Goal: Communication & Community: Participate in discussion

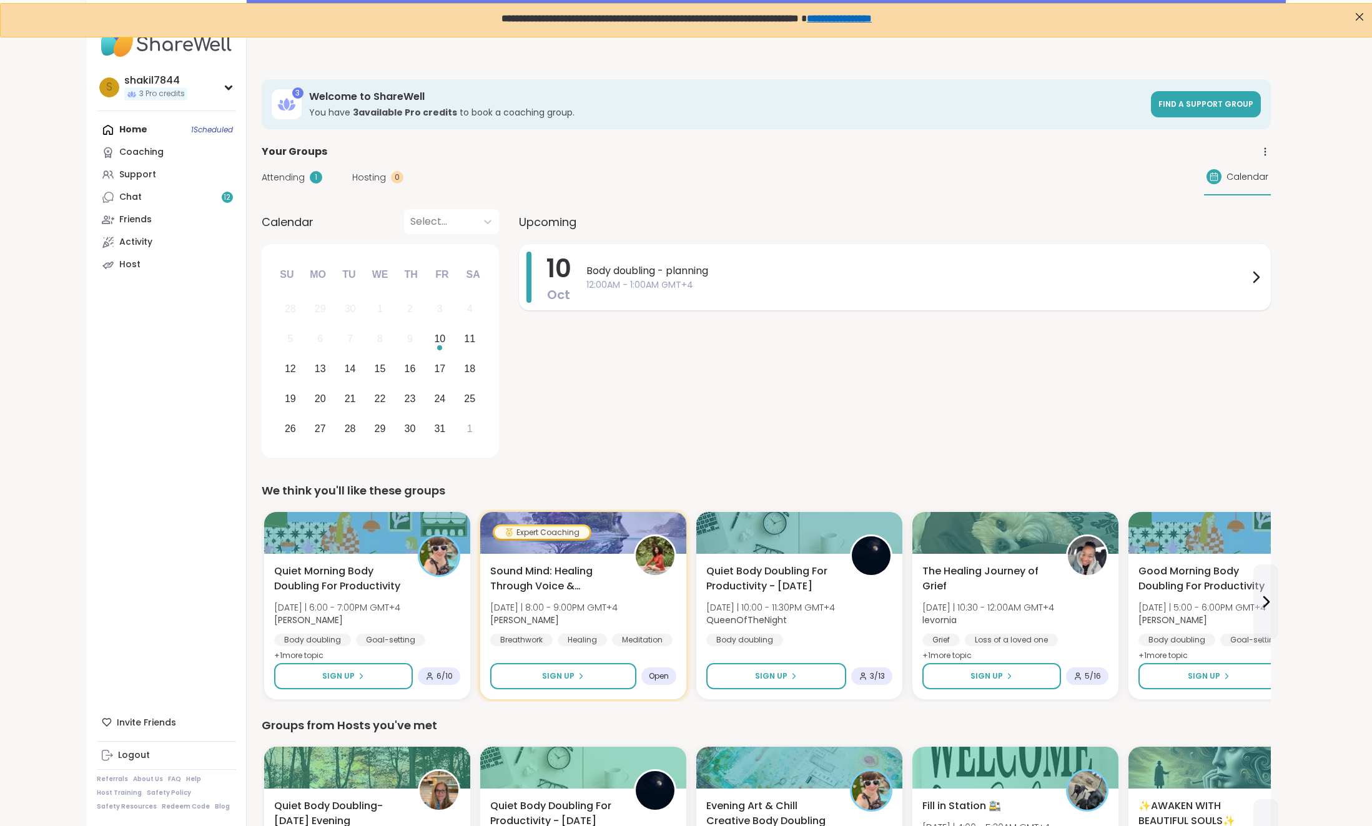
click at [790, 293] on div "Body doubling - planning 12:00AM - 1:00AM GMT+4" at bounding box center [924, 277] width 677 height 51
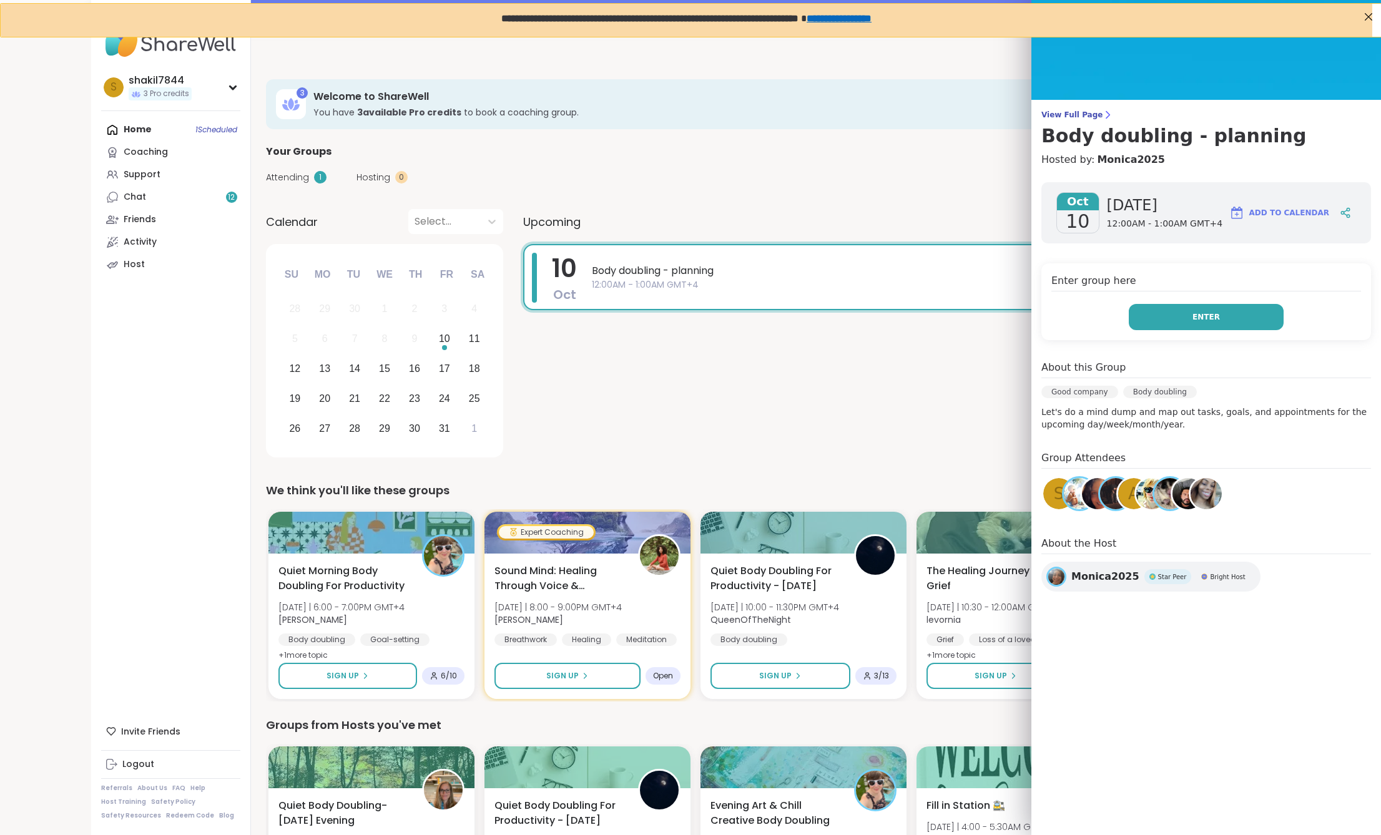
click at [1164, 320] on button "Enter" at bounding box center [1206, 317] width 155 height 26
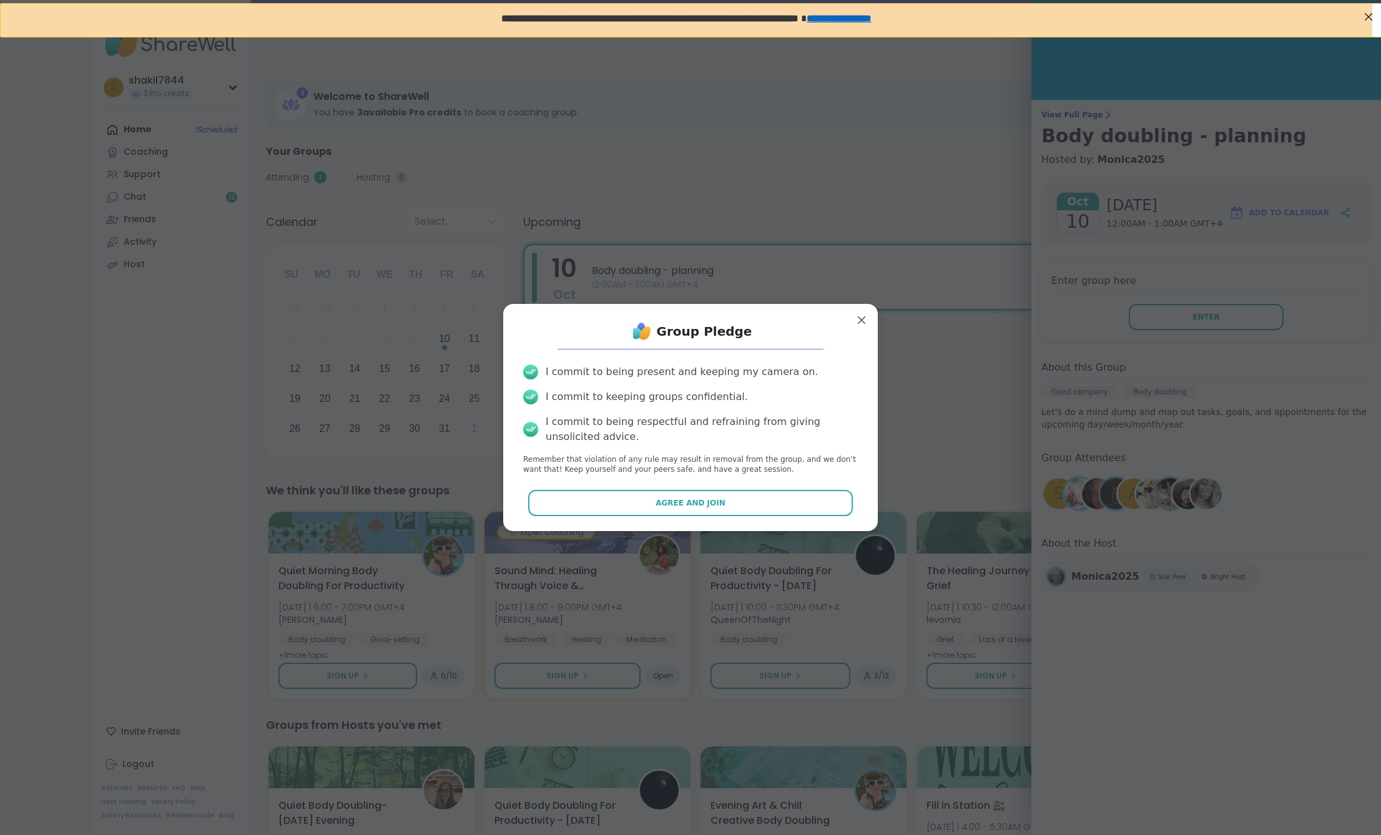
click at [786, 486] on div "Group Pledge I commit to being present and keeping my camera on. I commit to ke…" at bounding box center [690, 417] width 355 height 207
click at [775, 498] on button "Agree and Join" at bounding box center [690, 503] width 325 height 26
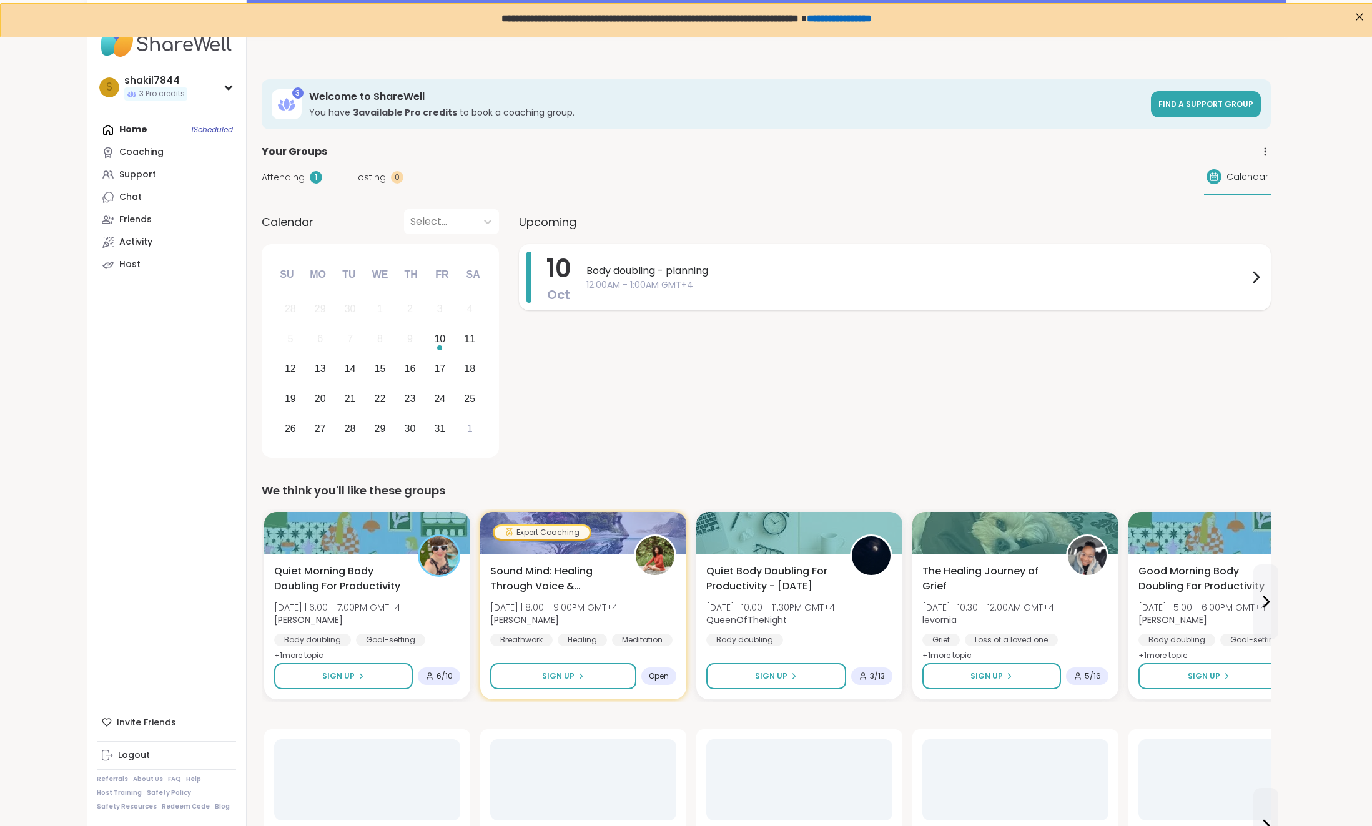
click at [855, 293] on div "Body doubling - planning 12:00AM - 1:00AM GMT+4" at bounding box center [924, 277] width 677 height 51
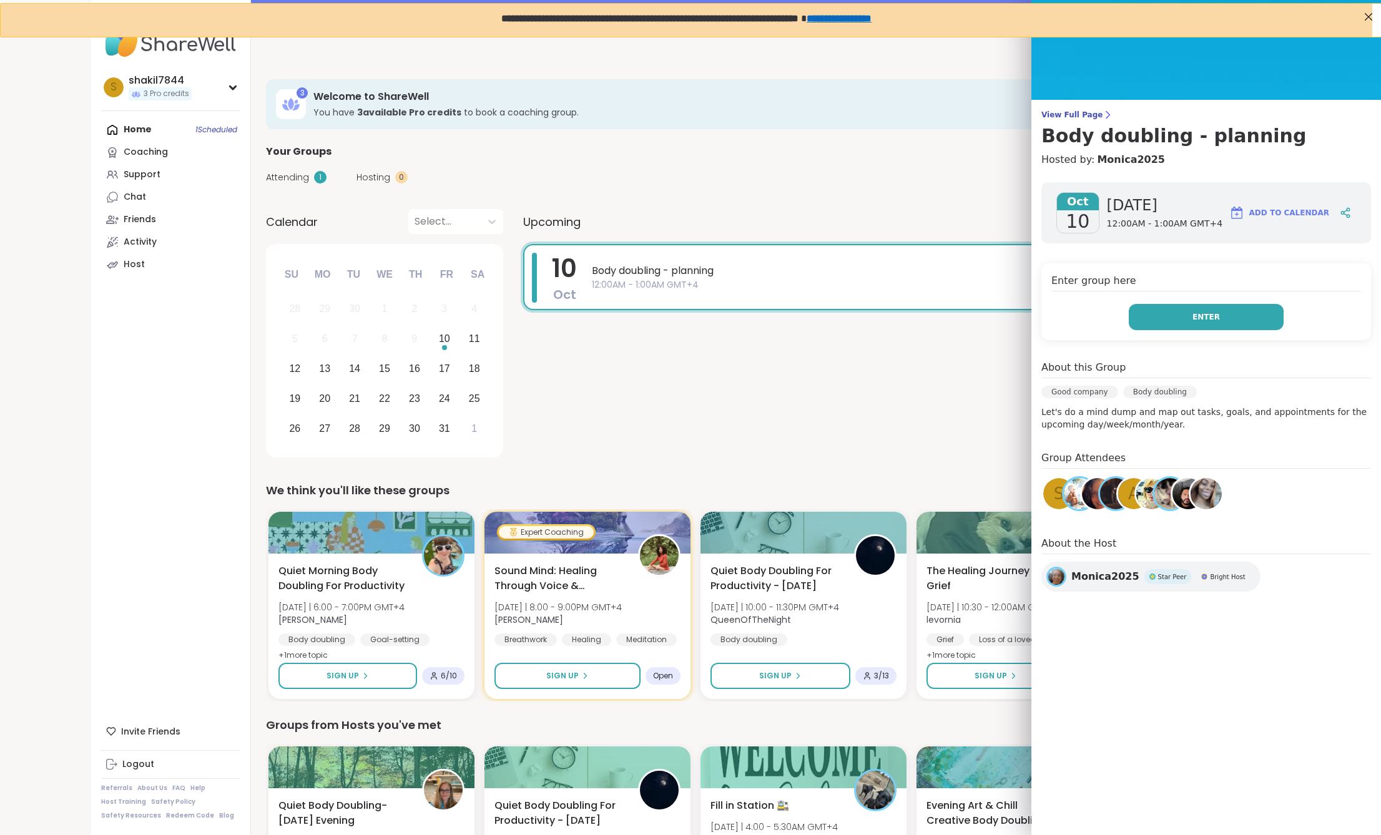
click at [1215, 322] on button "Enter" at bounding box center [1206, 317] width 155 height 26
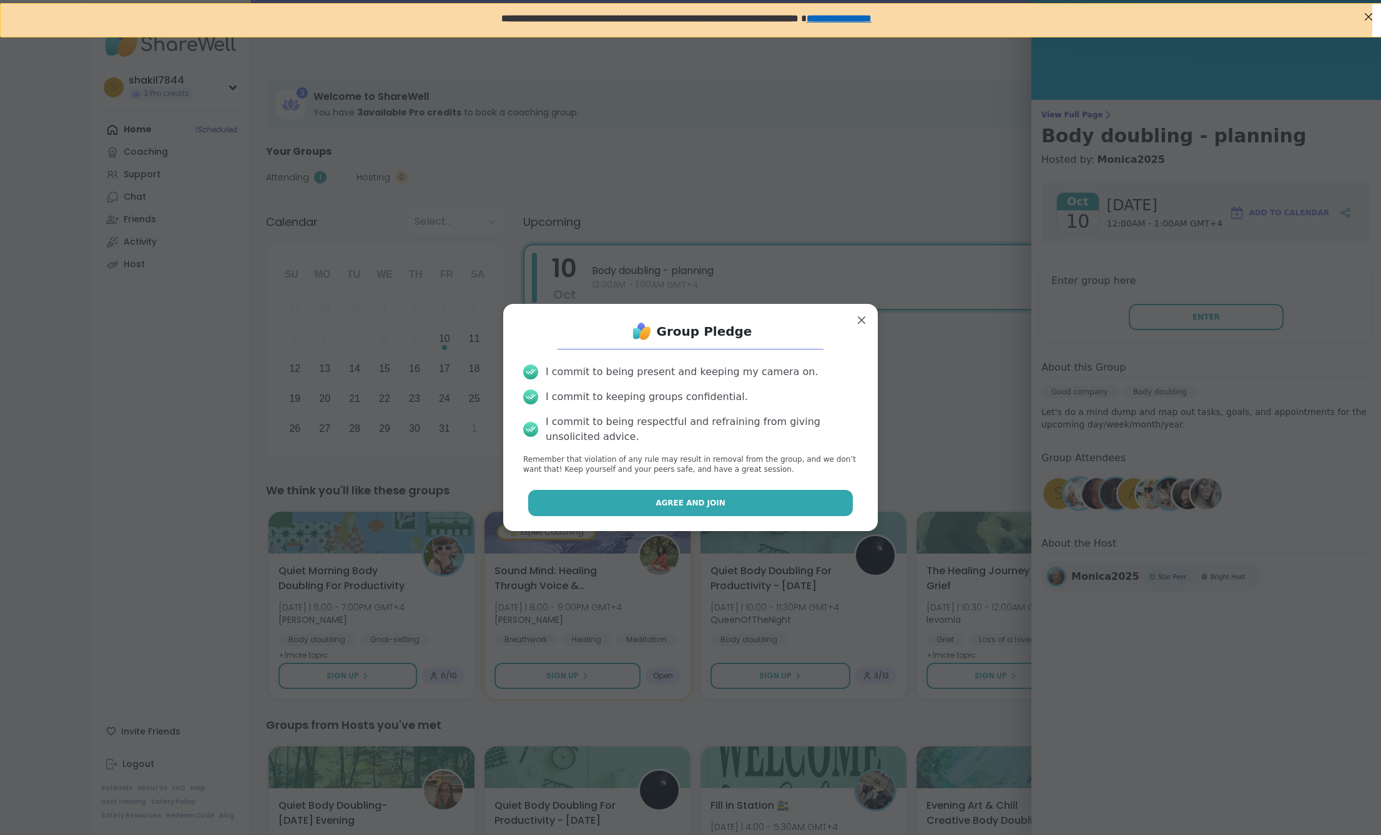
click at [695, 509] on button "Agree and Join" at bounding box center [690, 503] width 325 height 26
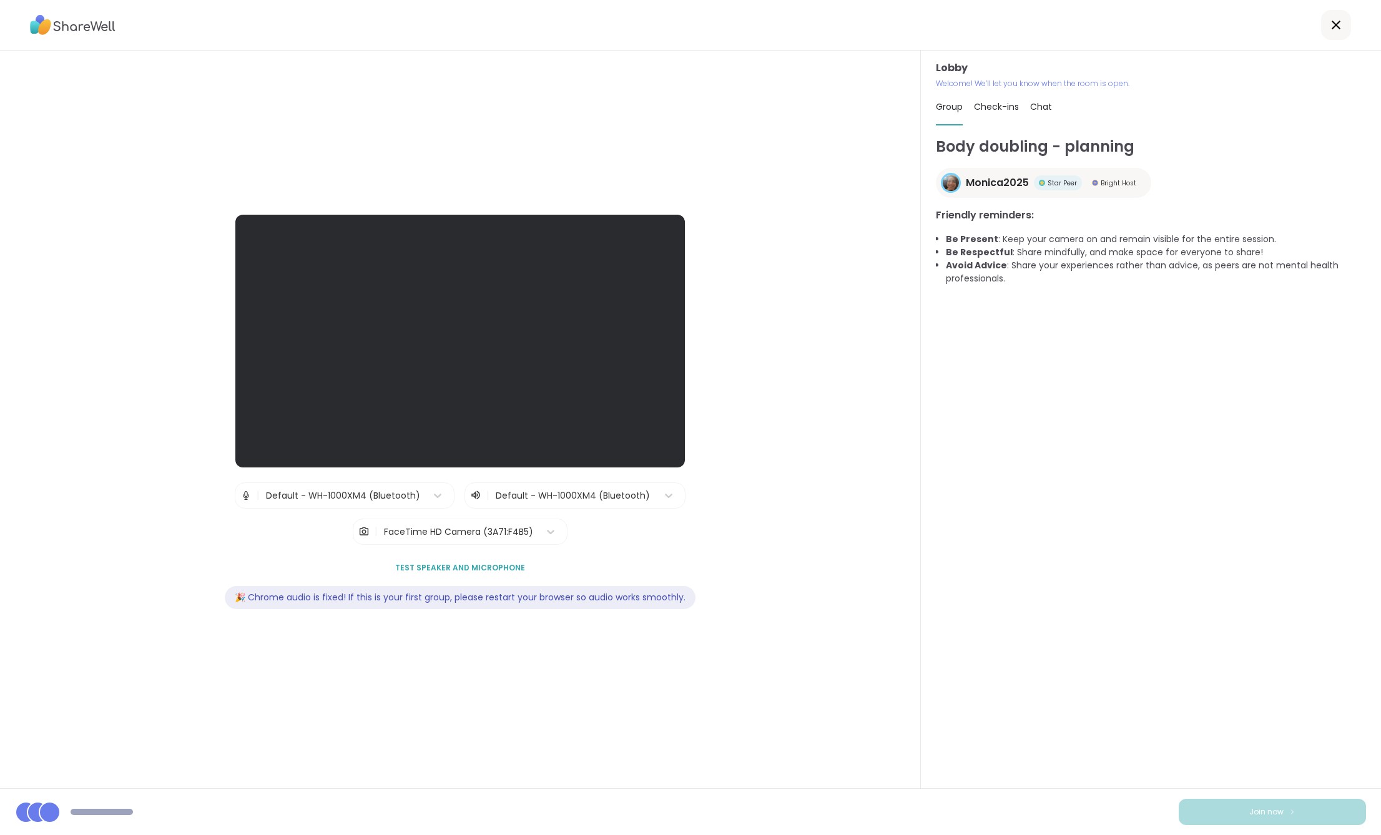
click at [705, 516] on div "Lobby | Default - WH-1000XM4 (Bluetooth) | Default - WH-1000XM4 (Bluetooth) | F…" at bounding box center [460, 420] width 828 height 410
click at [444, 368] on div at bounding box center [459, 341] width 449 height 253
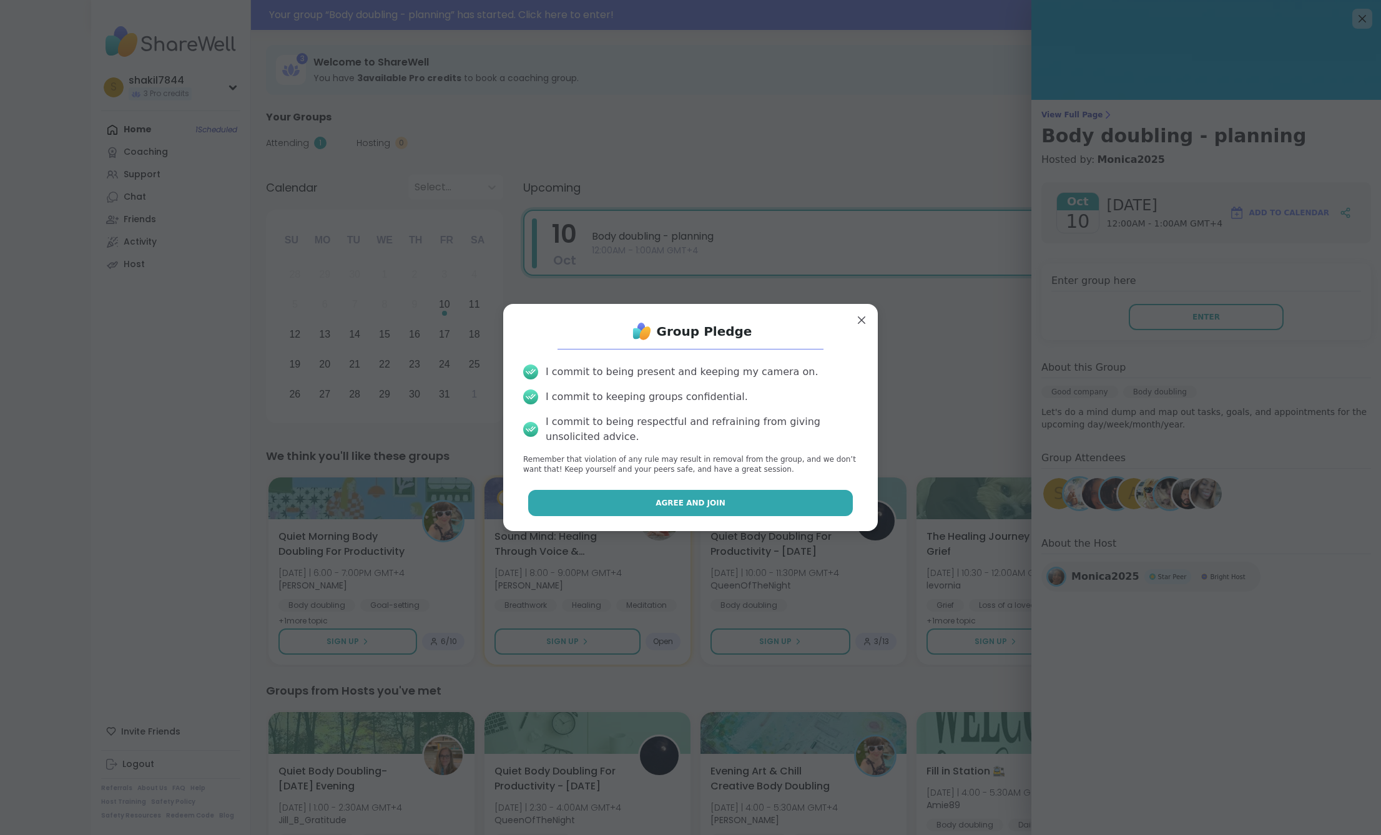
click at [770, 508] on button "Agree and Join" at bounding box center [690, 503] width 325 height 26
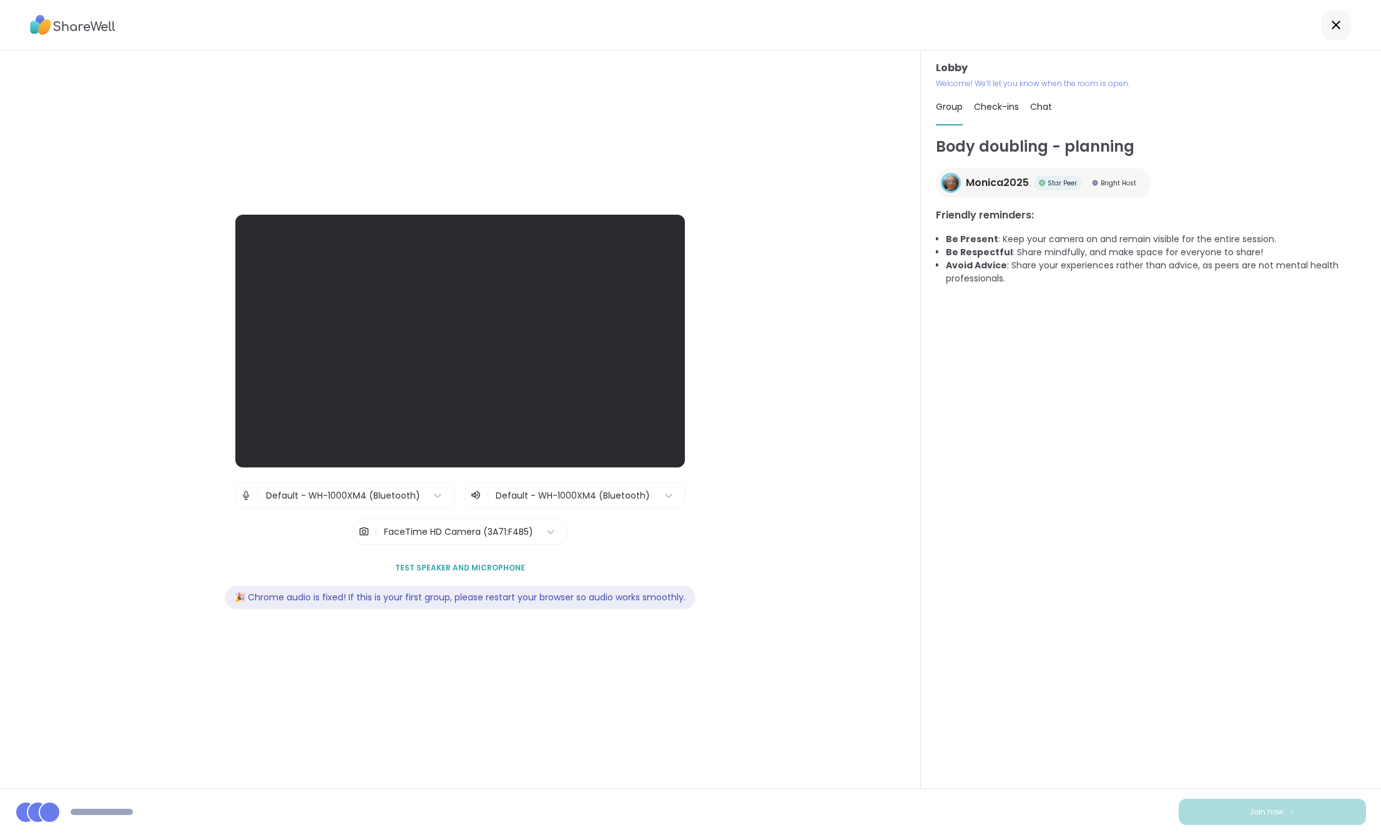
click at [1034, 103] on span "Chat" at bounding box center [1041, 107] width 22 height 12
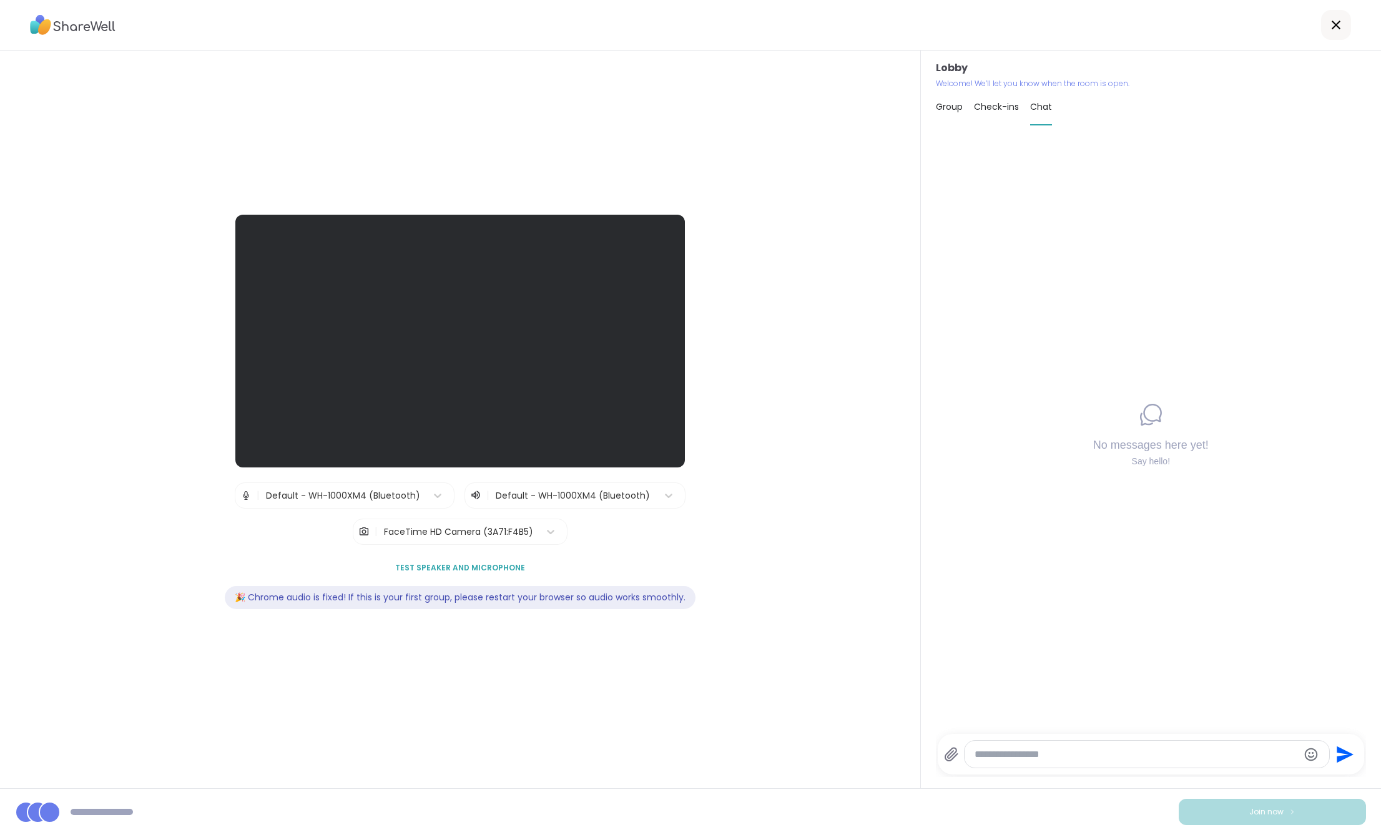
click at [1074, 752] on textarea "Type your message" at bounding box center [1136, 755] width 323 height 12
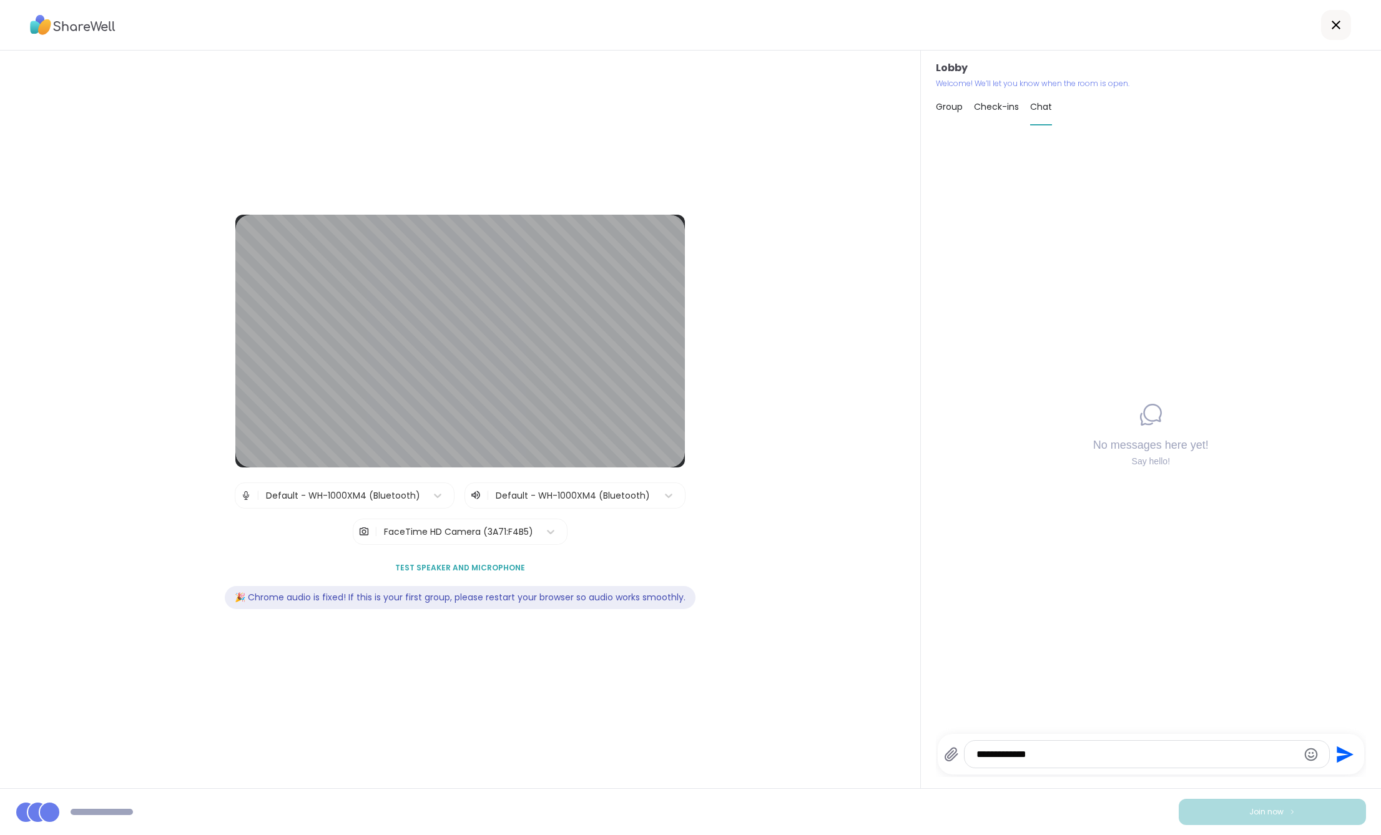
type textarea "**********"
type textarea "**"
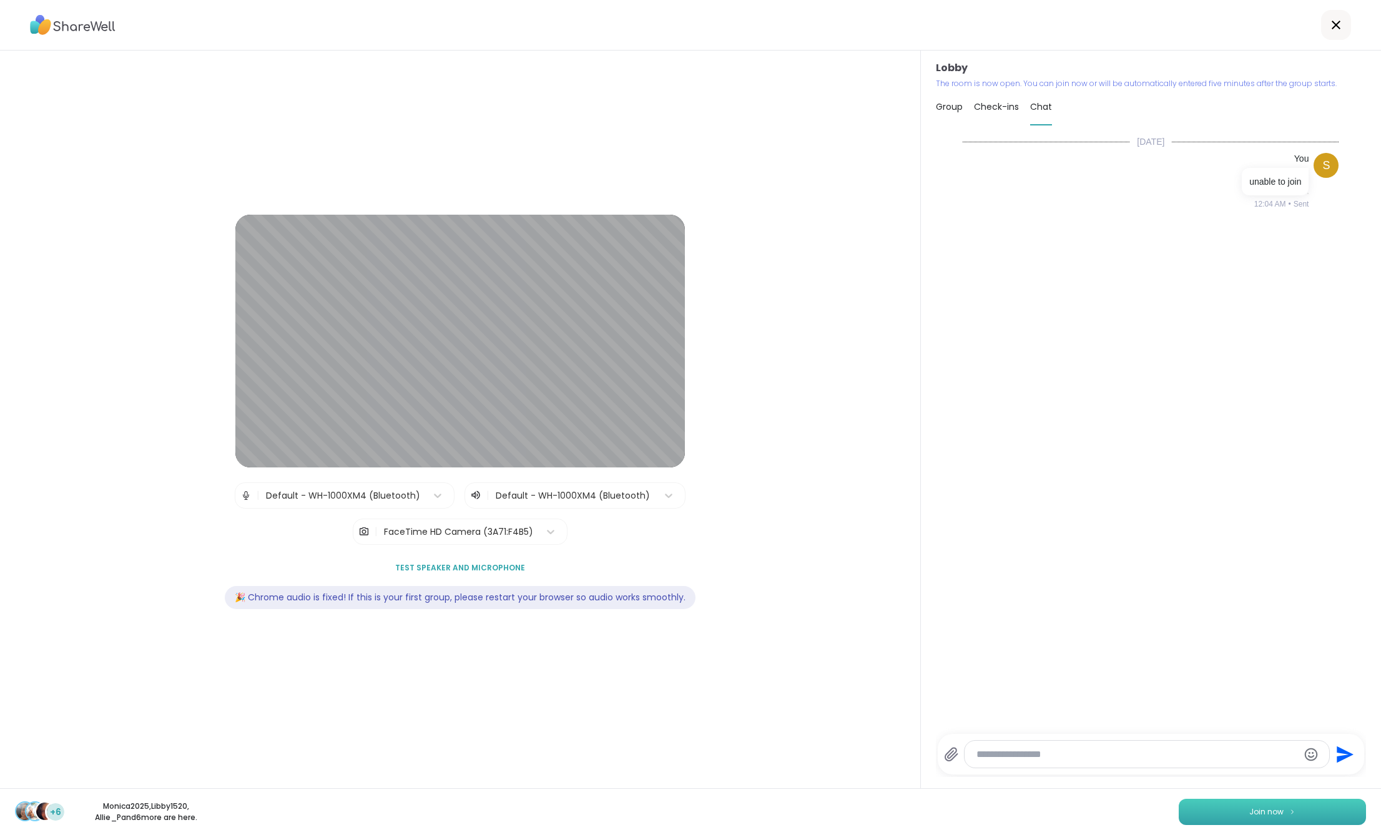
click at [1292, 812] on button "Join now" at bounding box center [1272, 812] width 187 height 26
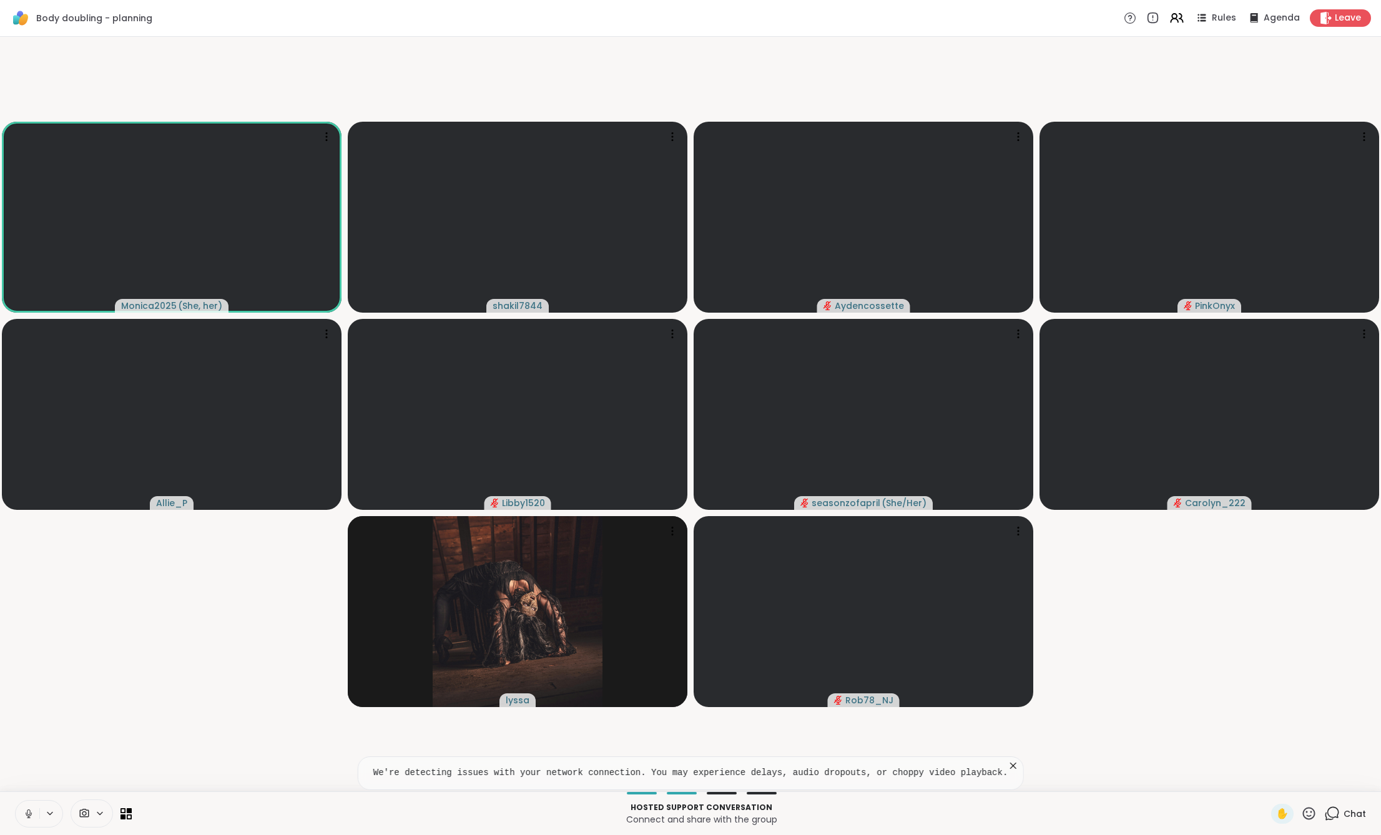
click at [29, 810] on icon at bounding box center [28, 813] width 3 height 6
click at [1343, 816] on span "Chat" at bounding box center [1354, 814] width 22 height 12
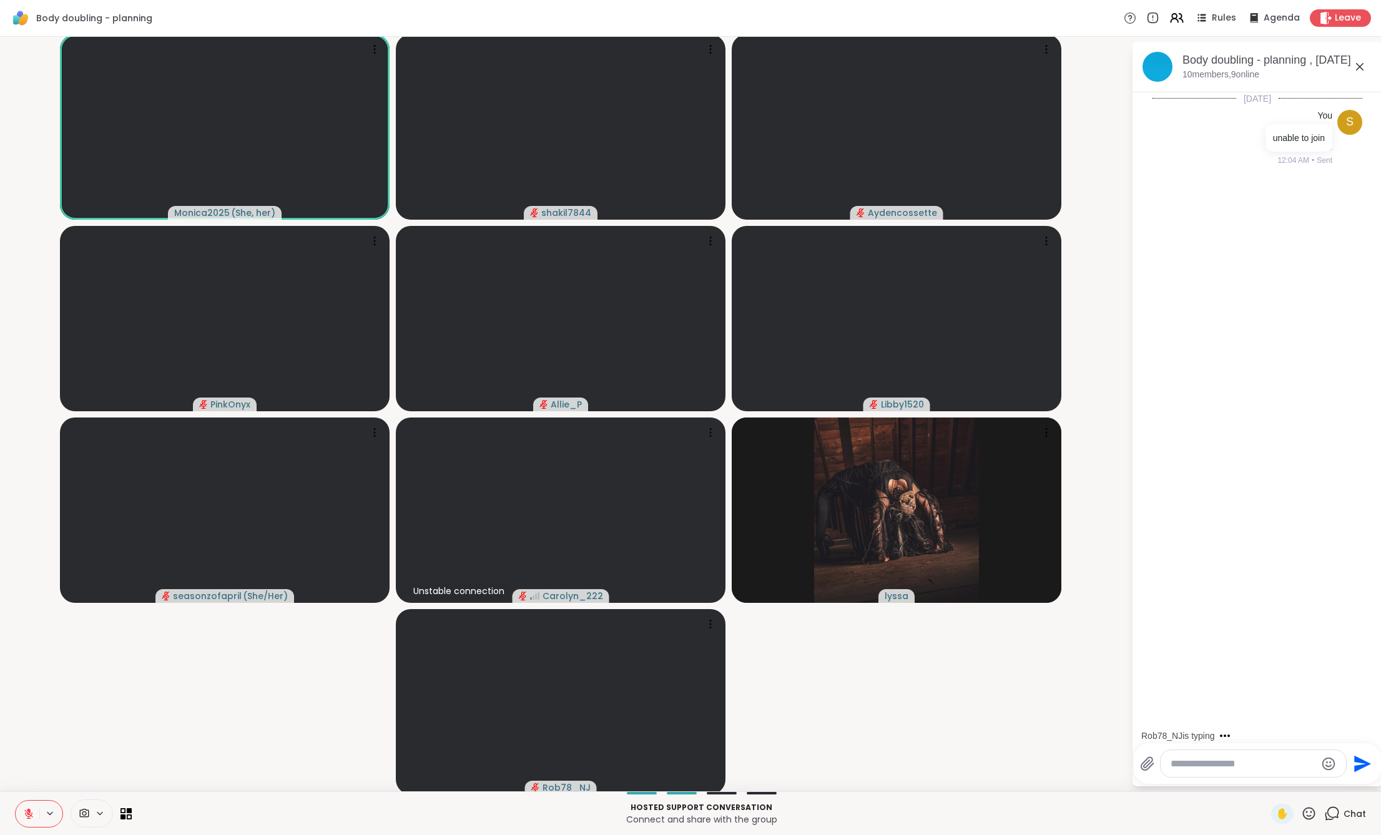
click at [1230, 762] on textarea "Type your message" at bounding box center [1243, 764] width 145 height 12
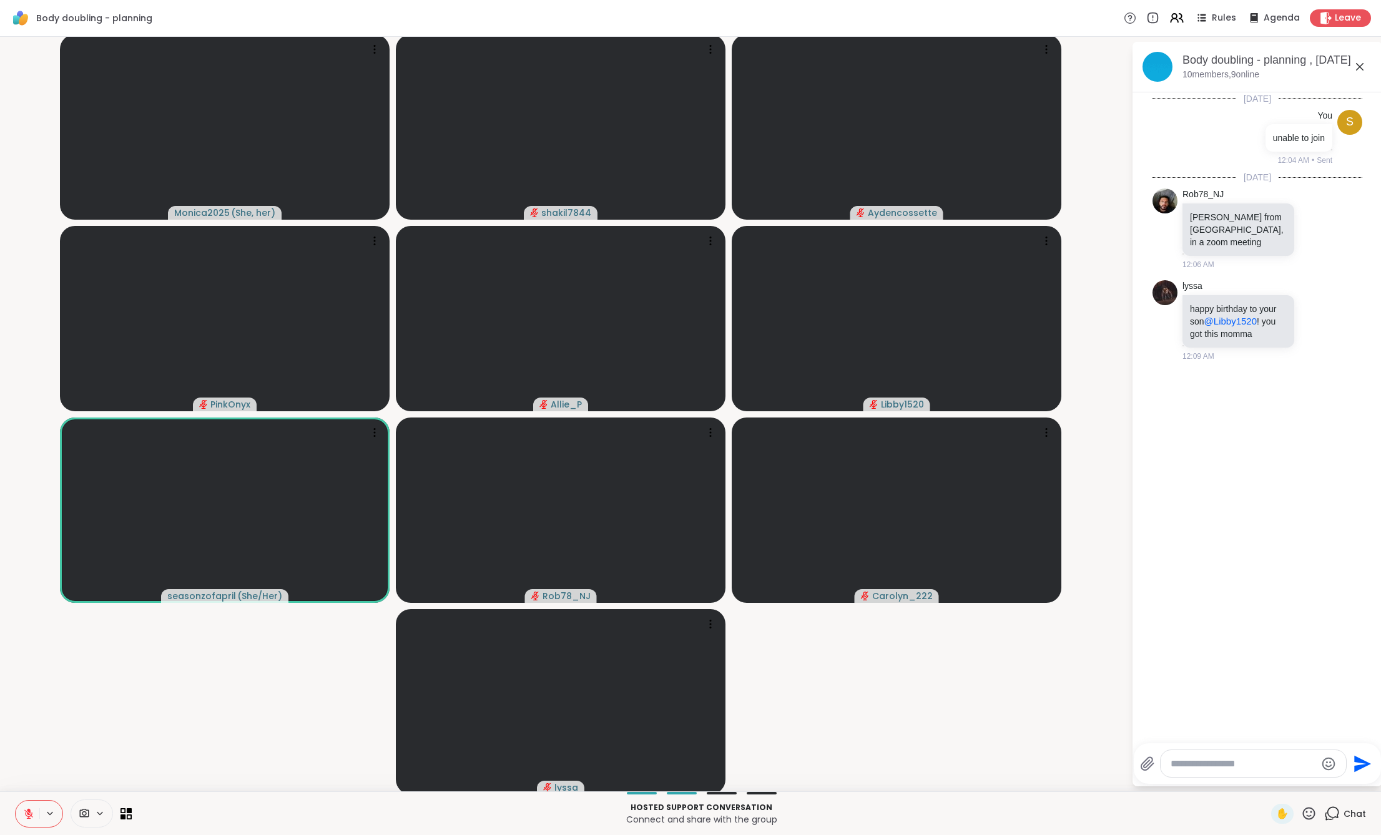
click at [1250, 762] on textarea "Type your message" at bounding box center [1243, 764] width 145 height 12
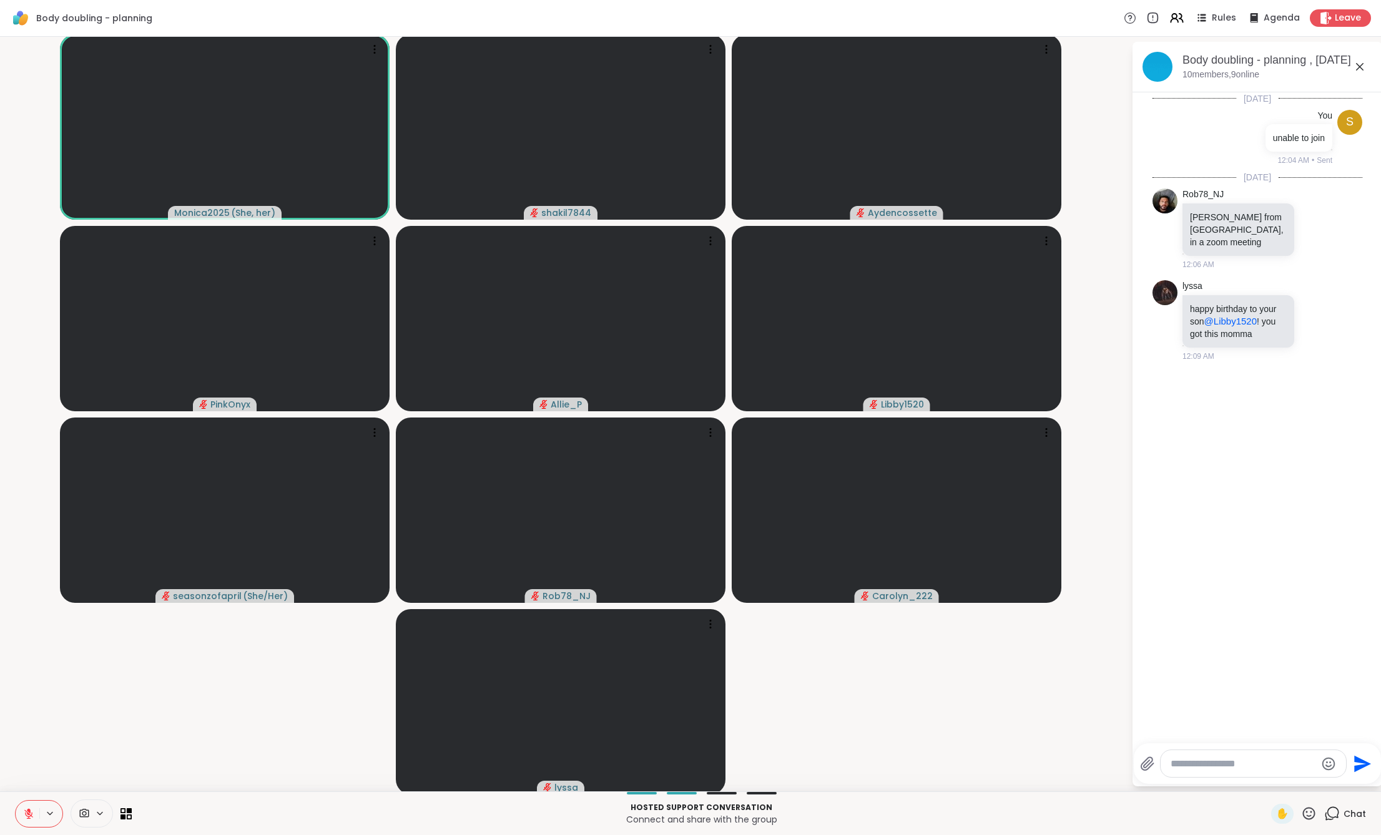
click at [31, 821] on button at bounding box center [28, 814] width 24 height 26
click at [234, 667] on video-player-container "Monica2025 ( She, her ) shakil7844 Aydencossette PinkOnyx Allie_P Libby1520 sea…" at bounding box center [565, 414] width 1116 height 745
click at [23, 815] on icon at bounding box center [28, 813] width 11 height 11
click at [1235, 761] on textarea "Type your message" at bounding box center [1243, 764] width 145 height 12
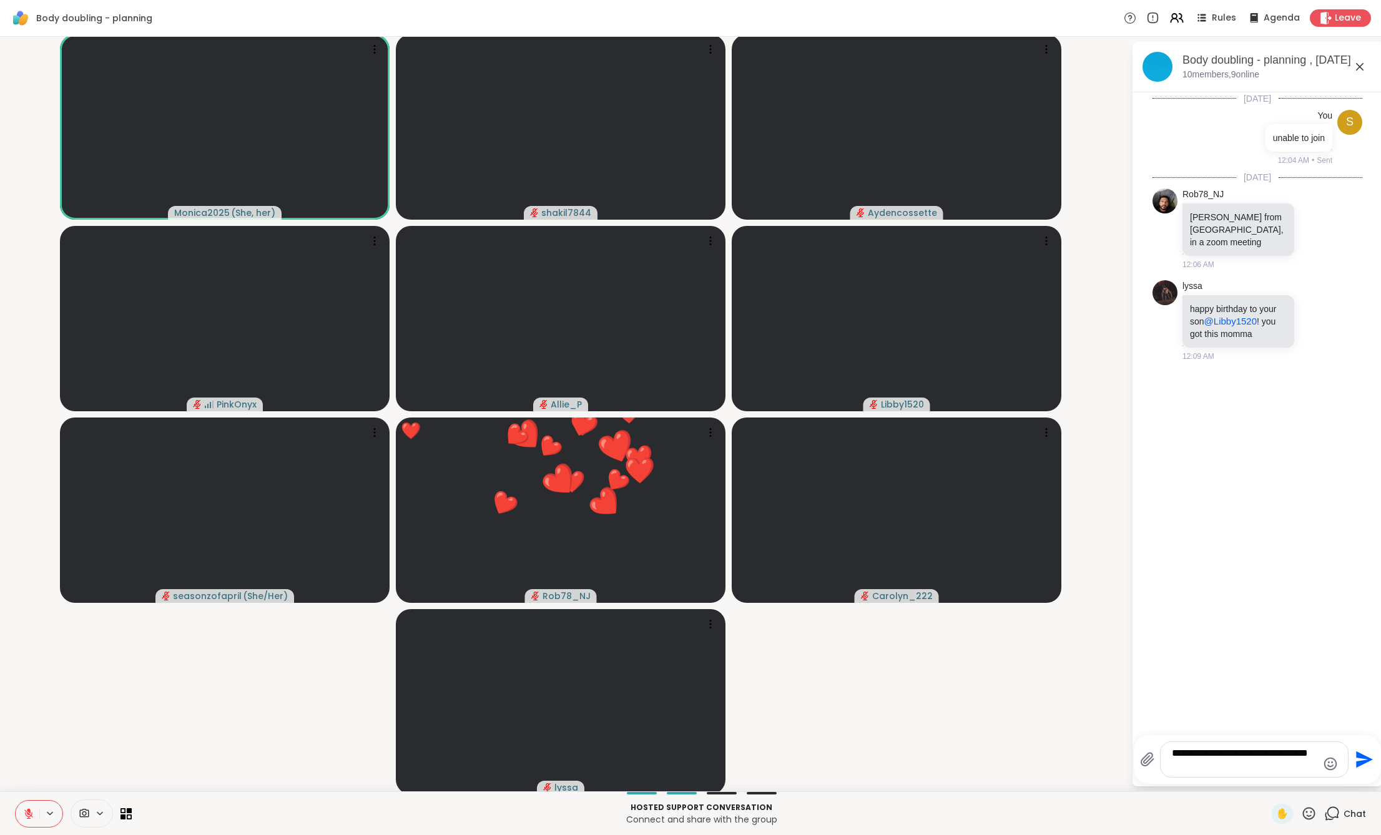
type textarea "**********"
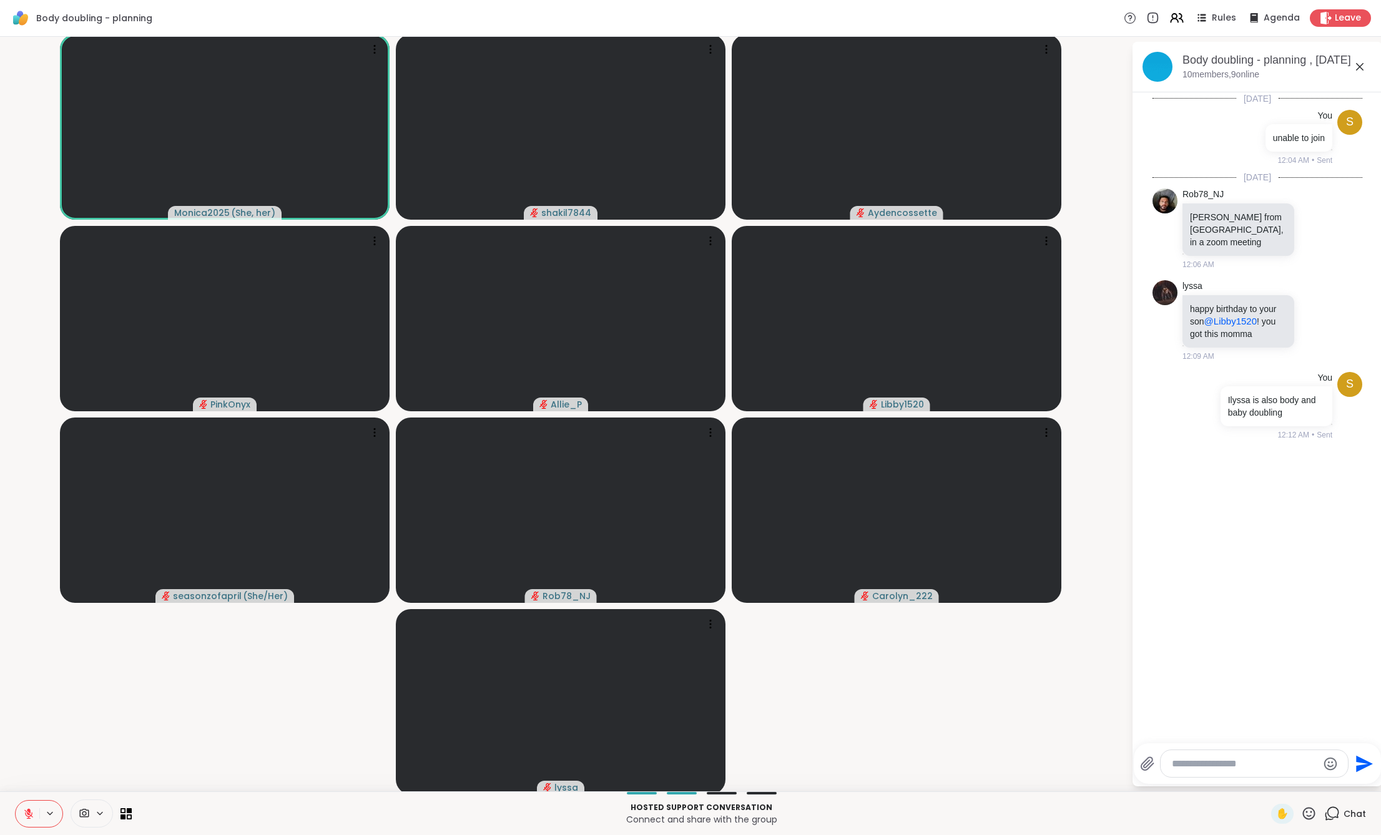
click at [1197, 761] on textarea "Type your message" at bounding box center [1244, 764] width 145 height 12
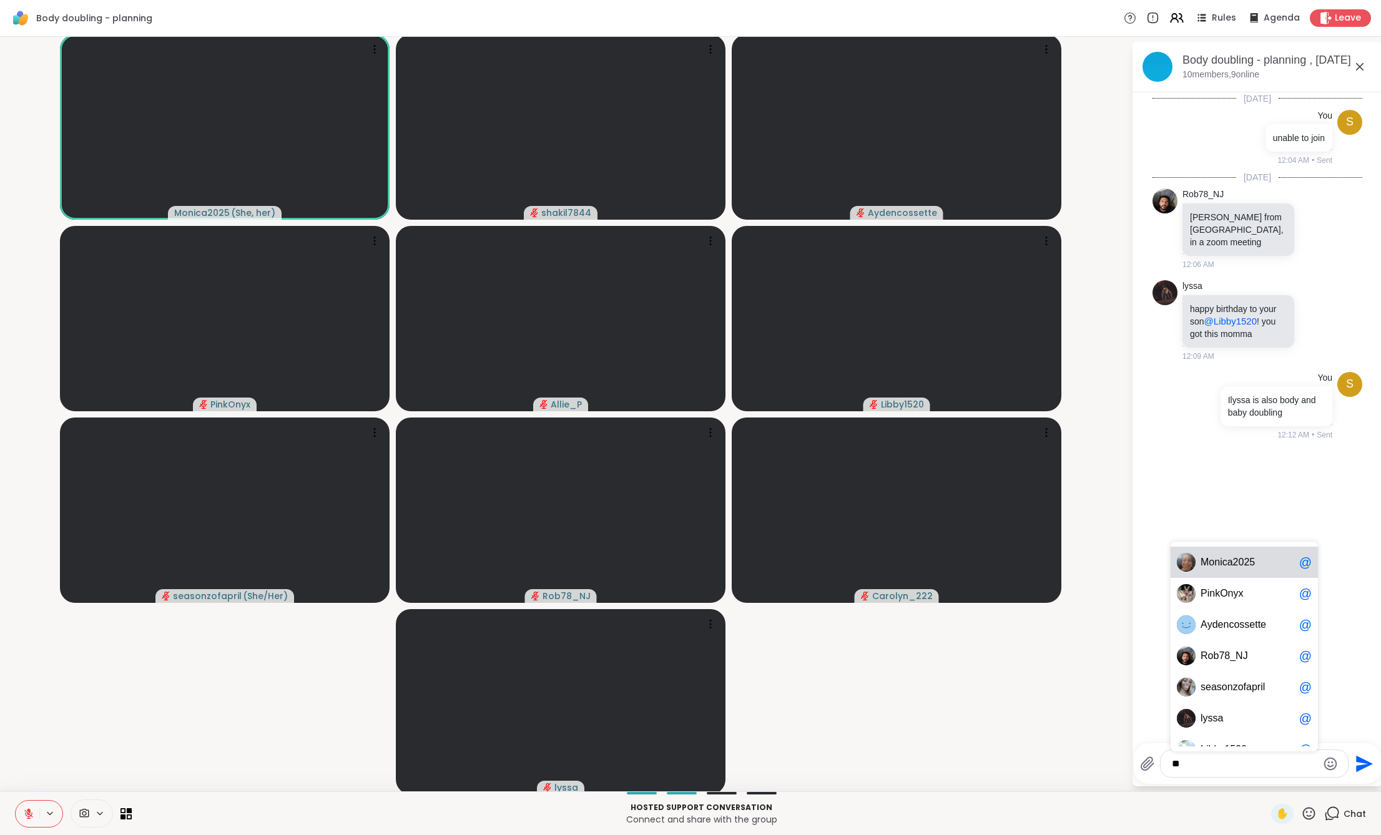
type textarea "***"
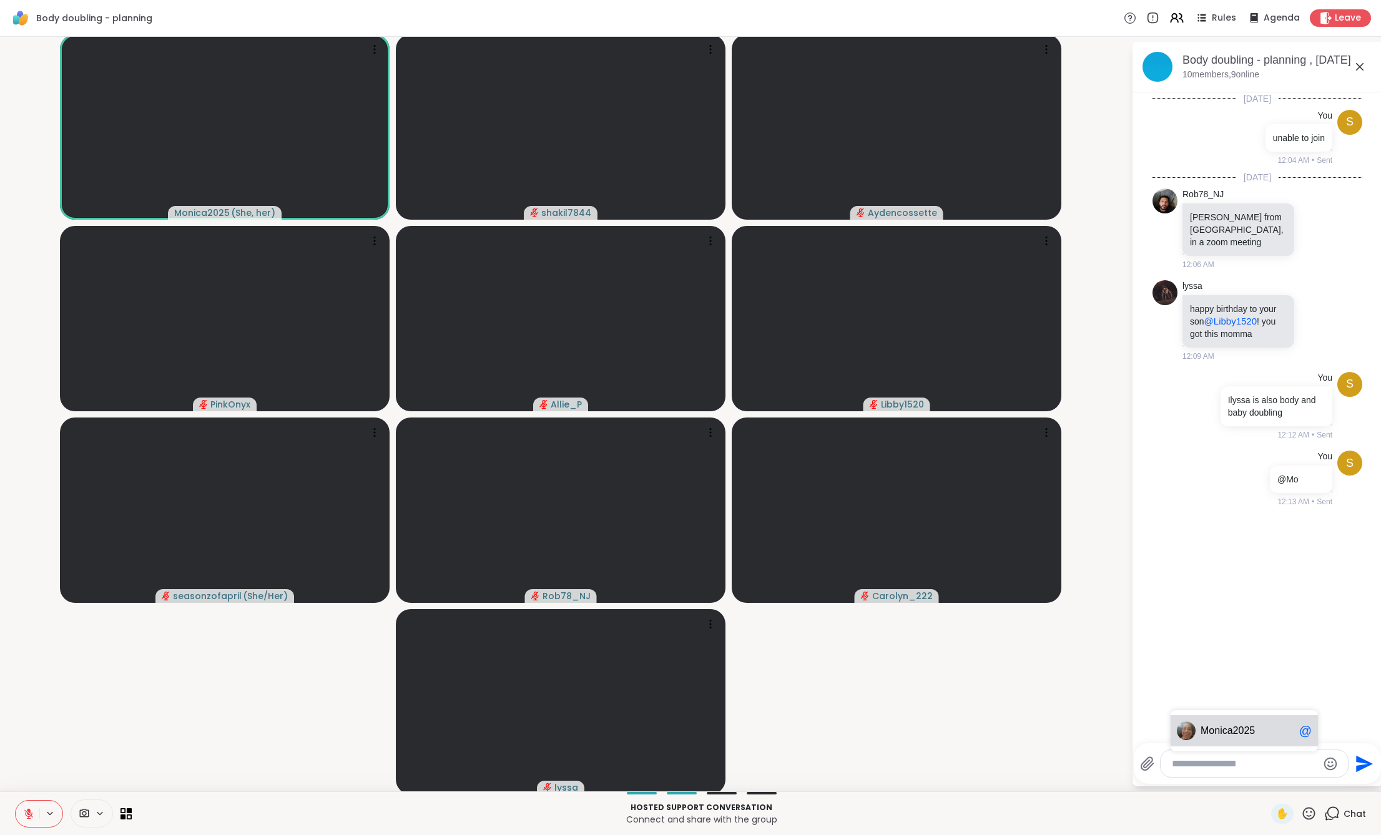
click at [1244, 735] on span "2" at bounding box center [1247, 731] width 6 height 12
type textarea "**********"
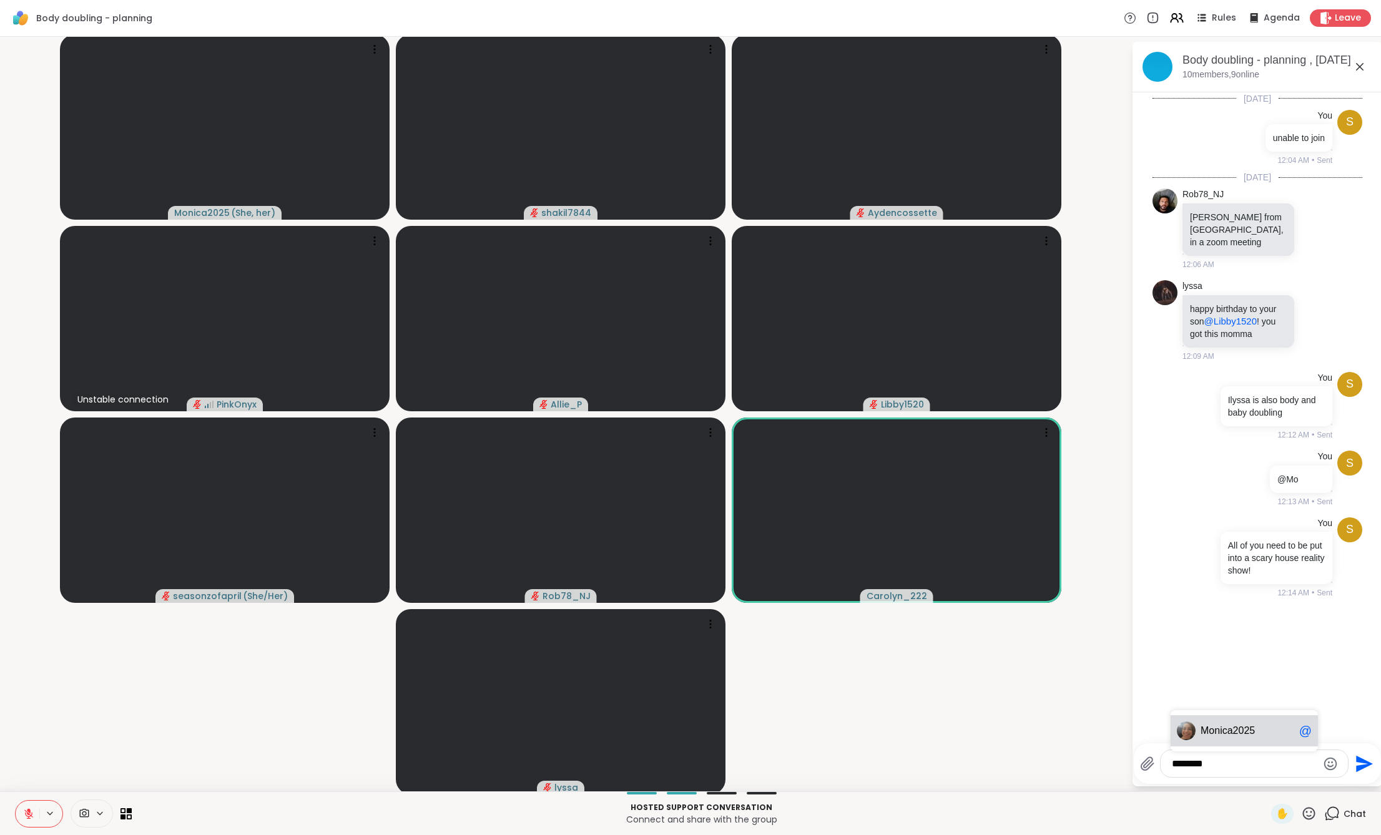
type textarea "*********"
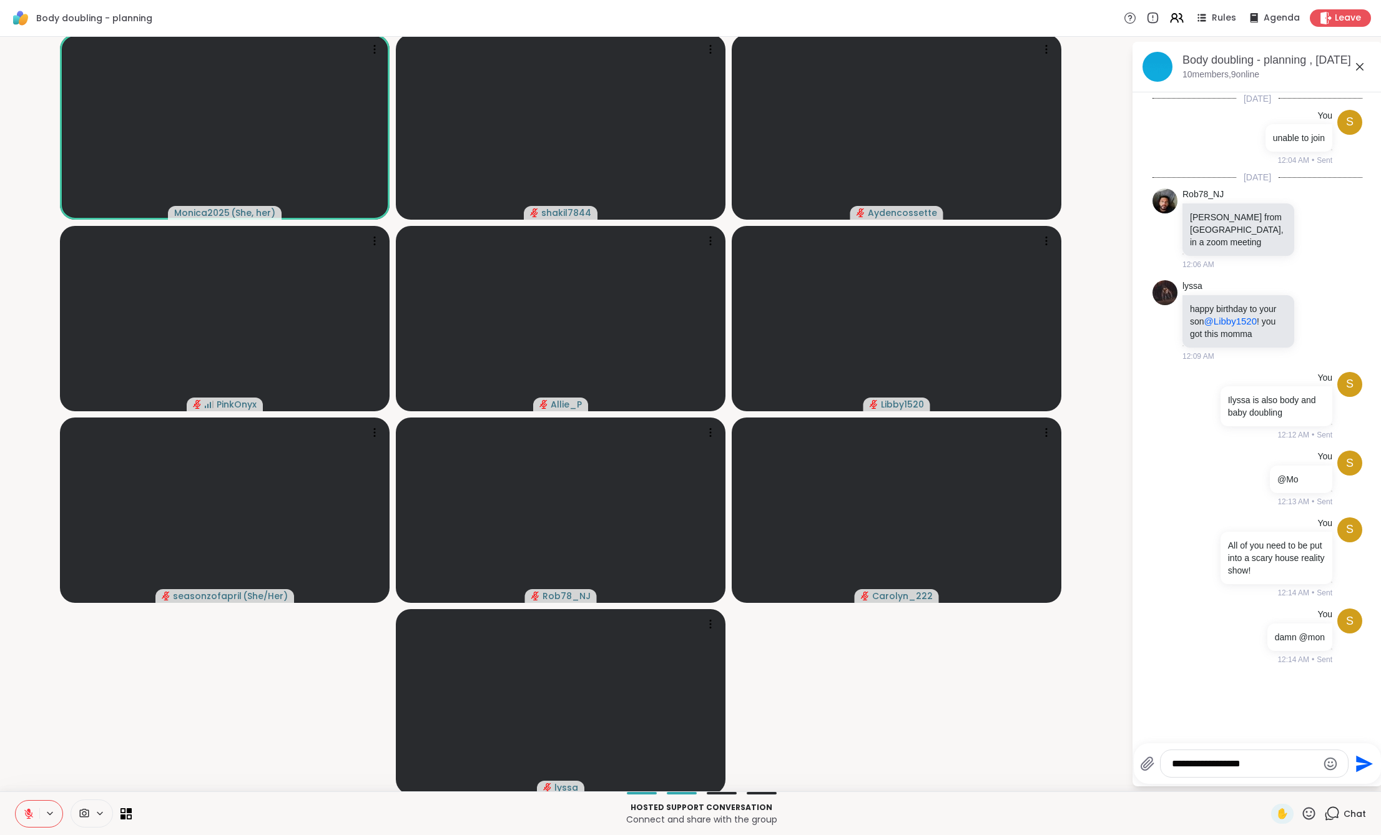
type textarea "**********"
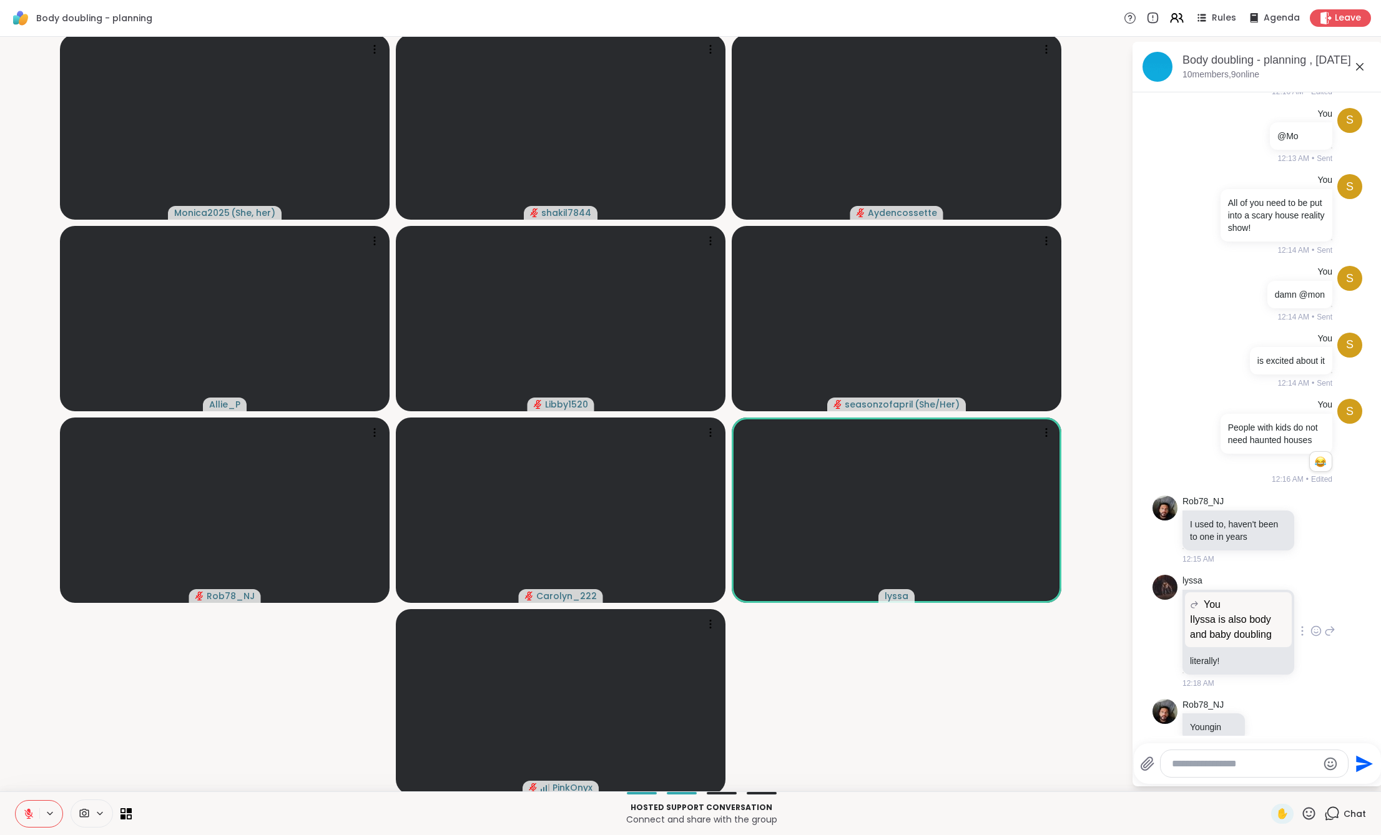
scroll to position [398, 0]
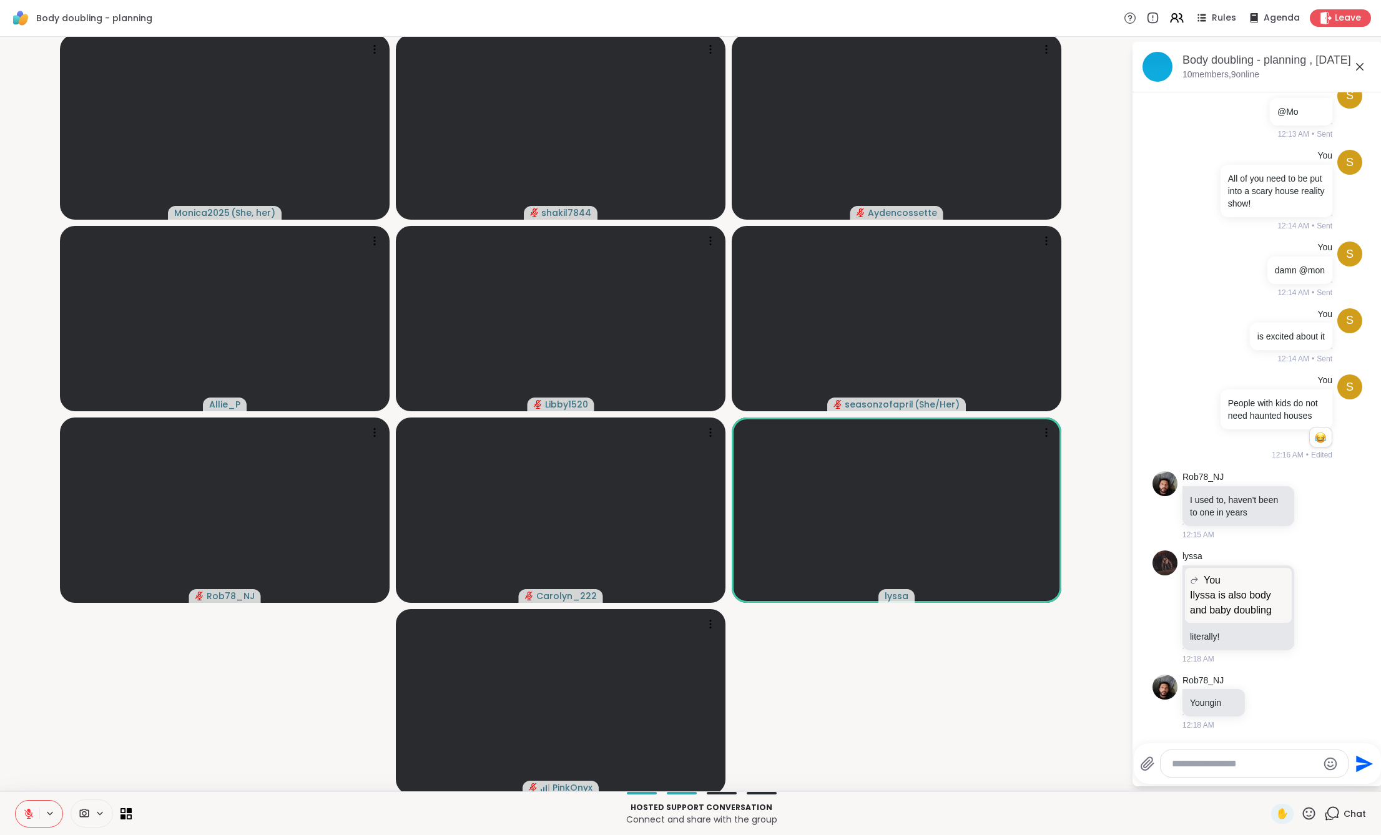
click at [1240, 770] on textarea "Type your message" at bounding box center [1244, 764] width 145 height 12
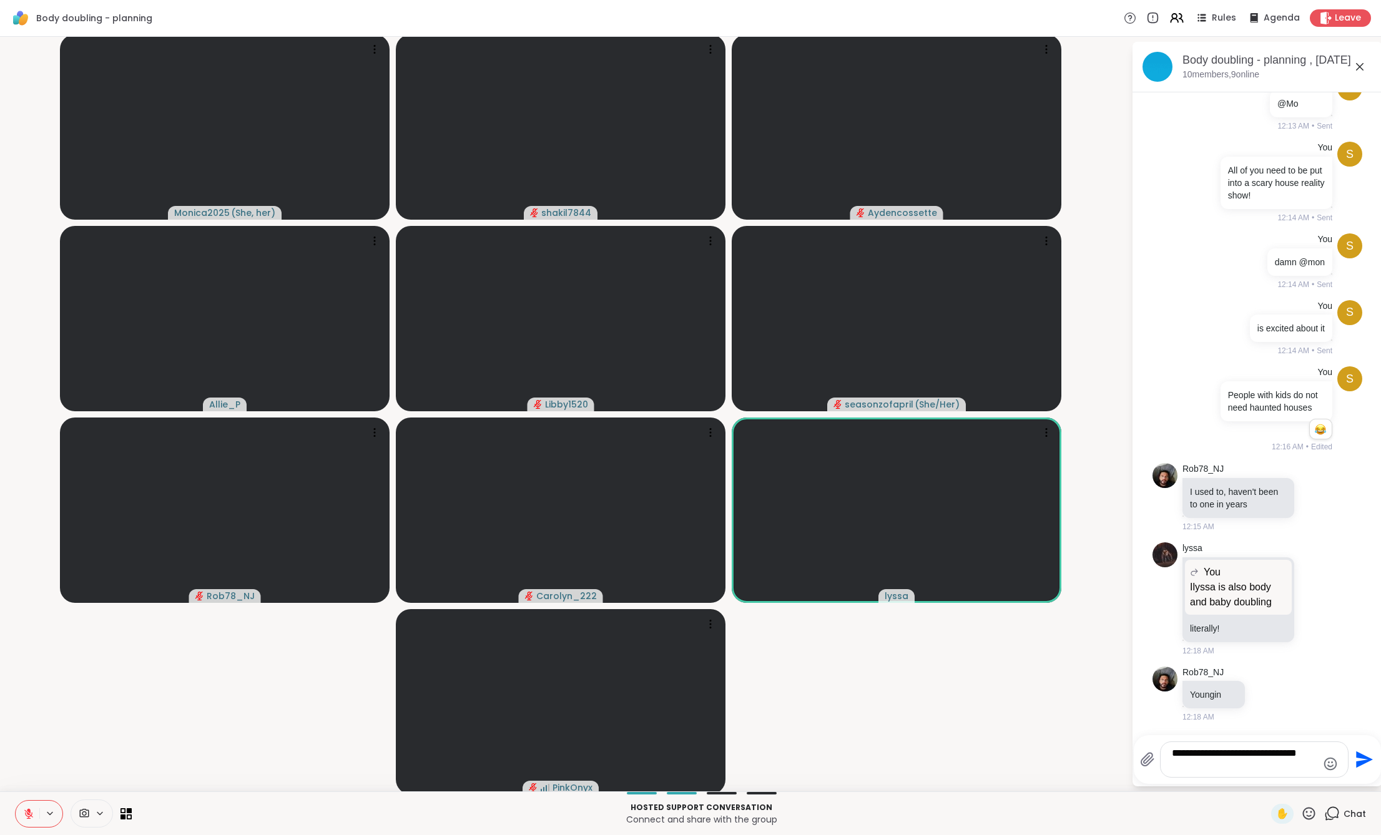
type textarea "**********"
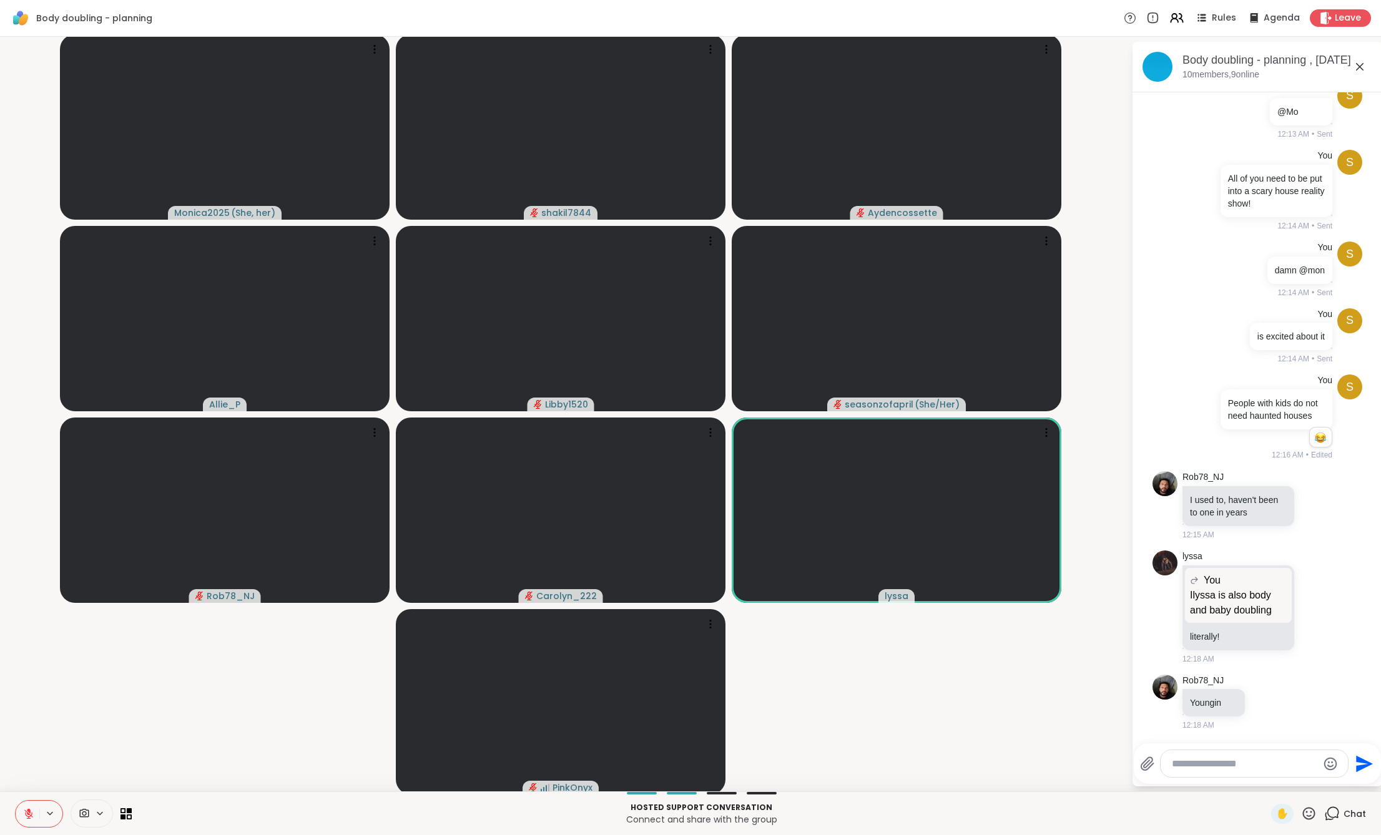
scroll to position [477, 0]
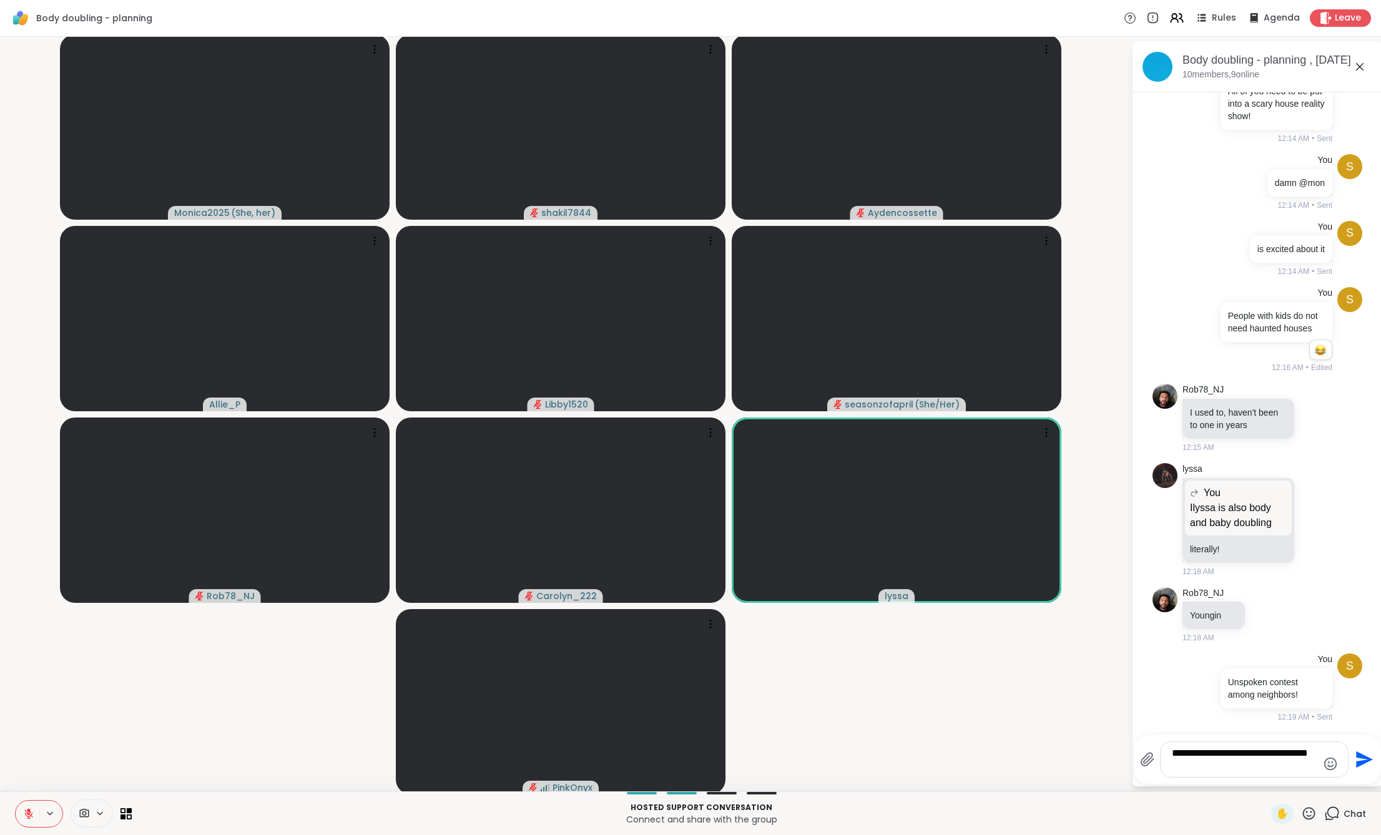
type textarea "**********"
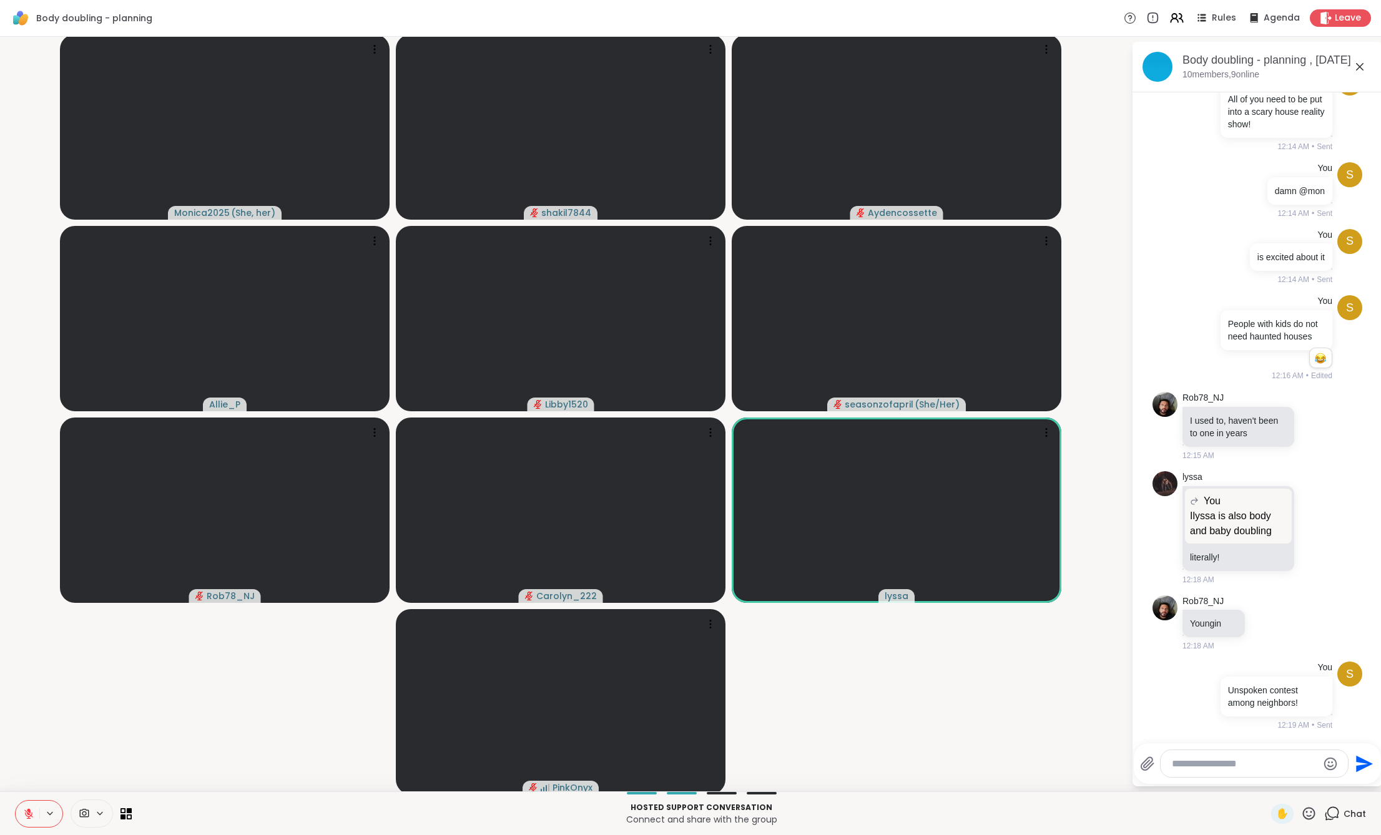
scroll to position [556, 0]
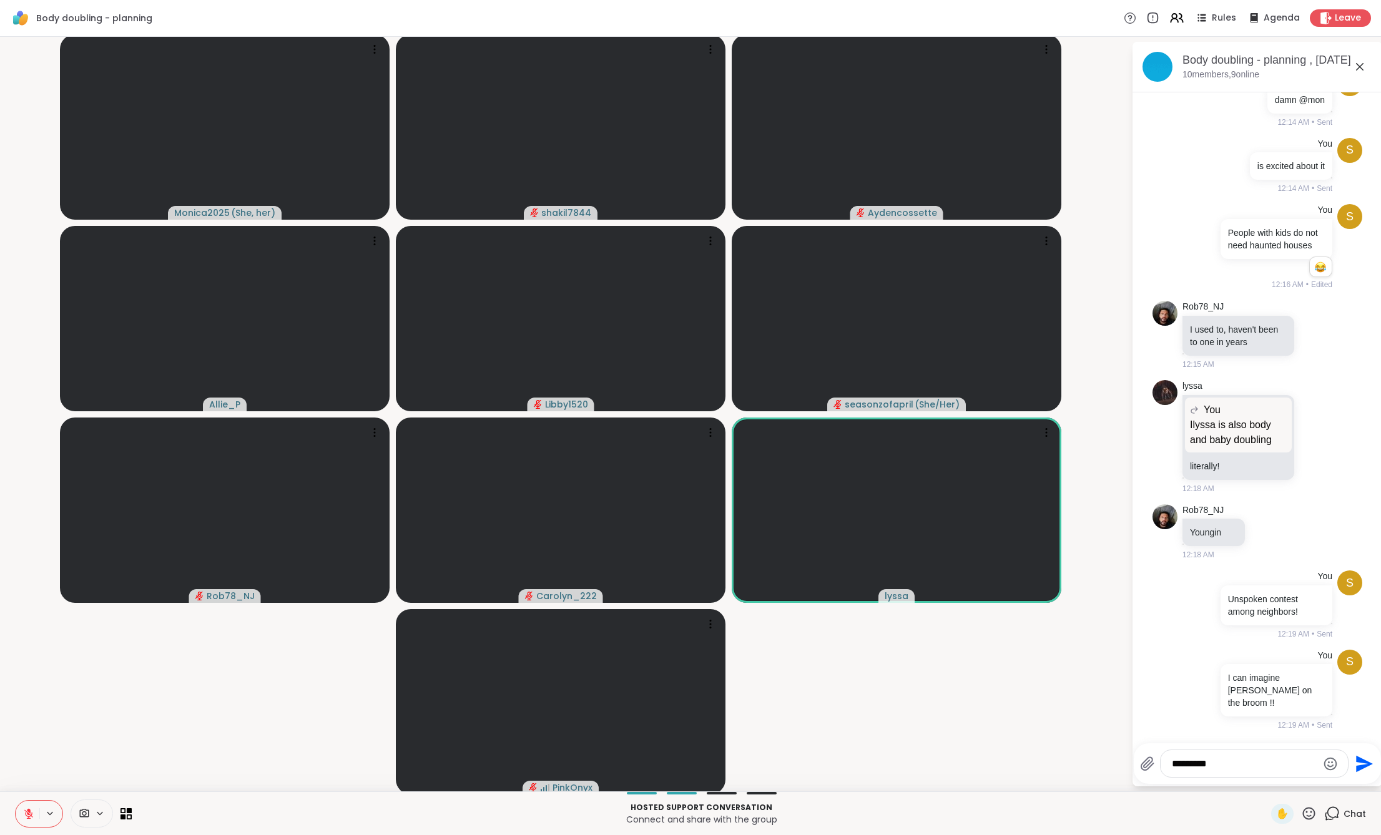
type textarea "**********"
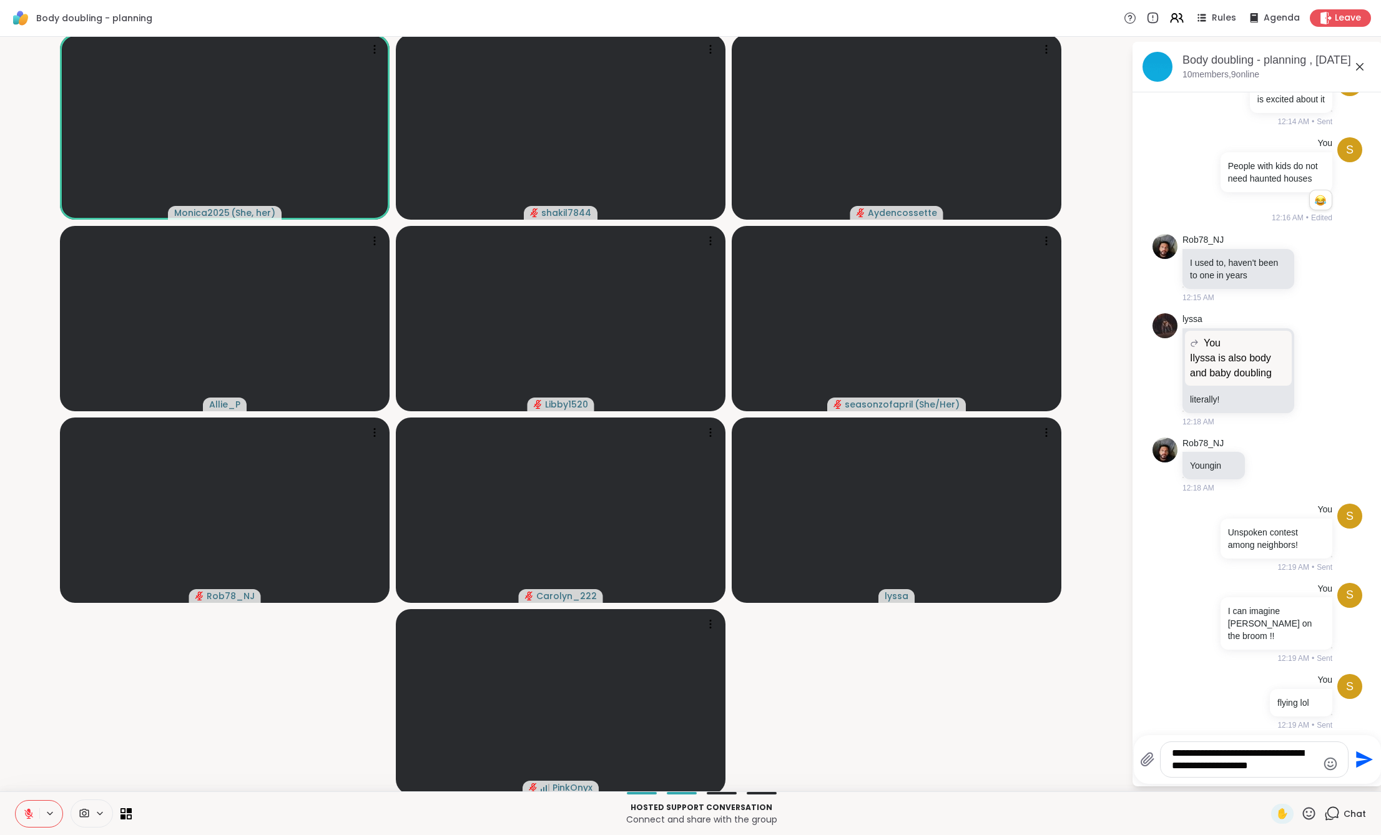
type textarea "**********"
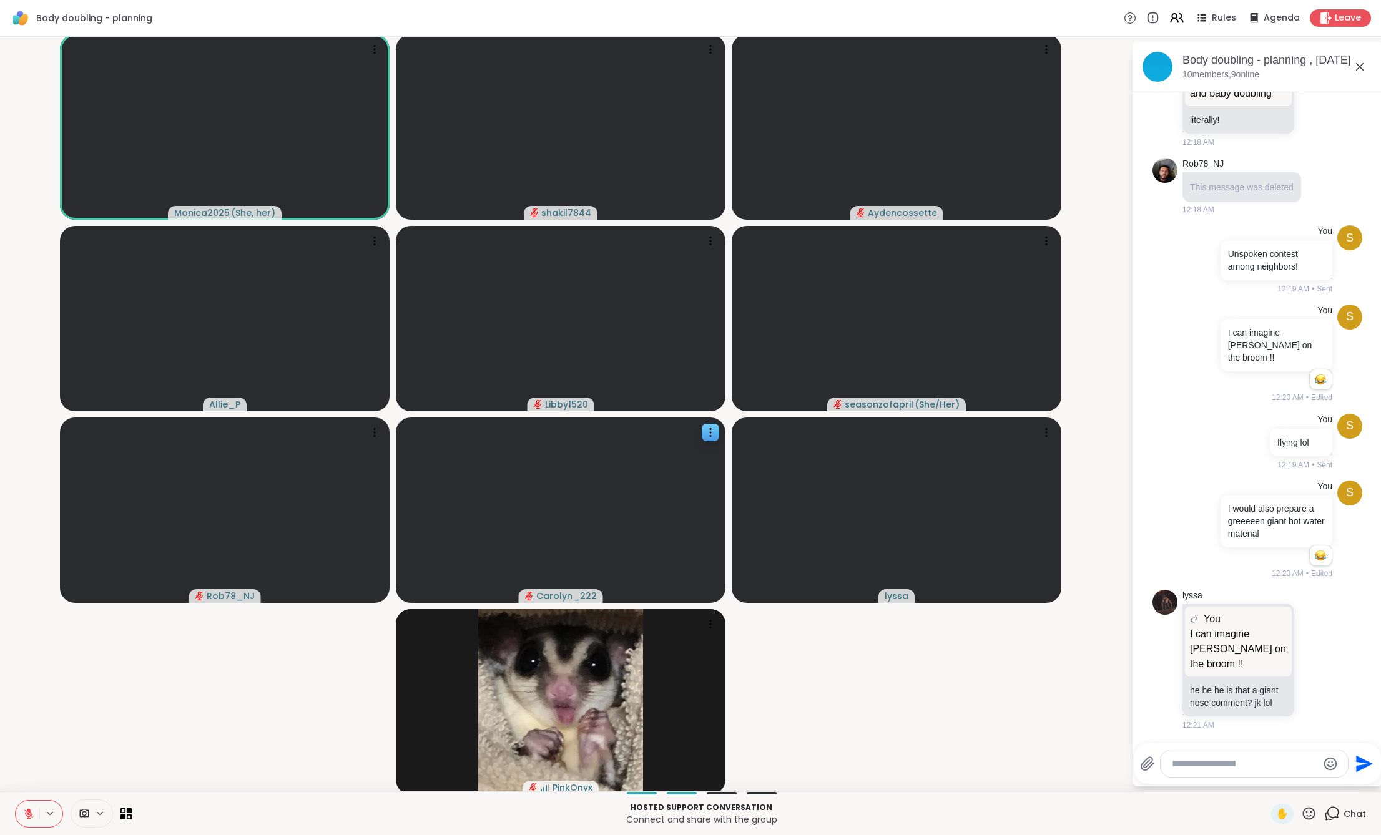
scroll to position [915, 0]
click at [1212, 21] on span "Rules" at bounding box center [1225, 18] width 26 height 13
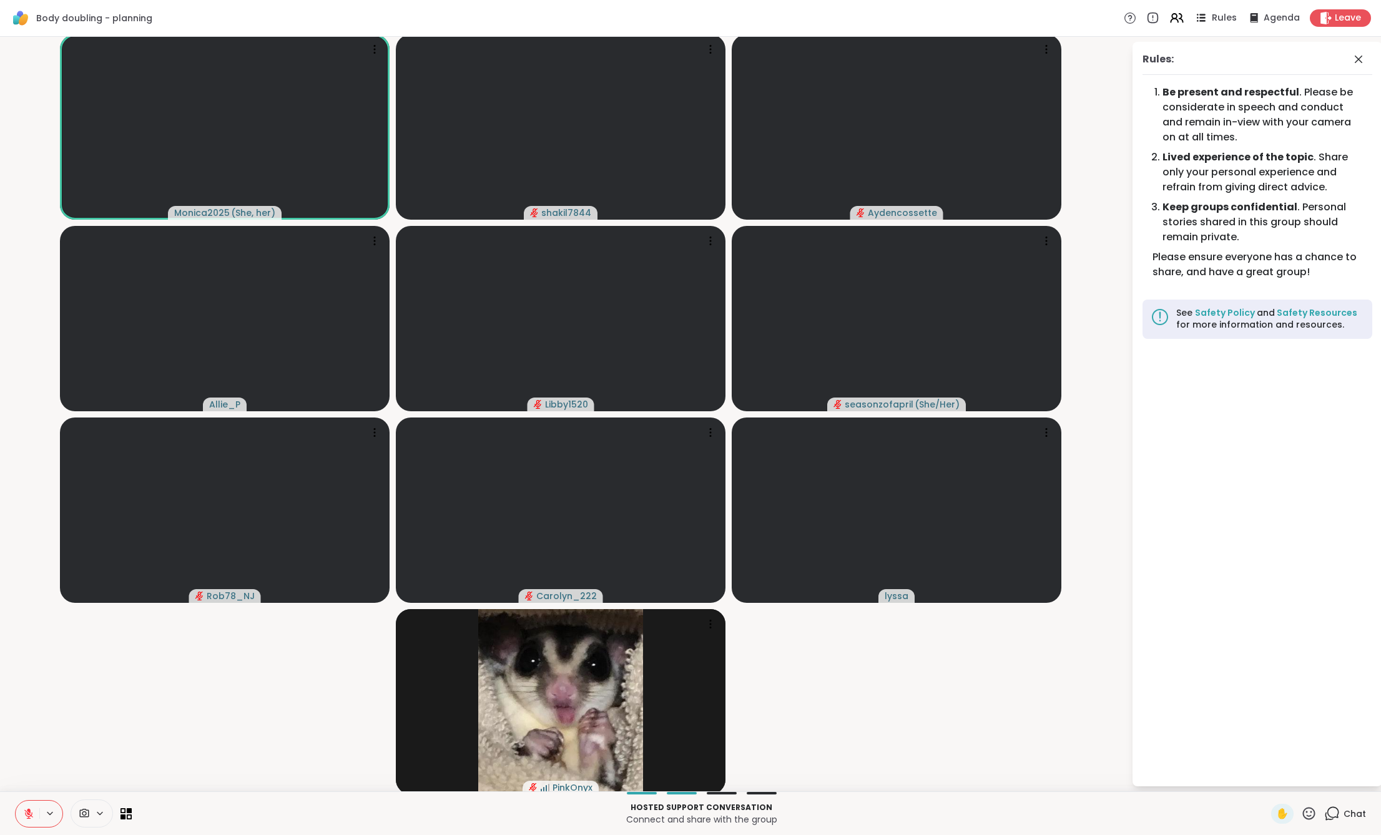
click at [1212, 21] on span "Rules" at bounding box center [1225, 18] width 26 height 13
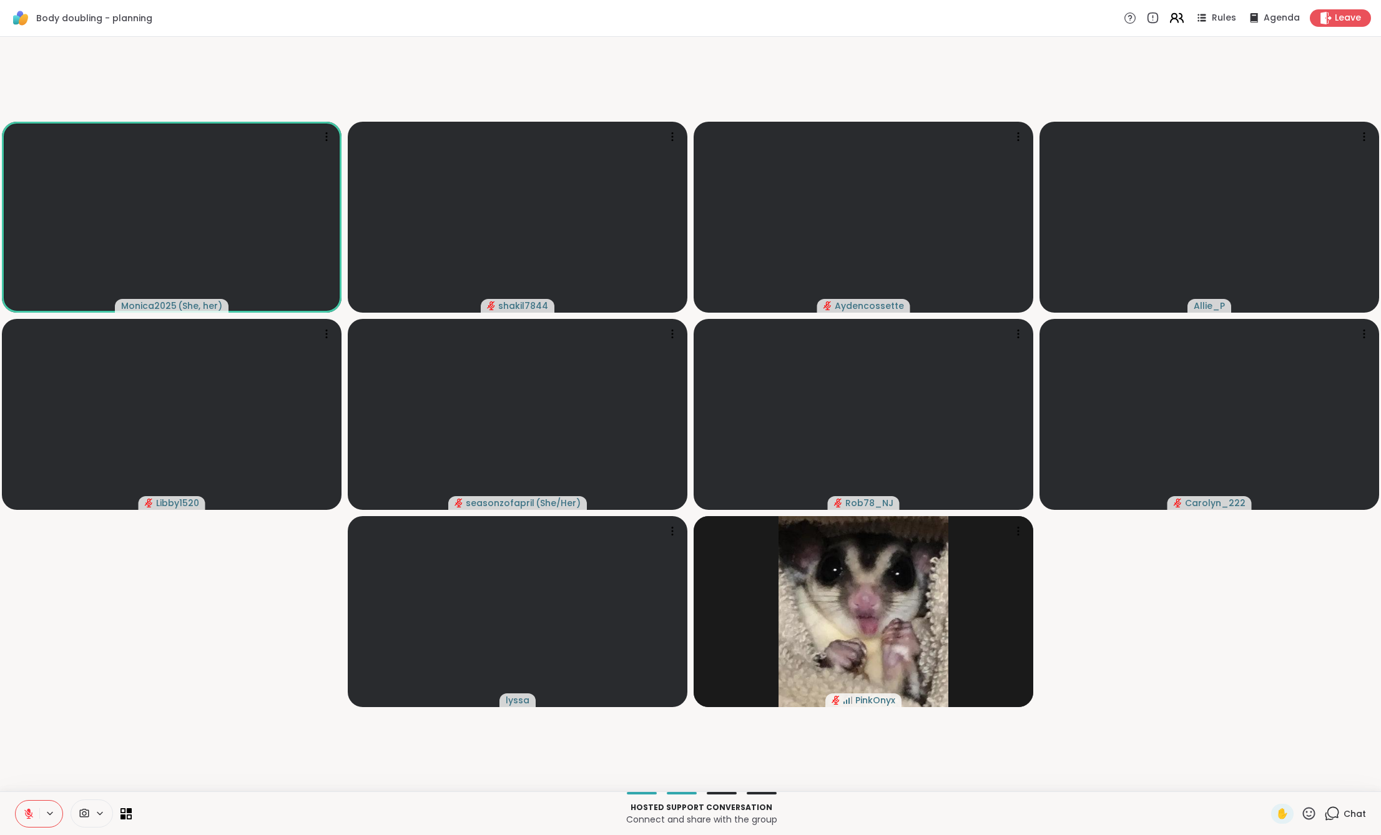
click at [1171, 19] on icon at bounding box center [1177, 18] width 16 height 16
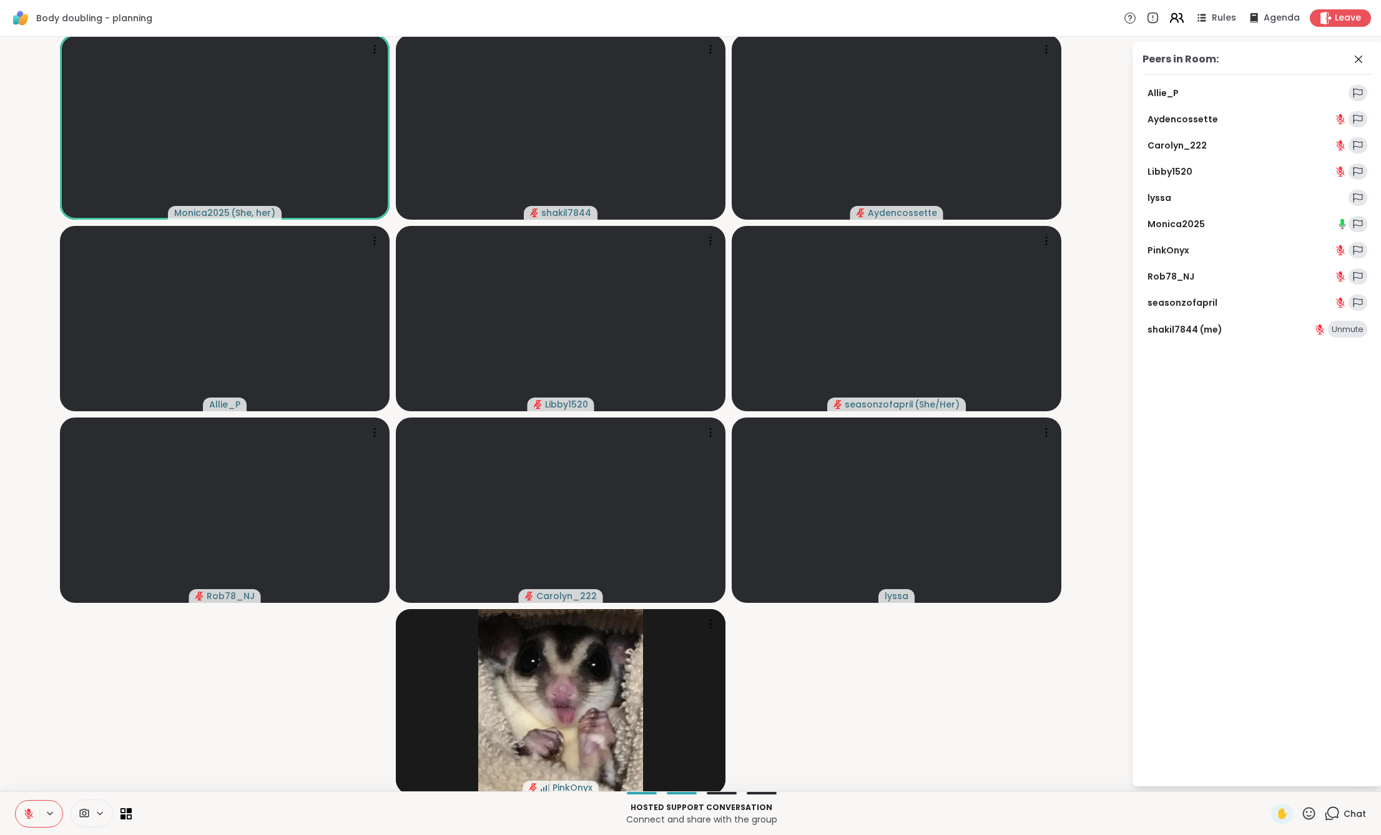
click at [1173, 19] on icon at bounding box center [1177, 18] width 16 height 16
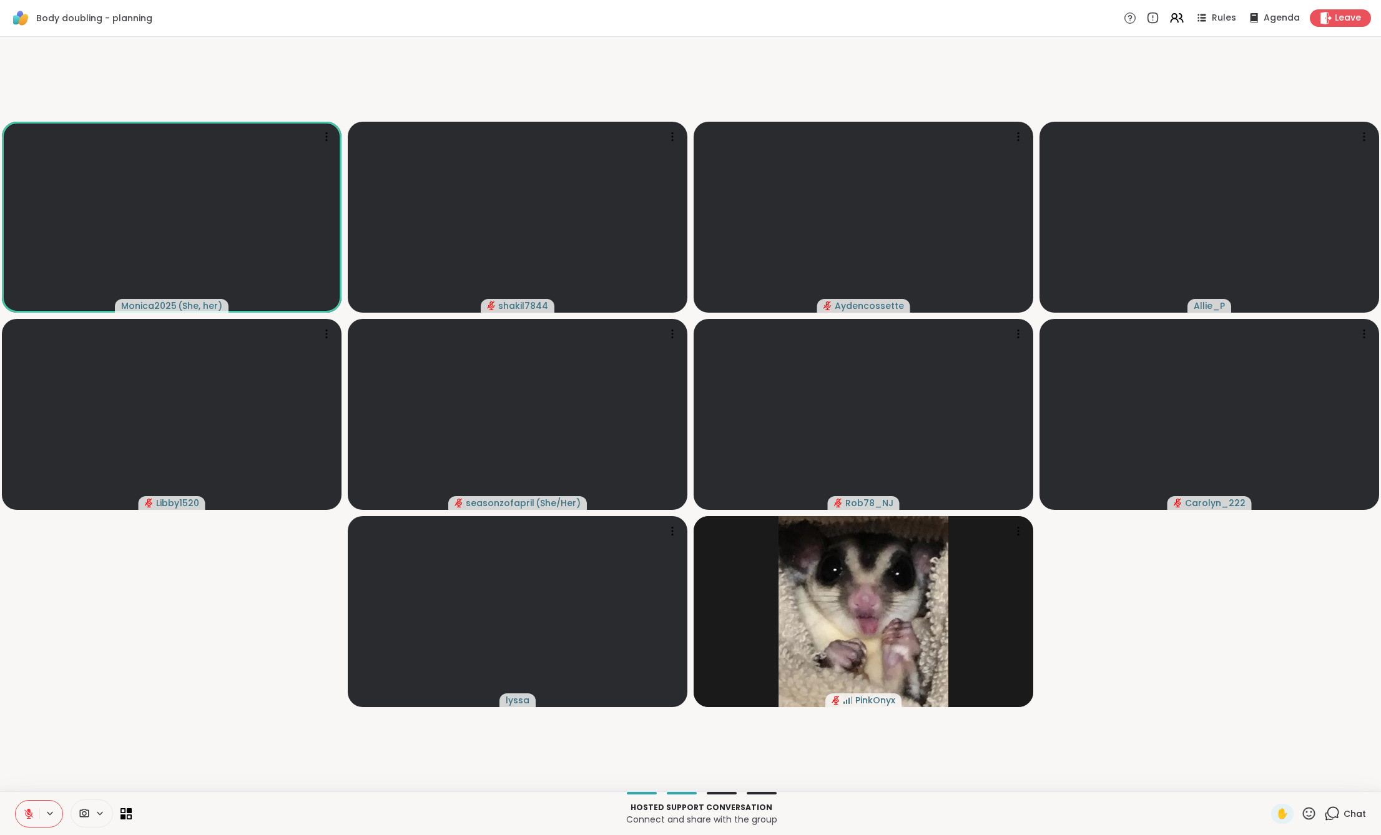
click at [1346, 822] on div "Chat" at bounding box center [1345, 814] width 42 height 20
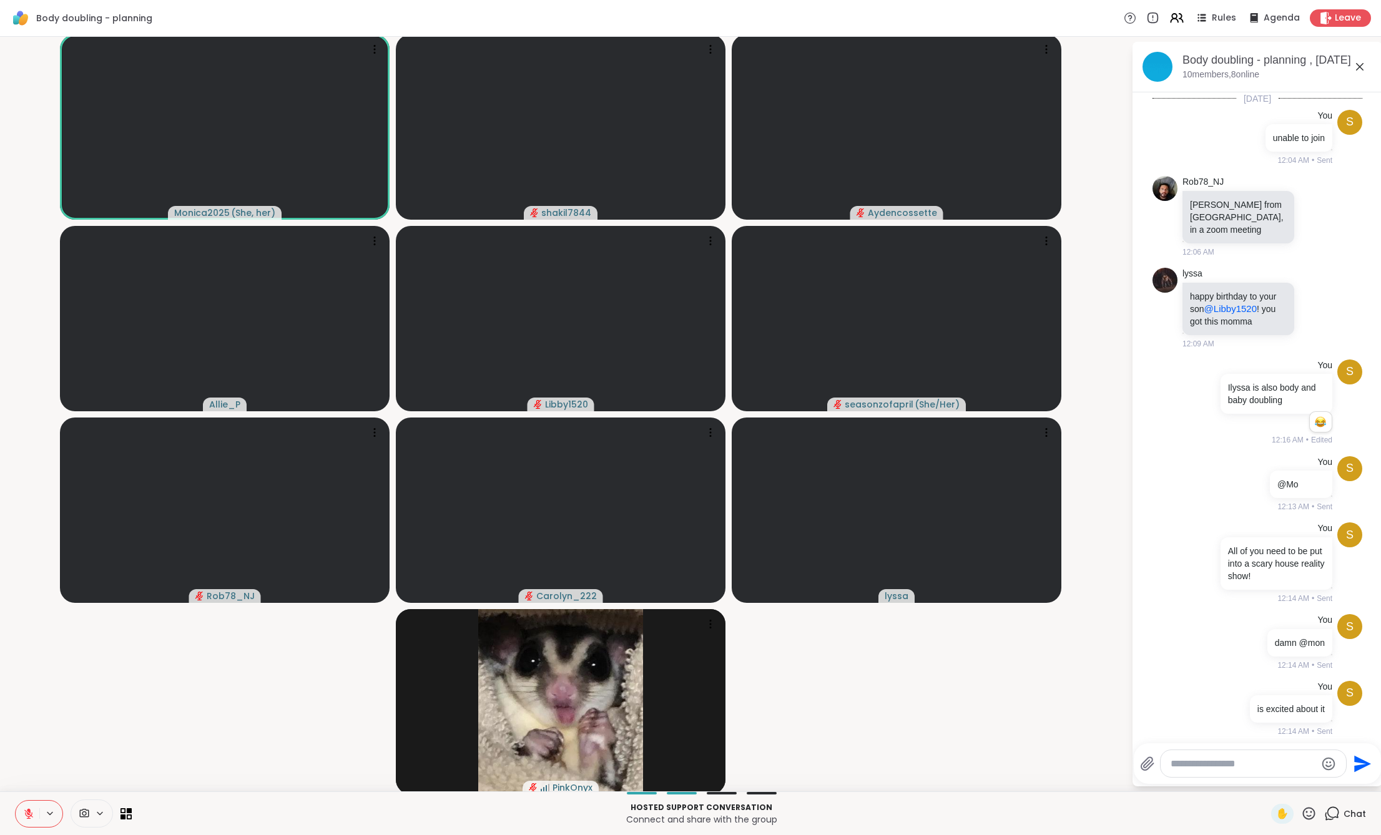
scroll to position [902, 0]
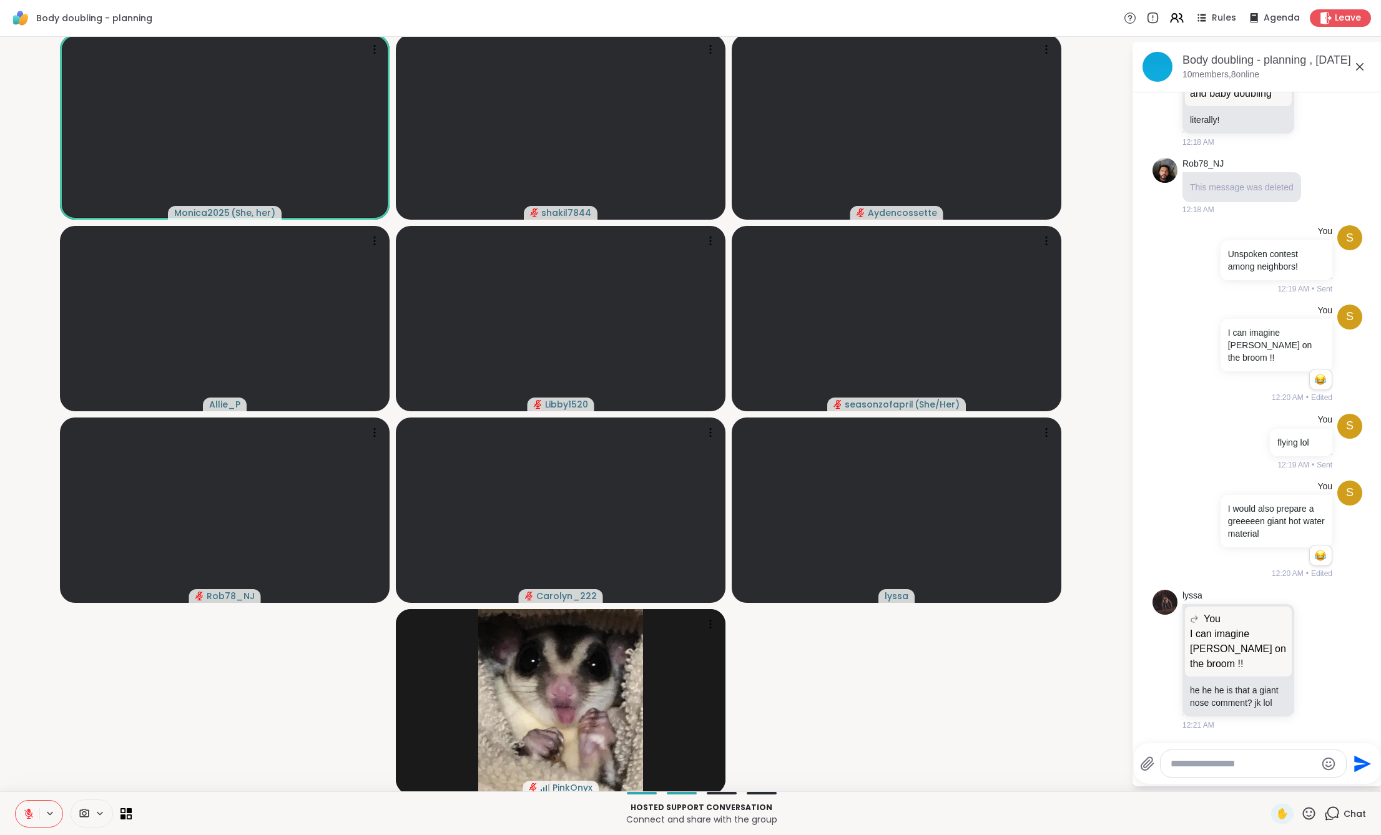
click at [1215, 770] on div at bounding box center [1253, 763] width 185 height 27
click at [1223, 760] on textarea "Type your message" at bounding box center [1243, 764] width 145 height 12
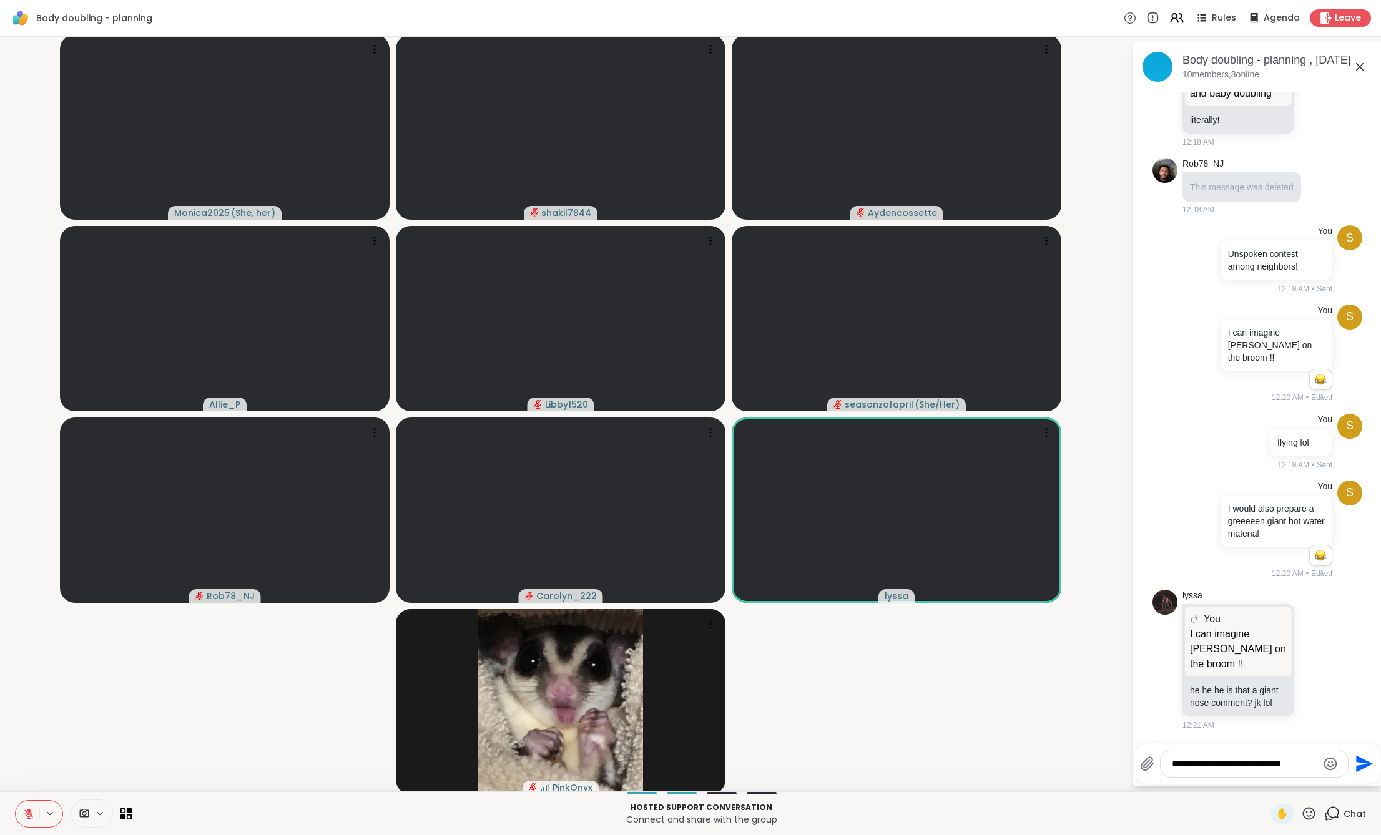
type textarea "**********"
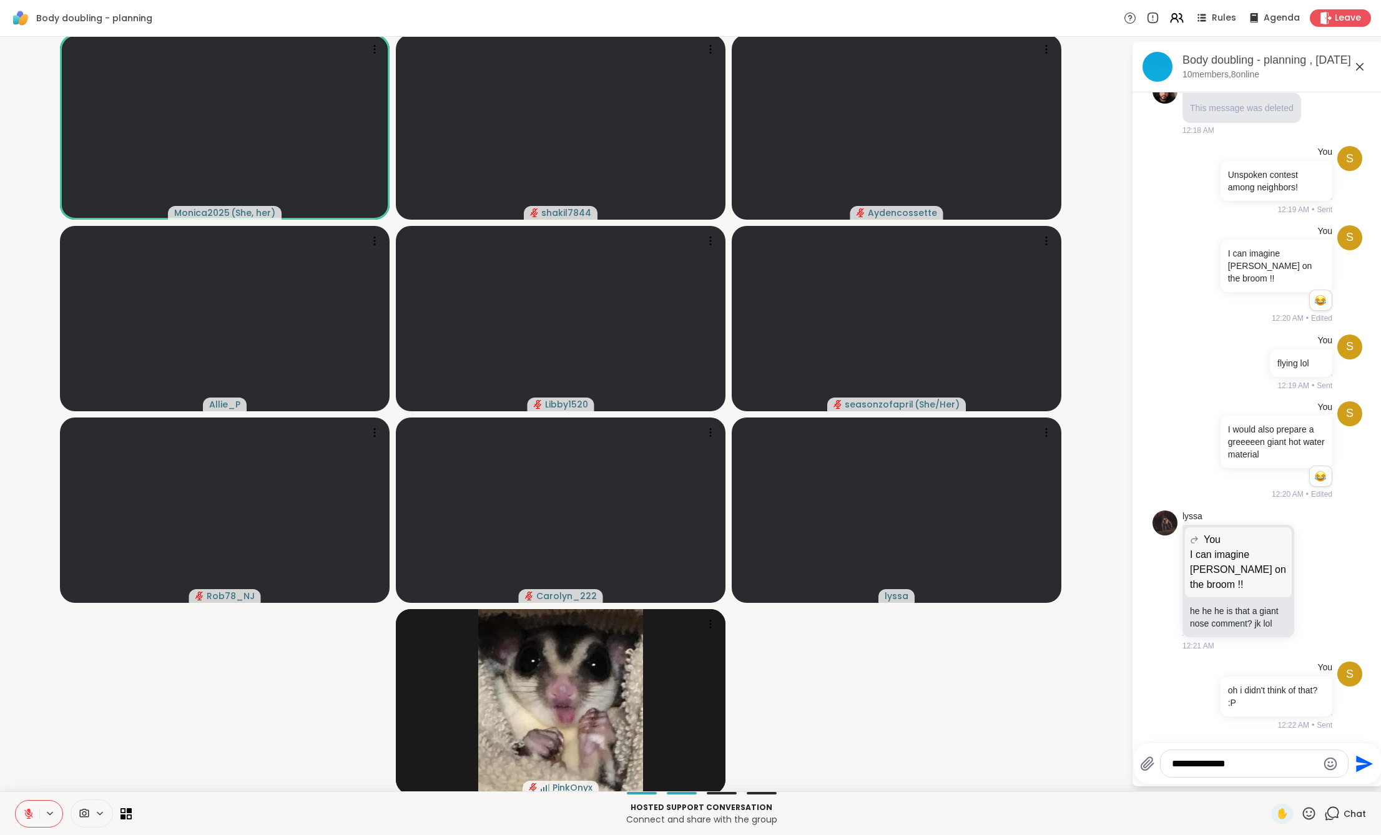
type textarea "**********"
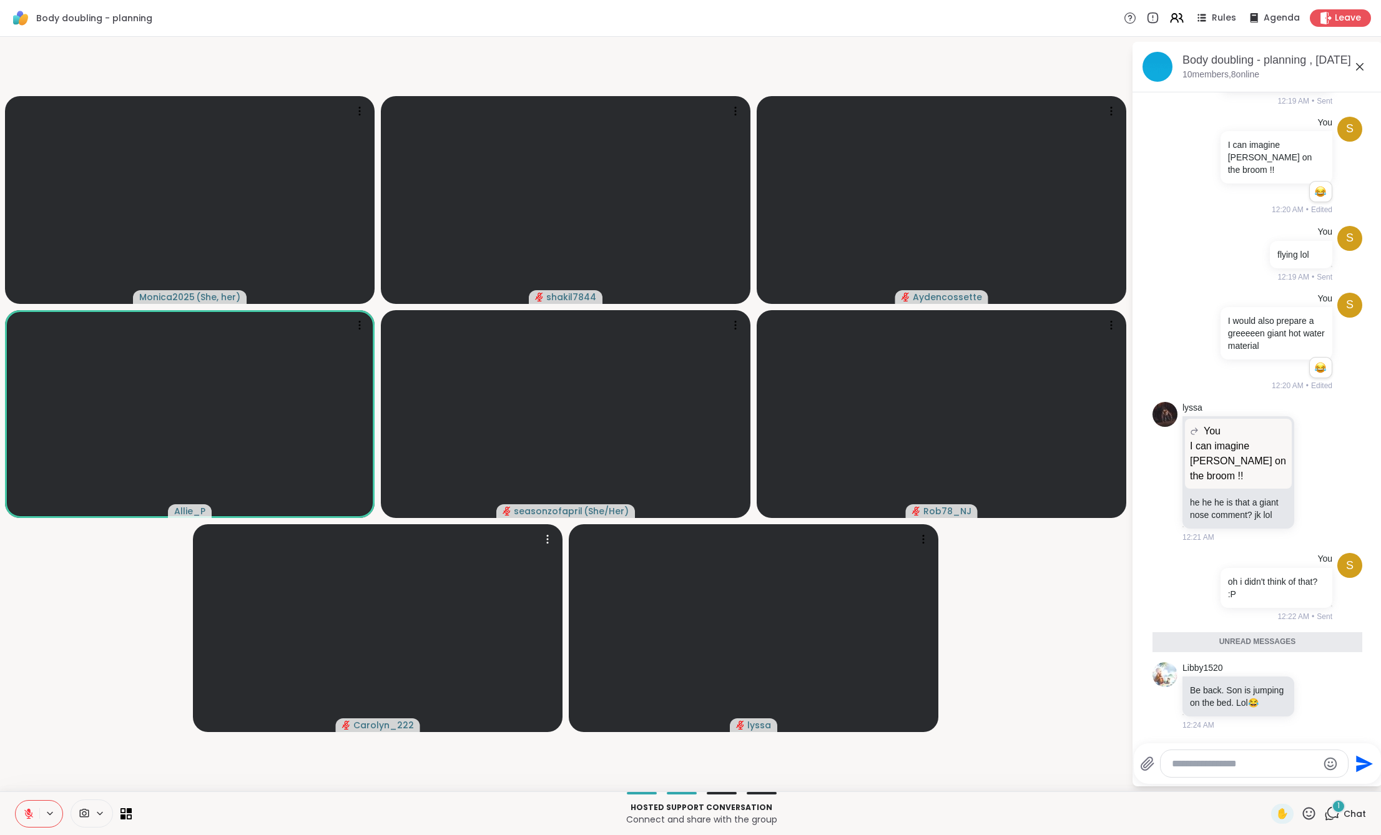
scroll to position [1073, 0]
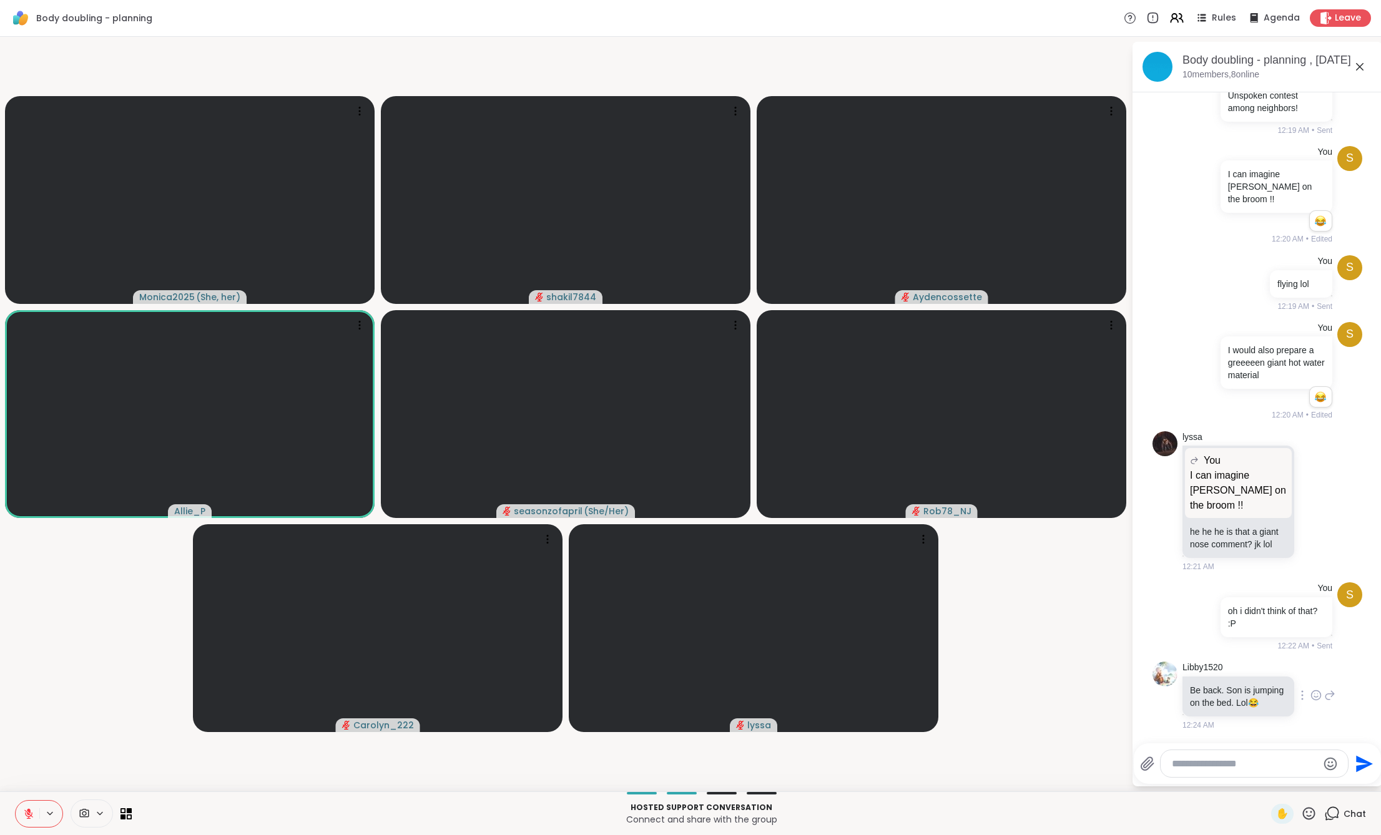
click at [1310, 689] on icon at bounding box center [1315, 695] width 11 height 12
click at [1255, 670] on div "Select Reaction: Joy" at bounding box center [1260, 675] width 11 height 11
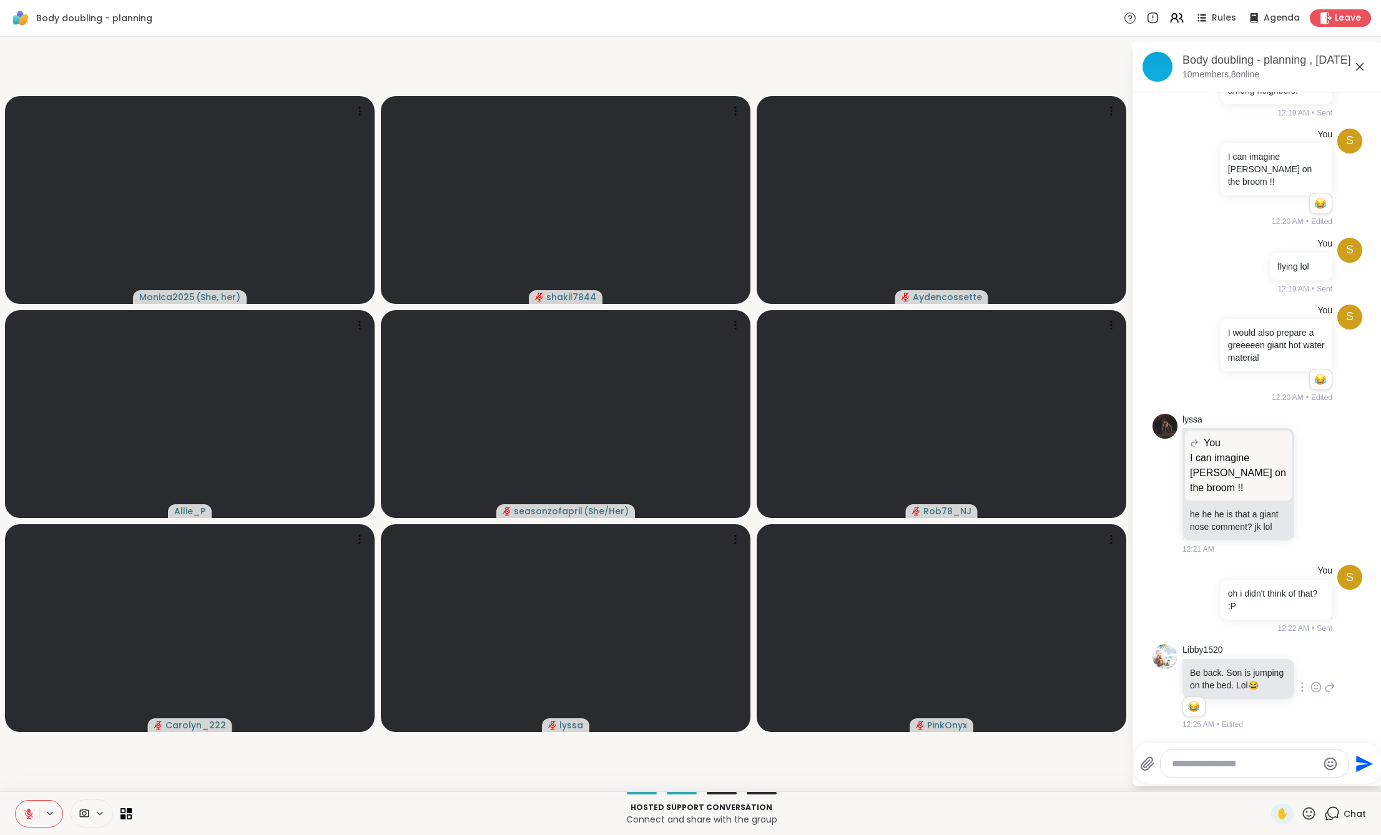
click at [1191, 761] on textarea "Type your message" at bounding box center [1244, 764] width 145 height 12
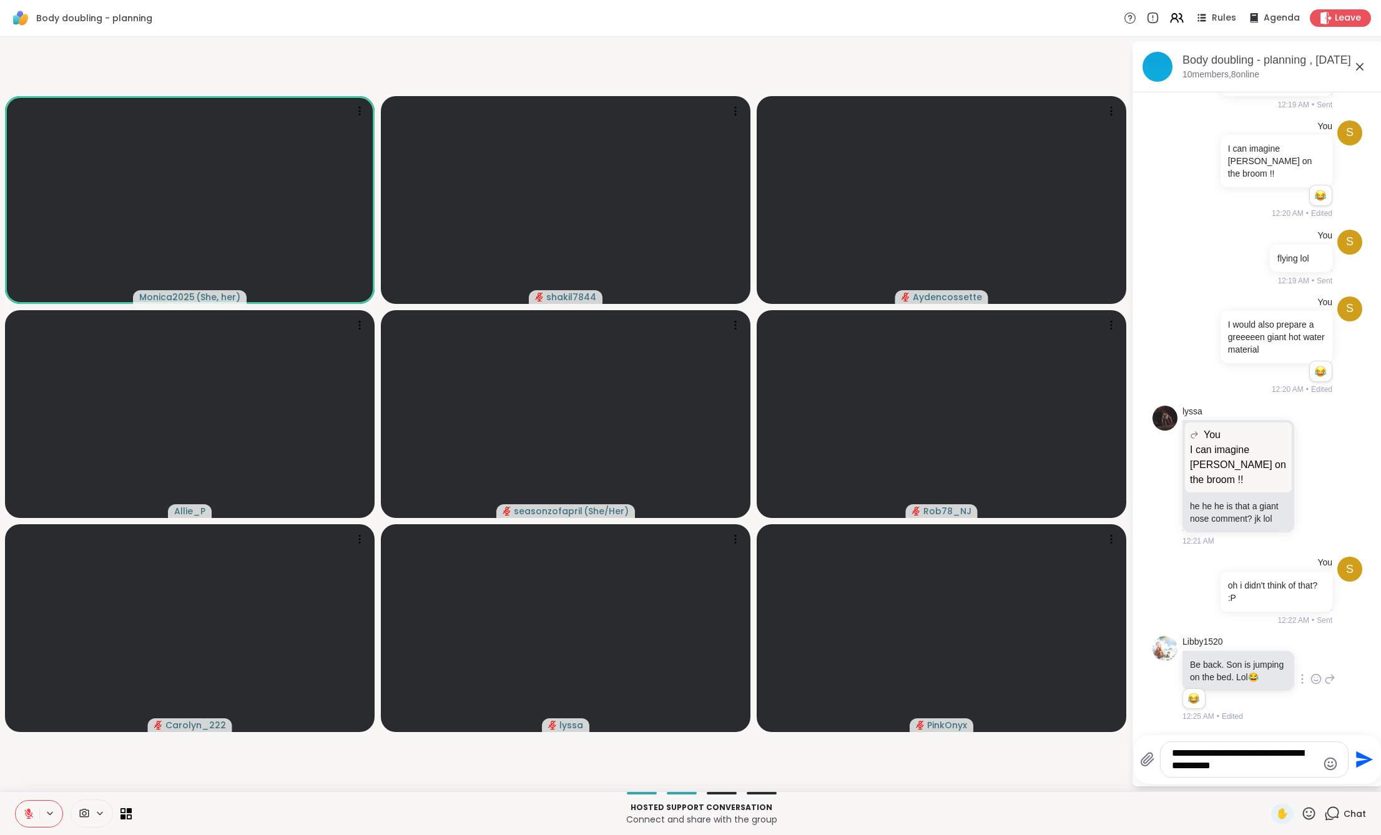
type textarea "**********"
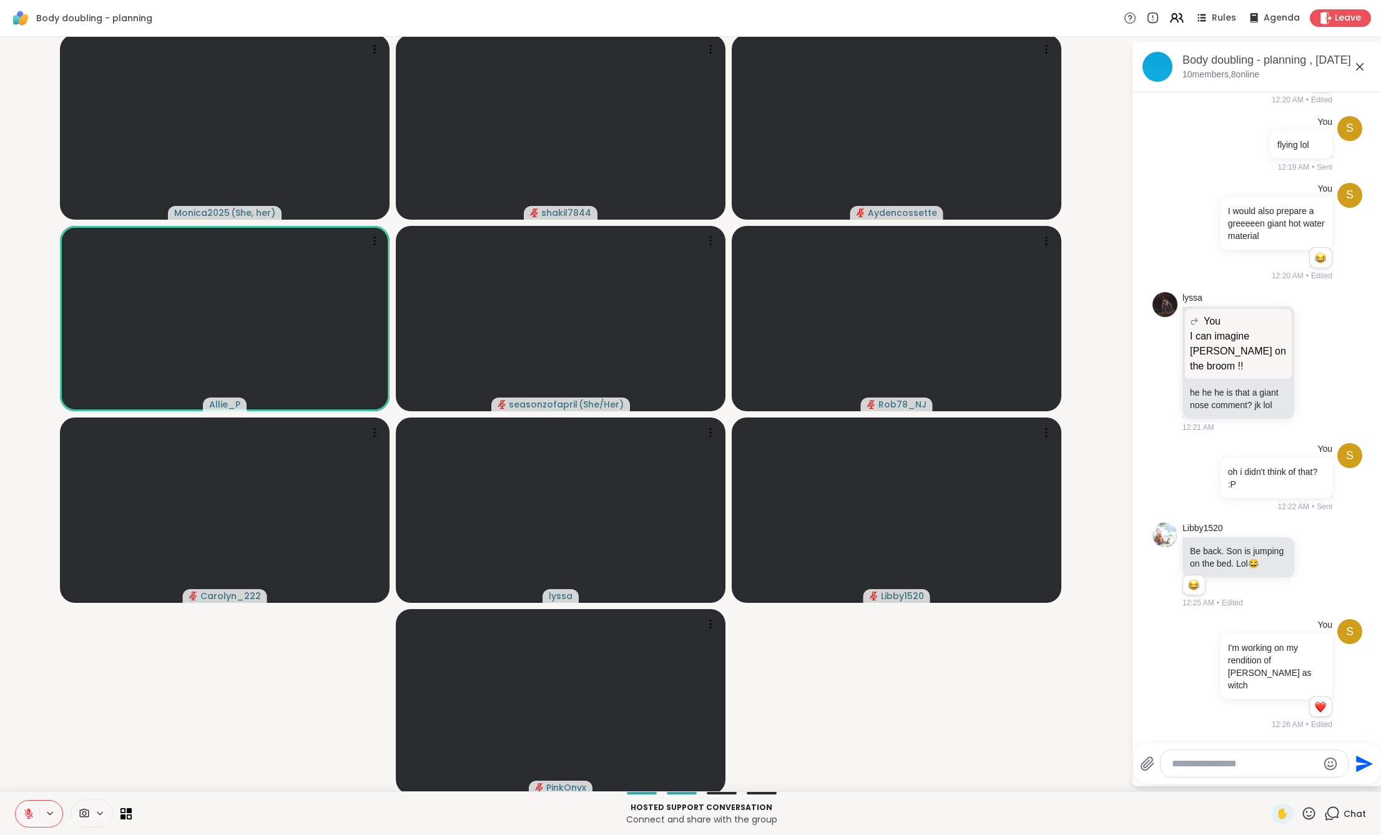
scroll to position [1548, 0]
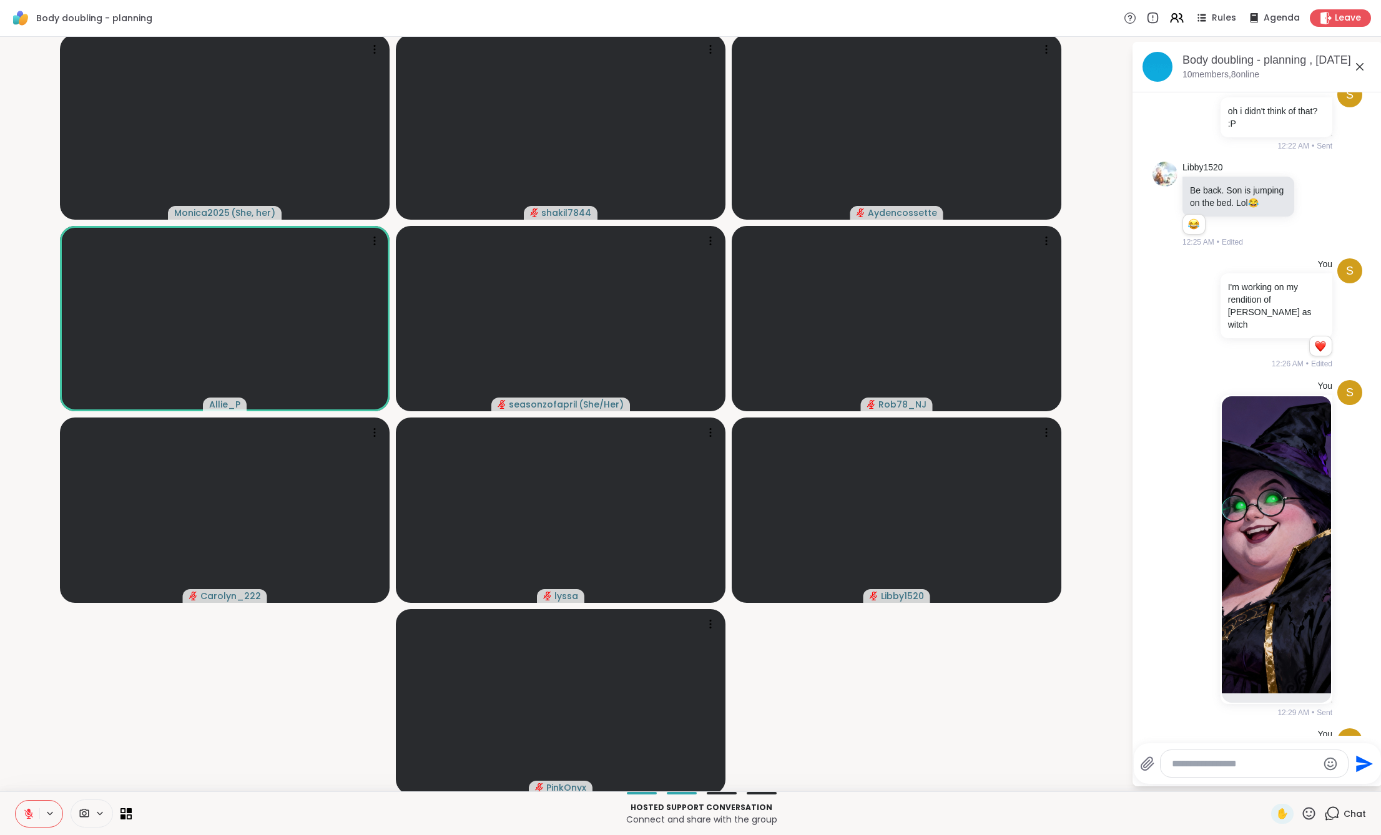
click at [1257, 758] on textarea "Type your message" at bounding box center [1244, 764] width 145 height 12
click at [1212, 760] on textarea "Type your message" at bounding box center [1244, 764] width 145 height 12
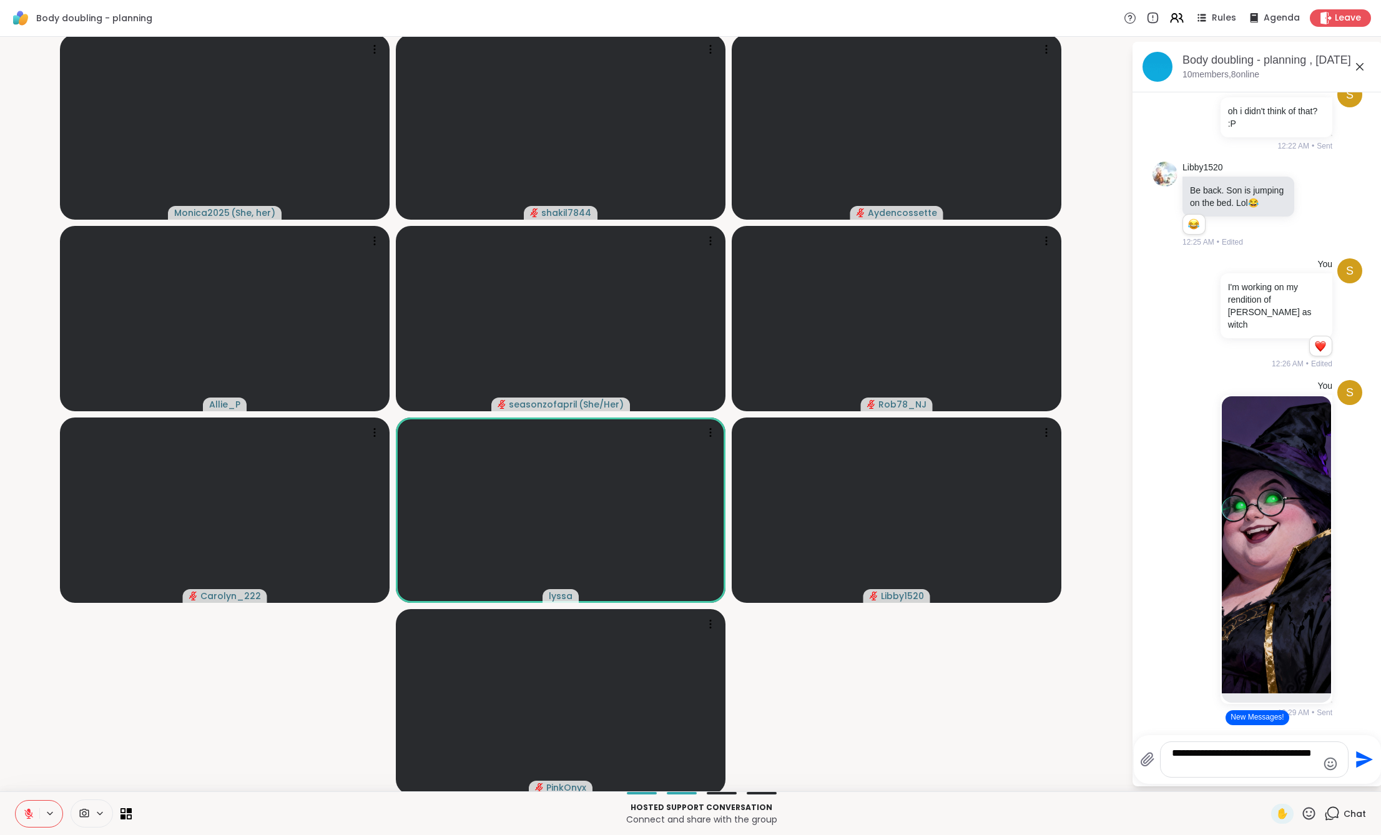
type textarea "**********"
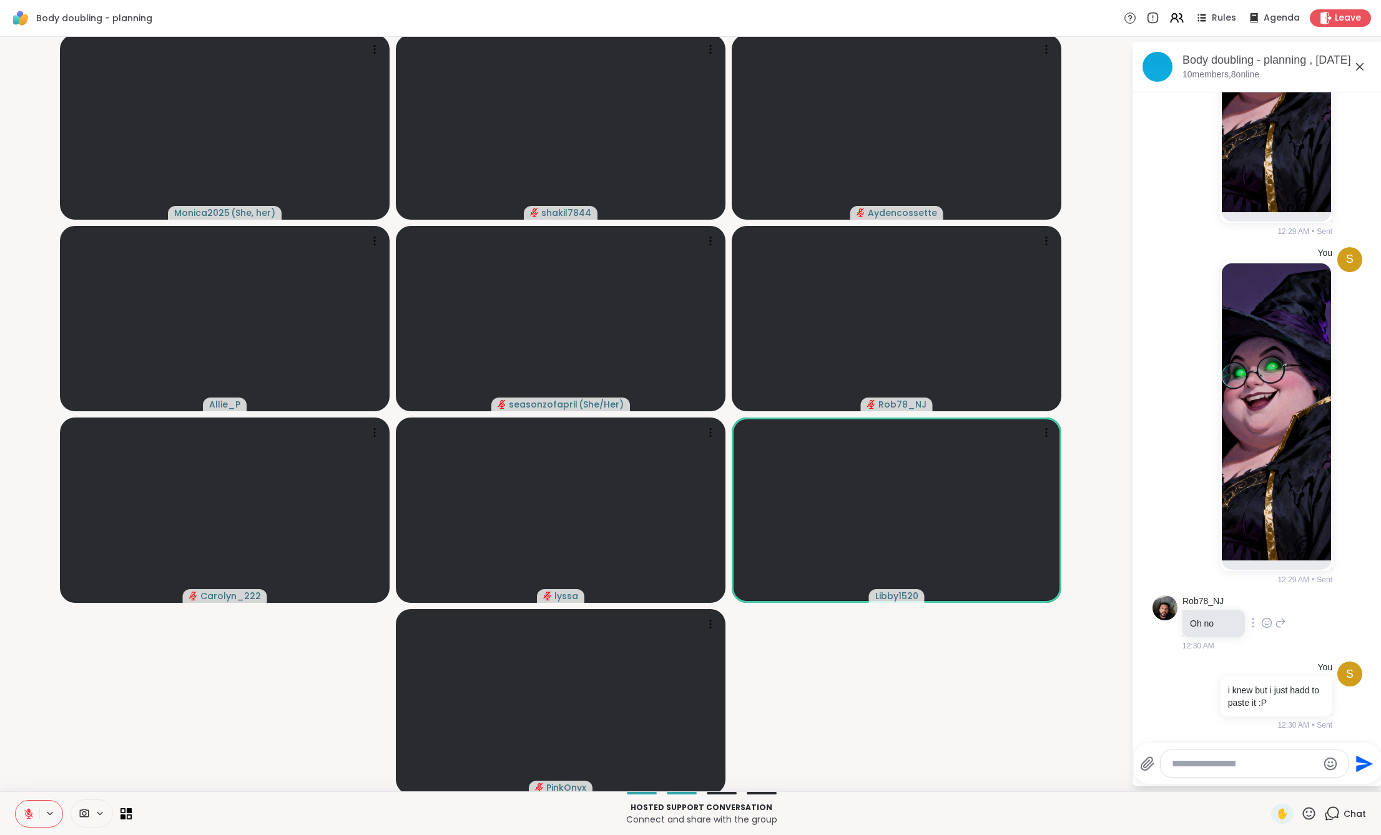
click at [1261, 620] on icon at bounding box center [1266, 623] width 11 height 12
click at [1199, 604] on button "Select Reaction: Joy" at bounding box center [1211, 603] width 25 height 25
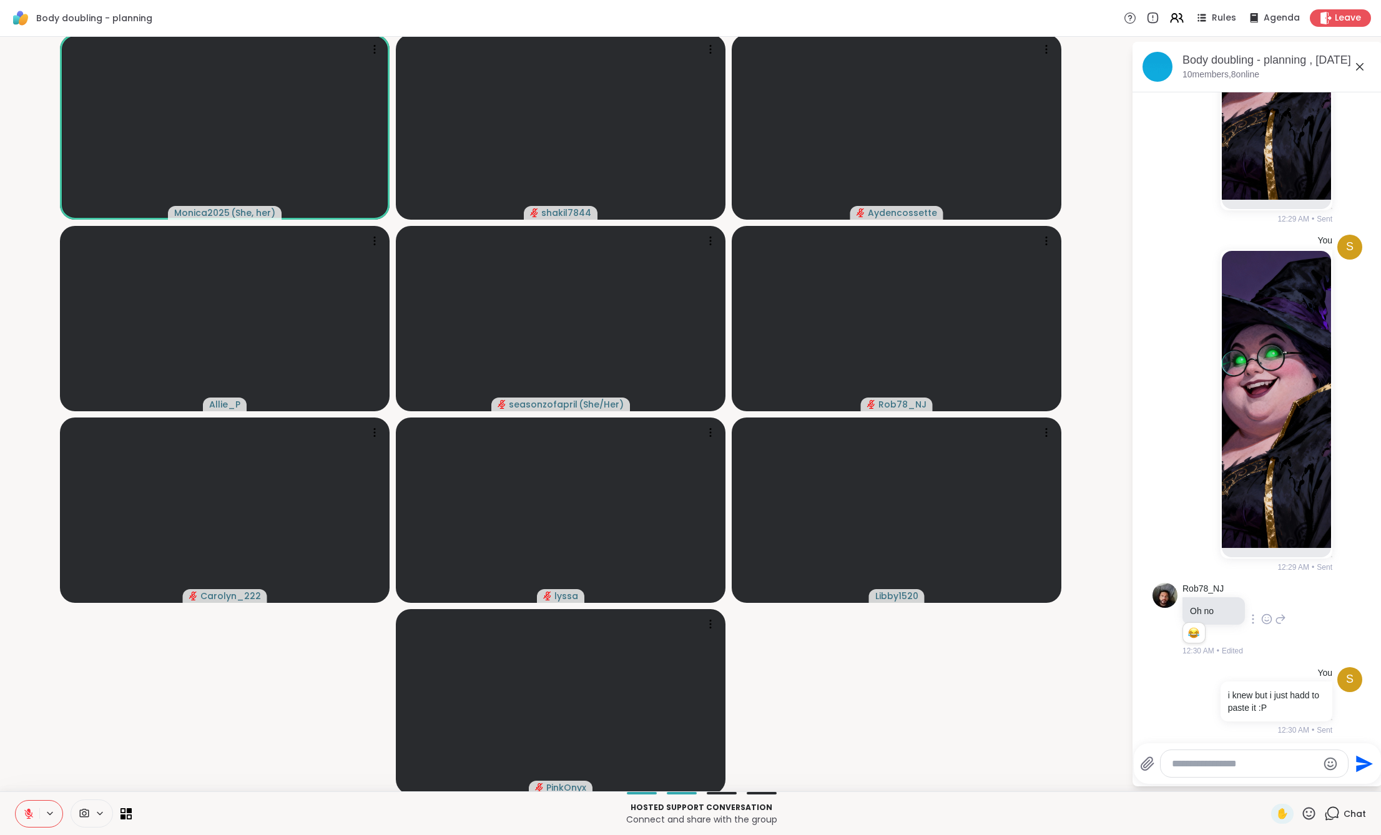
click at [1189, 764] on textarea "Type your message" at bounding box center [1244, 764] width 145 height 12
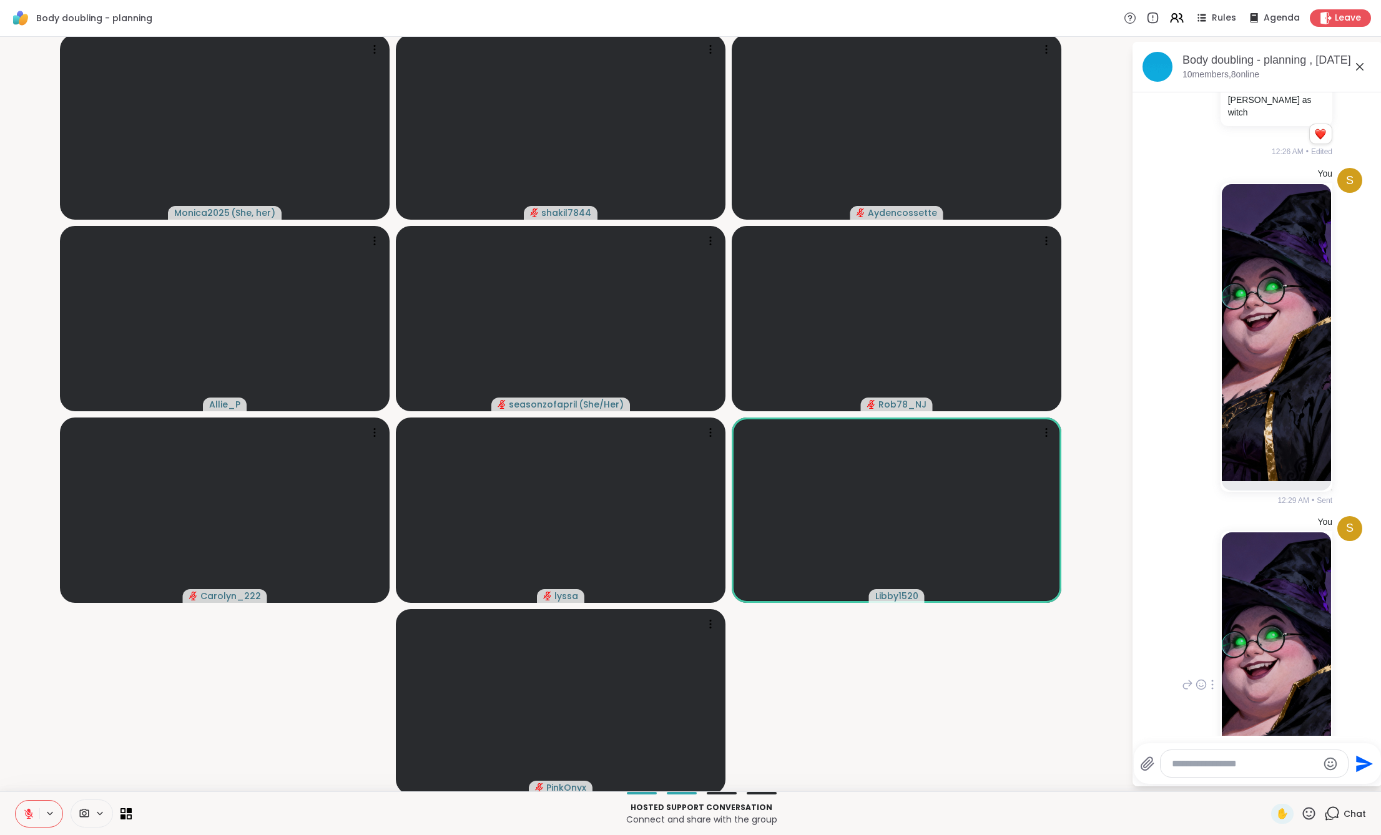
scroll to position [2060, 0]
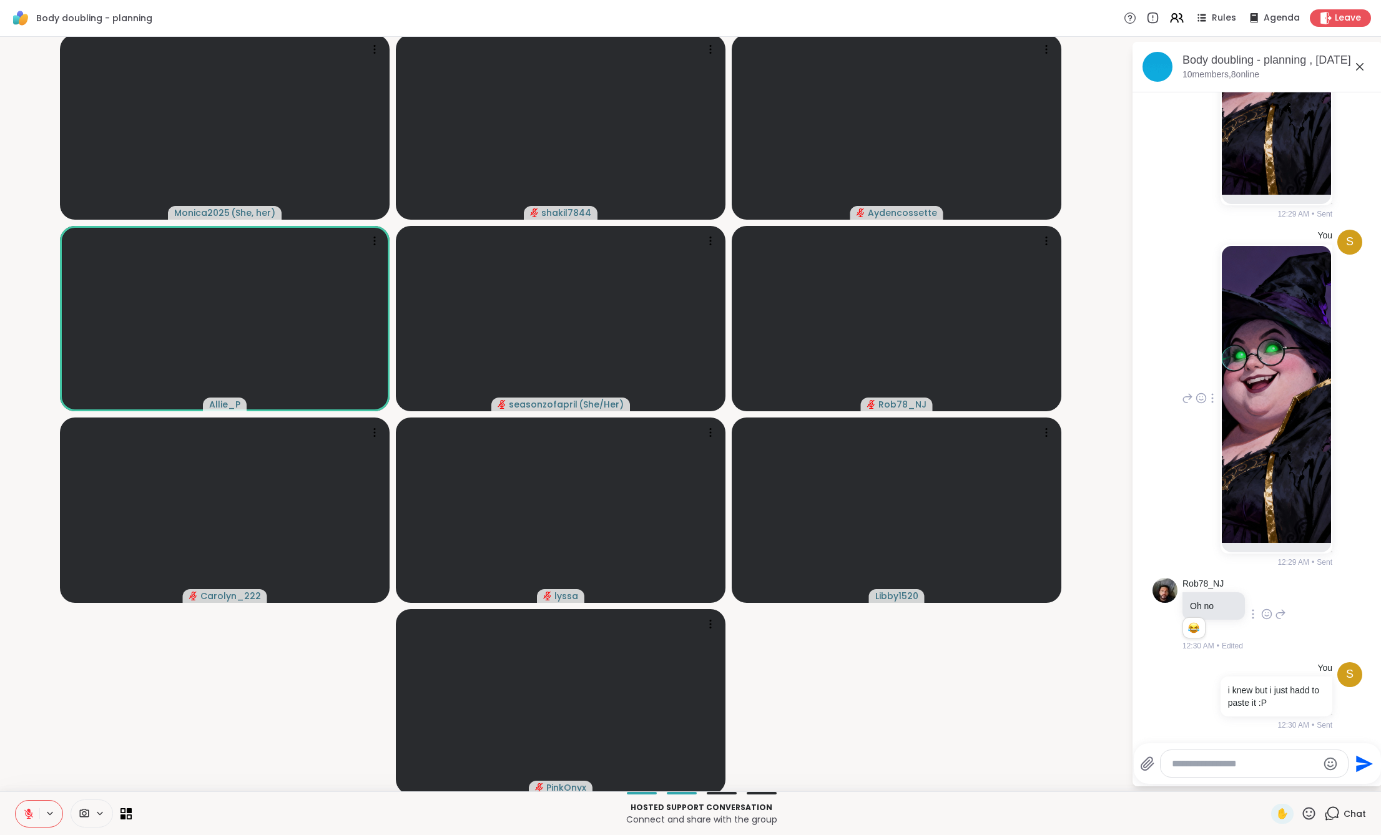
click at [1232, 379] on img at bounding box center [1276, 394] width 109 height 297
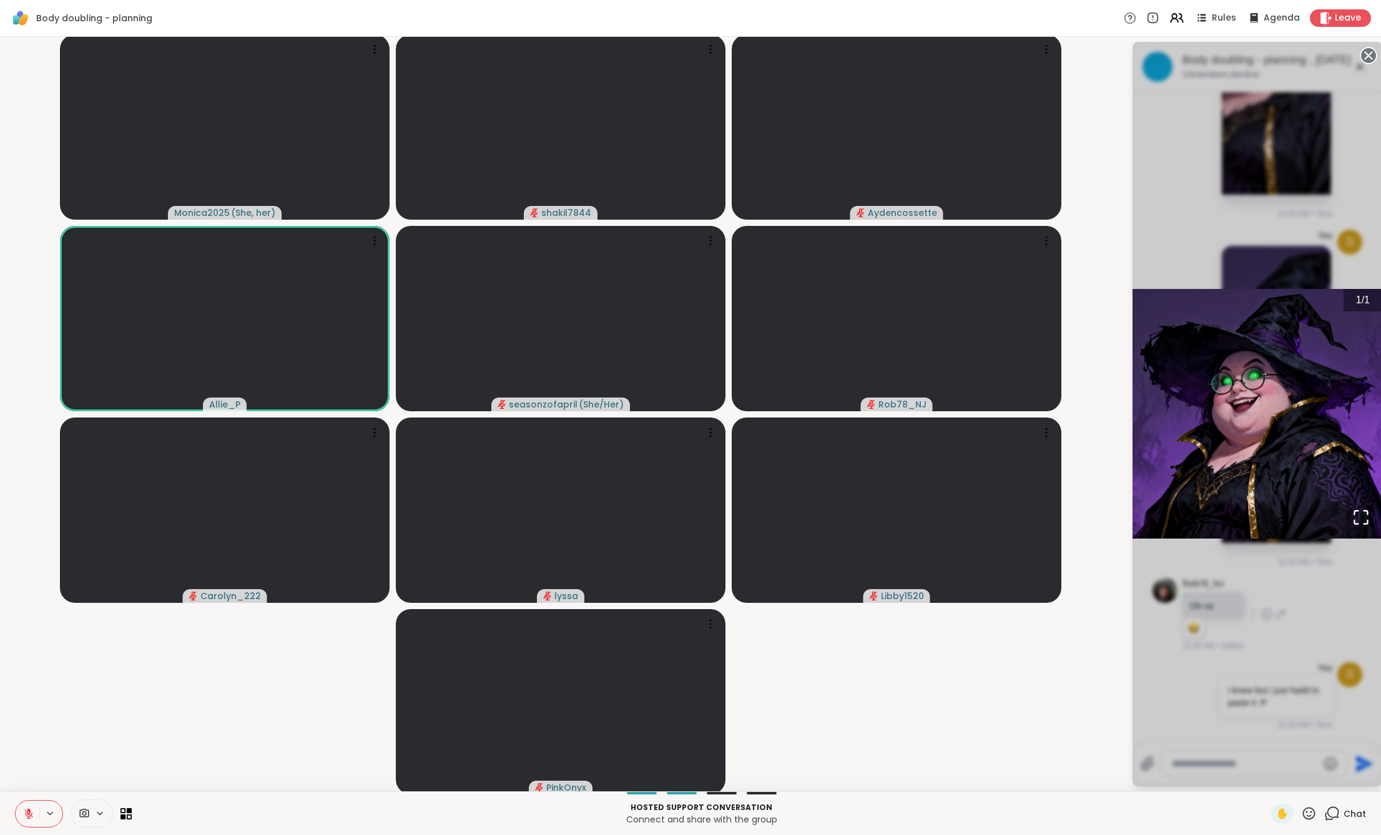
click at [1304, 601] on div "1 / 1" at bounding box center [1257, 414] width 250 height 745
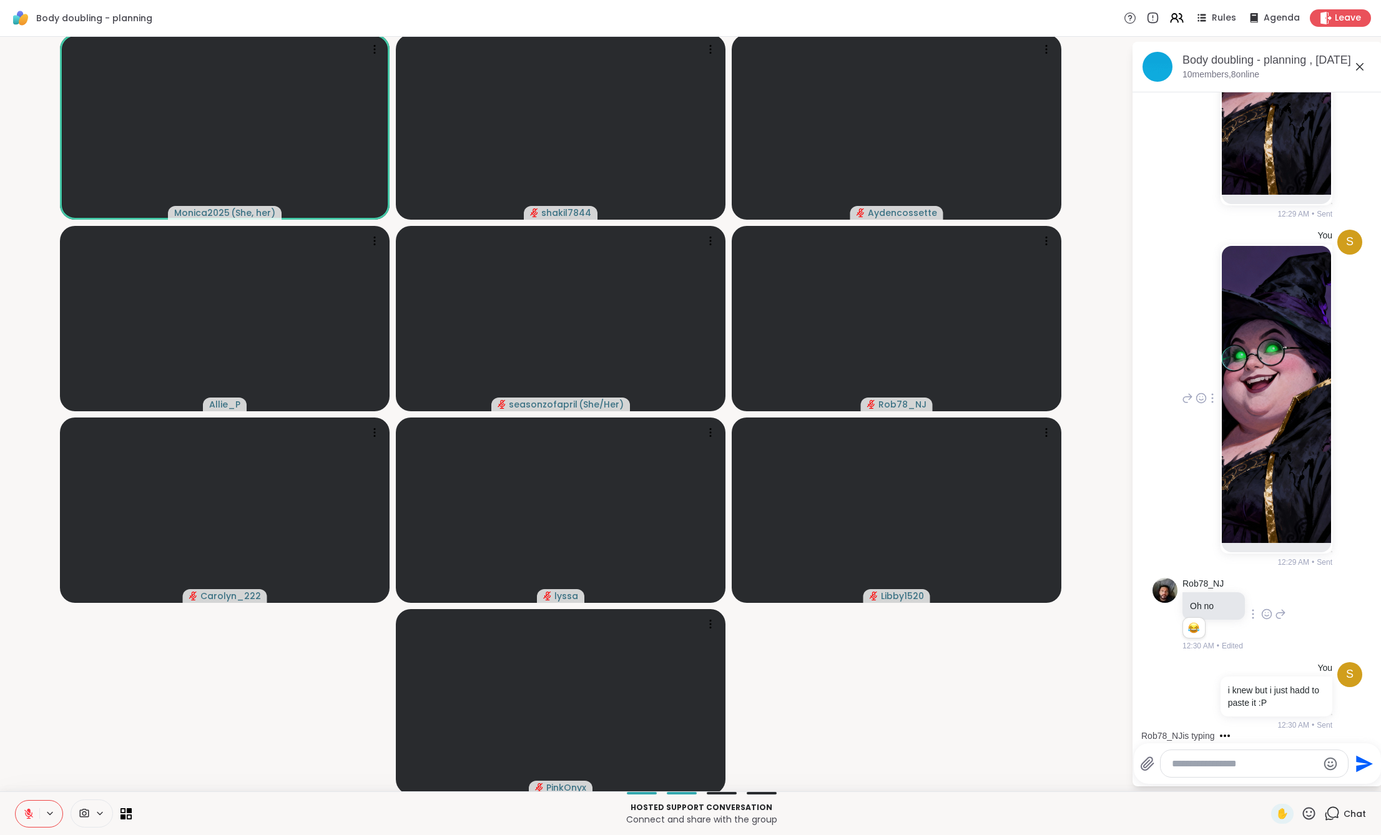
click at [1194, 770] on div at bounding box center [1254, 763] width 187 height 27
click at [1194, 769] on textarea "Type your message" at bounding box center [1244, 764] width 145 height 12
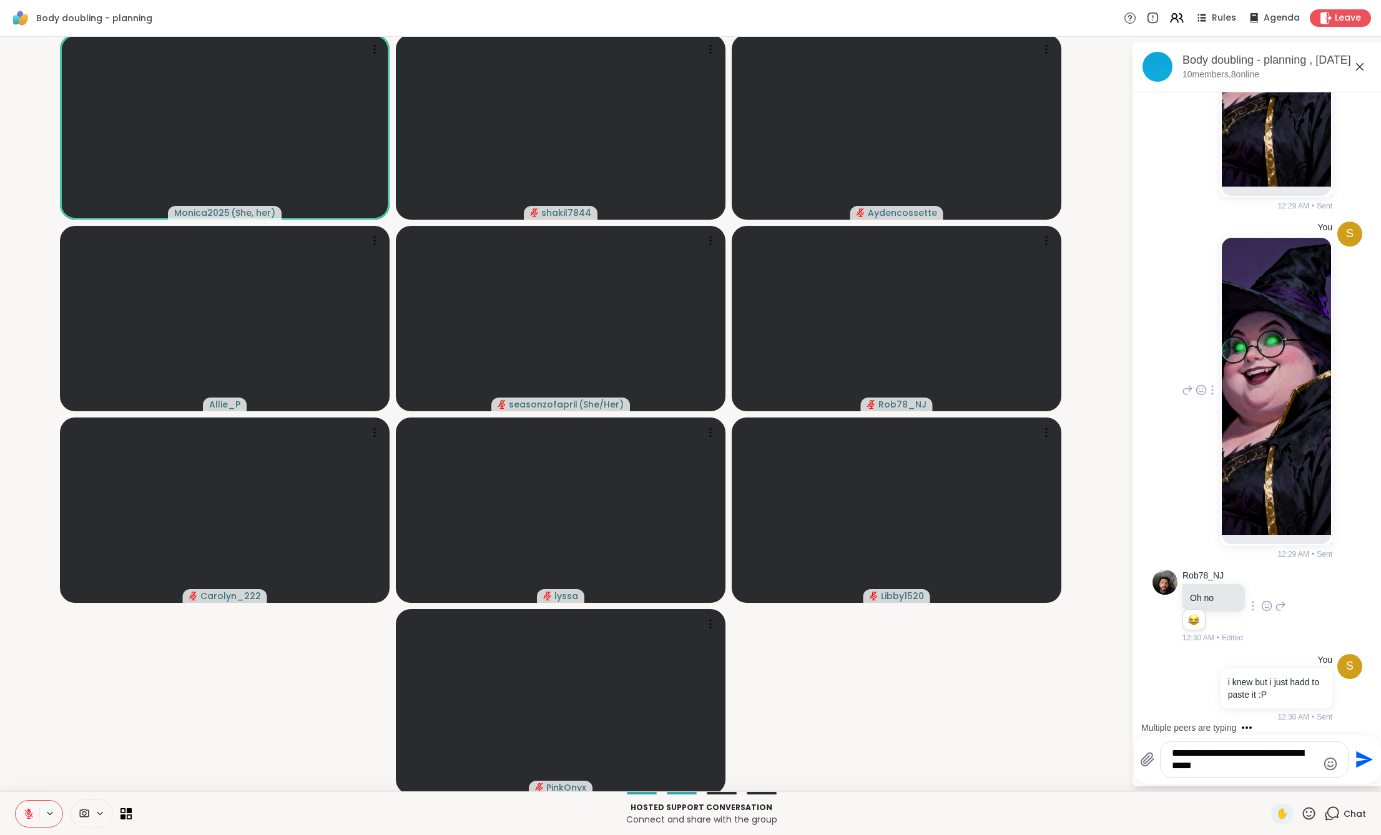
scroll to position [2134, 0]
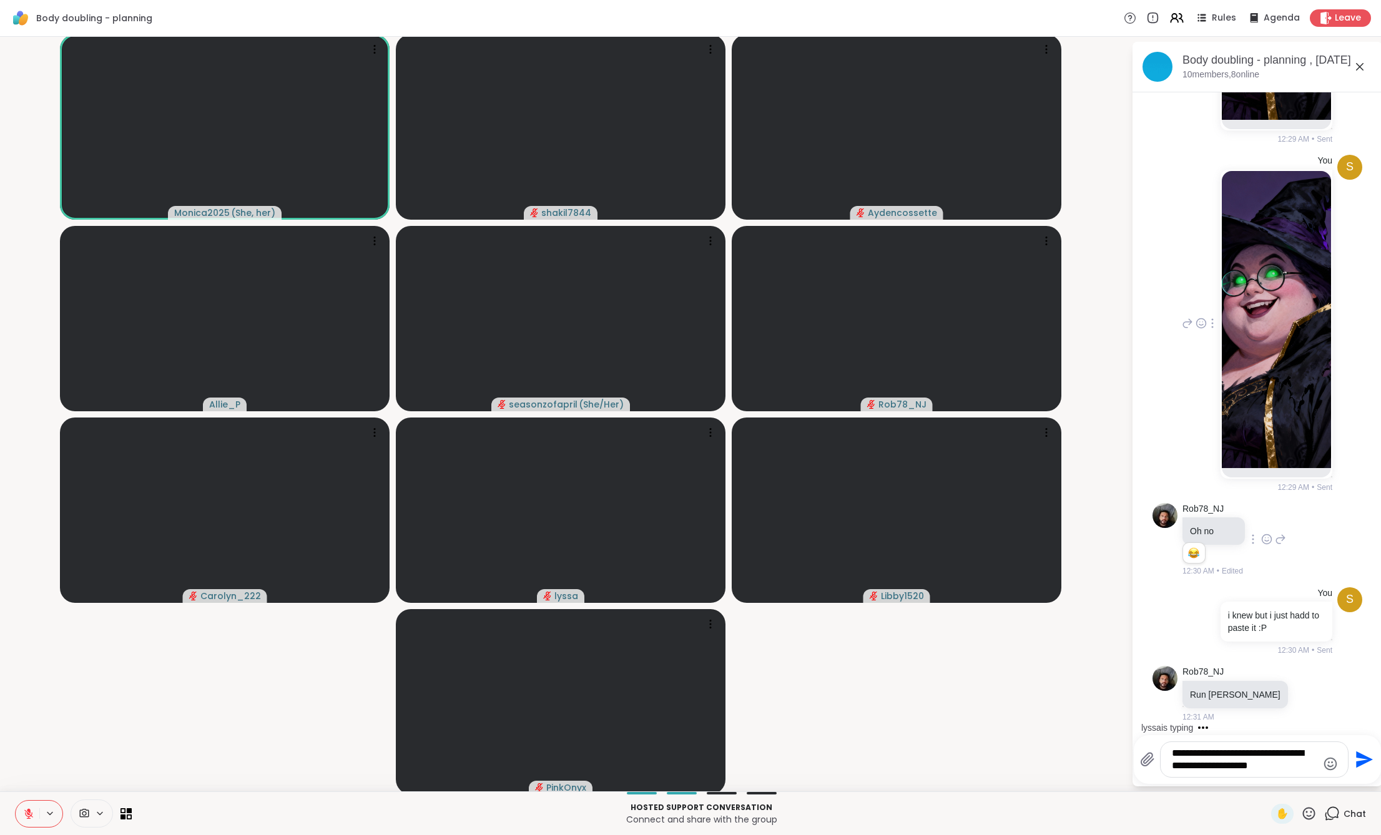
type textarea "**********"
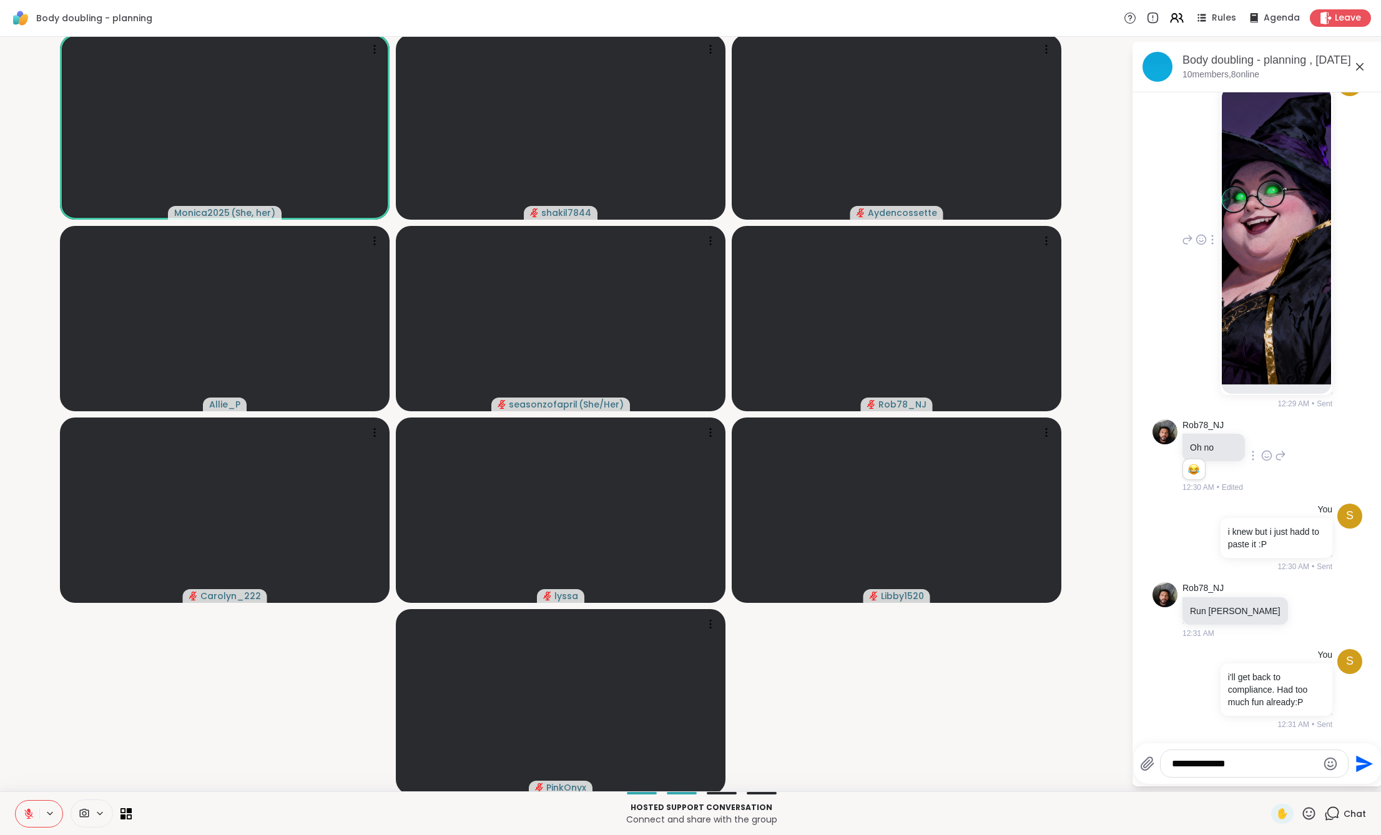
scroll to position [2593, 0]
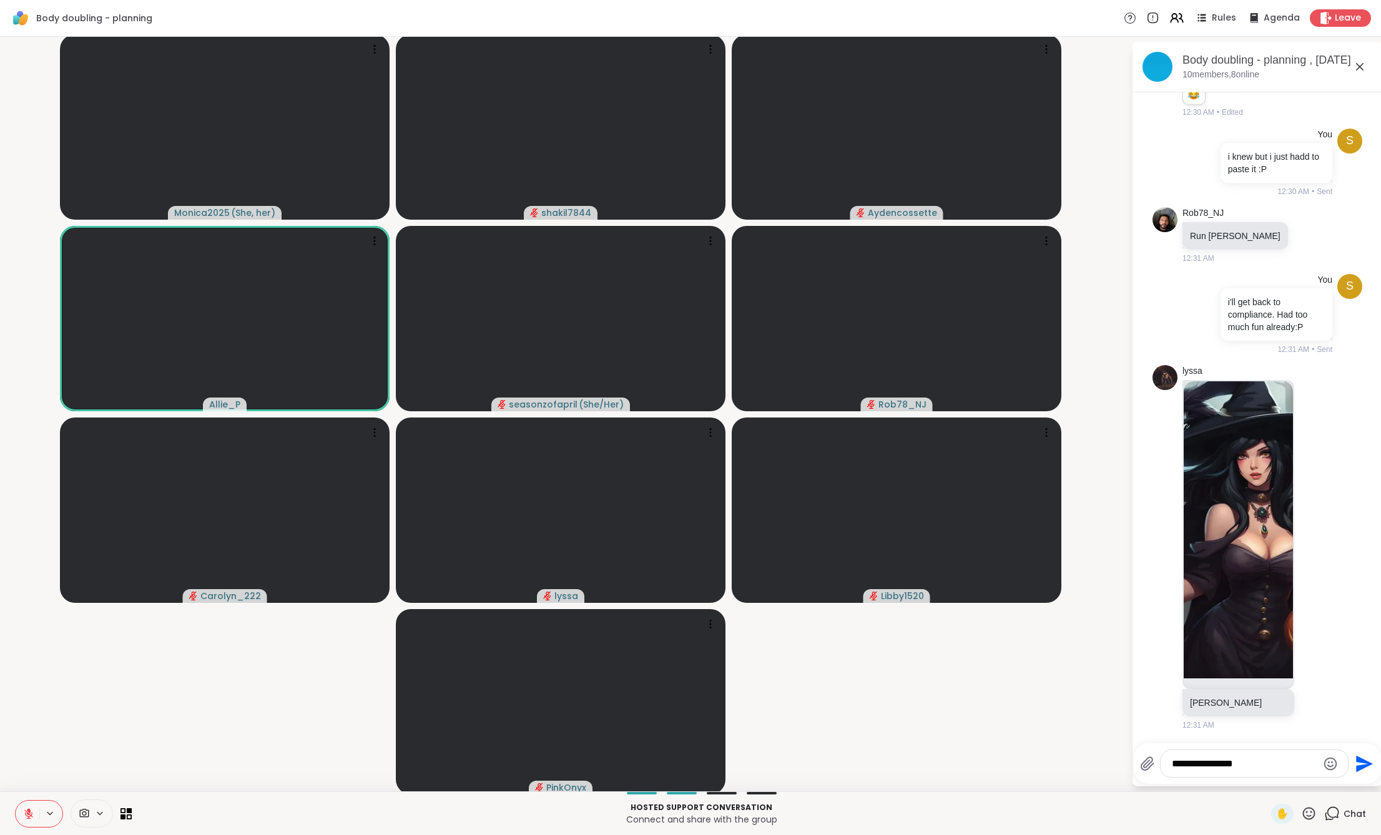
type textarea "**********"
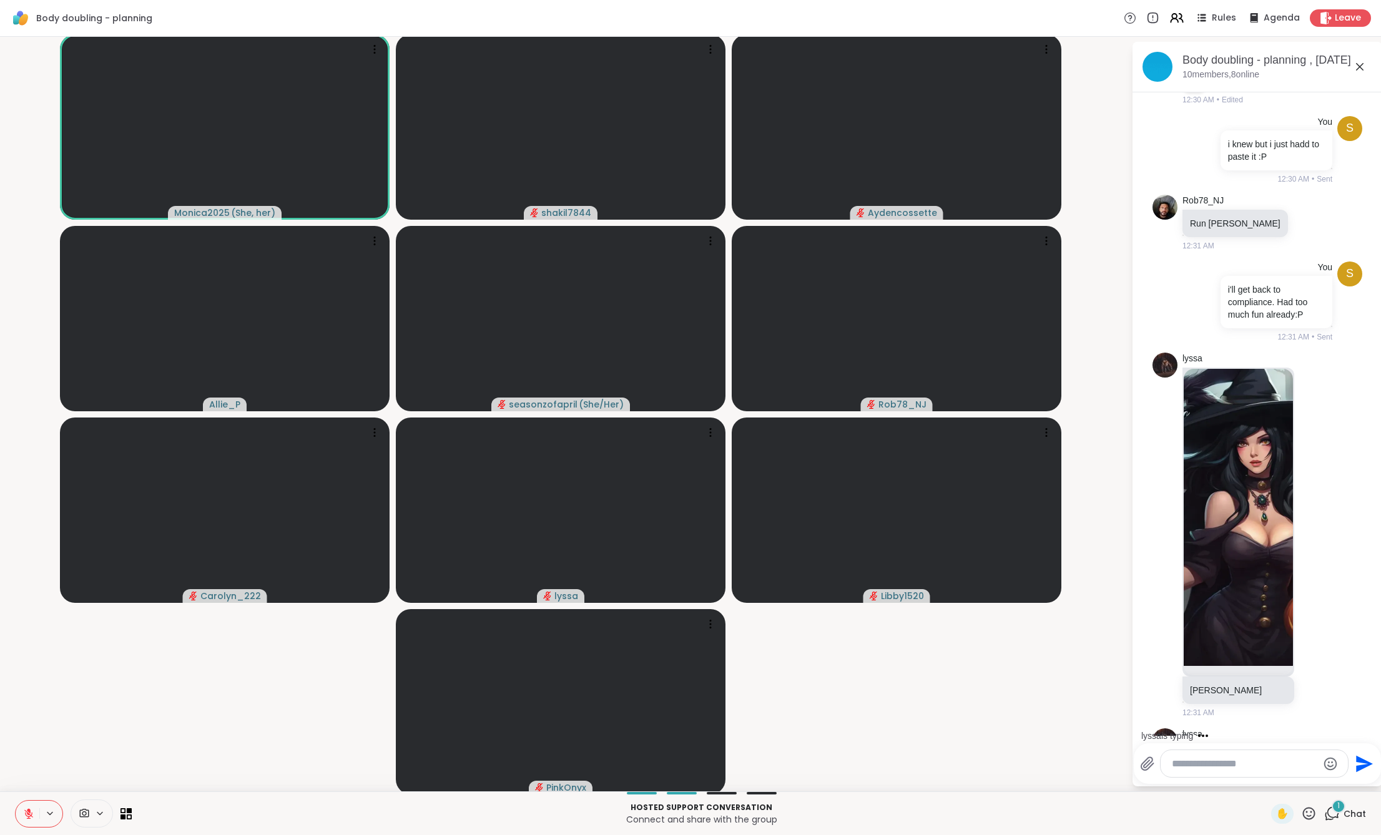
scroll to position [2660, 0]
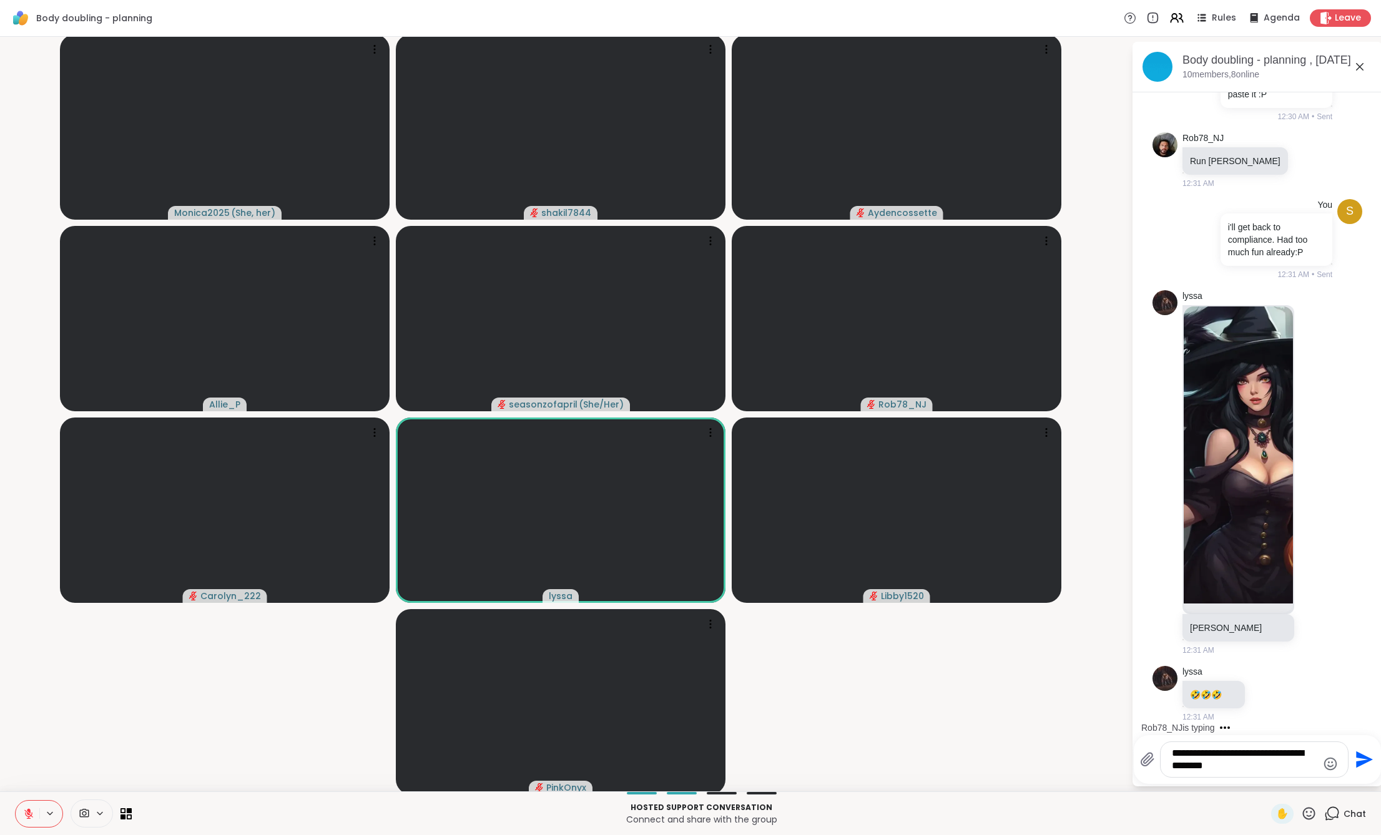
type textarea "**********"
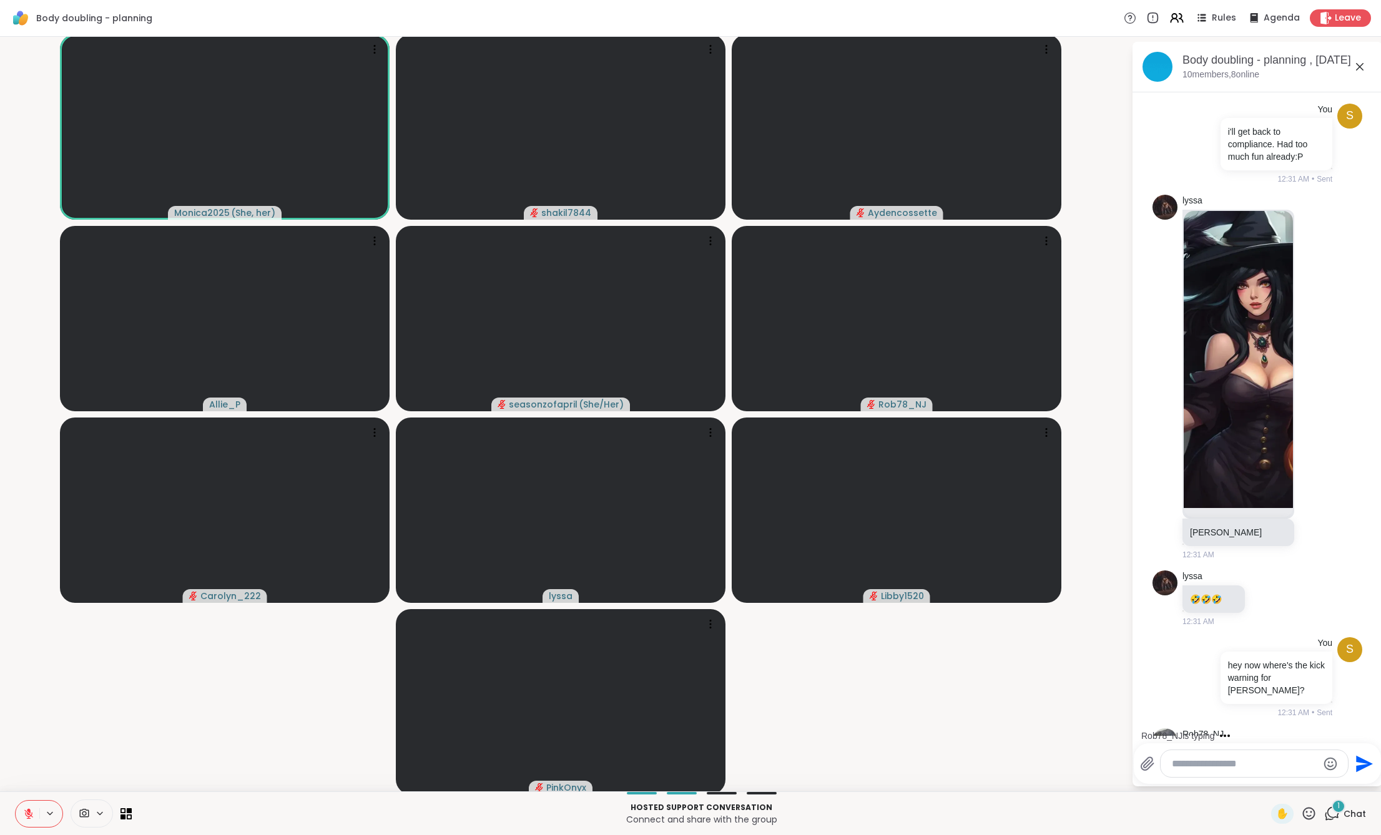
scroll to position [2818, 0]
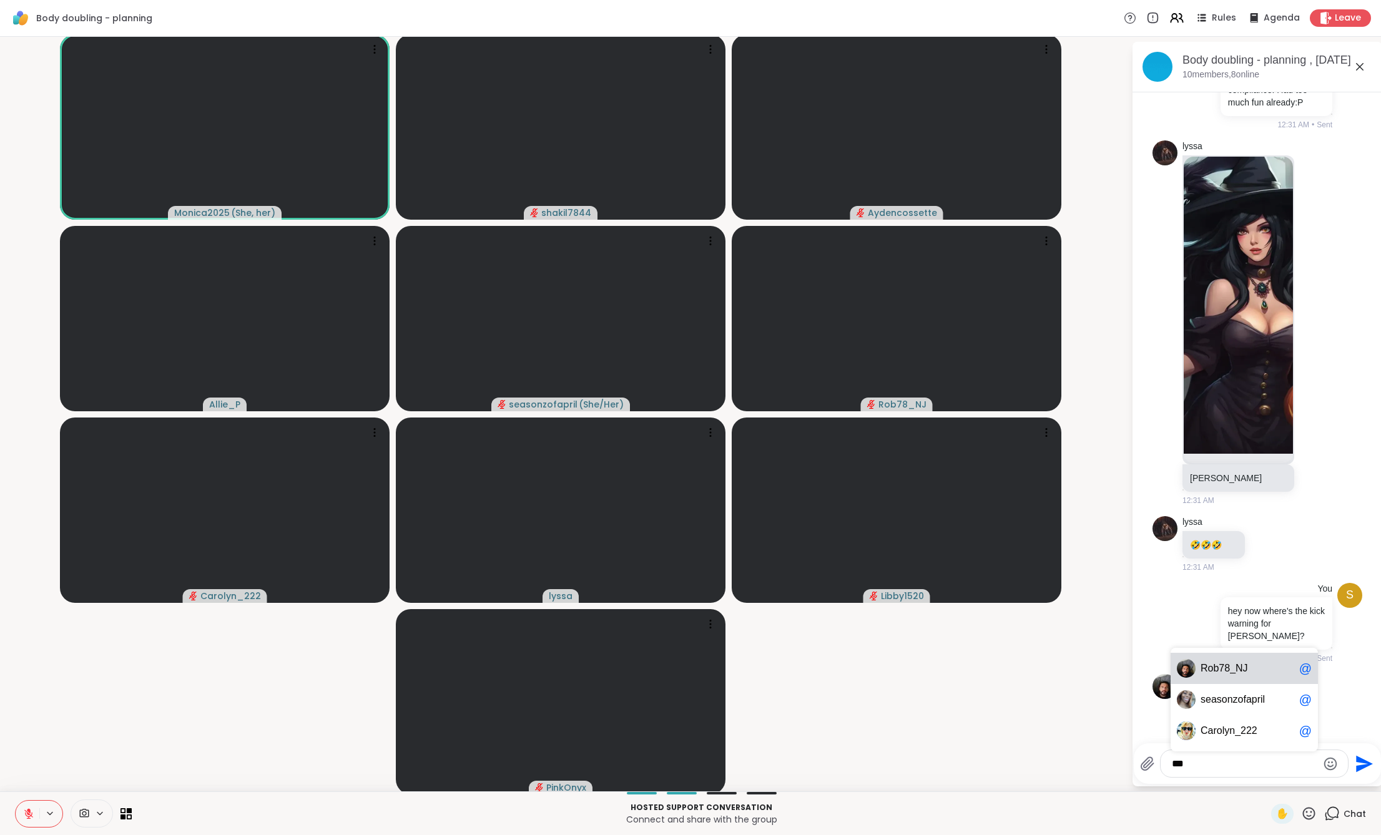
type textarea "****"
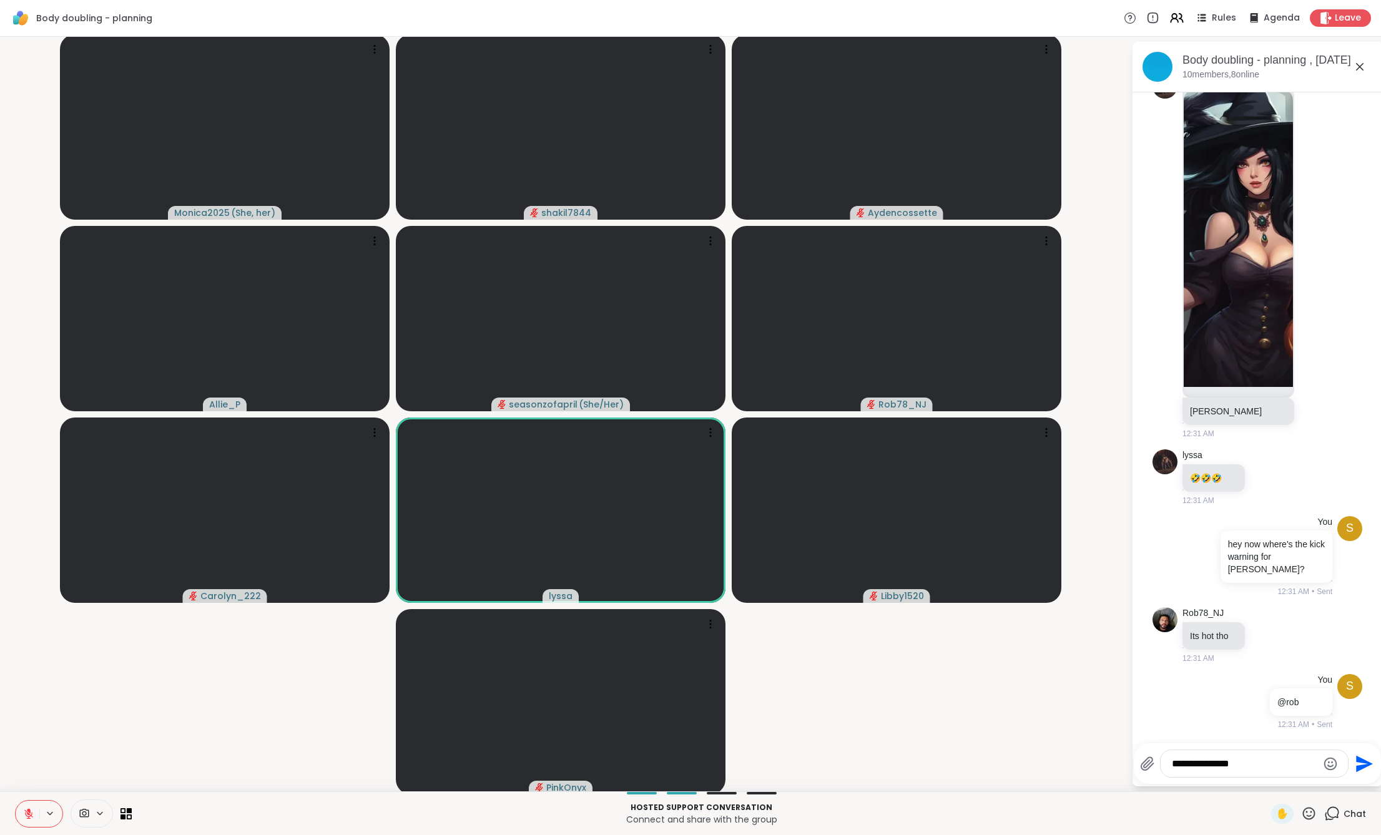
type textarea "**********"
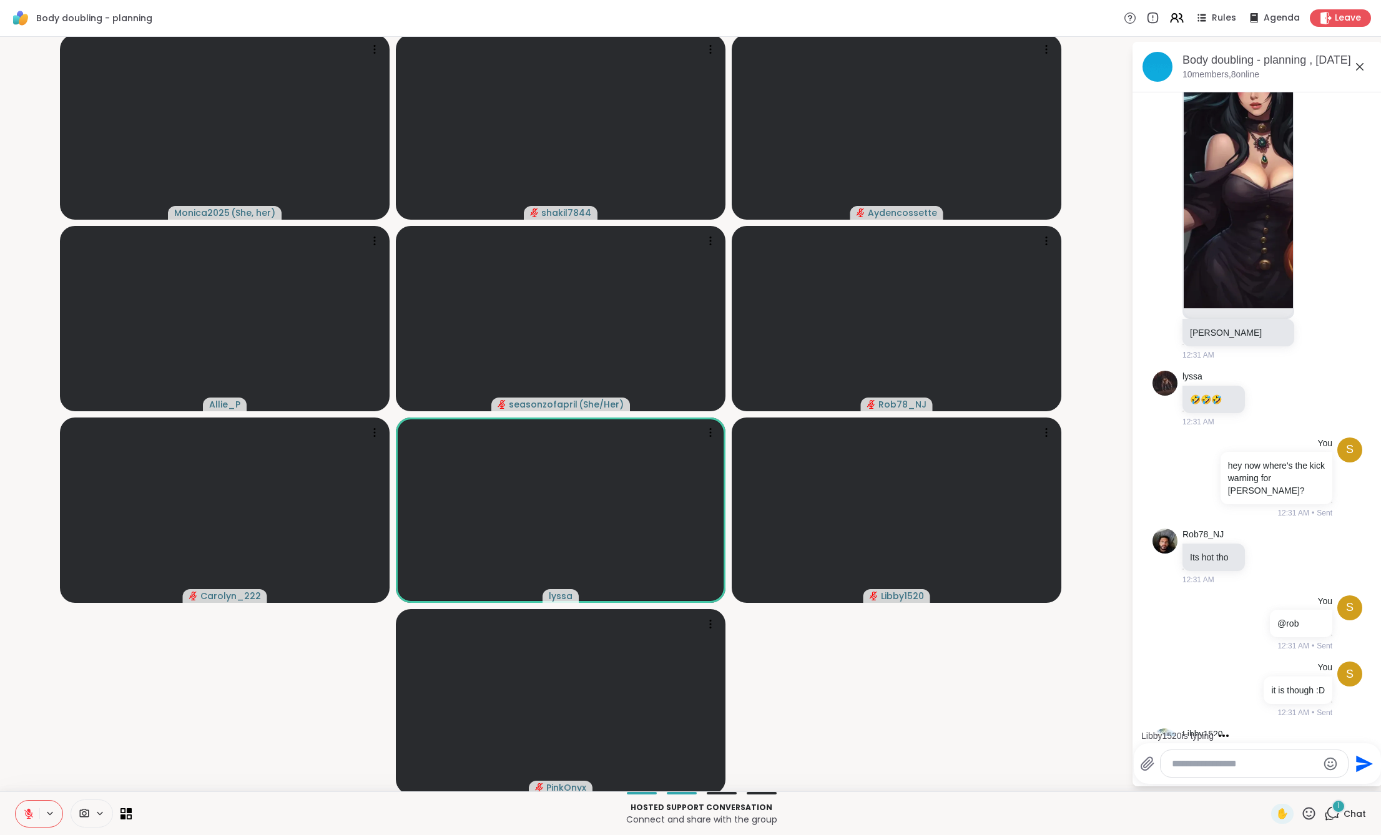
scroll to position [3018, 0]
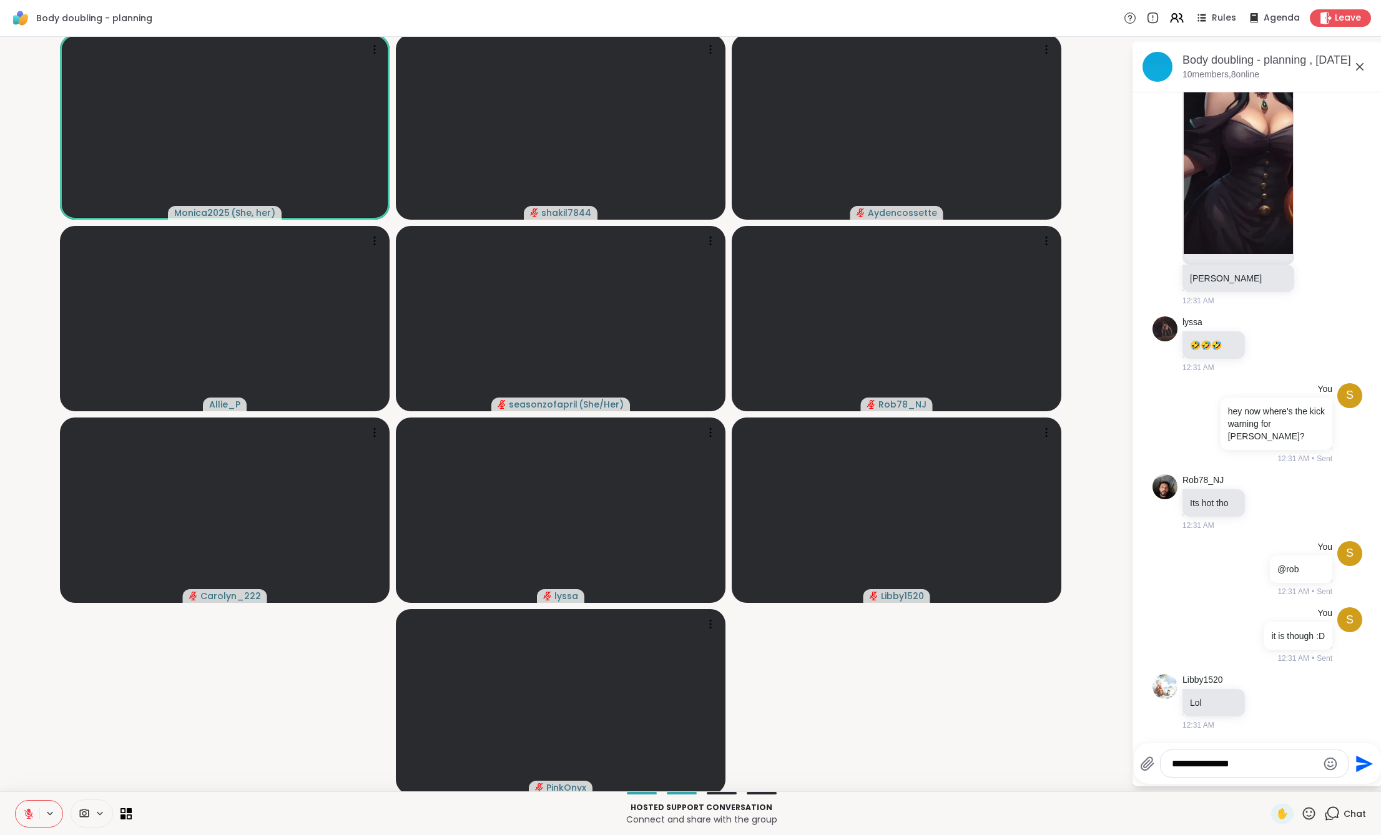
type textarea "**********"
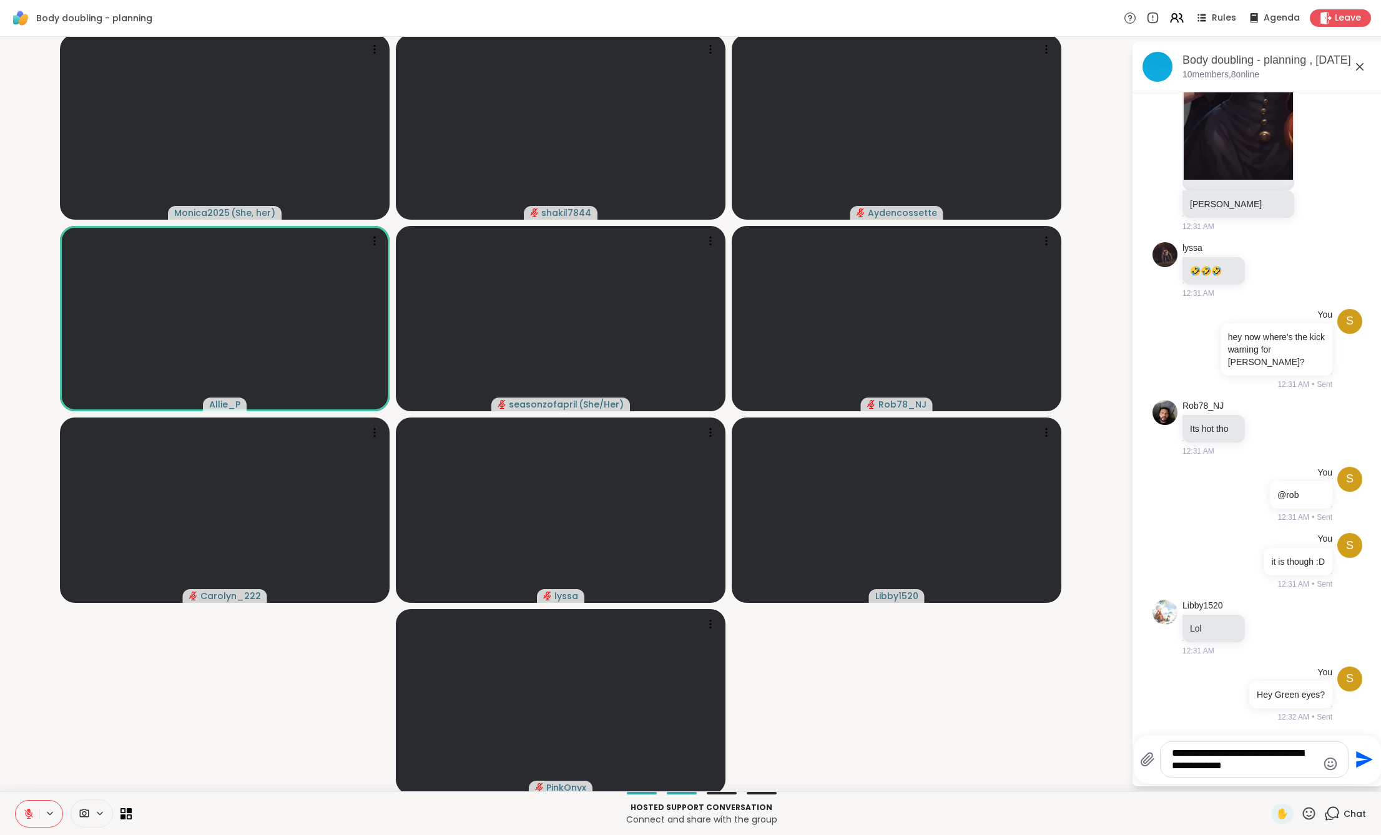
type textarea "**********"
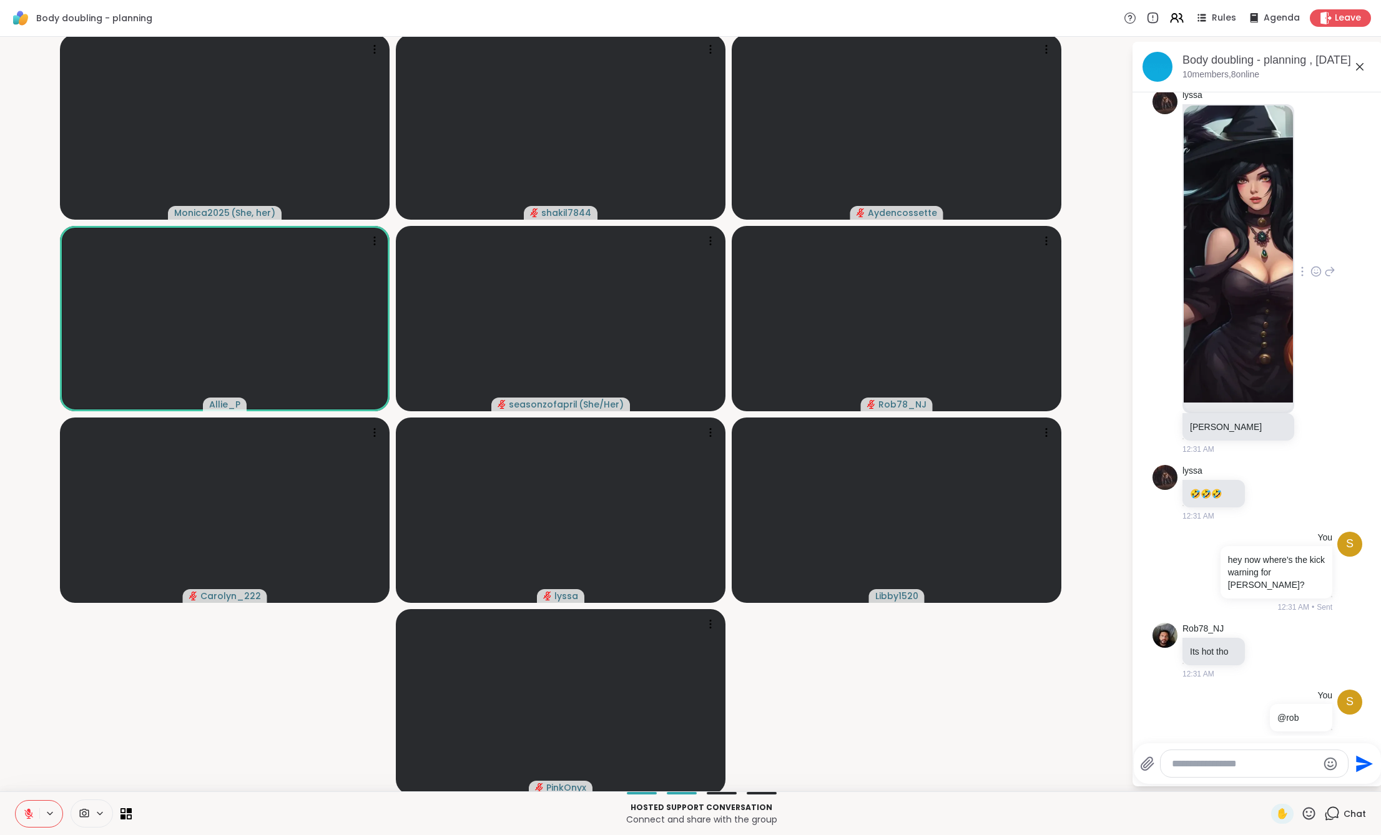
scroll to position [2455, 0]
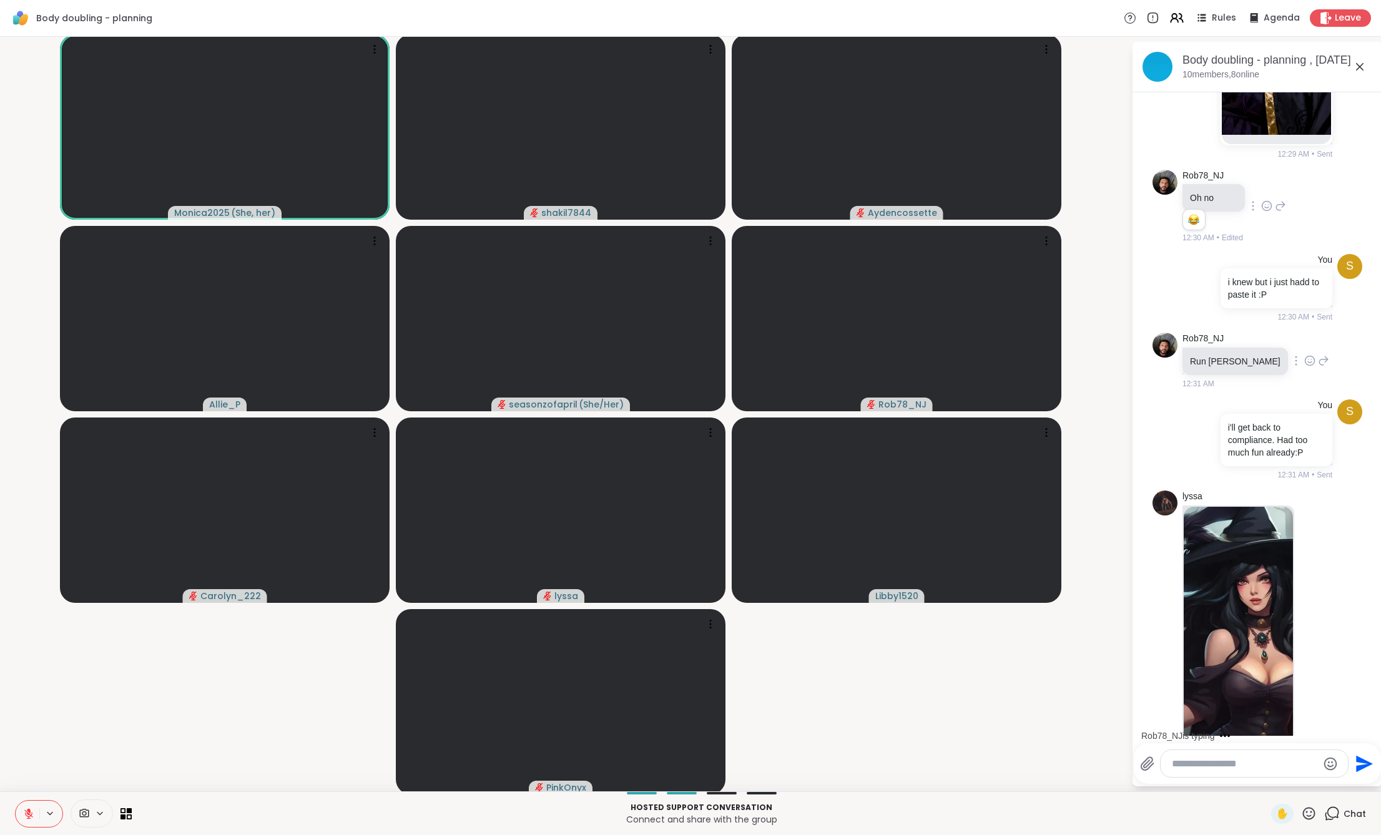
click at [1304, 367] on icon at bounding box center [1309, 361] width 11 height 12
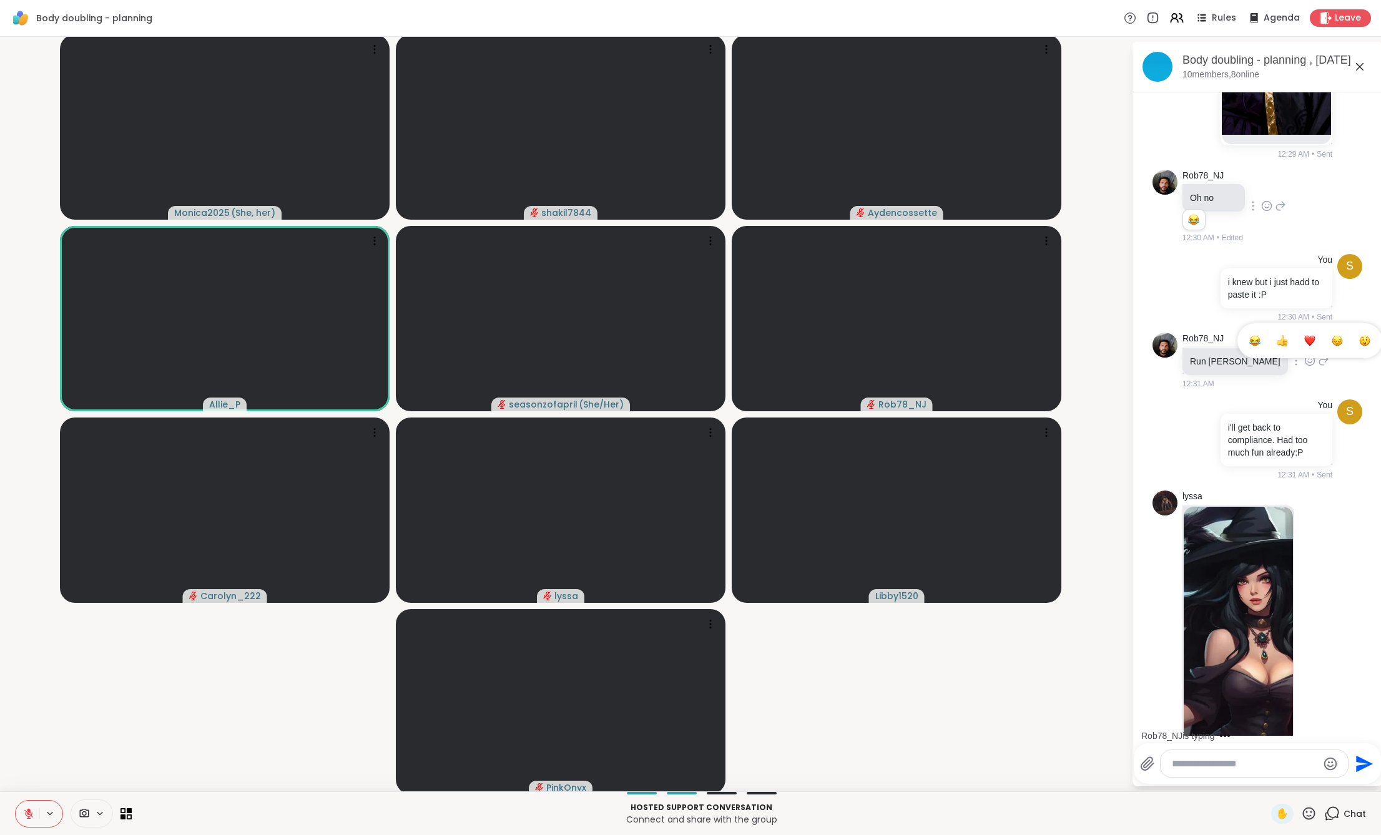
click at [1242, 353] on button "Select Reaction: Joy" at bounding box center [1254, 340] width 25 height 25
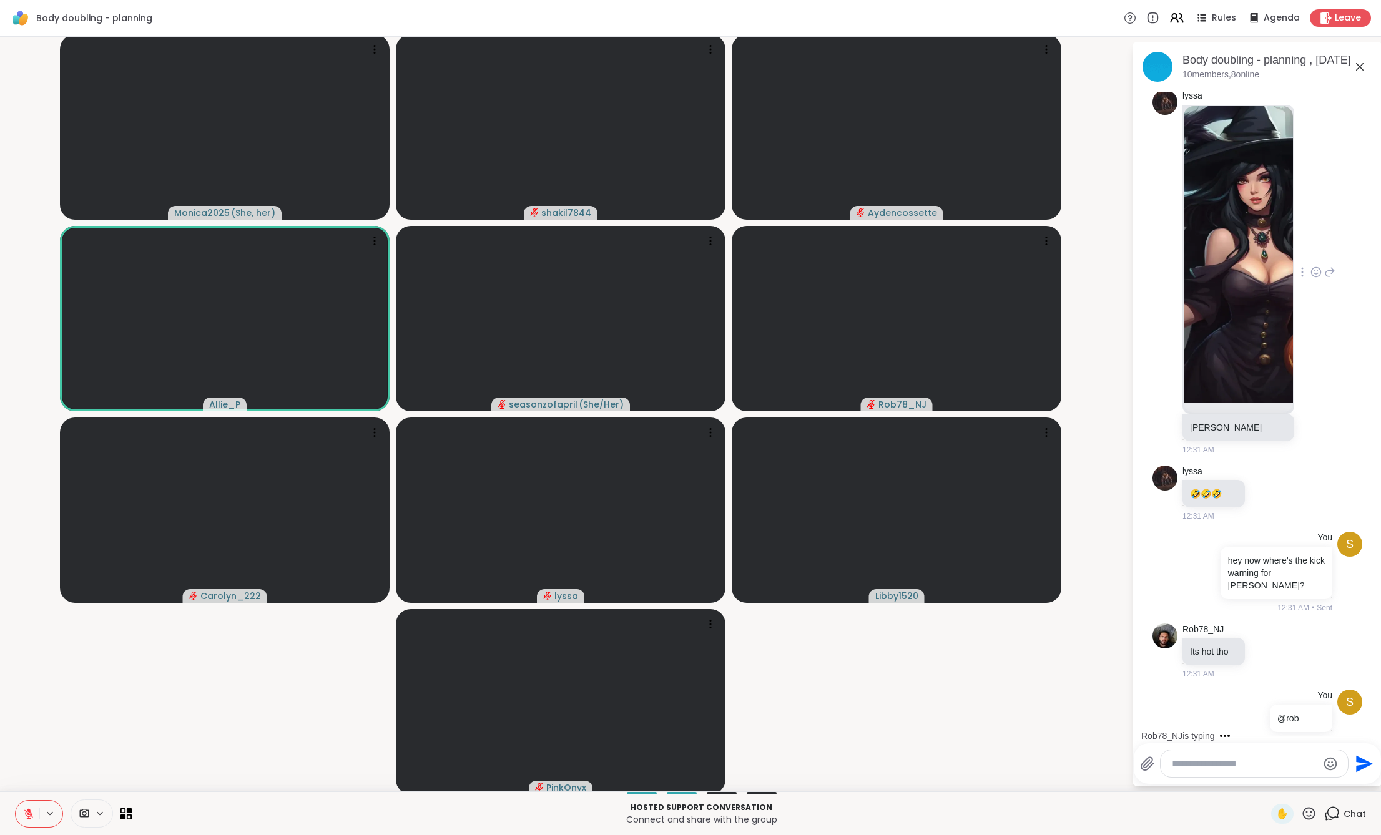
scroll to position [3193, 0]
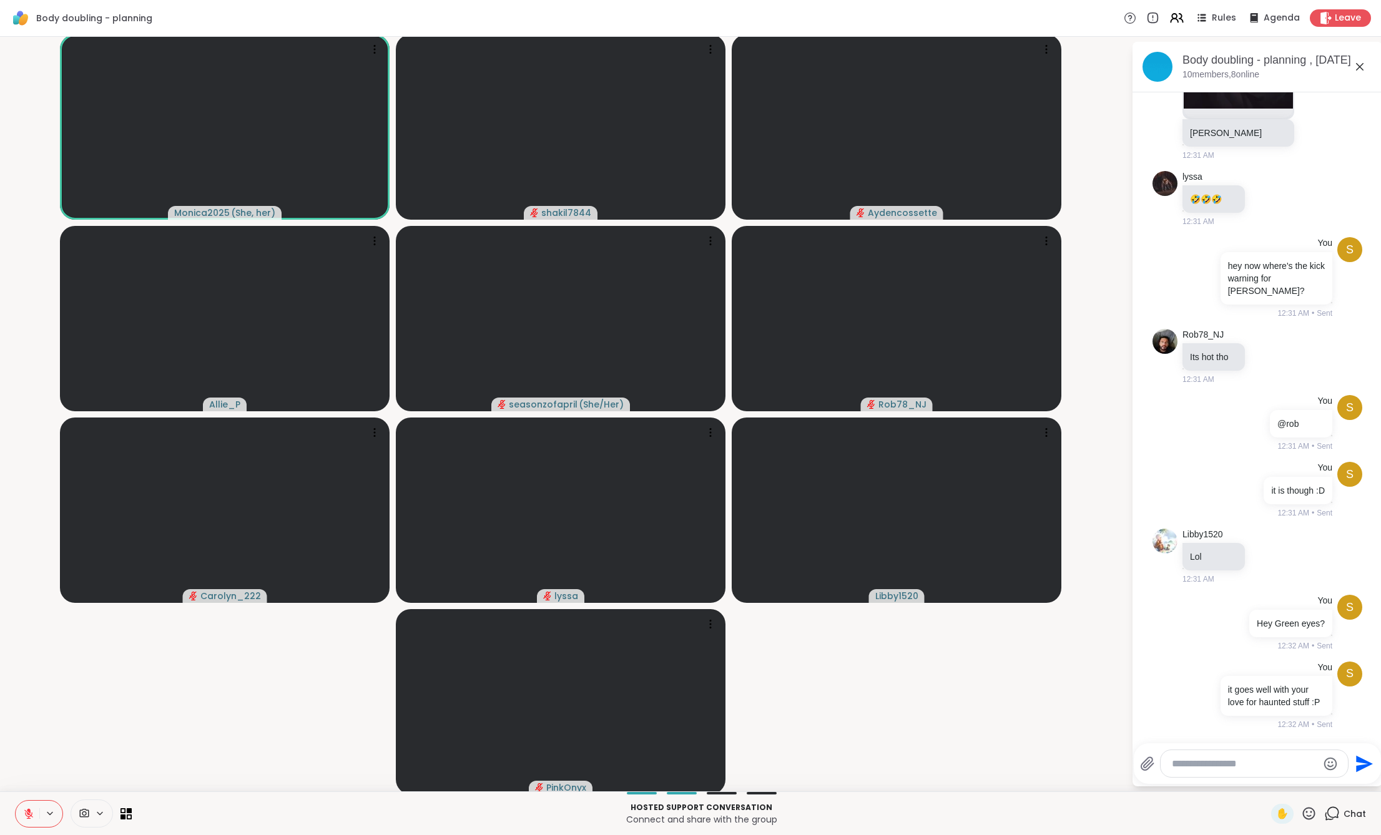
click at [1215, 762] on textarea "Type your message" at bounding box center [1244, 764] width 145 height 12
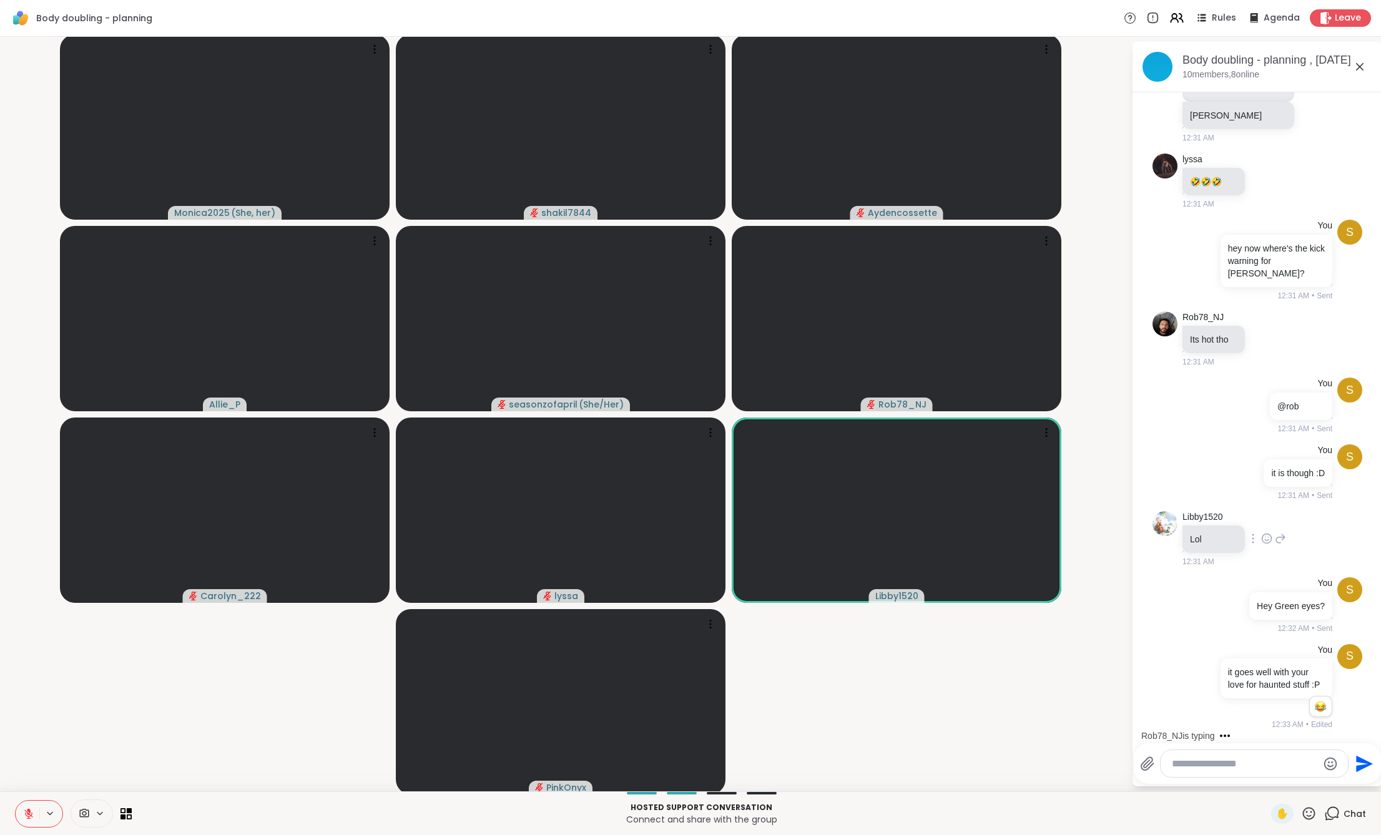
scroll to position [3211, 0]
click at [1260, 770] on div at bounding box center [1254, 763] width 187 height 27
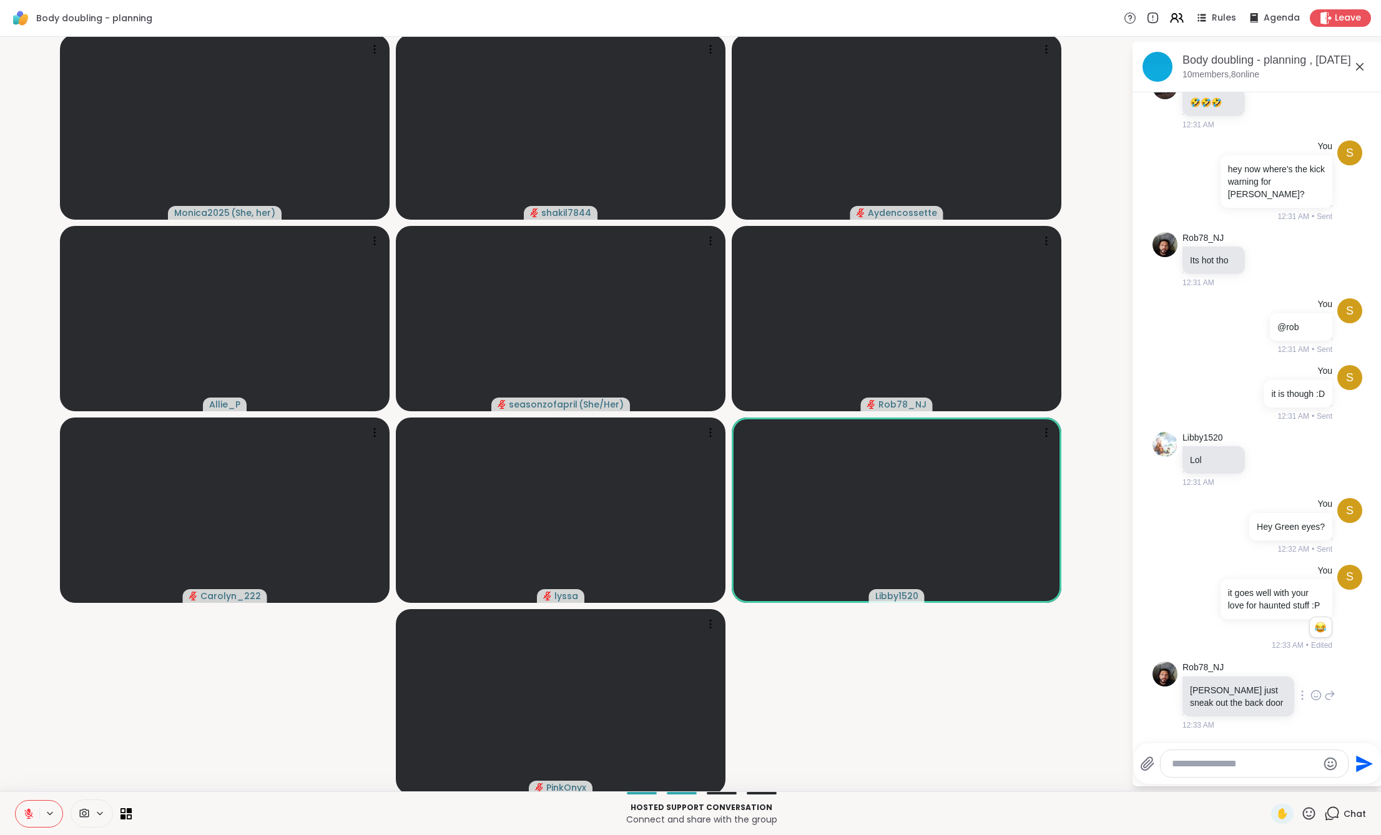
click at [1310, 699] on icon at bounding box center [1315, 695] width 11 height 12
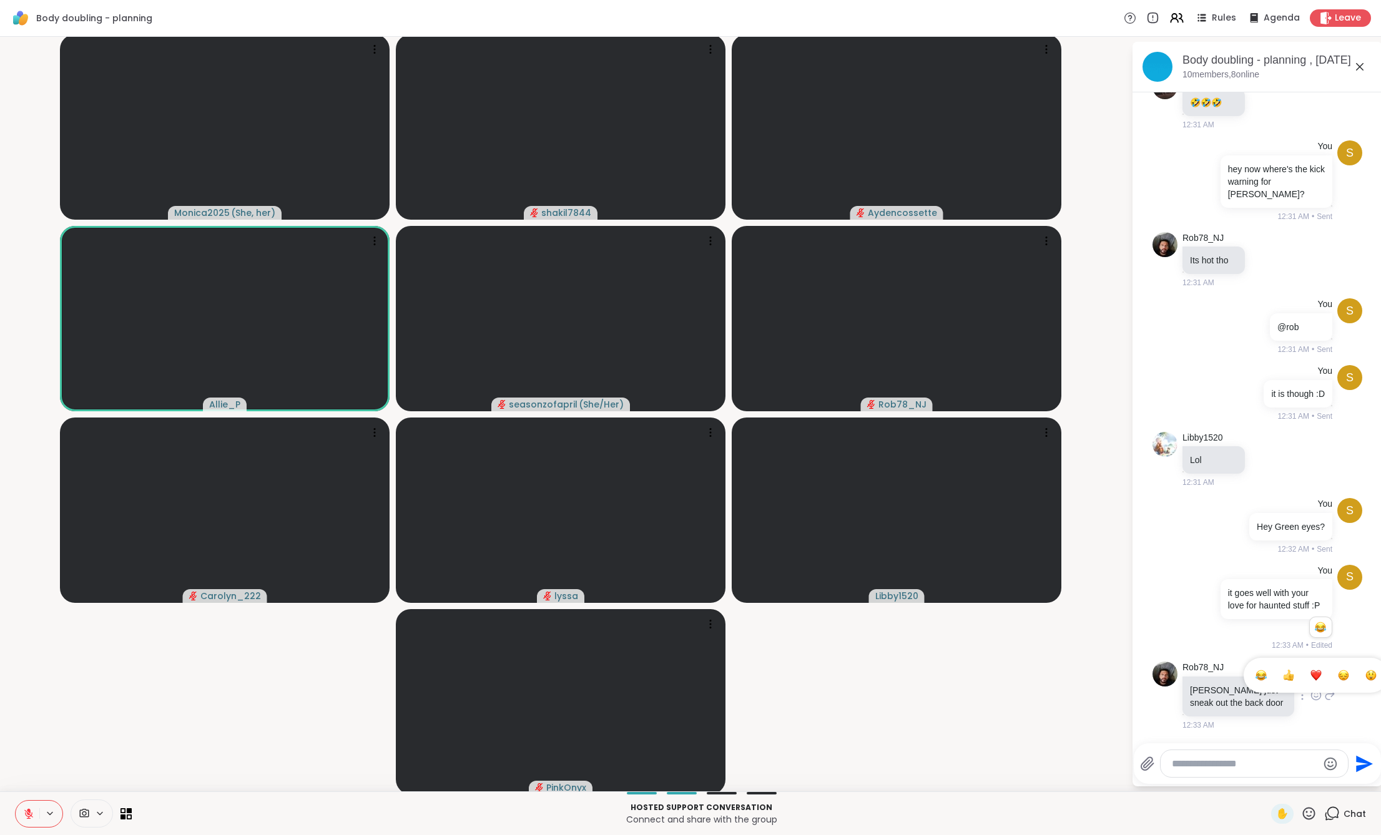
click at [1249, 667] on button "Select Reaction: Joy" at bounding box center [1261, 675] width 25 height 25
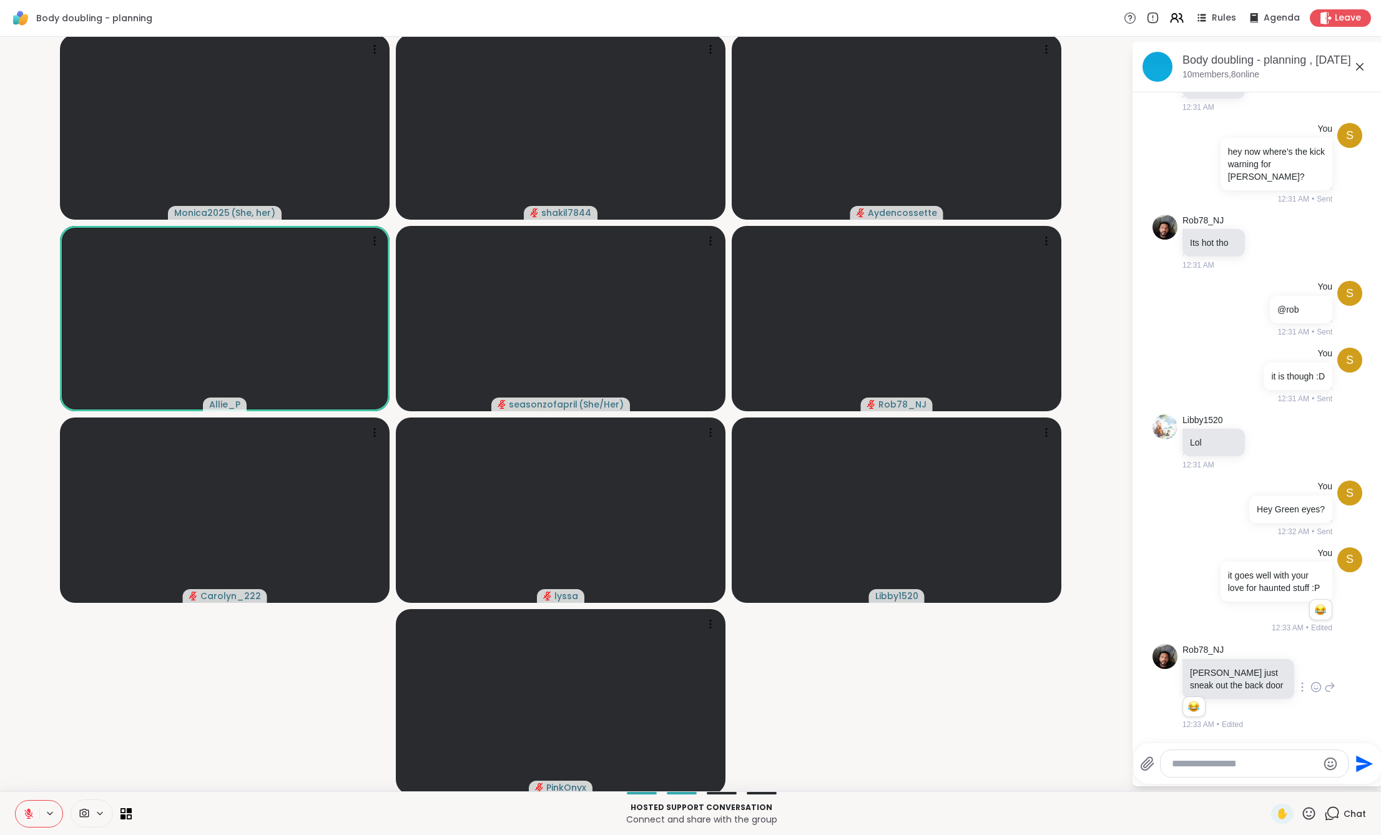
scroll to position [3308, 0]
click at [1248, 759] on textarea "Type your message" at bounding box center [1244, 764] width 145 height 12
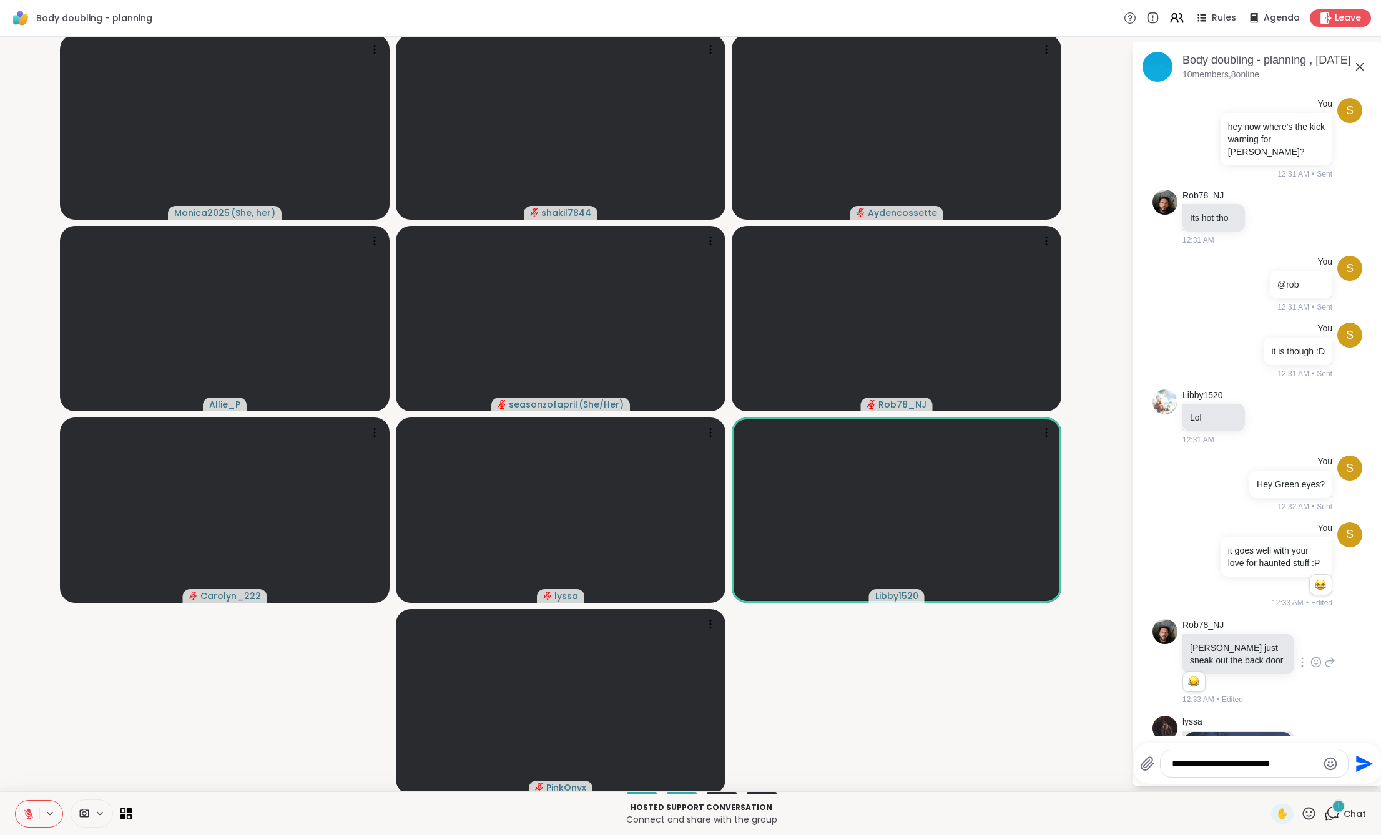
scroll to position [3656, 0]
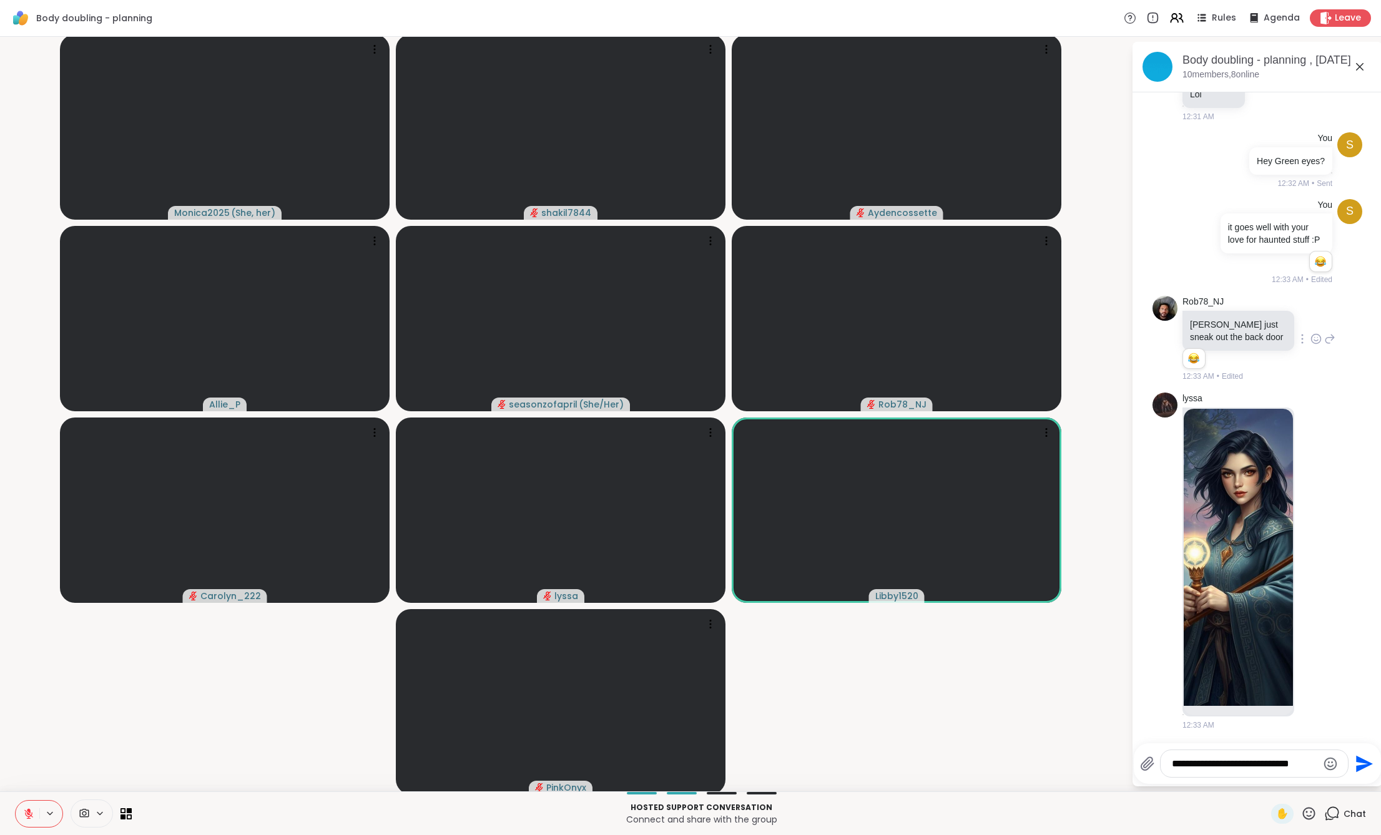
type textarea "**********"
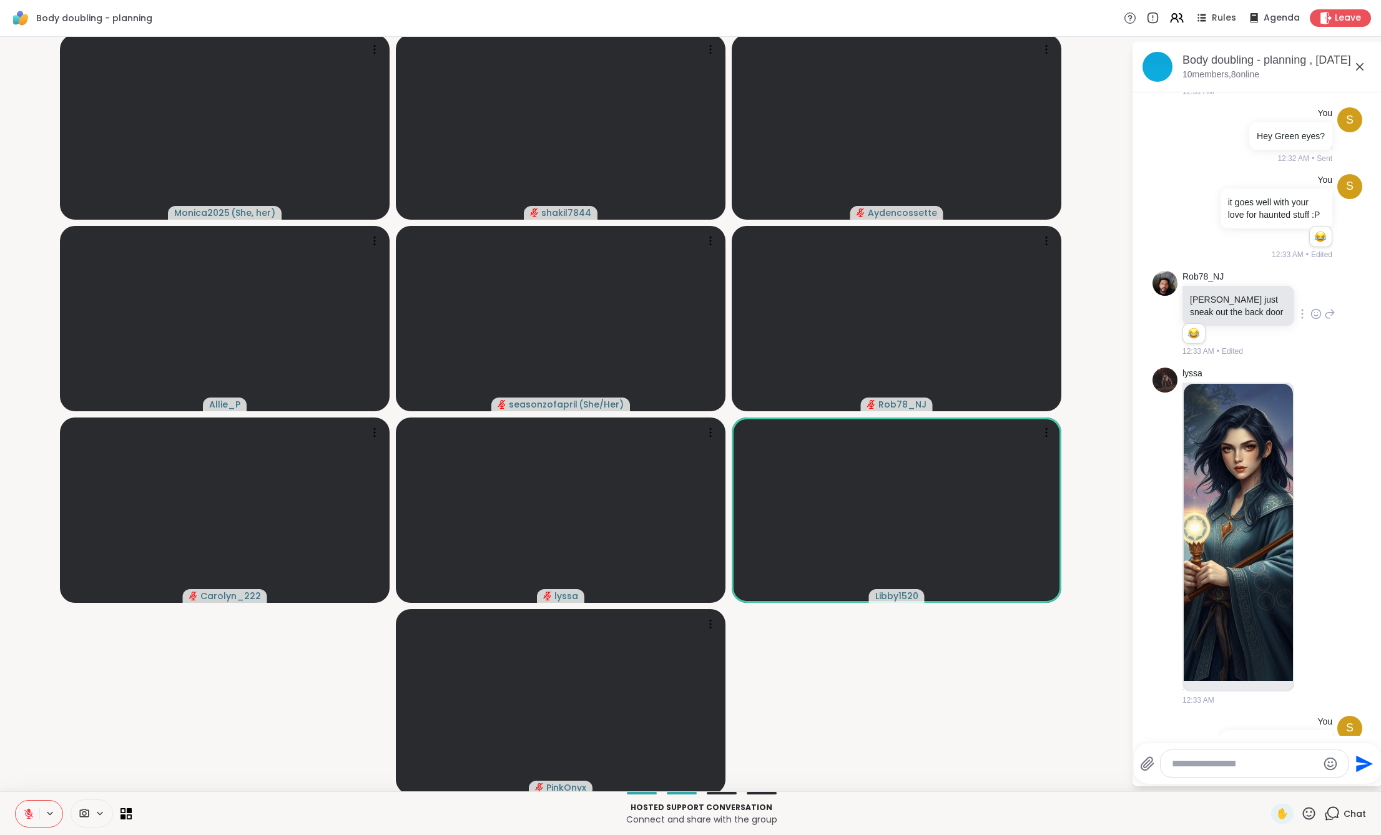
scroll to position [3736, 0]
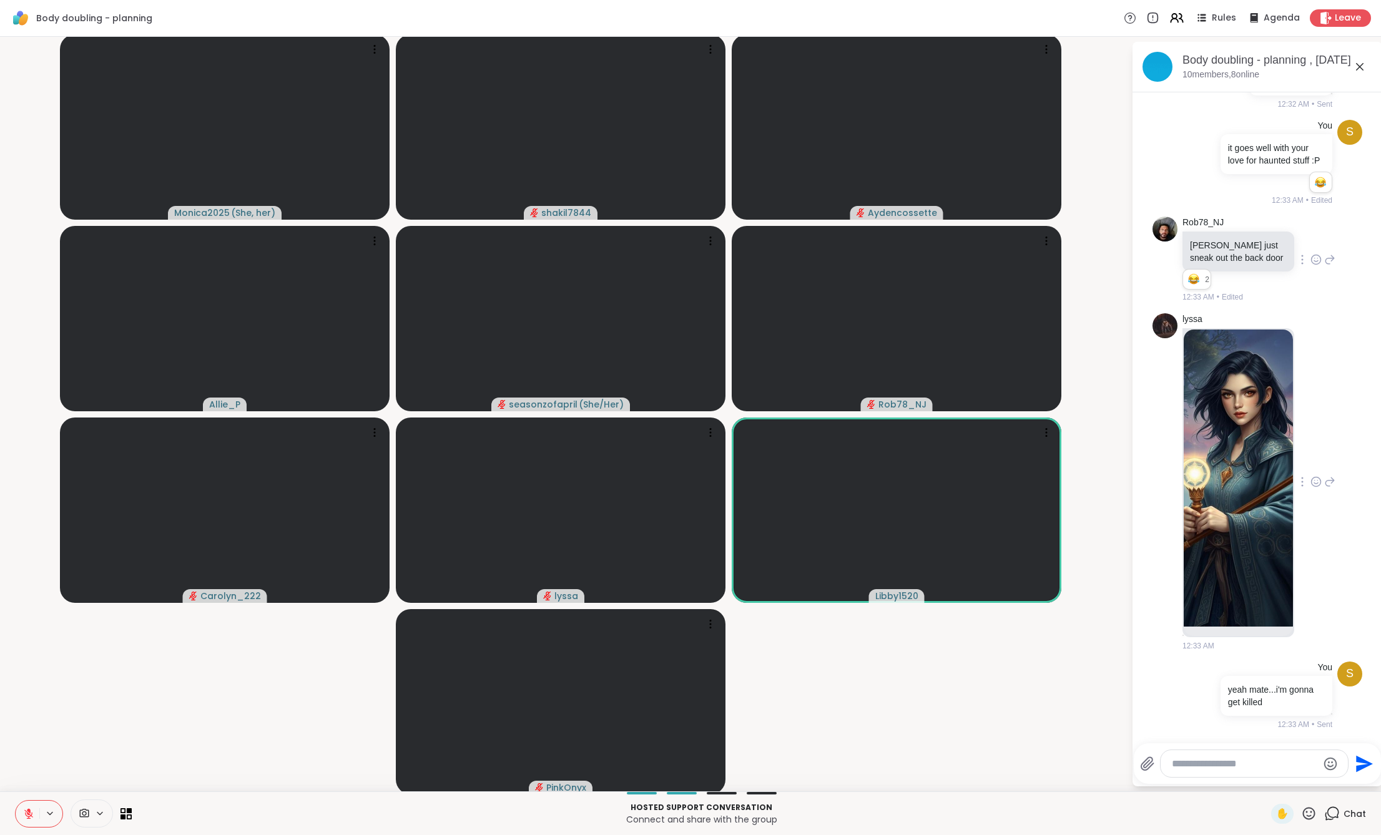
click at [1326, 480] on icon at bounding box center [1330, 482] width 9 height 9
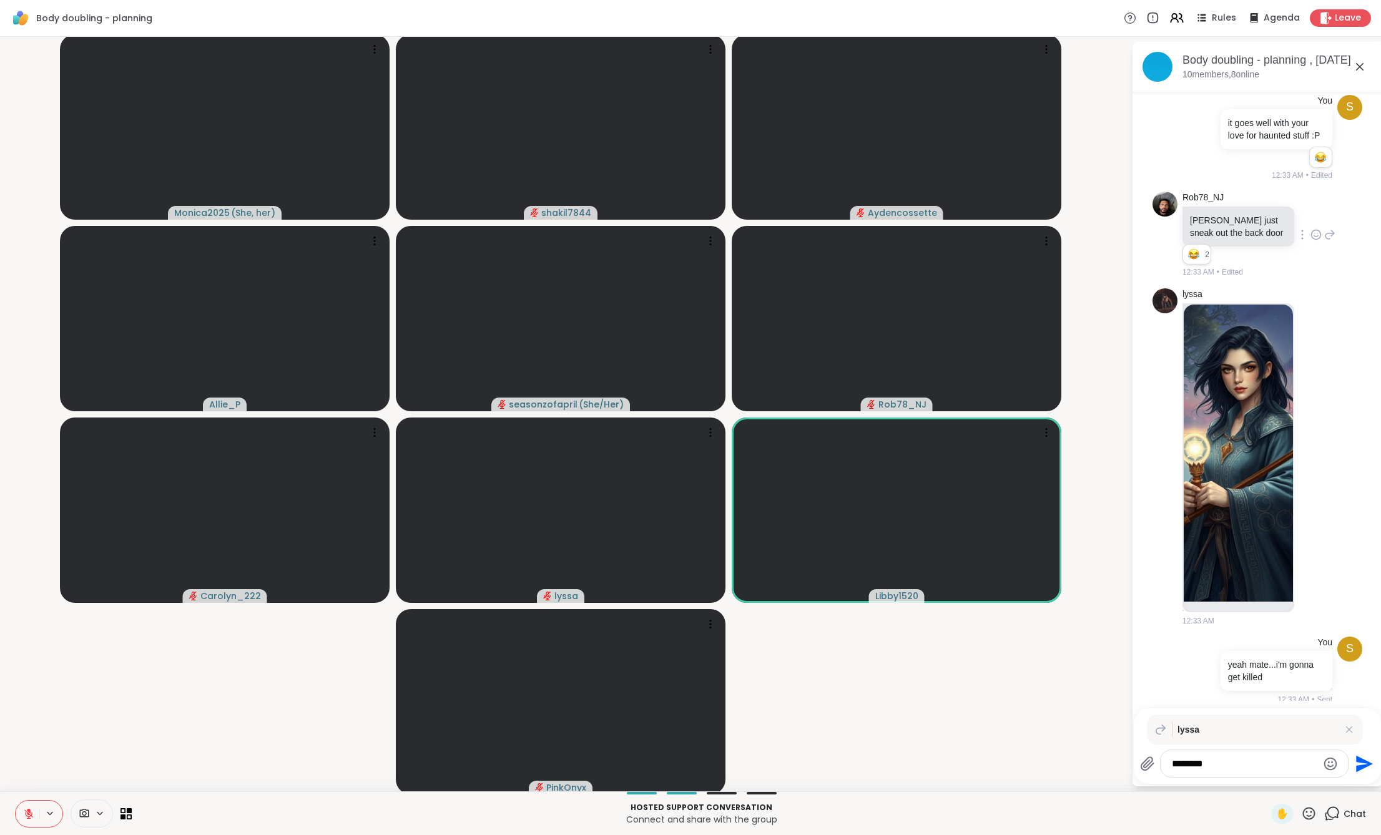
scroll to position [4118, 0]
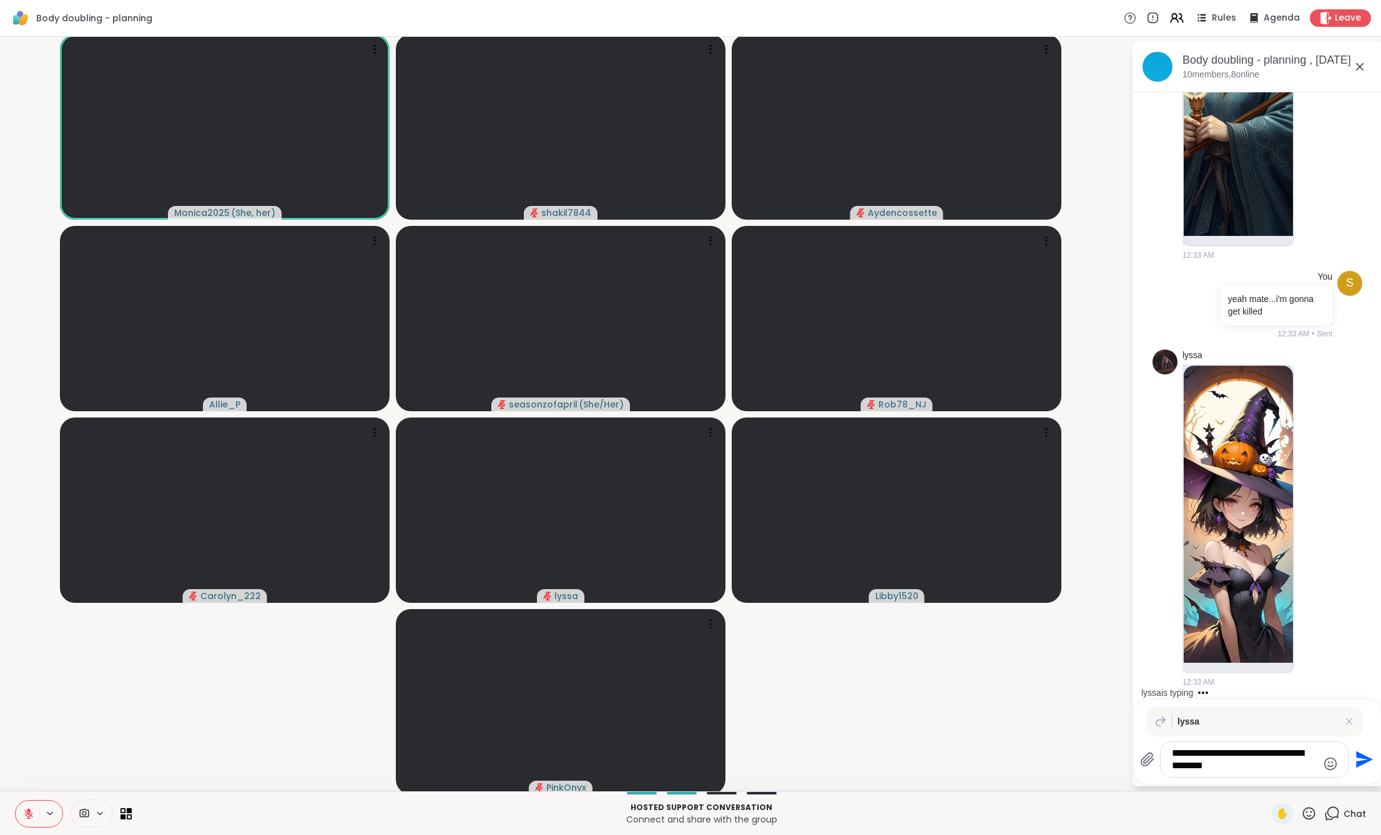
type textarea "**********"
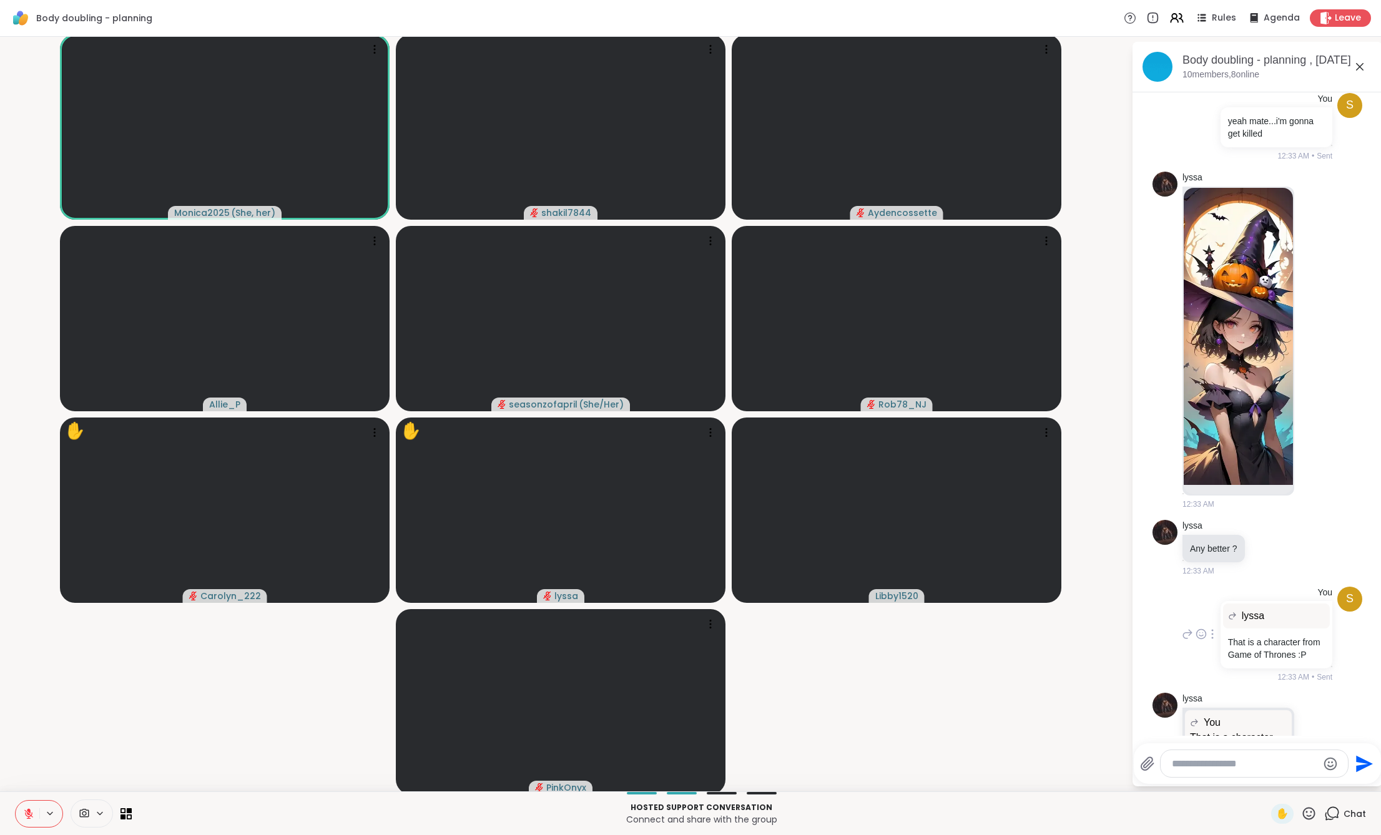
scroll to position [4408, 0]
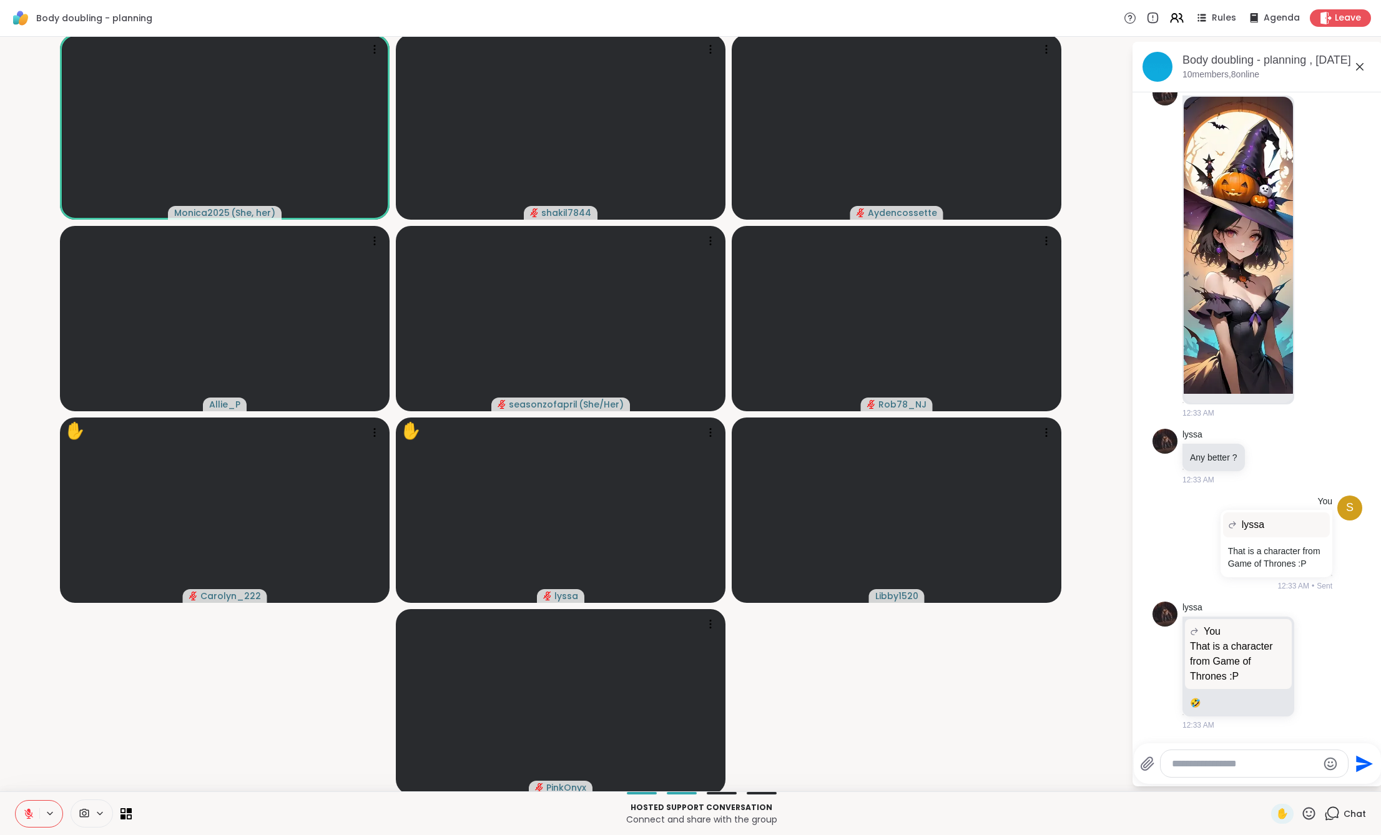
click at [1172, 767] on textarea "Type your message" at bounding box center [1244, 764] width 145 height 12
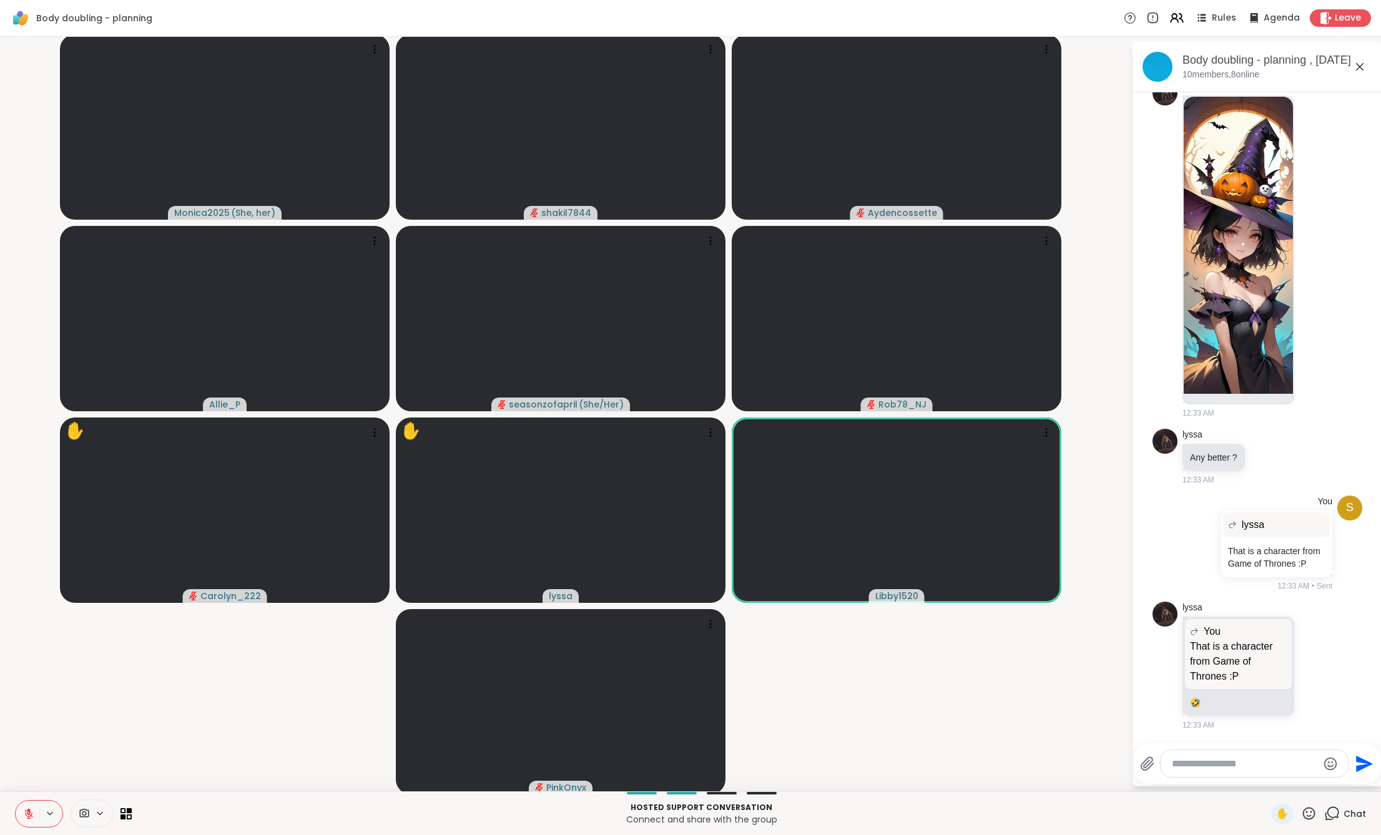
click at [1172, 767] on textarea "Type your message" at bounding box center [1244, 764] width 145 height 12
click at [36, 809] on button at bounding box center [28, 814] width 24 height 26
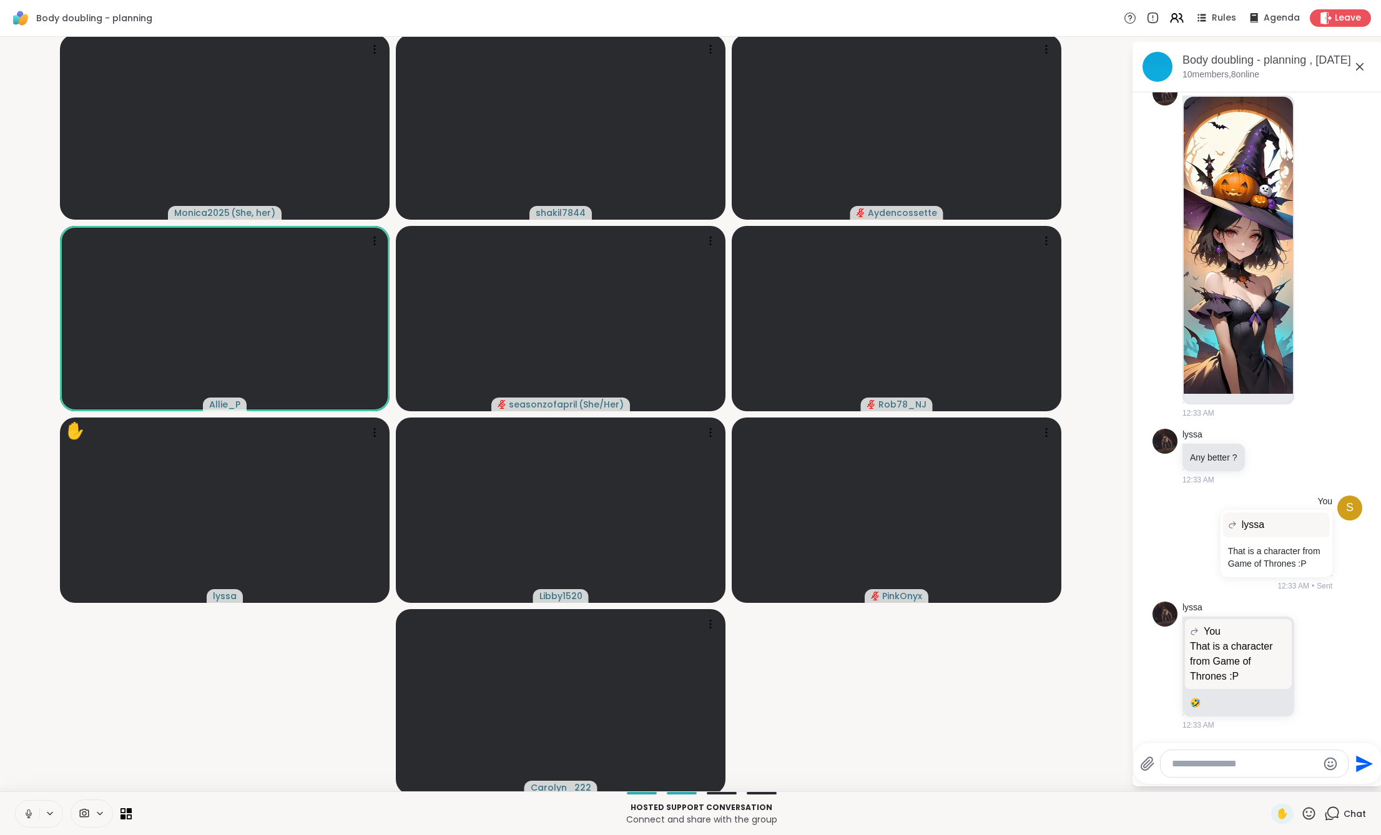
click at [257, 645] on video-player-container "Monica2025 ( She, her ) shakil7844 Aydencossette Allie_P seasonzofapril ( She/H…" at bounding box center [565, 414] width 1116 height 745
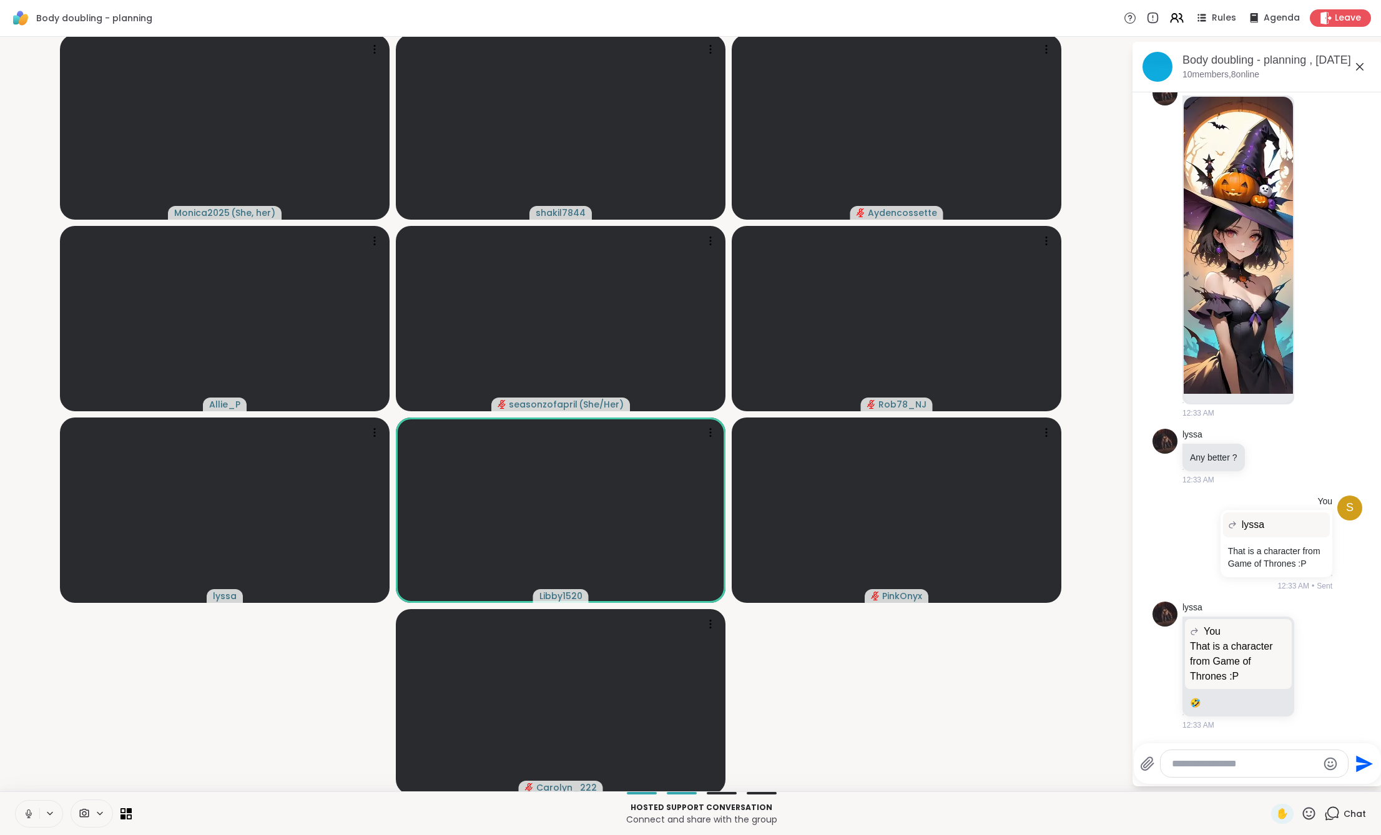
click at [867, 705] on video-player-container "Monica2025 ( She, her ) shakil7844 Aydencossette Allie_P seasonzofapril ( She/H…" at bounding box center [565, 414] width 1116 height 745
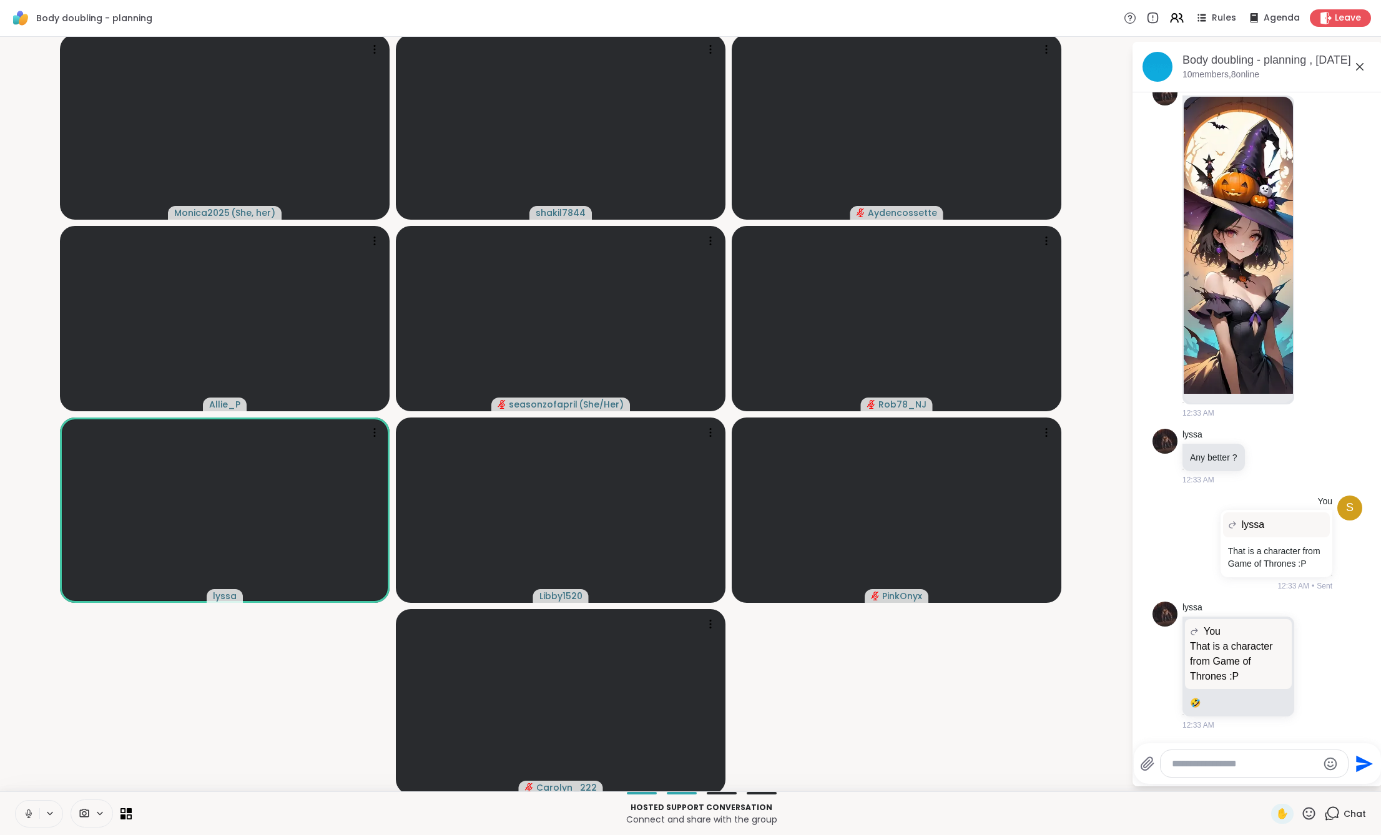
click at [28, 821] on button at bounding box center [28, 814] width 24 height 26
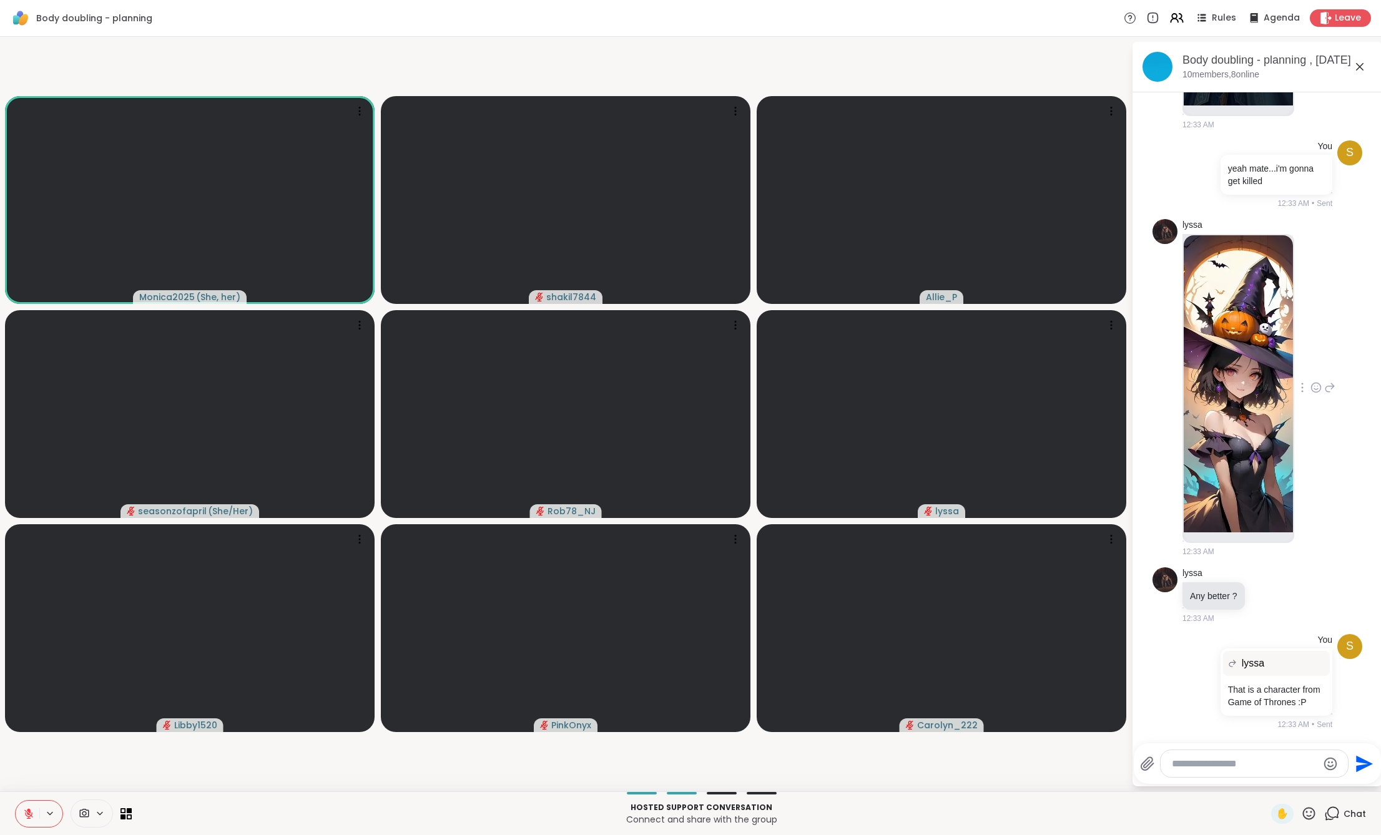
scroll to position [4474, 0]
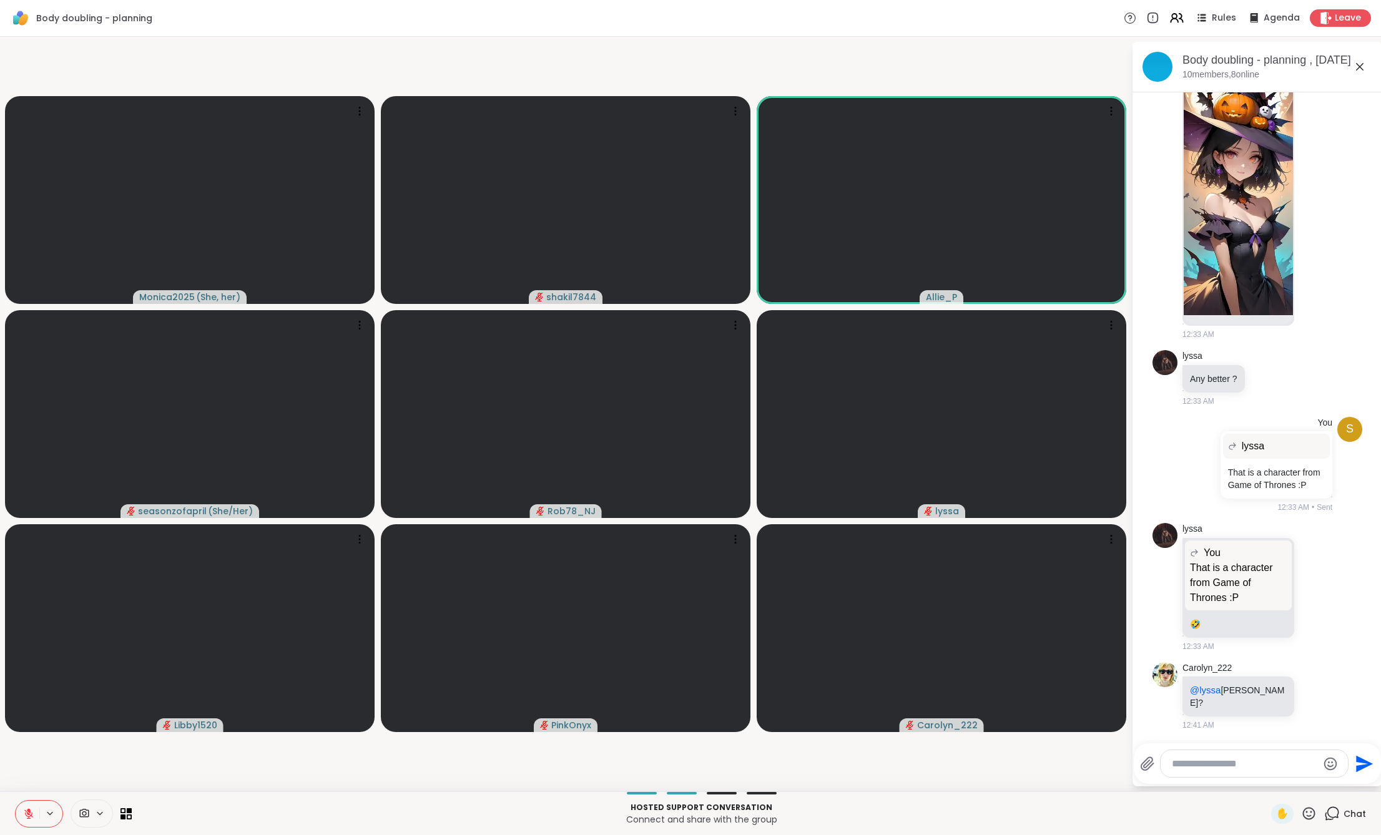
click at [1218, 760] on textarea "Type your message" at bounding box center [1244, 764] width 145 height 12
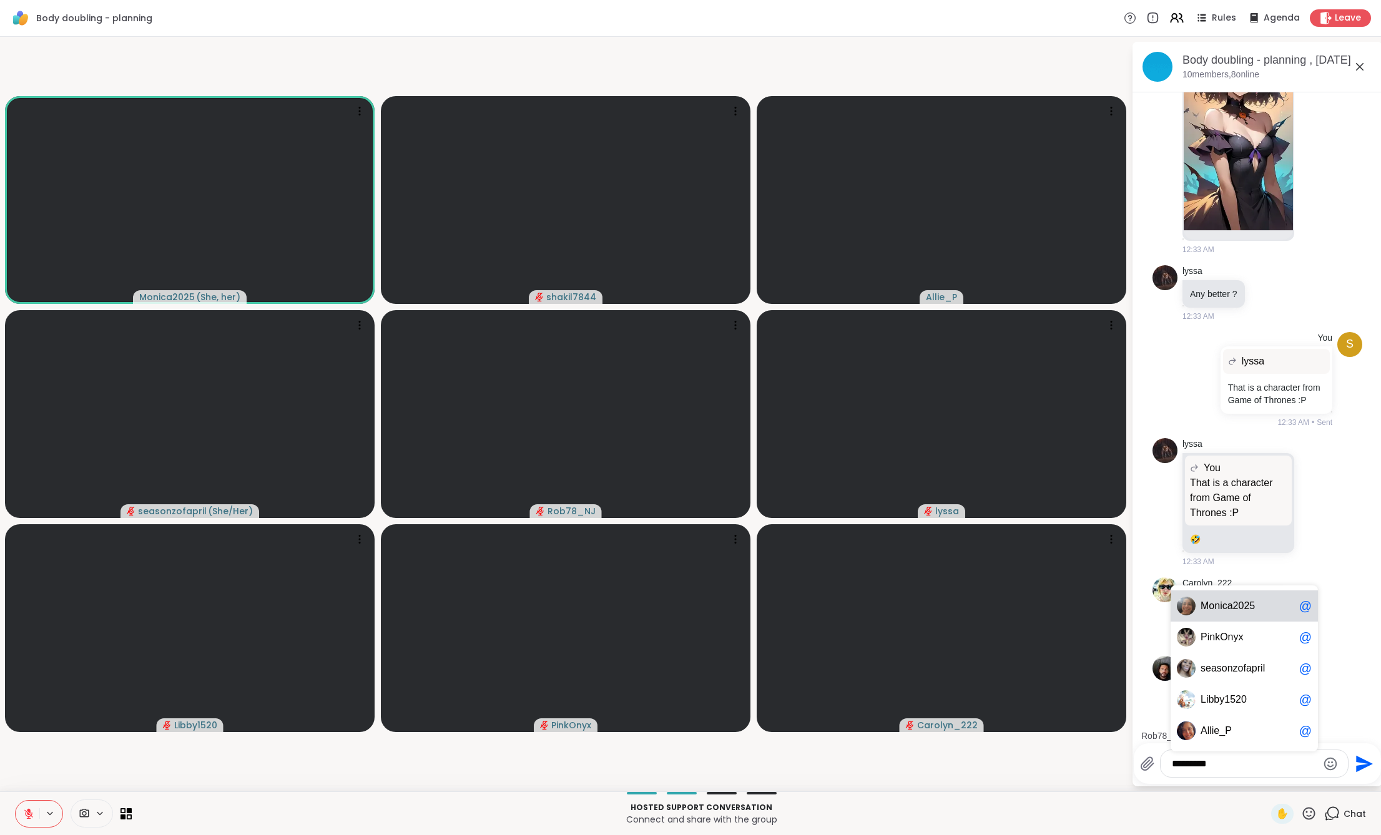
scroll to position [4638, 0]
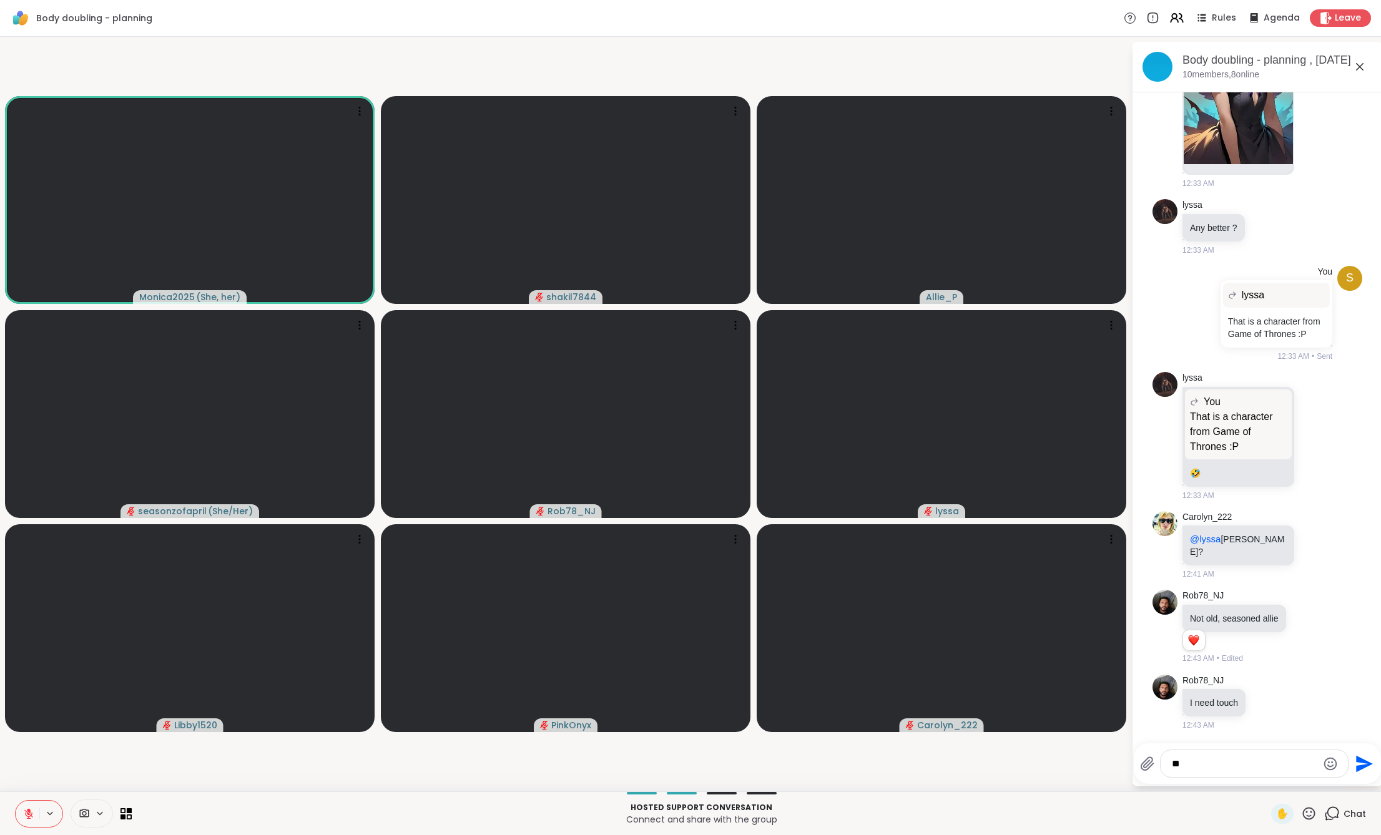
type textarea "*"
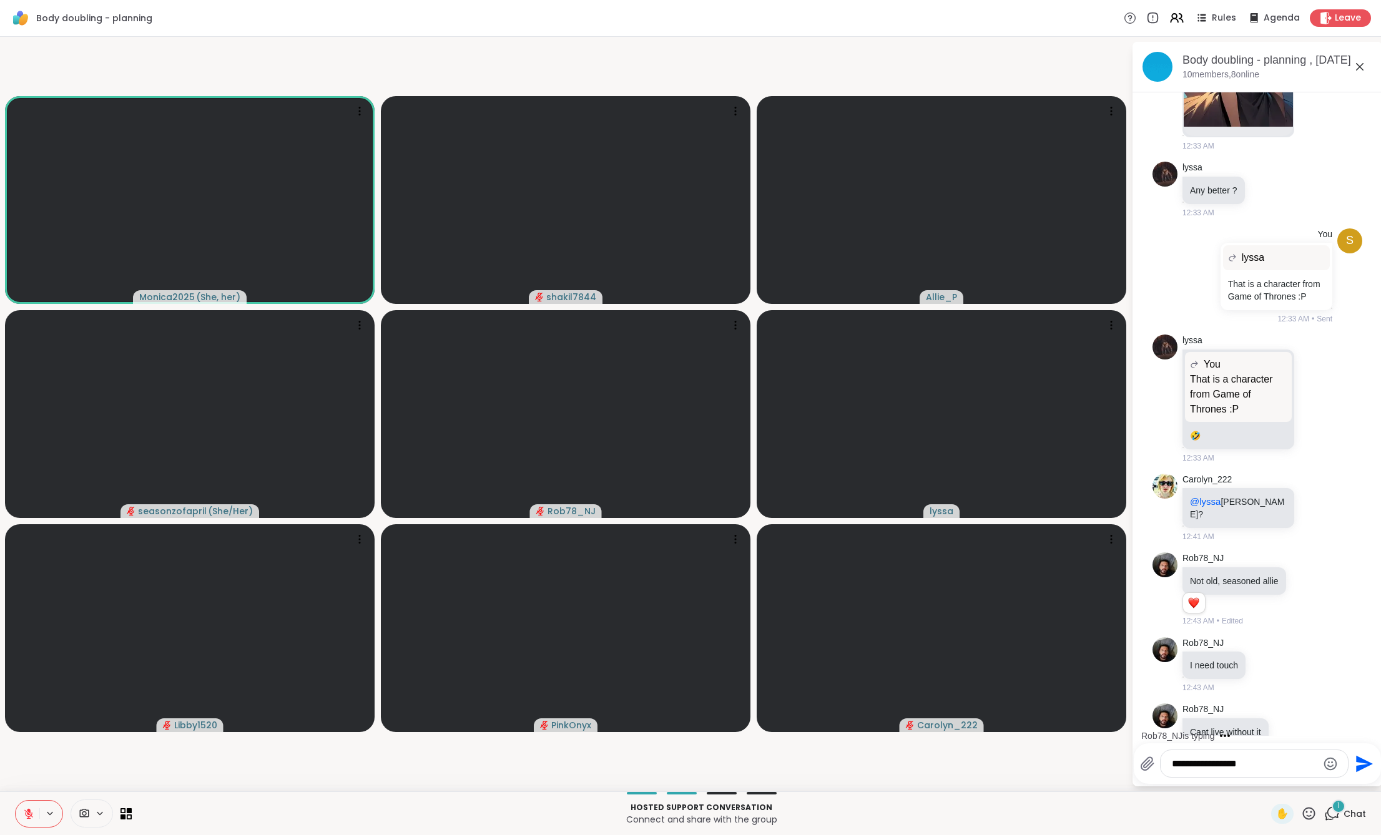
scroll to position [4705, 0]
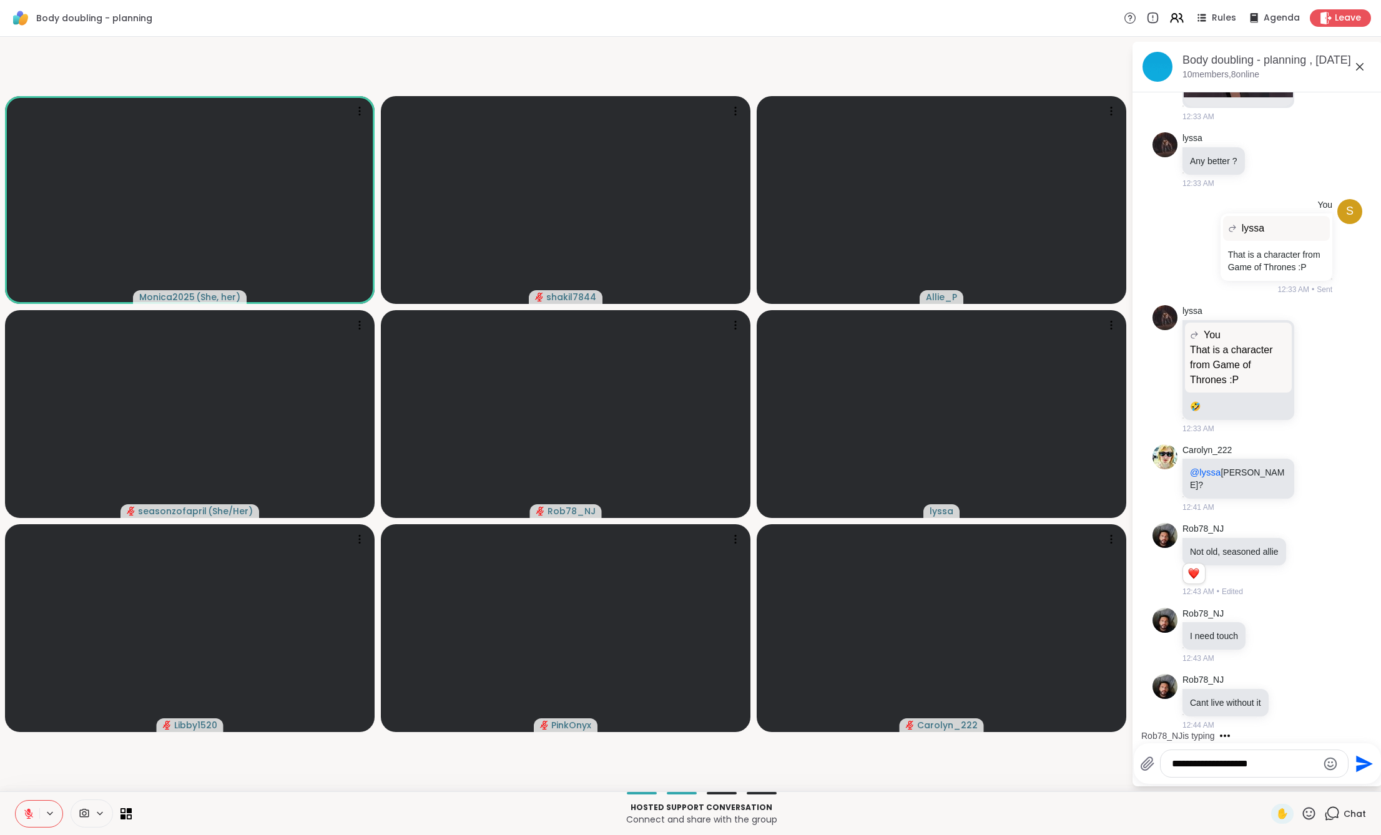
type textarea "**********"
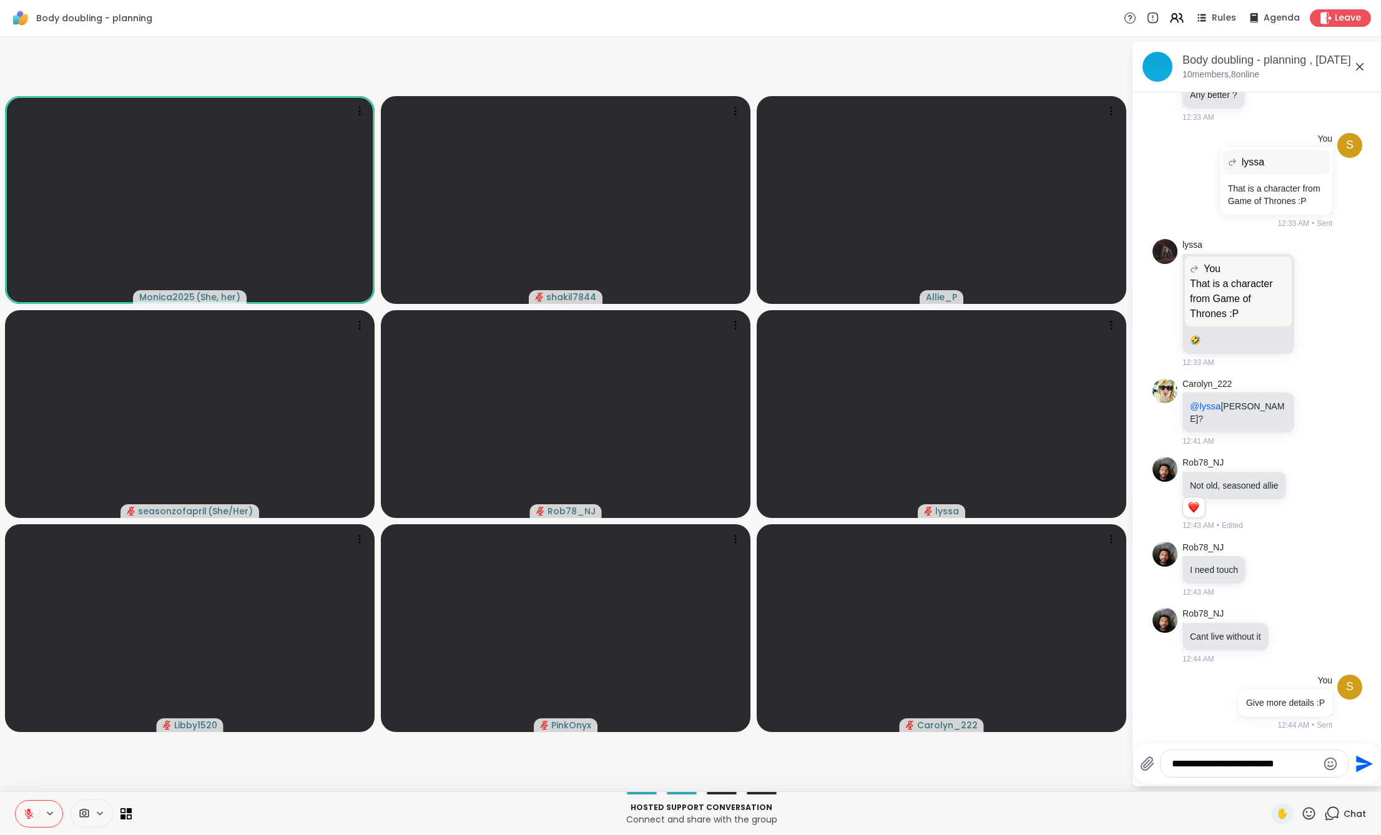
type textarea "**********"
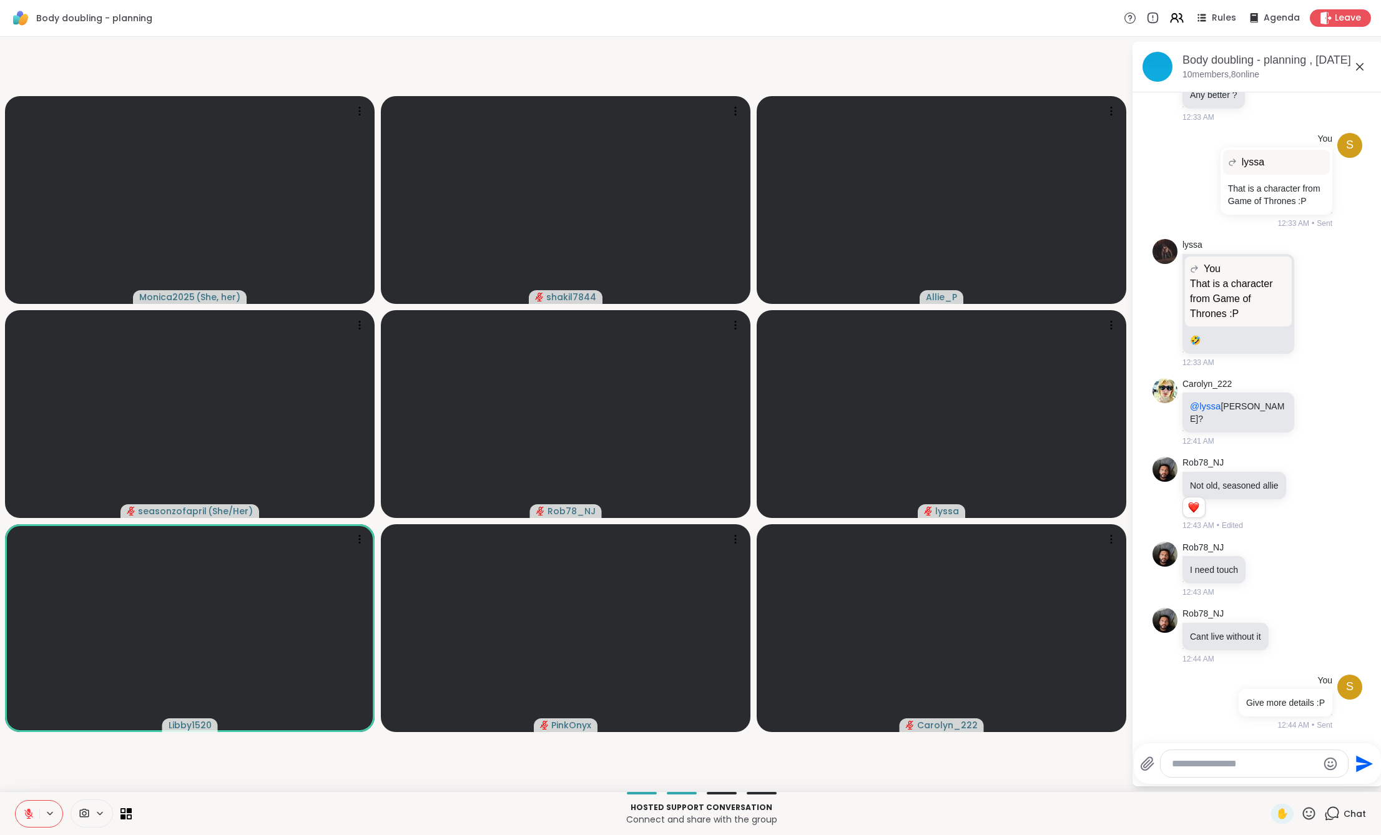
scroll to position [4838, 0]
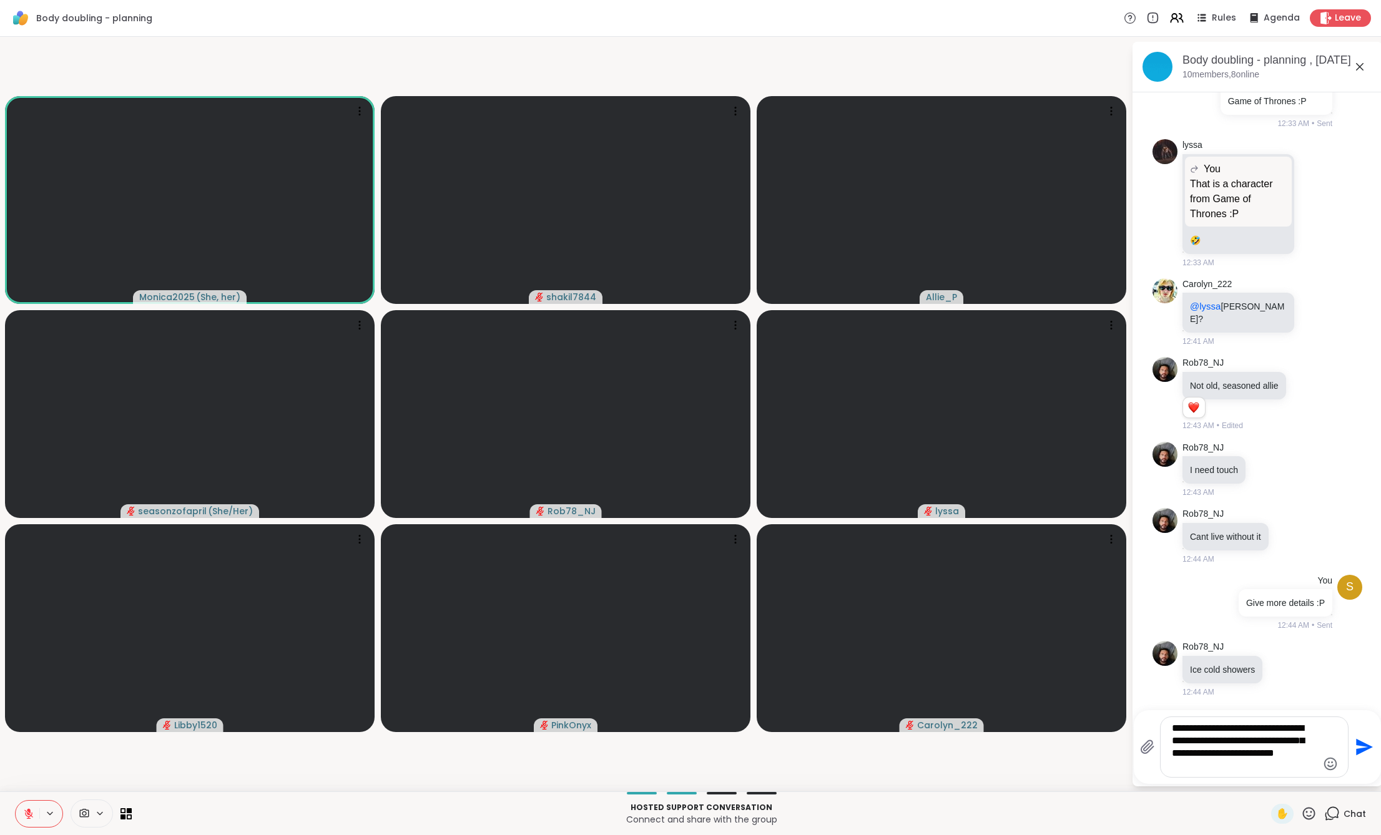
type textarea "**********"
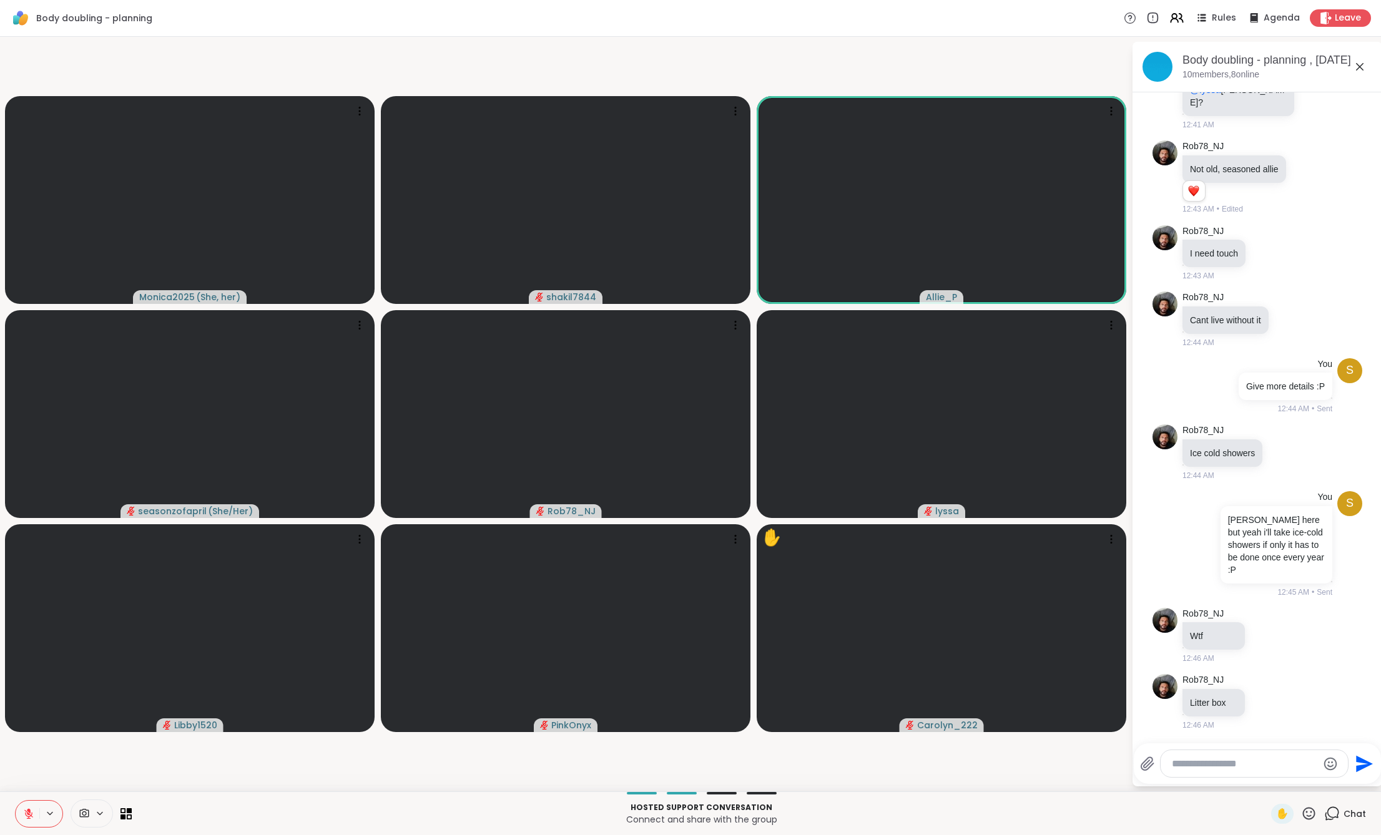
scroll to position [5154, 0]
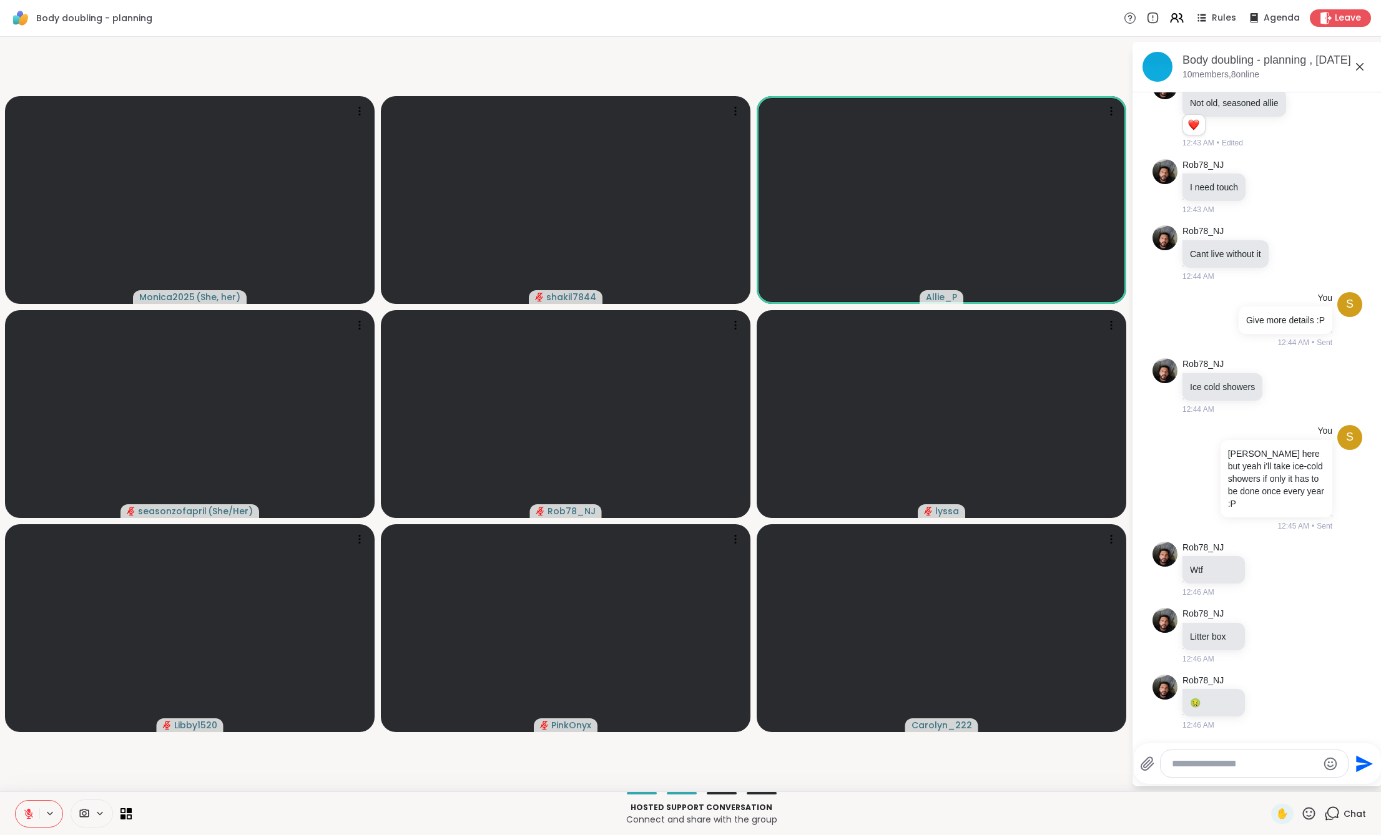
click at [1247, 760] on textarea "Type your message" at bounding box center [1244, 764] width 145 height 12
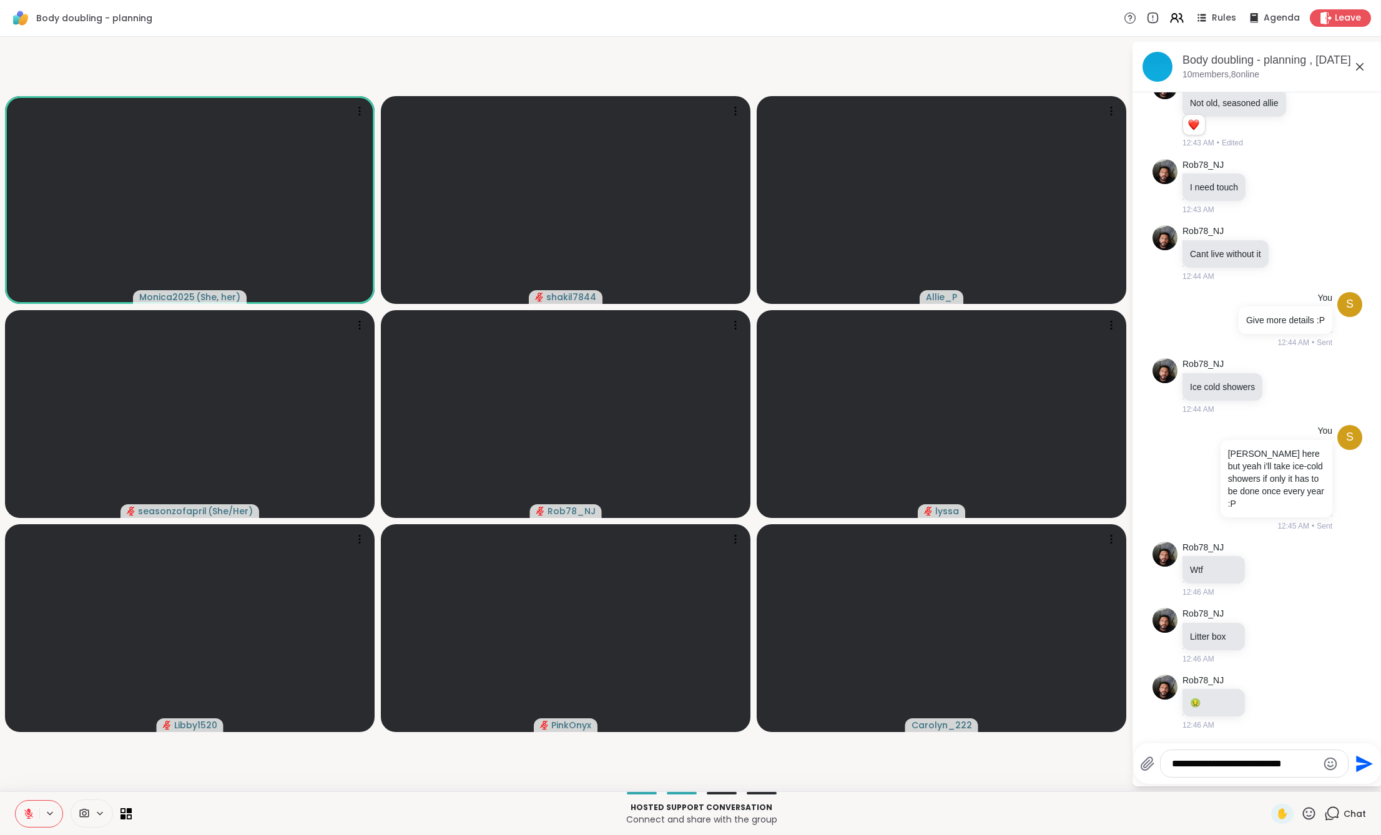
type textarea "**********"
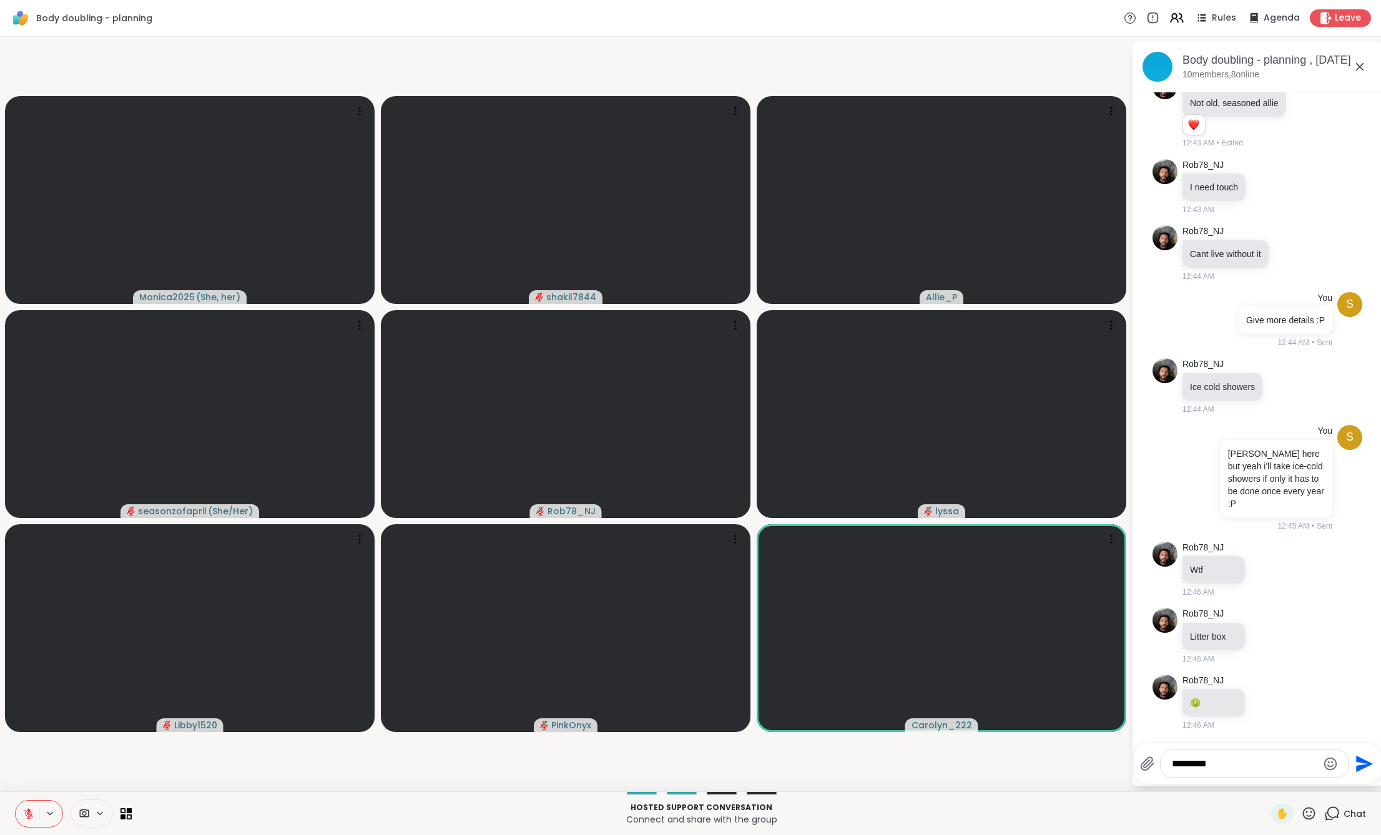
scroll to position [5233, 0]
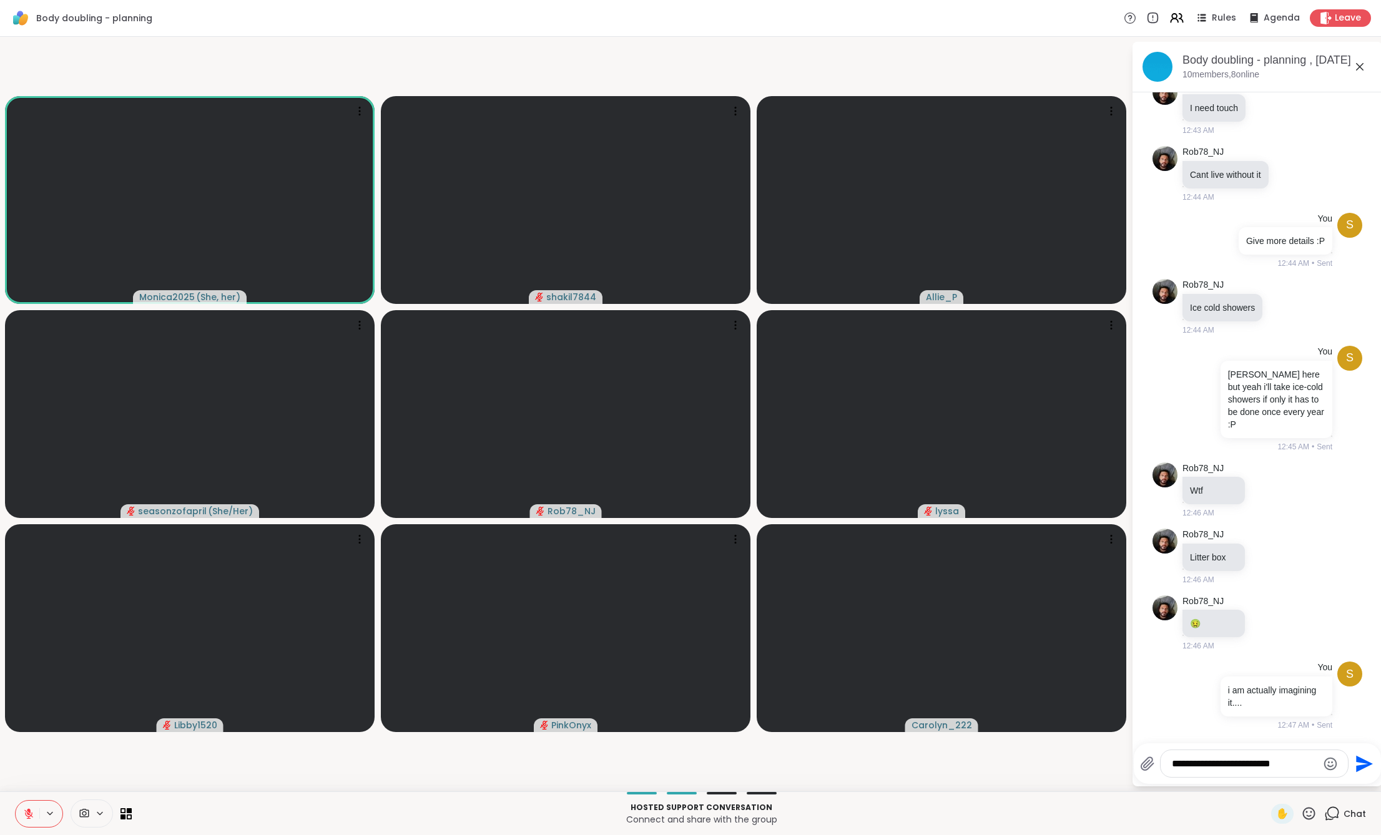
type textarea "**********"
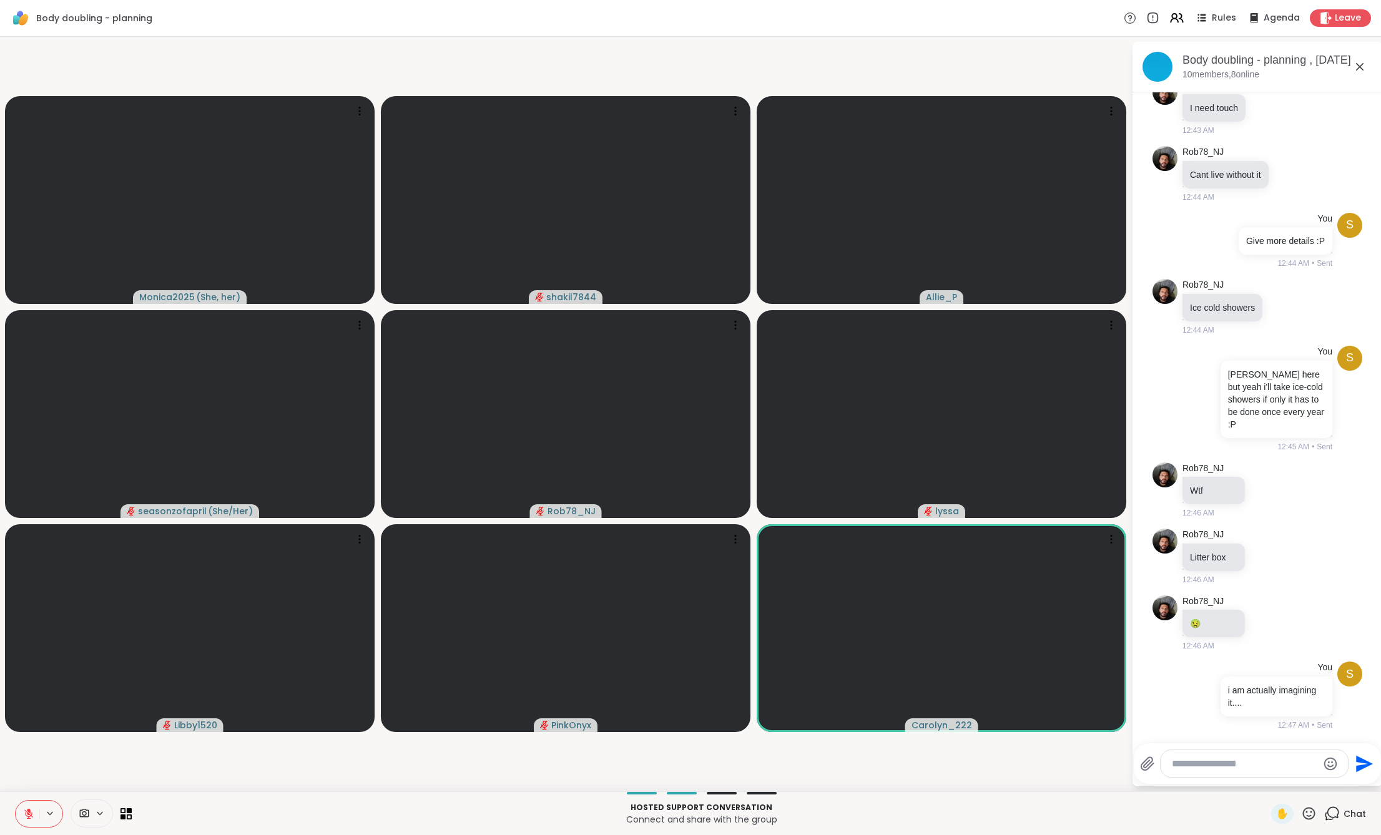
scroll to position [5312, 0]
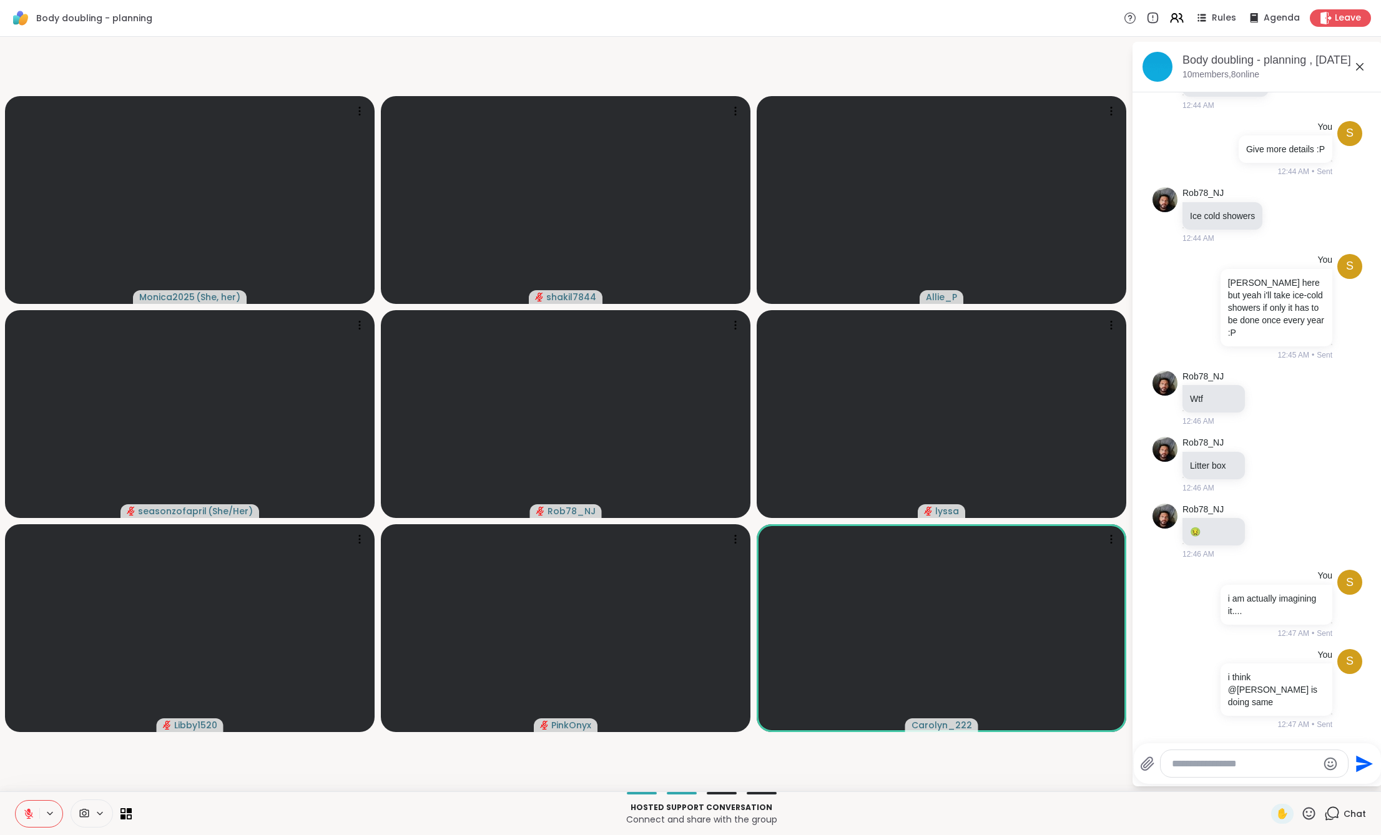
click at [37, 821] on button at bounding box center [28, 814] width 24 height 26
click at [18, 817] on button at bounding box center [28, 814] width 24 height 26
click at [1212, 769] on textarea "Type your message" at bounding box center [1244, 764] width 145 height 12
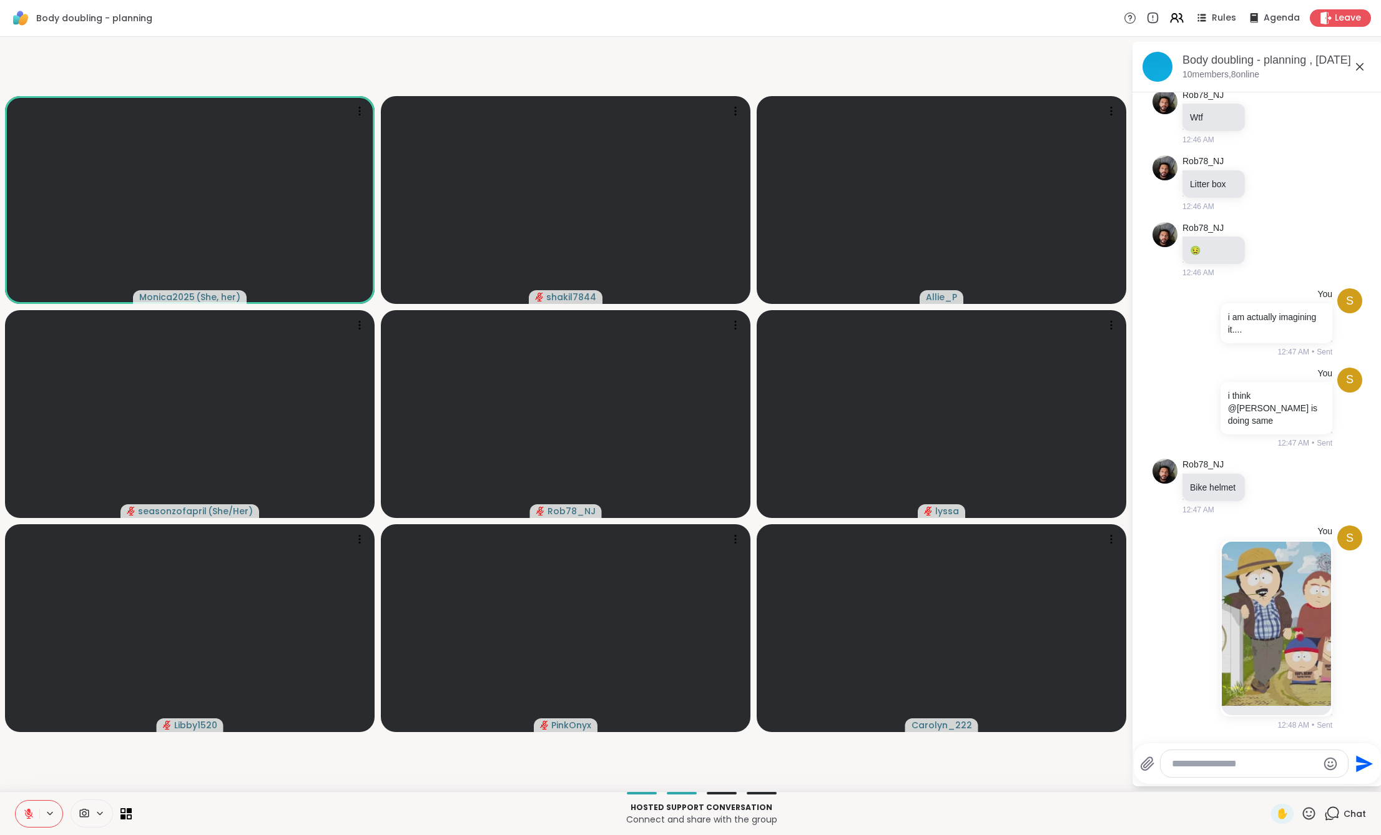
scroll to position [5809, 0]
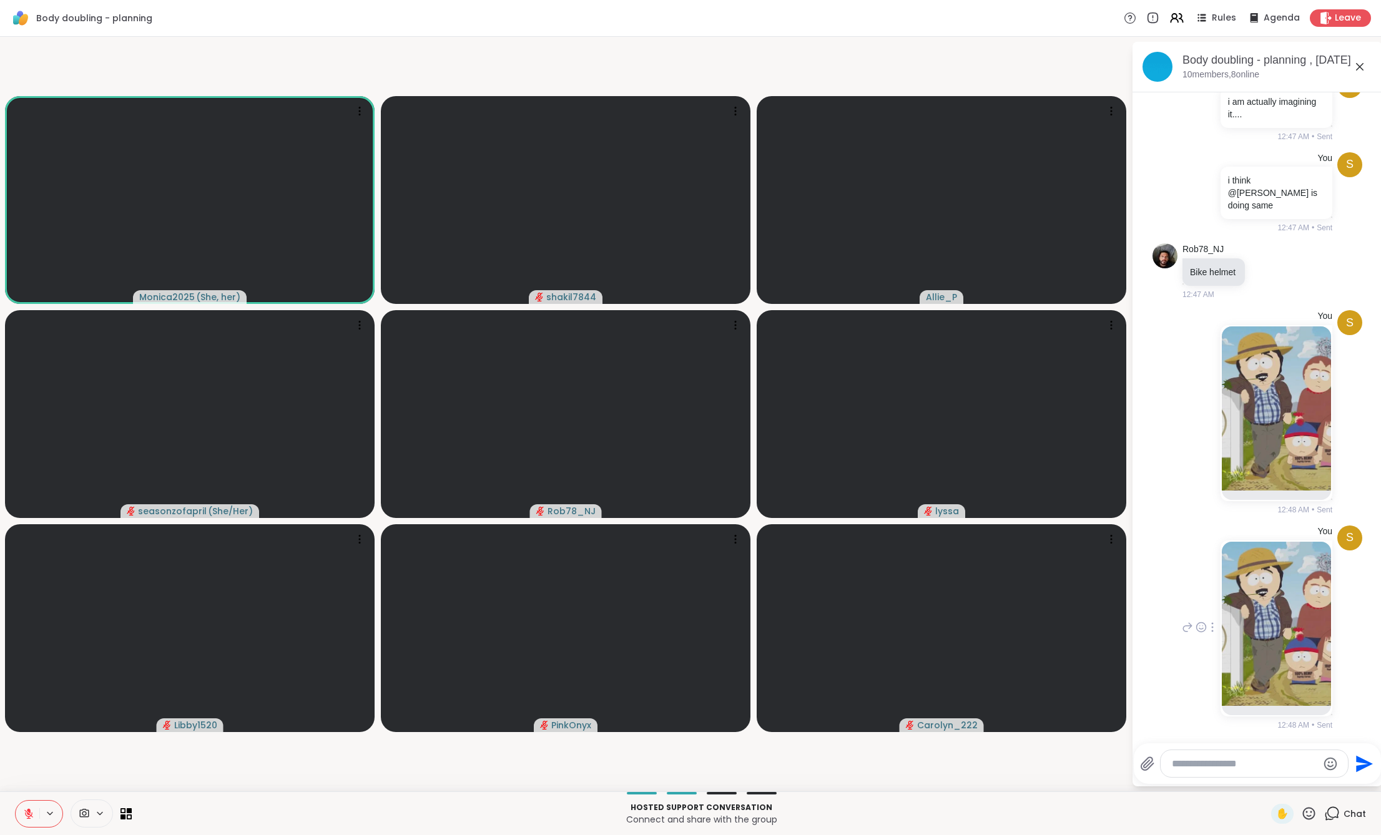
click at [1270, 674] on img at bounding box center [1276, 624] width 109 height 164
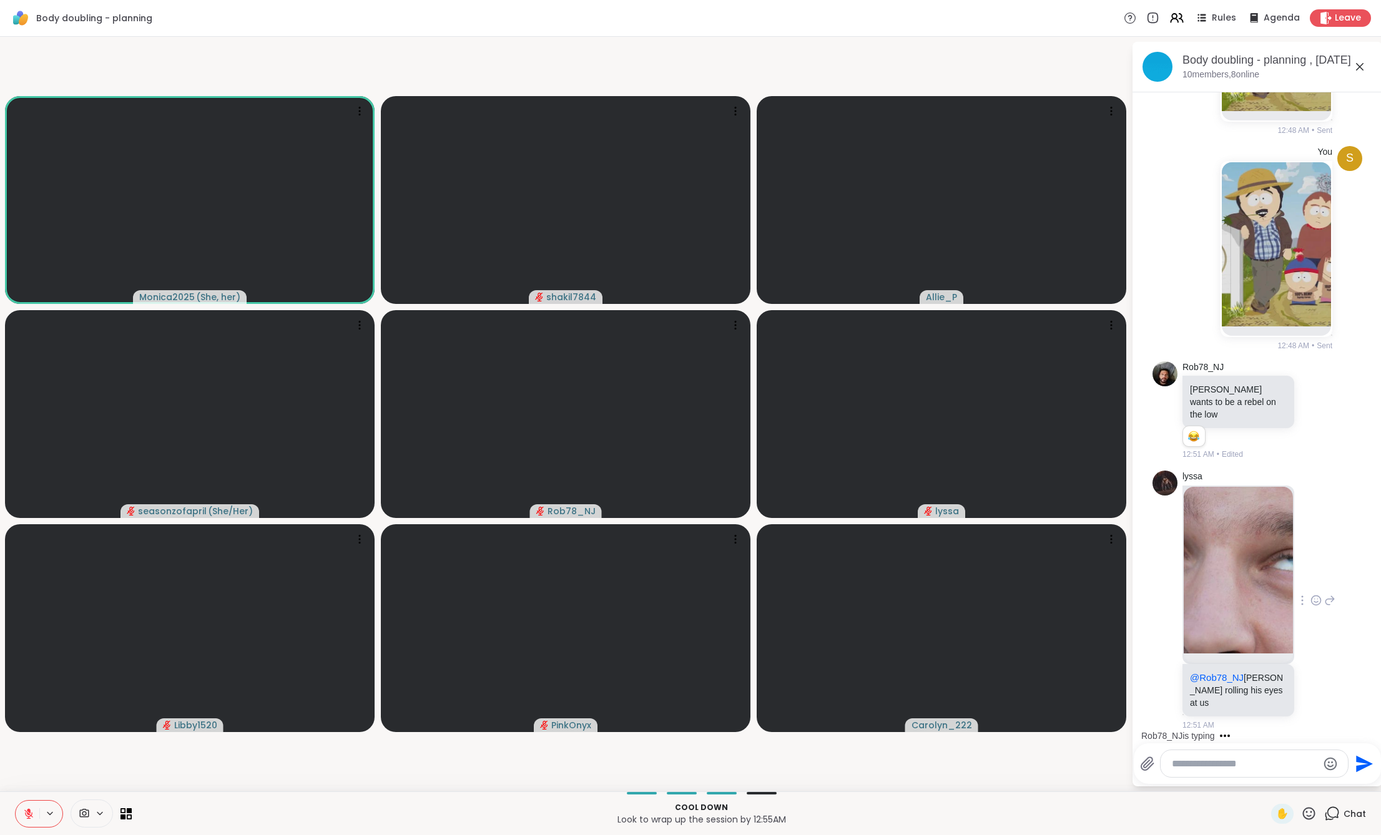
scroll to position [6230, 0]
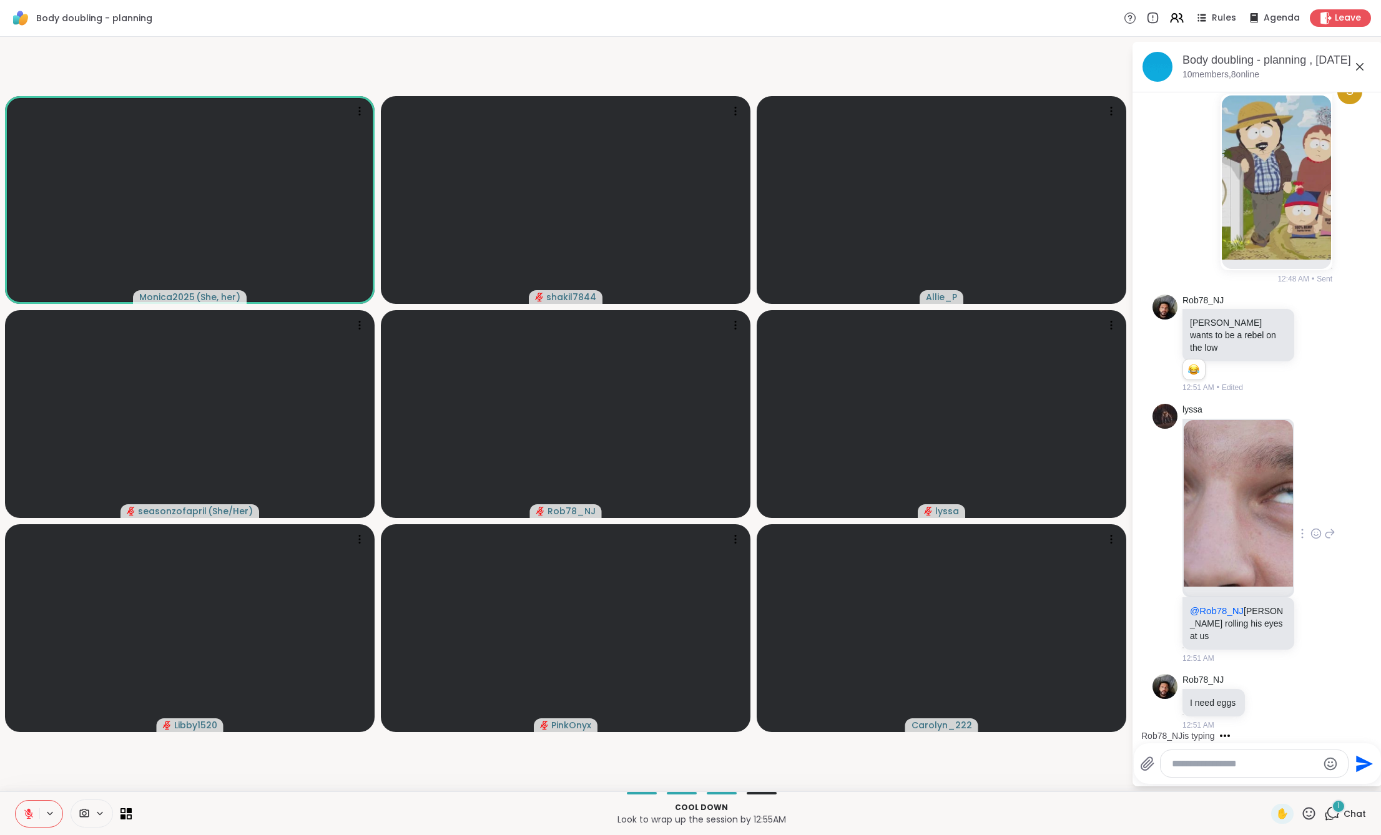
click at [1260, 587] on img at bounding box center [1238, 503] width 109 height 167
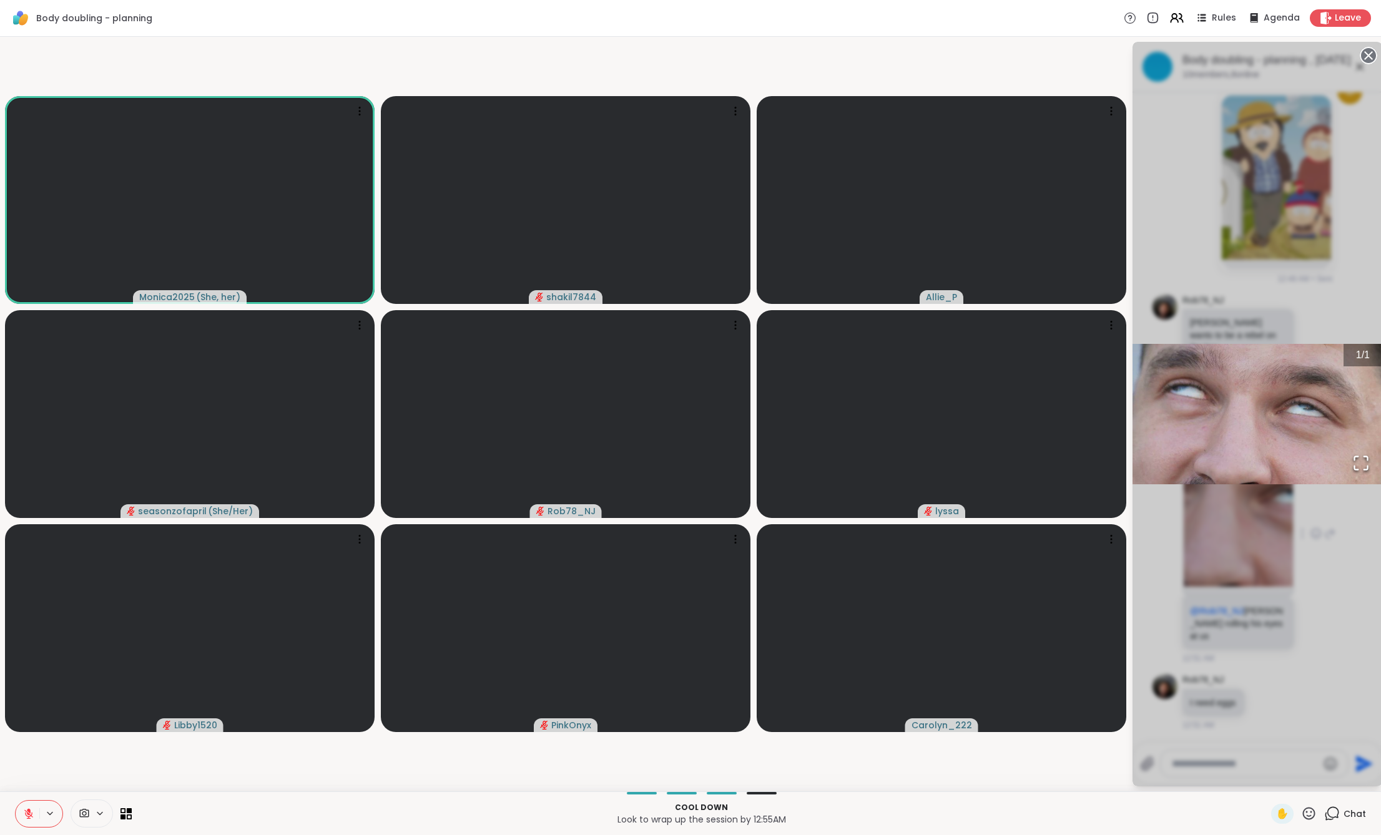
click at [1259, 674] on div "1 / 1" at bounding box center [1257, 414] width 250 height 745
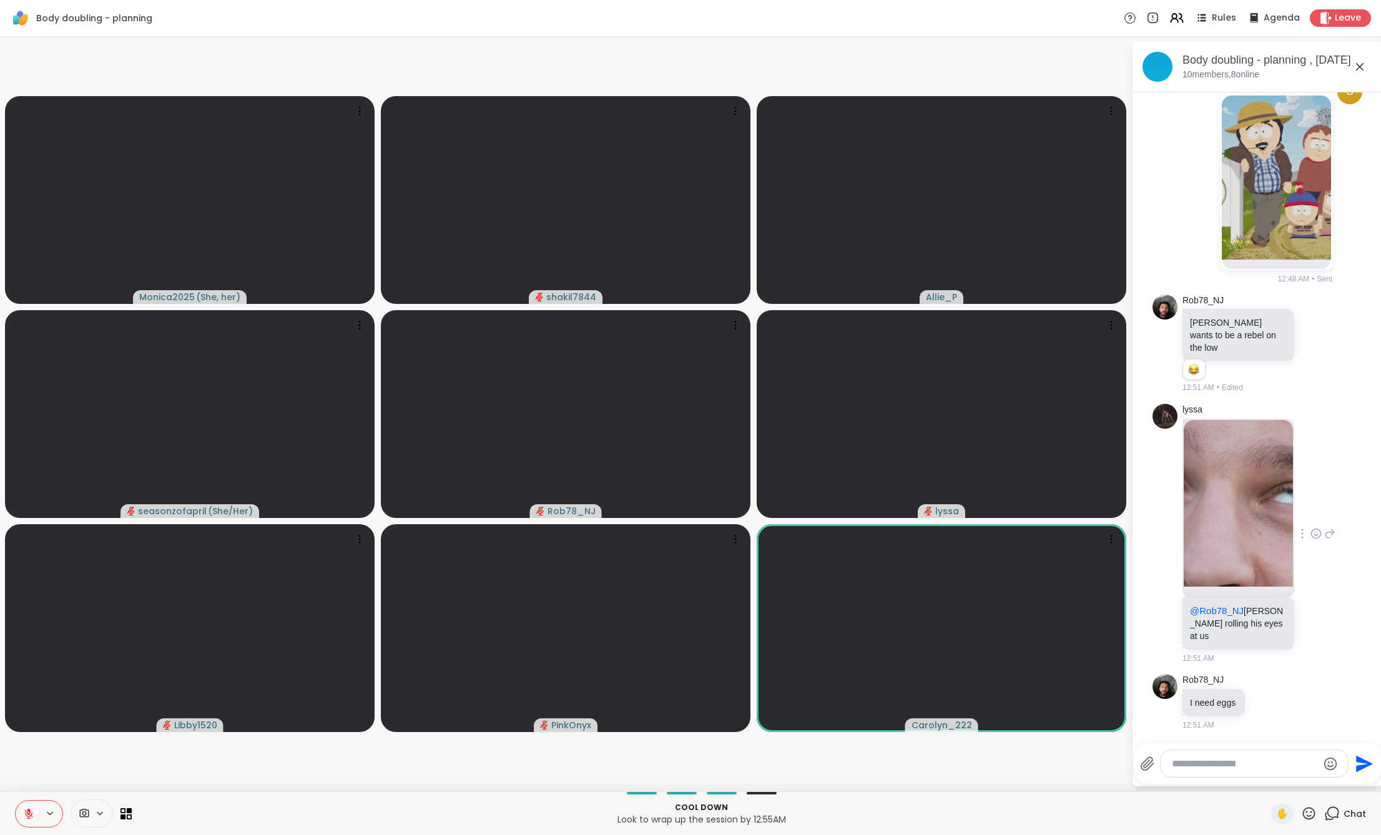
click at [1310, 540] on icon at bounding box center [1315, 534] width 11 height 12
click at [1249, 512] on button "Select Reaction: Joy" at bounding box center [1261, 513] width 25 height 25
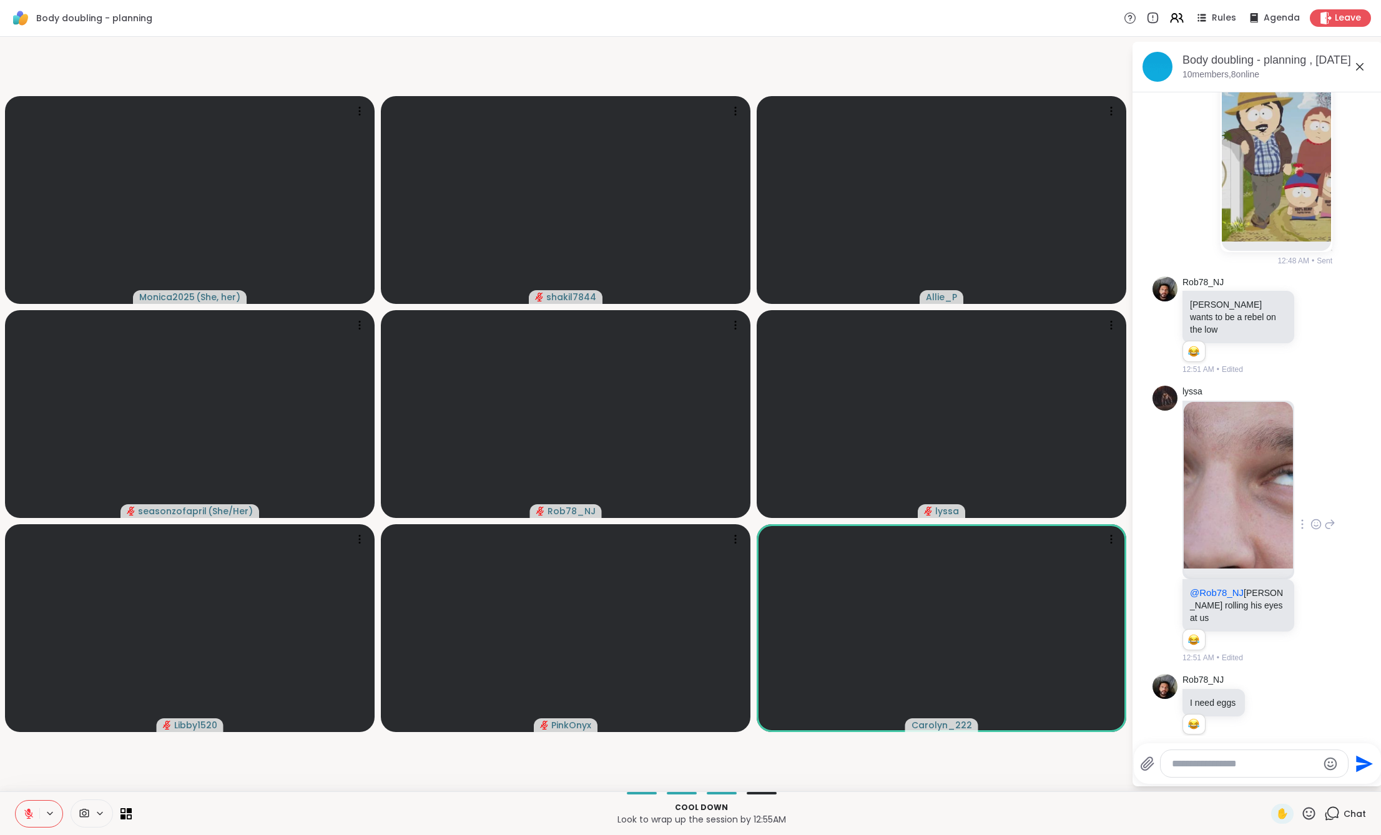
click at [1243, 569] on img at bounding box center [1238, 485] width 109 height 167
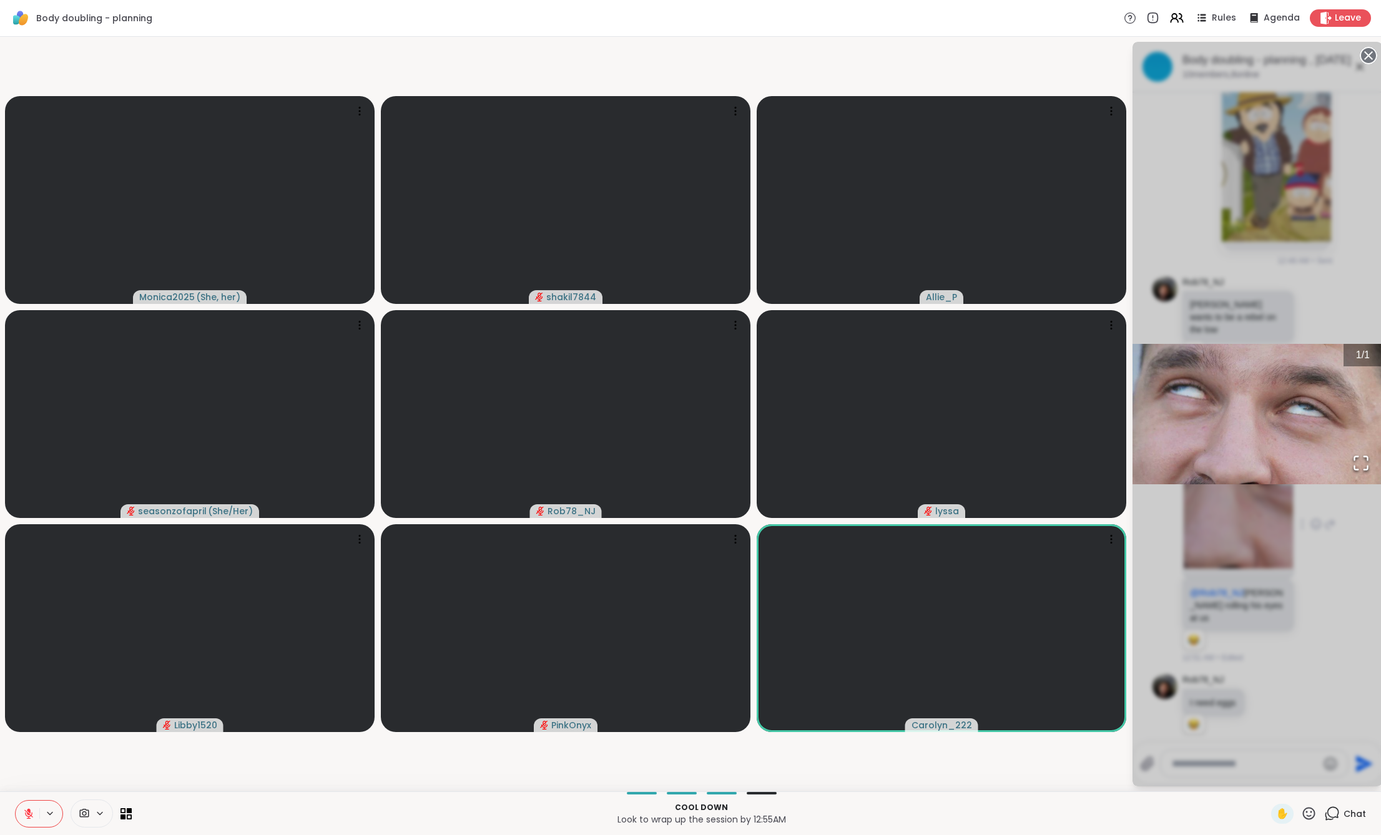
click at [1224, 660] on div "1 / 1" at bounding box center [1257, 414] width 250 height 745
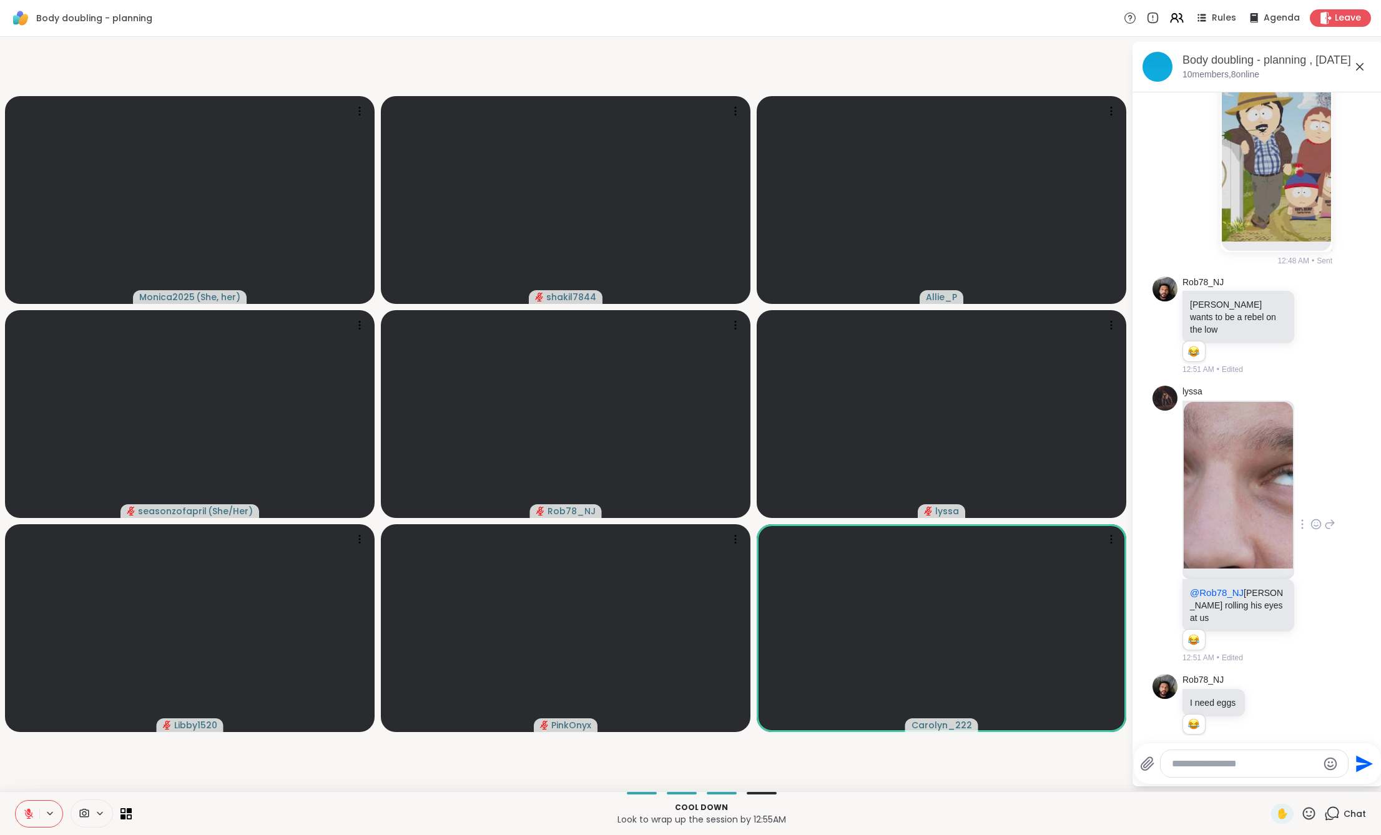
click at [1252, 772] on div at bounding box center [1254, 763] width 187 height 27
click at [1257, 759] on textarea "Type your message" at bounding box center [1244, 764] width 145 height 12
click at [1242, 543] on img at bounding box center [1238, 485] width 109 height 167
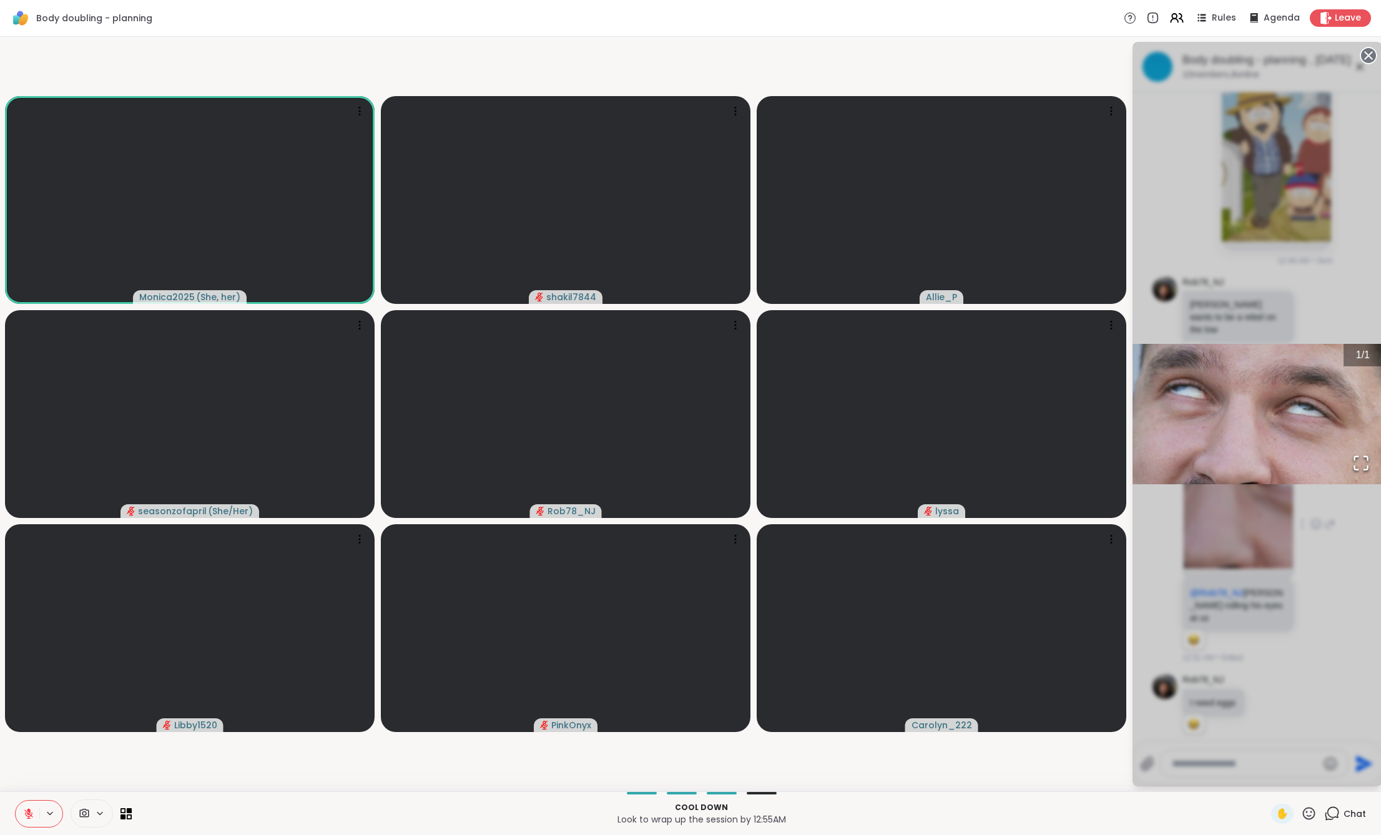
click at [1213, 637] on div "1 / 1" at bounding box center [1257, 414] width 250 height 745
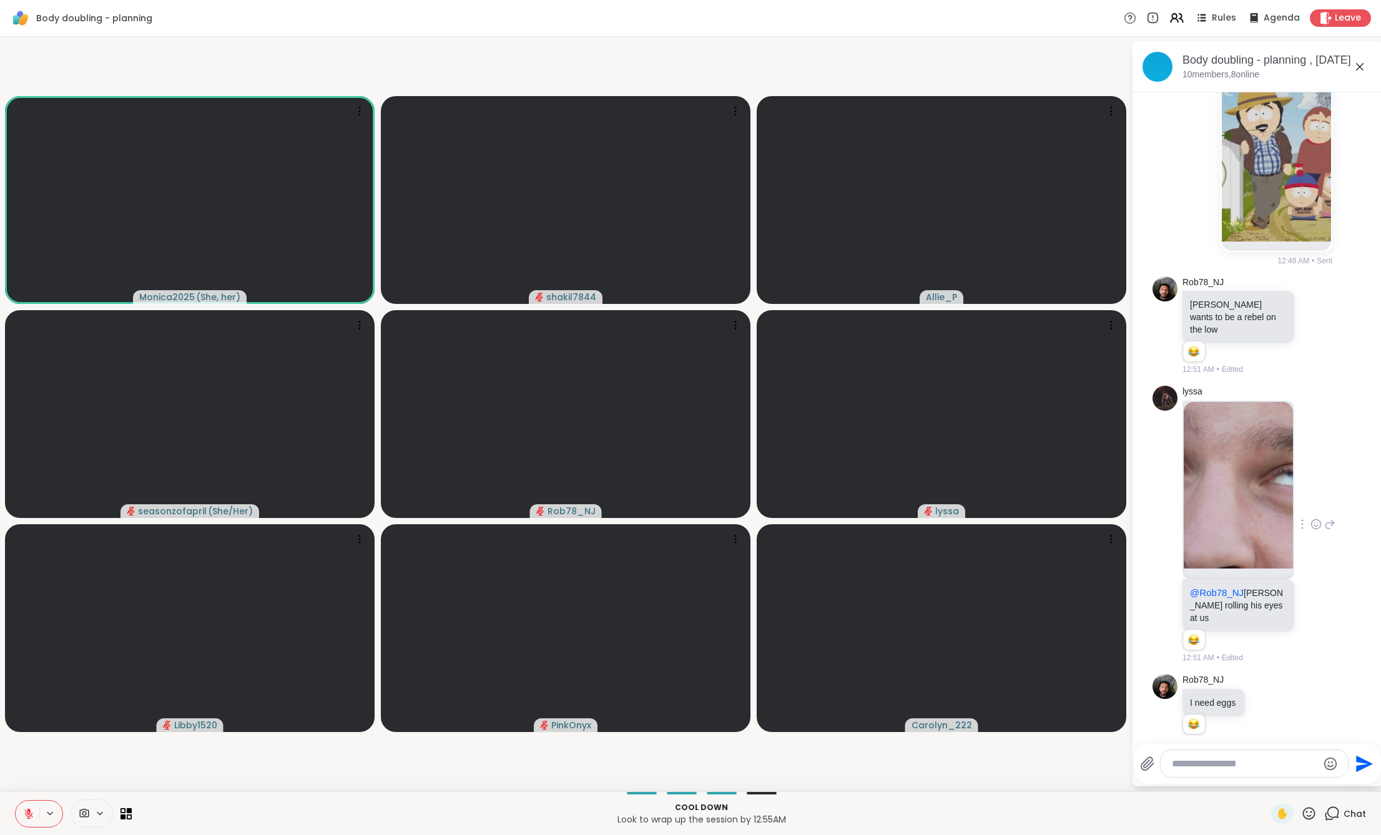
click at [1238, 752] on div at bounding box center [1254, 763] width 187 height 27
click at [1237, 754] on div at bounding box center [1254, 763] width 187 height 27
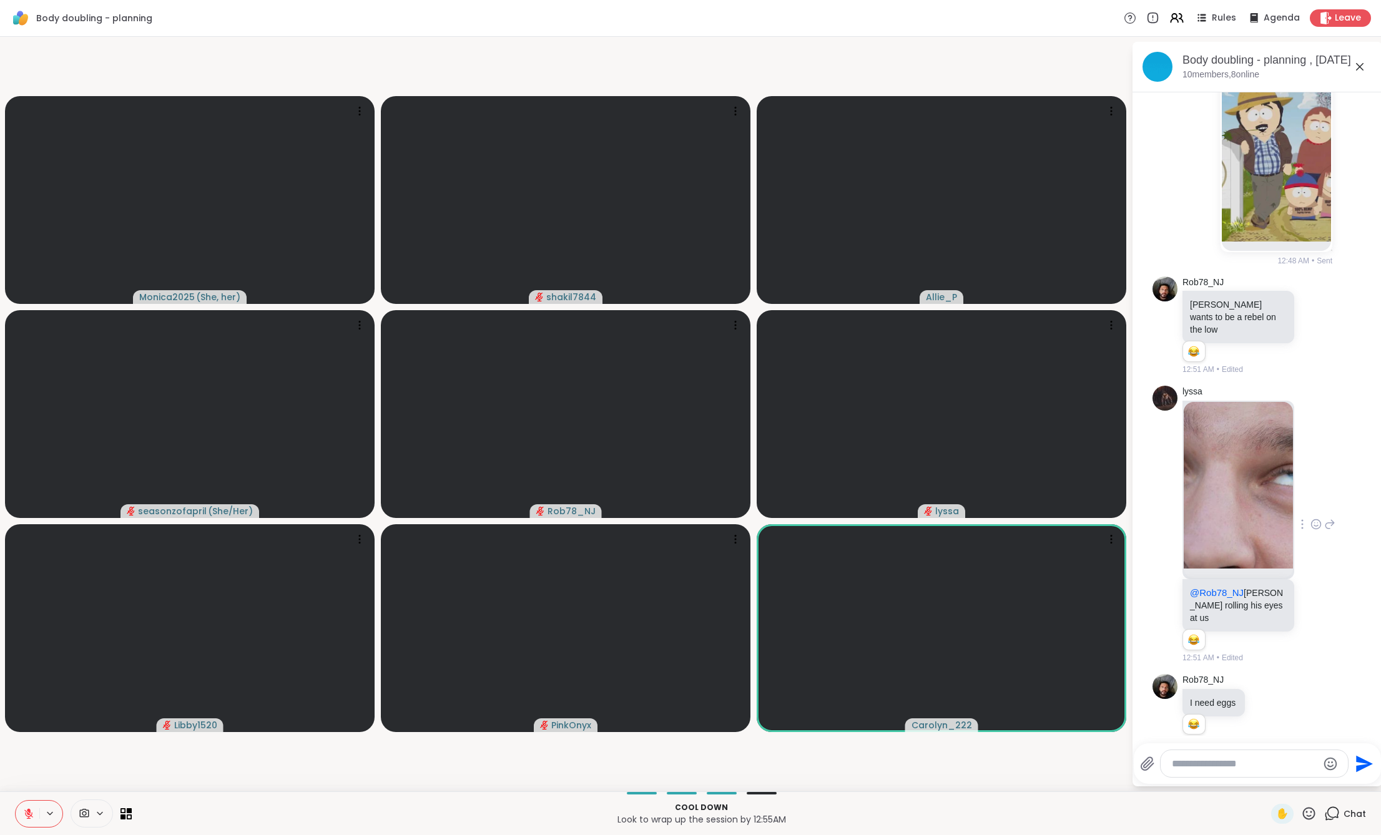
click at [1238, 760] on textarea "Type your message" at bounding box center [1244, 764] width 145 height 12
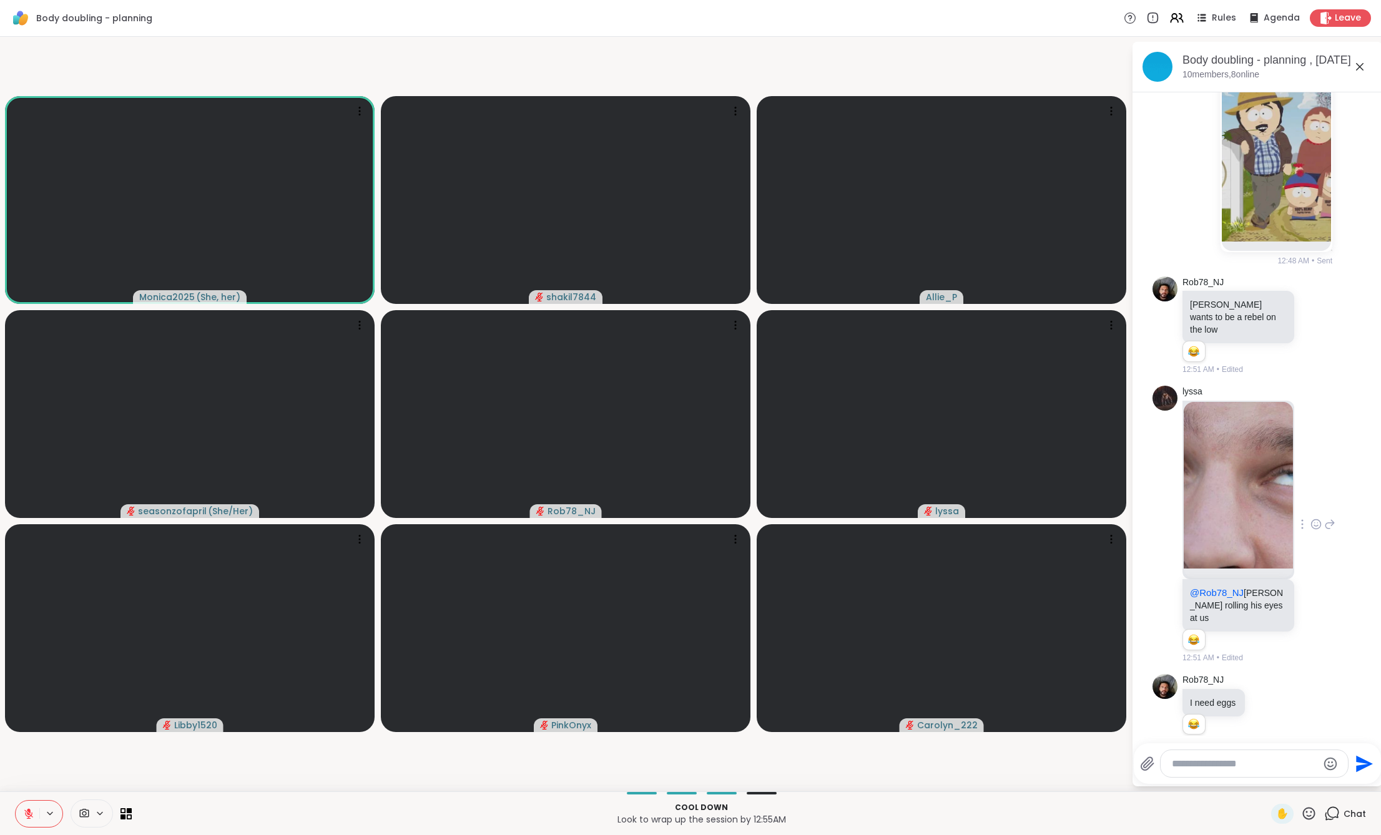
click at [22, 823] on button at bounding box center [28, 814] width 24 height 26
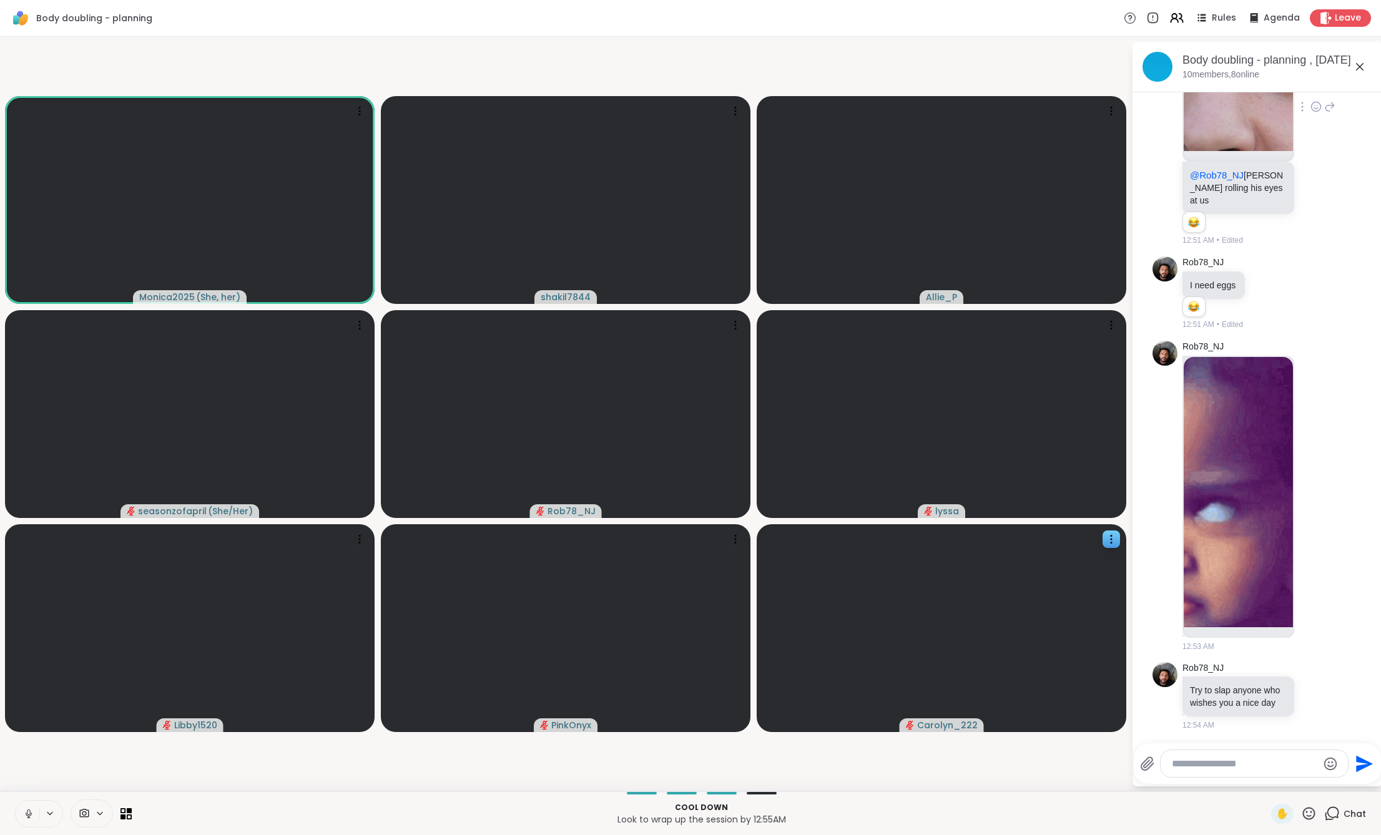
scroll to position [7027, 0]
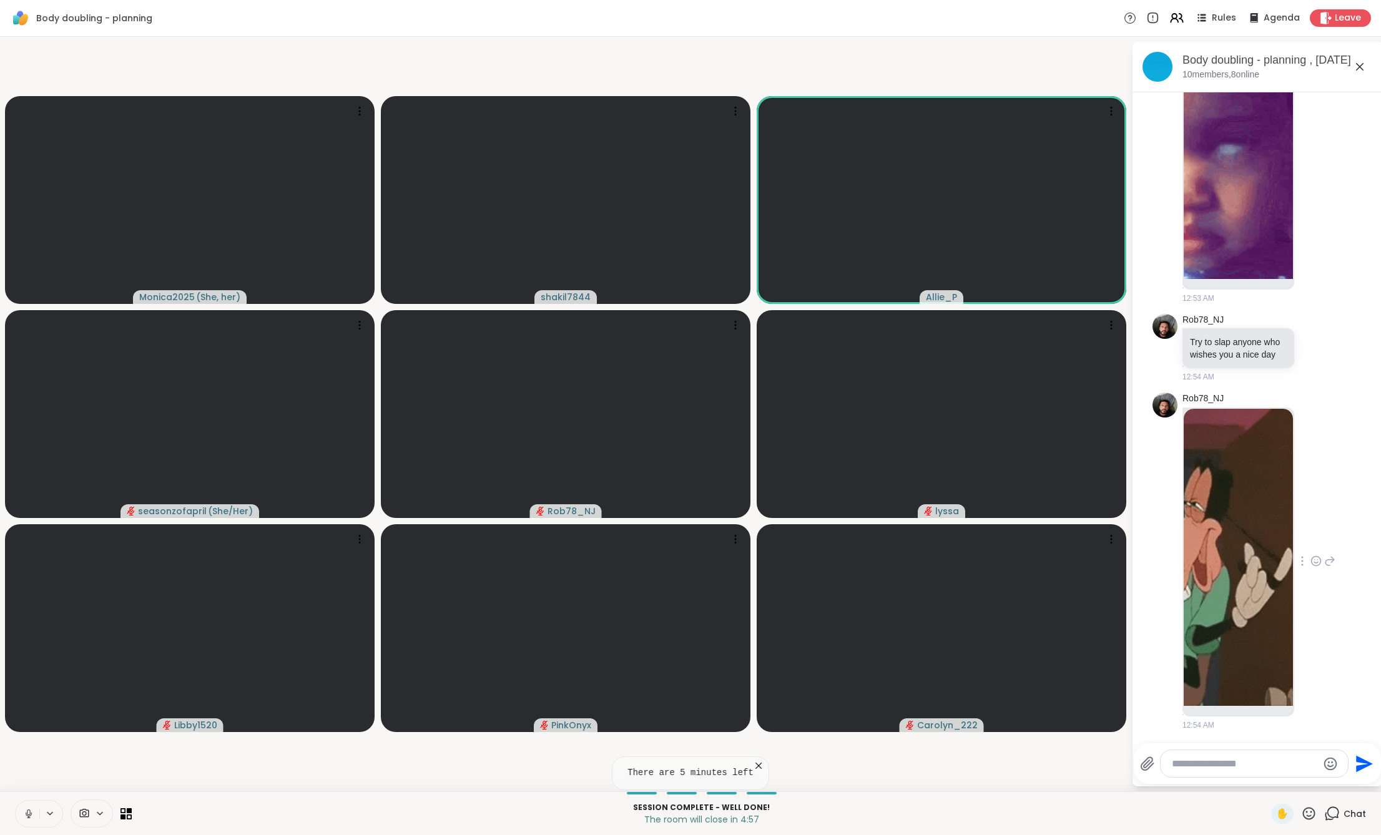
click at [1310, 561] on icon at bounding box center [1315, 561] width 11 height 12
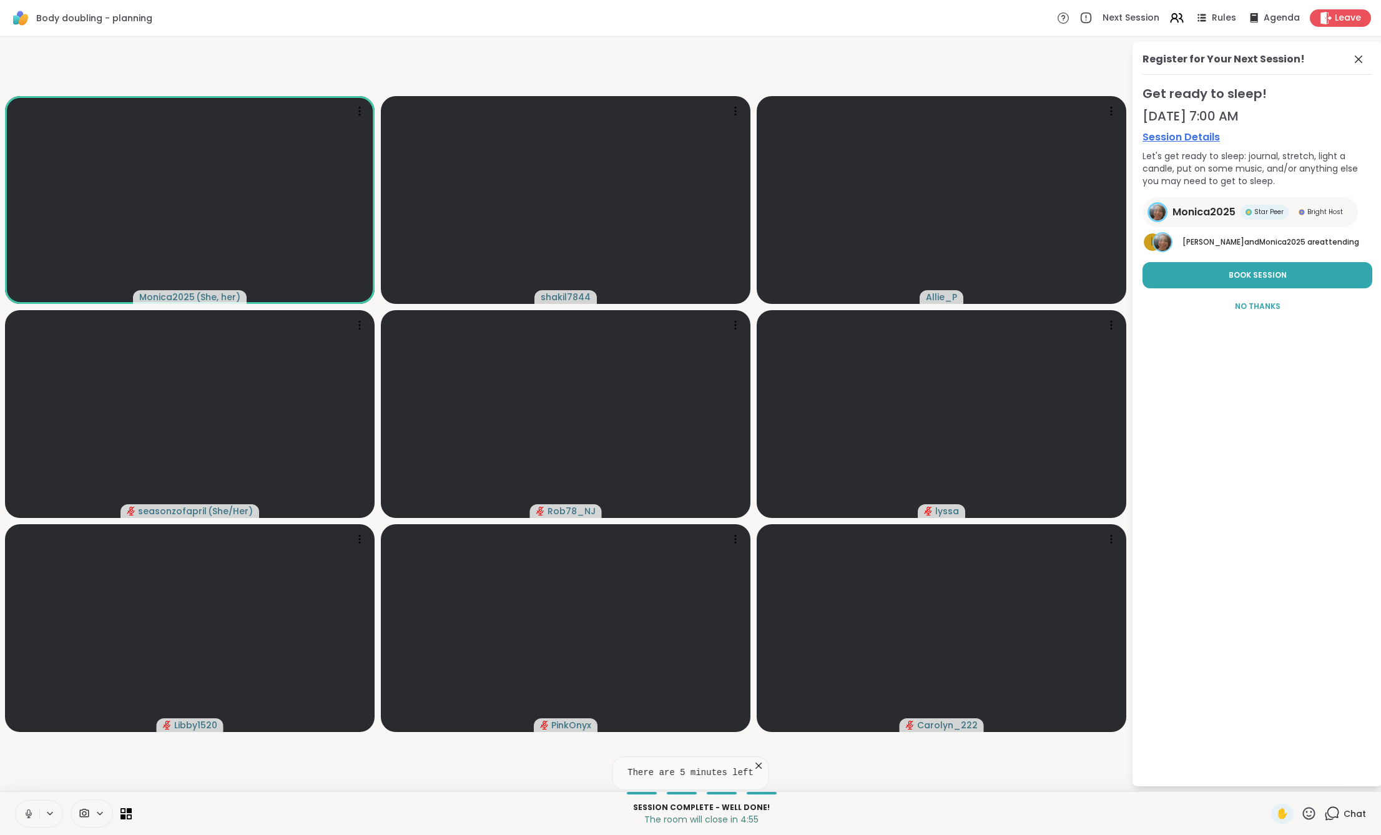
click at [1244, 539] on div "Register for Your Next Session! Get ready to sleep! [DATE] 7:00 AM Session Deta…" at bounding box center [1257, 414] width 250 height 745
click at [1365, 50] on div "Register for Your Next Session! Get ready to sleep! [DATE] 7:00 AM Session Deta…" at bounding box center [1257, 414] width 250 height 745
click at [1357, 59] on icon at bounding box center [1358, 59] width 15 height 15
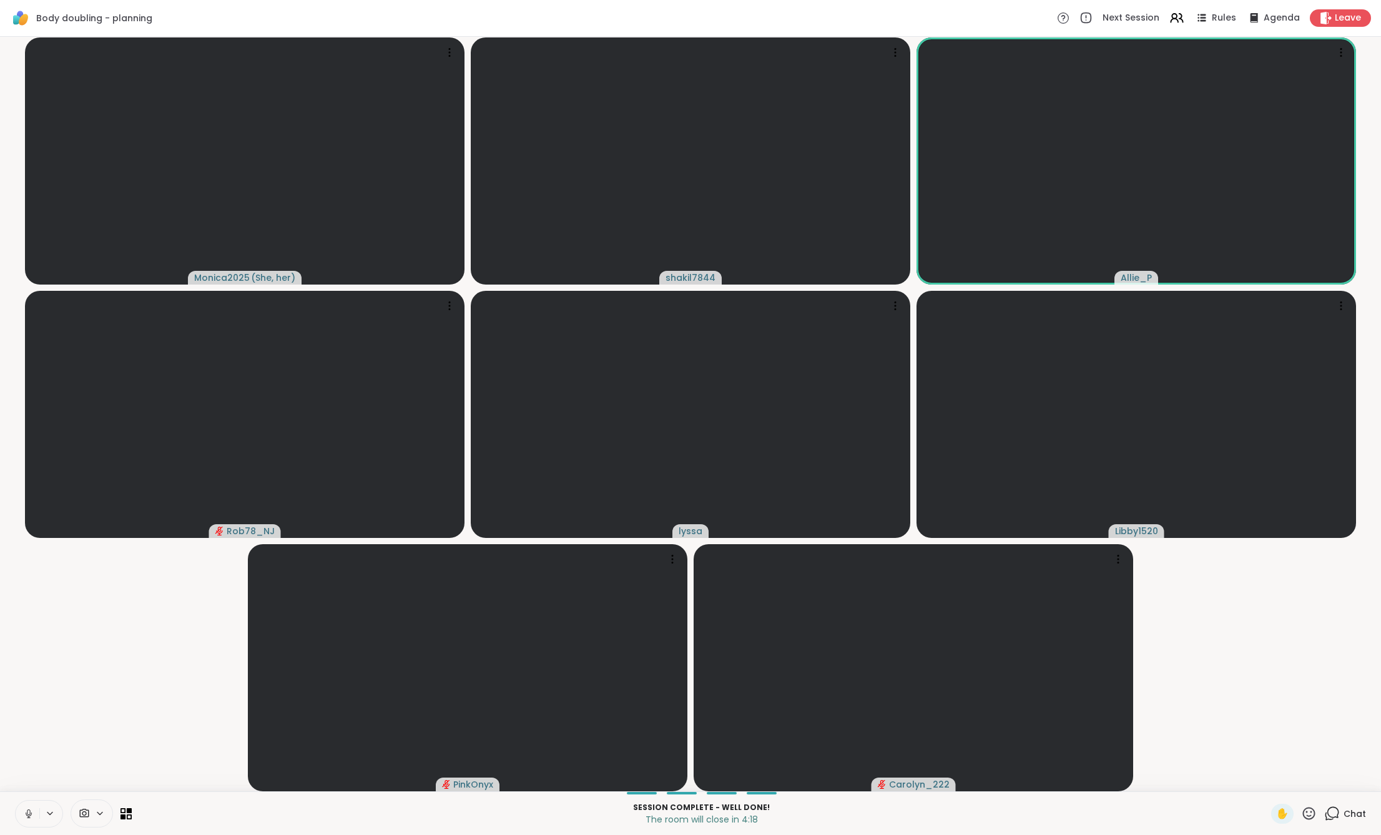
click at [1343, 817] on span "Chat" at bounding box center [1354, 814] width 22 height 12
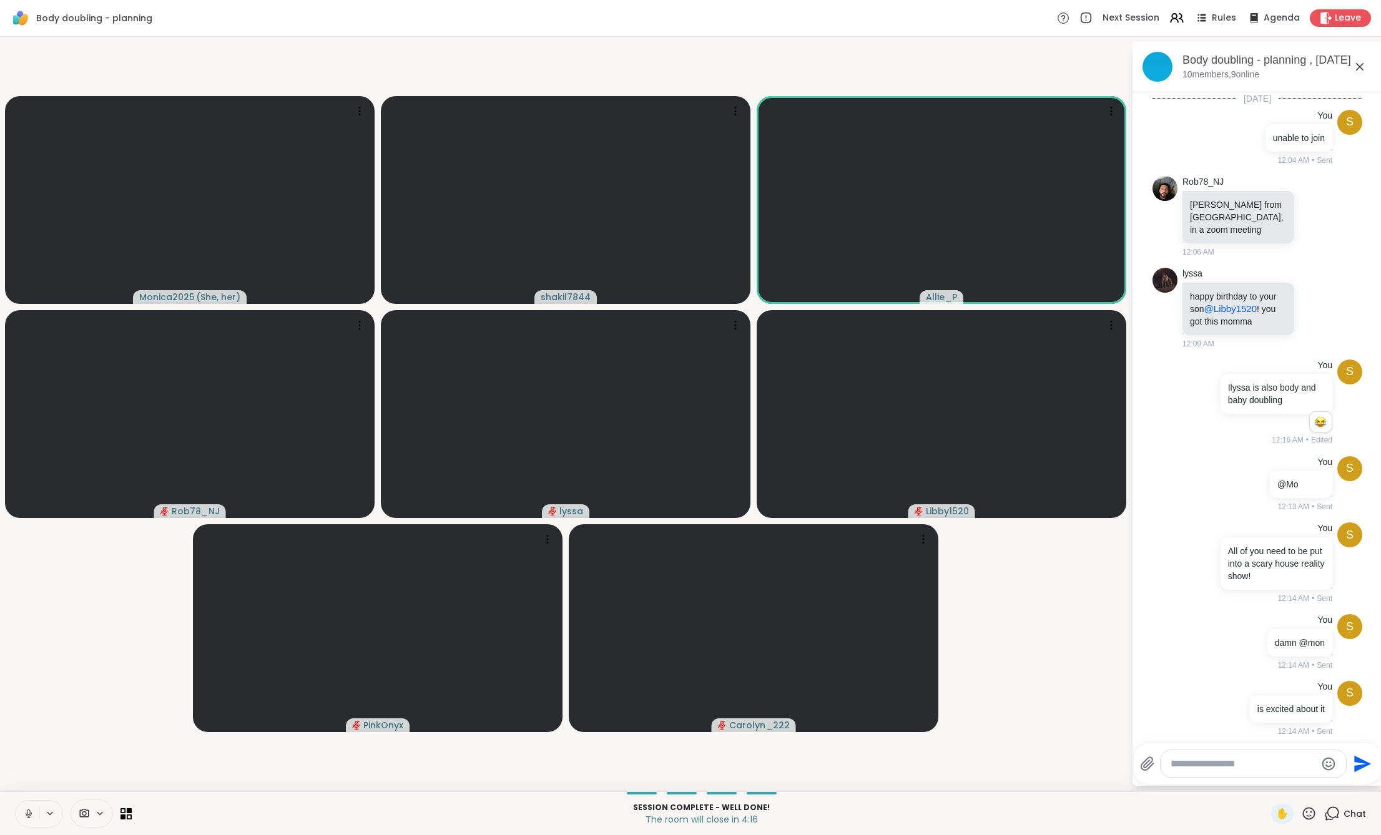
scroll to position [7035, 0]
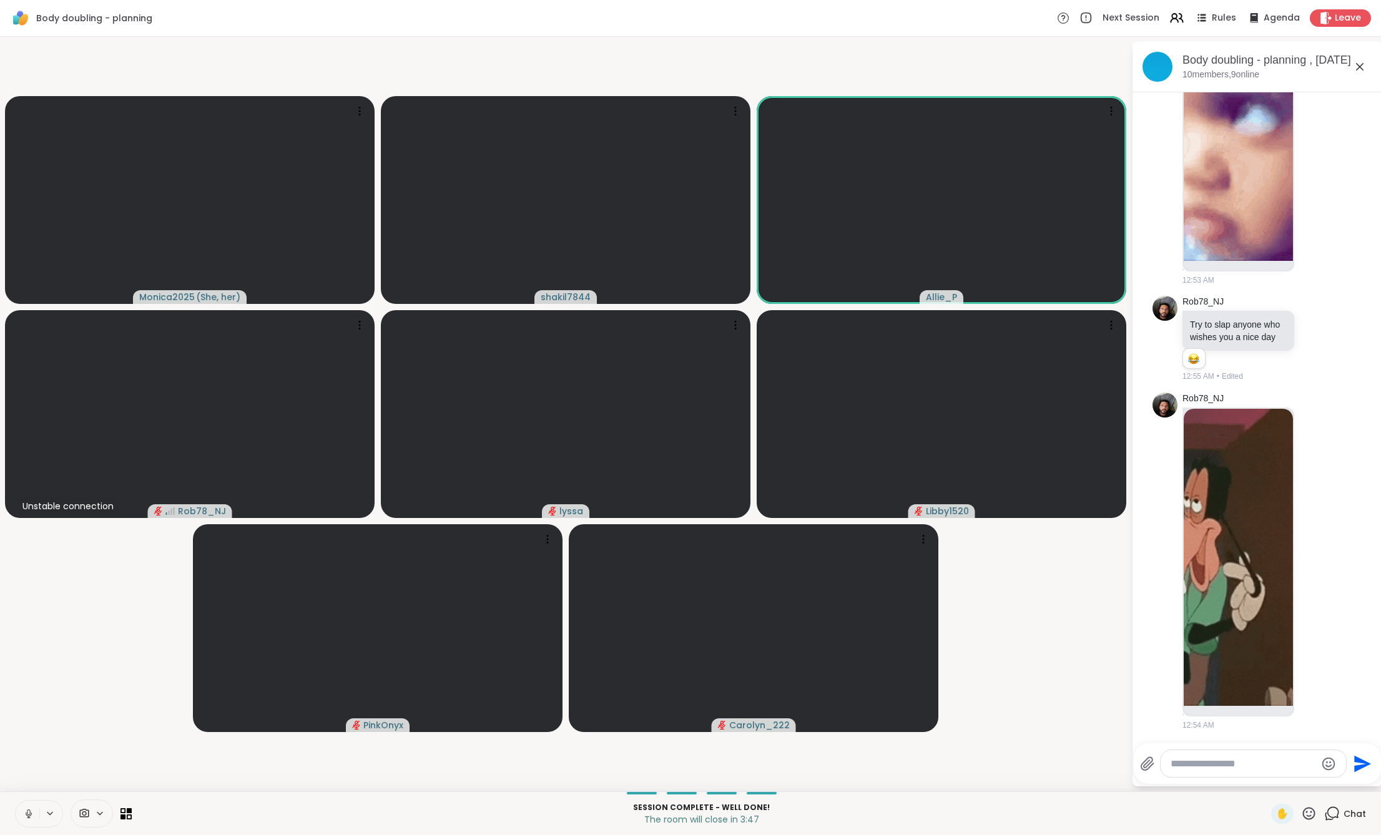
click at [1075, 617] on video-player-container "Monica2025 ( She, her ) shakil7844 Allie_P Unstable connection Rob78_NJ lyssa L…" at bounding box center [565, 414] width 1116 height 745
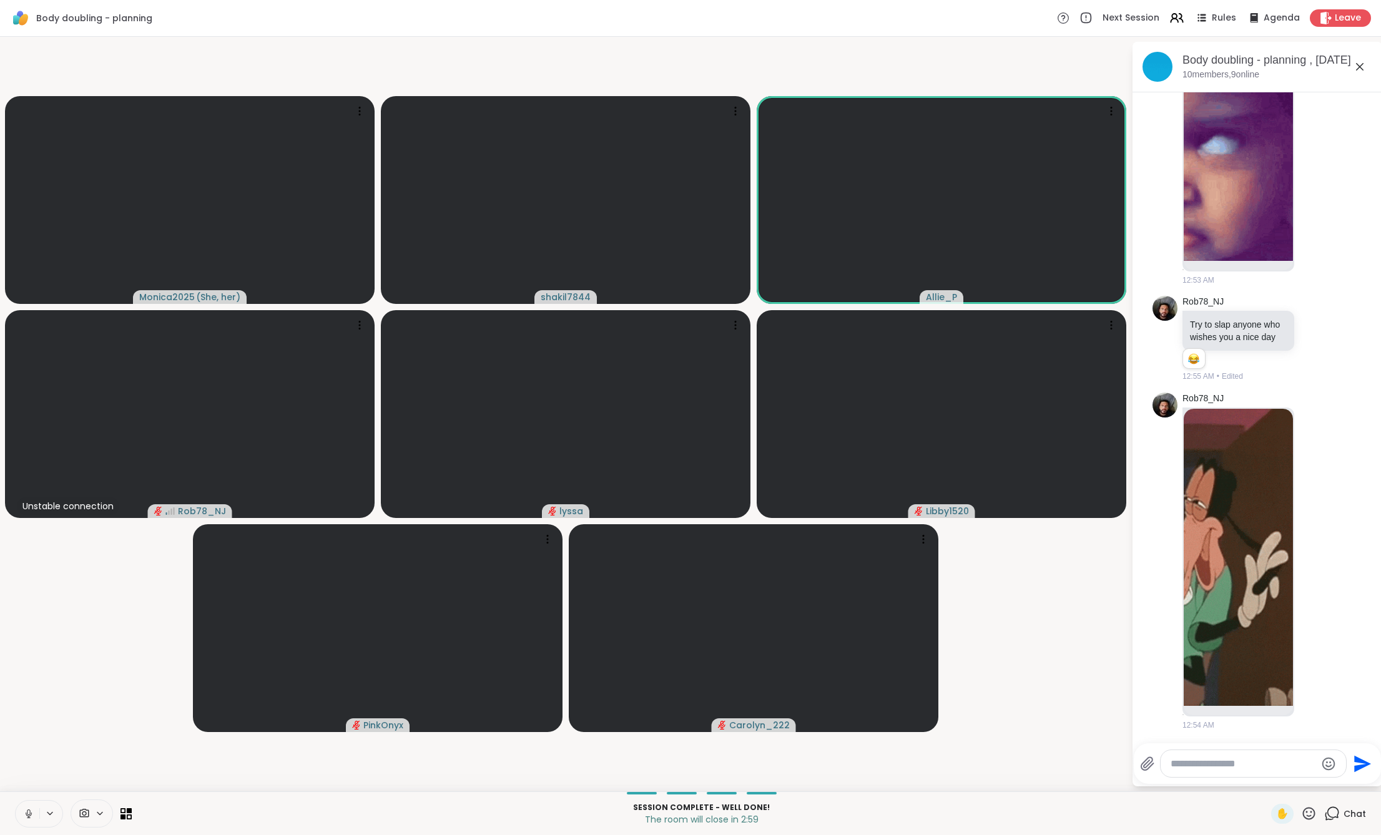
click at [1211, 767] on textarea "Type your message" at bounding box center [1243, 764] width 145 height 12
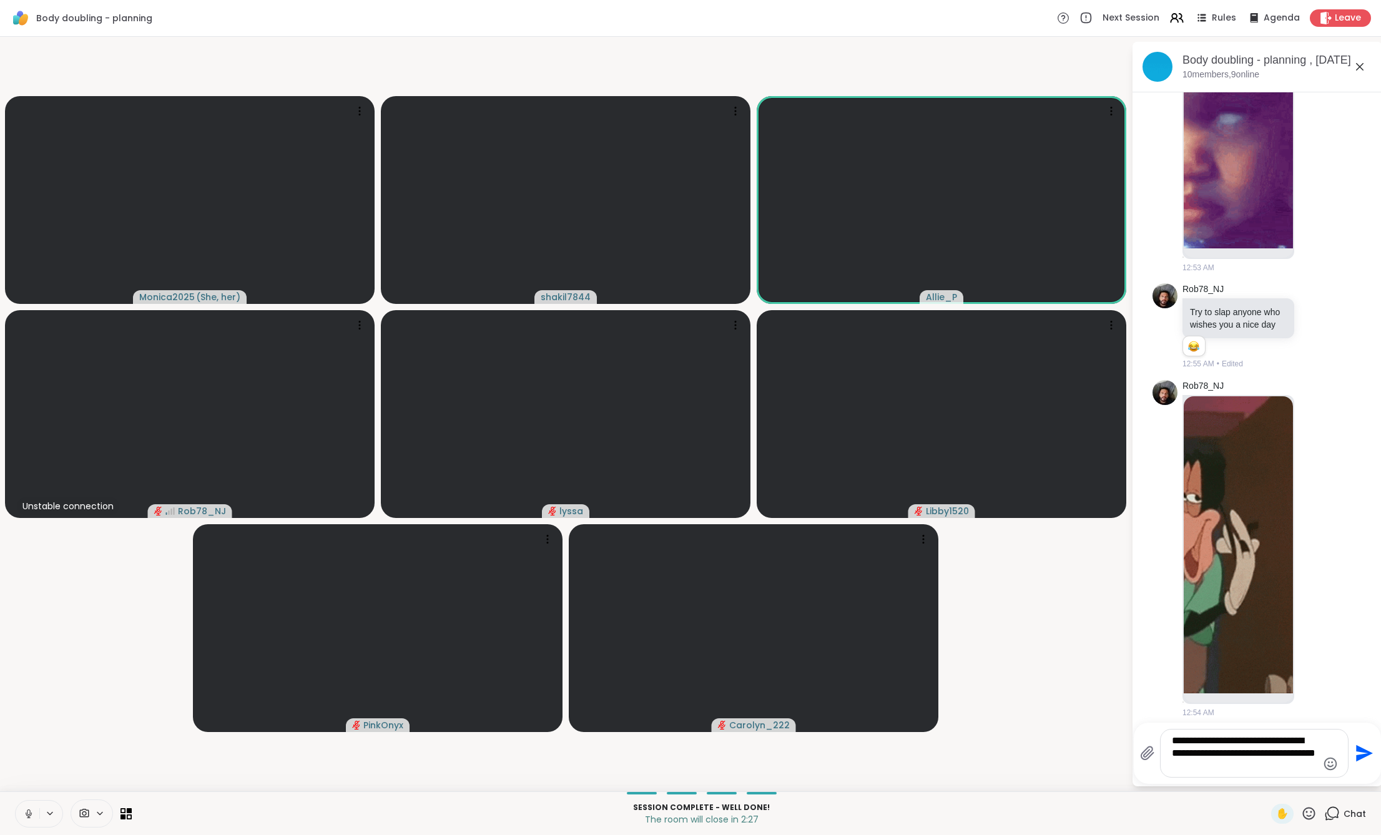
type textarea "**********"
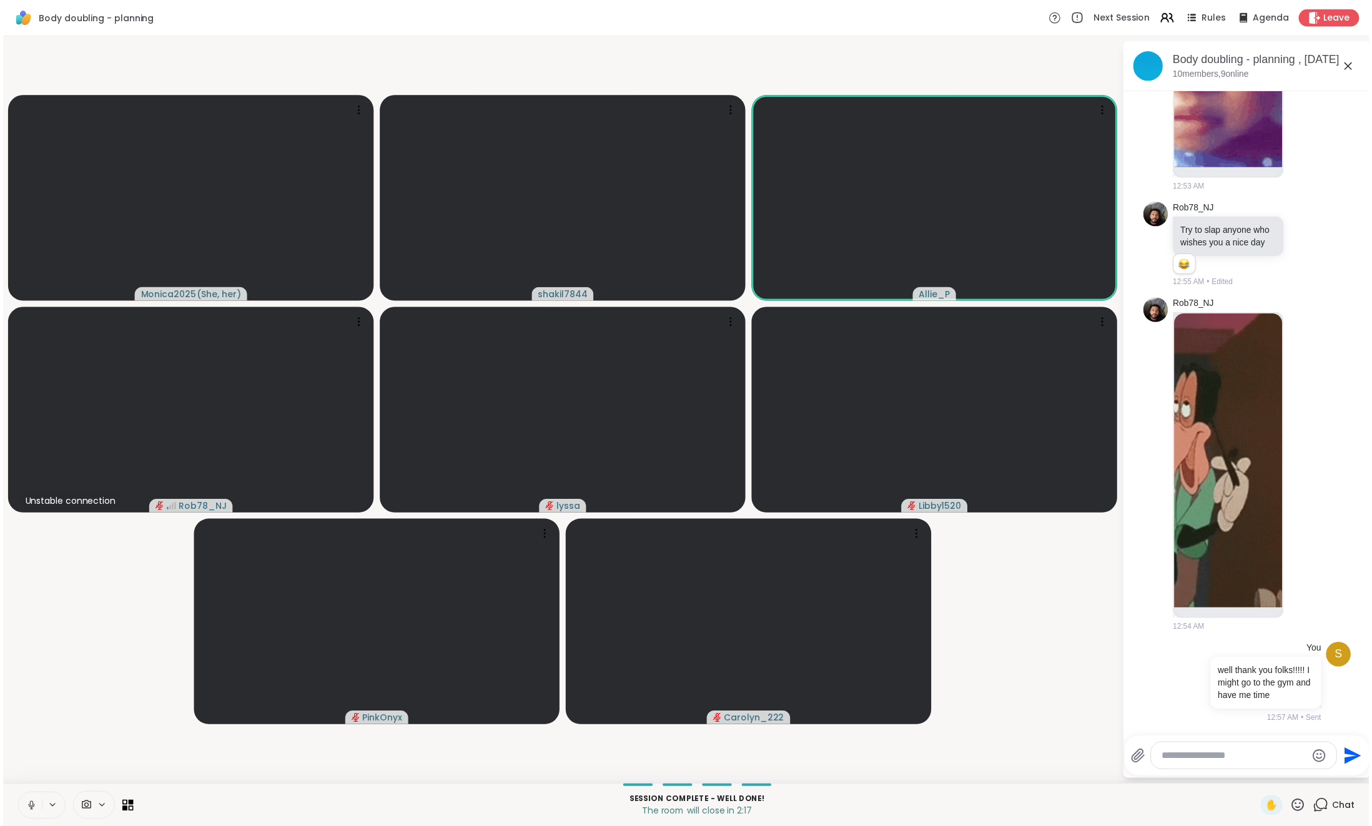
scroll to position [7157, 0]
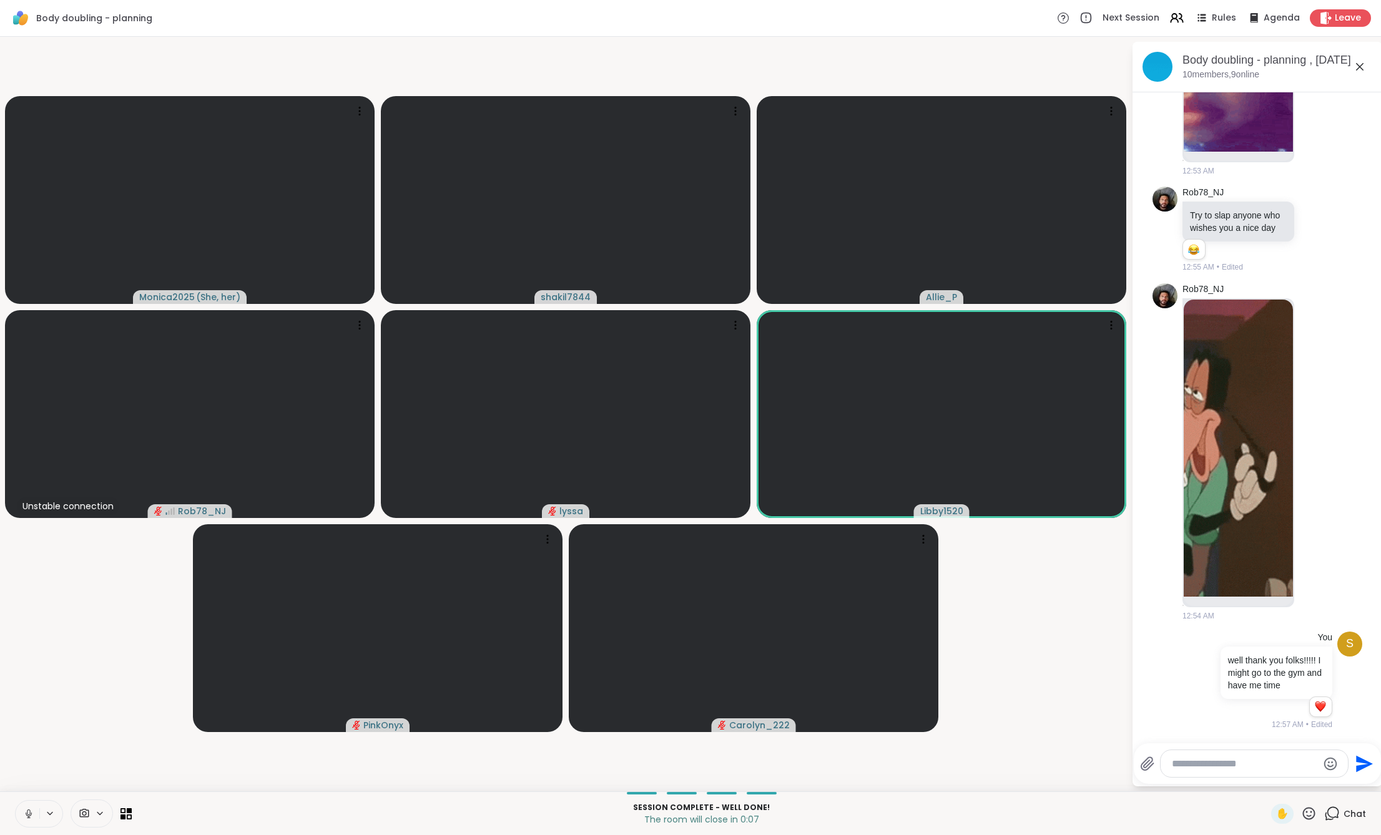
click at [1008, 641] on video-player-container "Monica2025 ( She, her ) shakil7844 Allie_P Unstable connection Rob78_NJ lyssa L…" at bounding box center [565, 414] width 1116 height 745
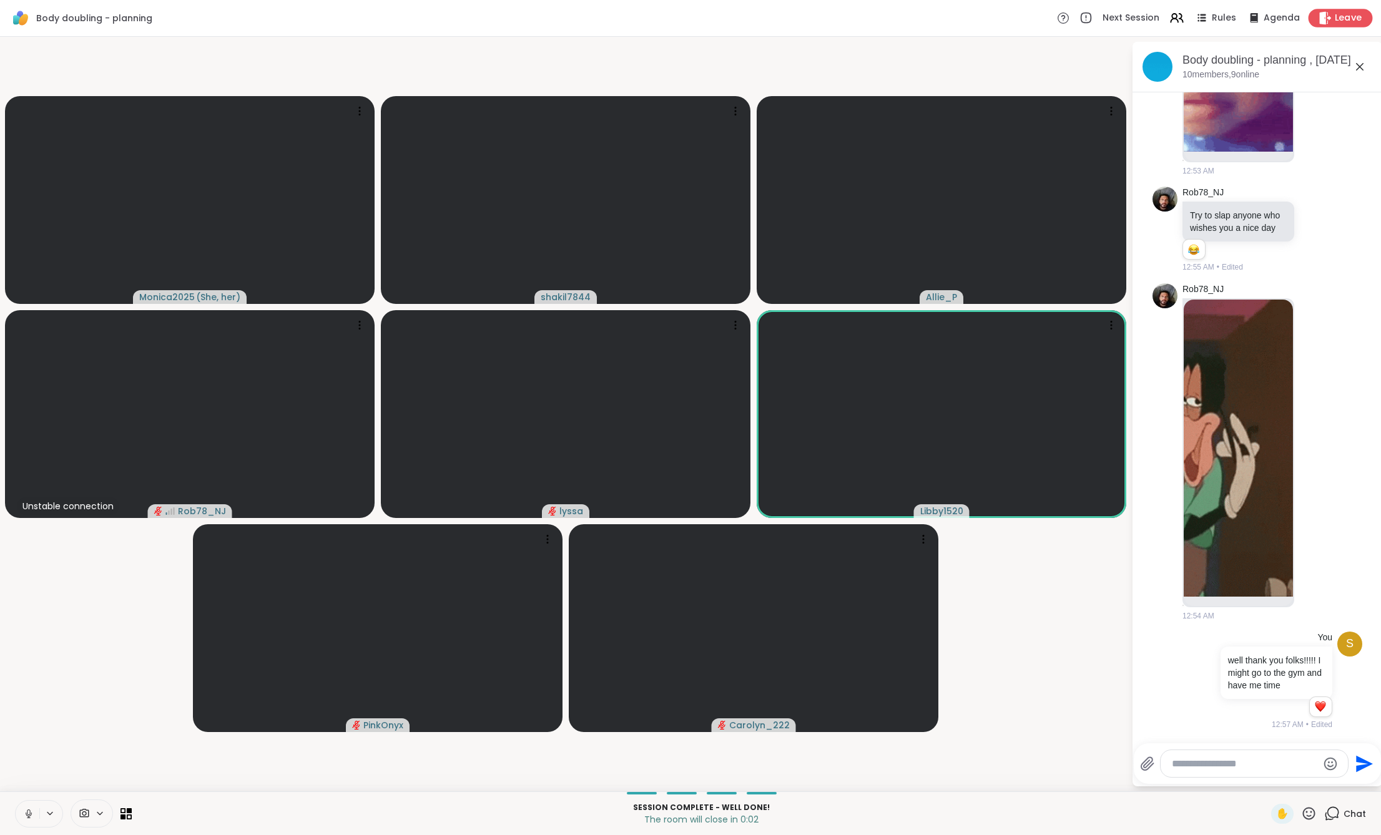
click at [1335, 20] on span "Leave" at bounding box center [1348, 18] width 27 height 13
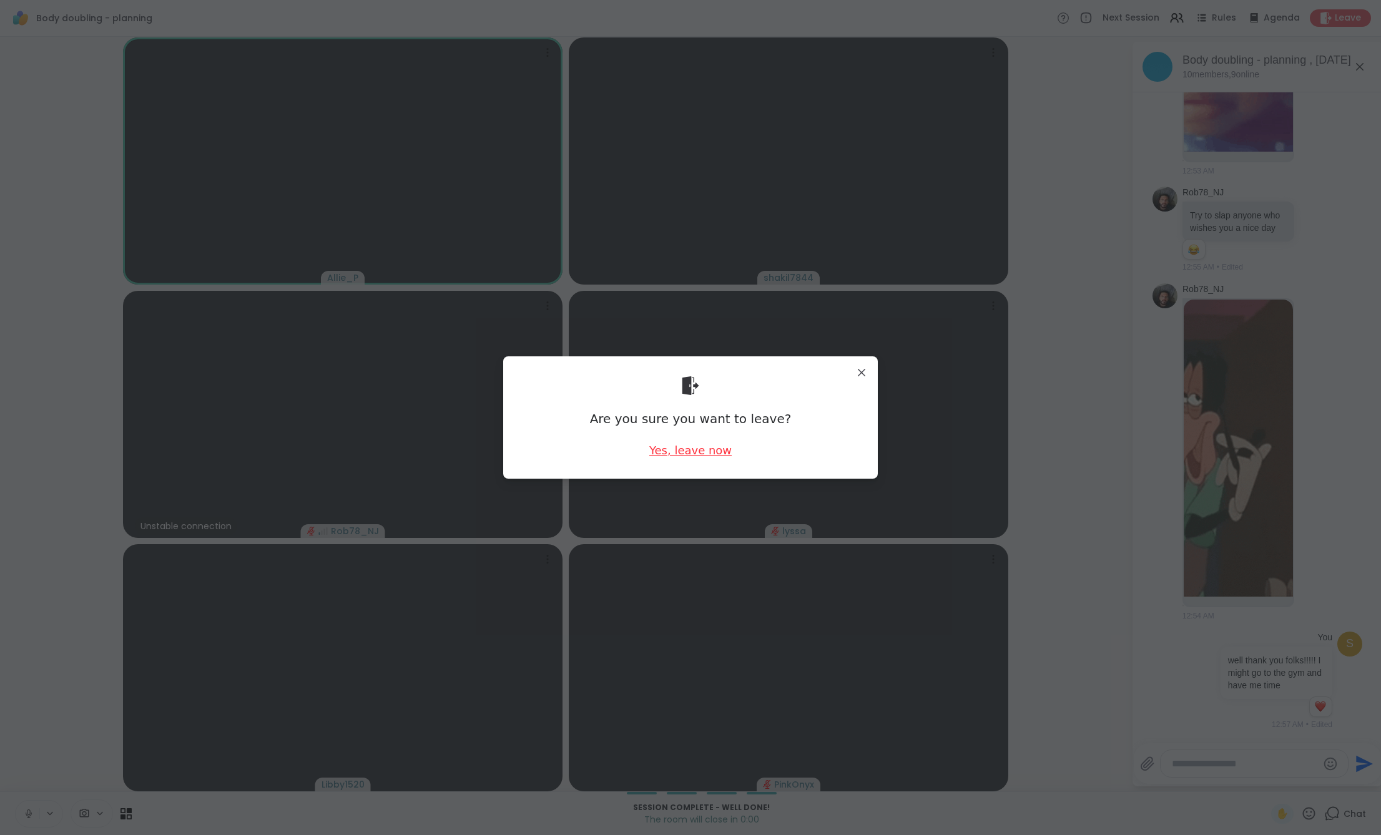
click at [687, 450] on div "Yes, leave now" at bounding box center [690, 451] width 82 height 16
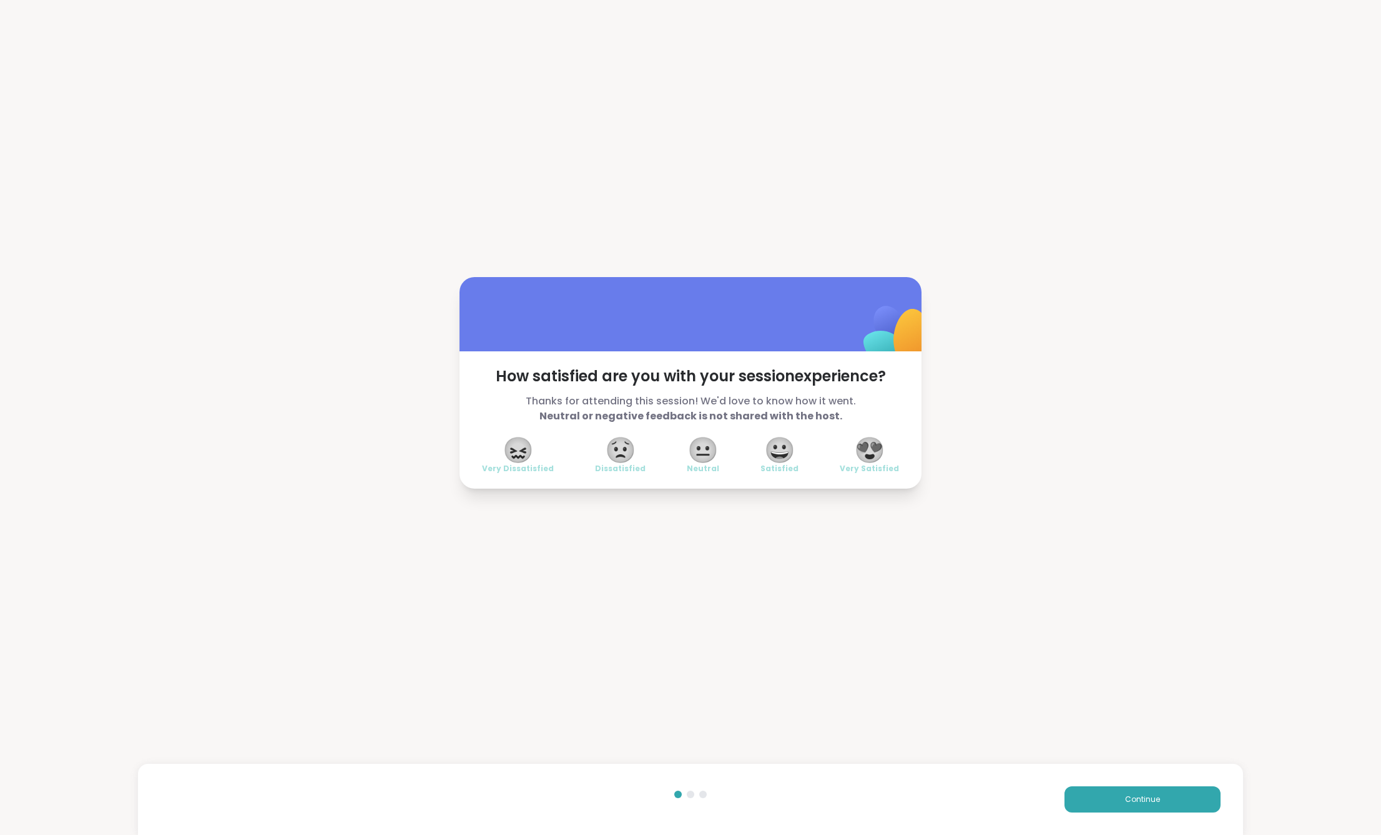
click at [859, 456] on span "😍" at bounding box center [869, 450] width 31 height 22
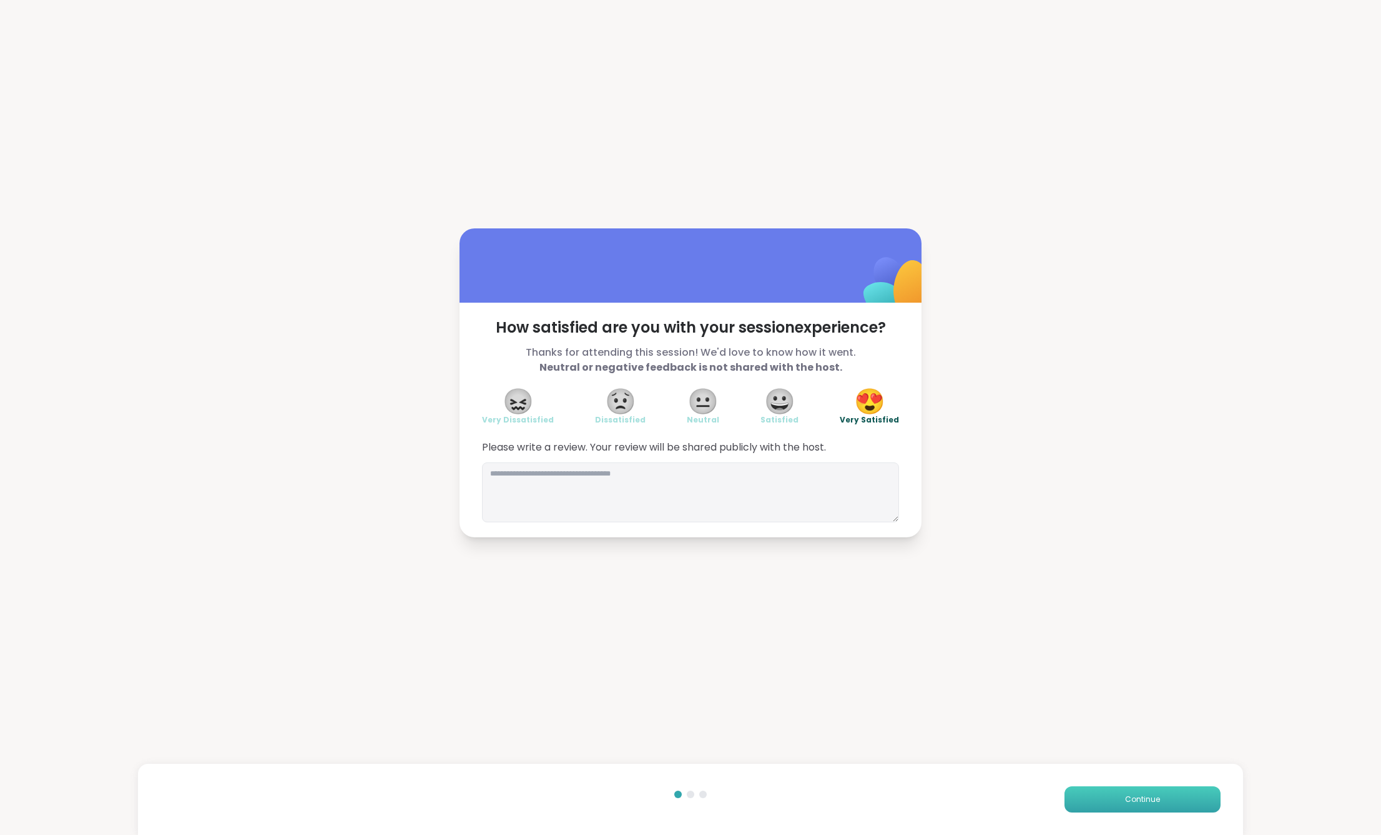
click at [1120, 805] on button "Continue" at bounding box center [1142, 800] width 156 height 26
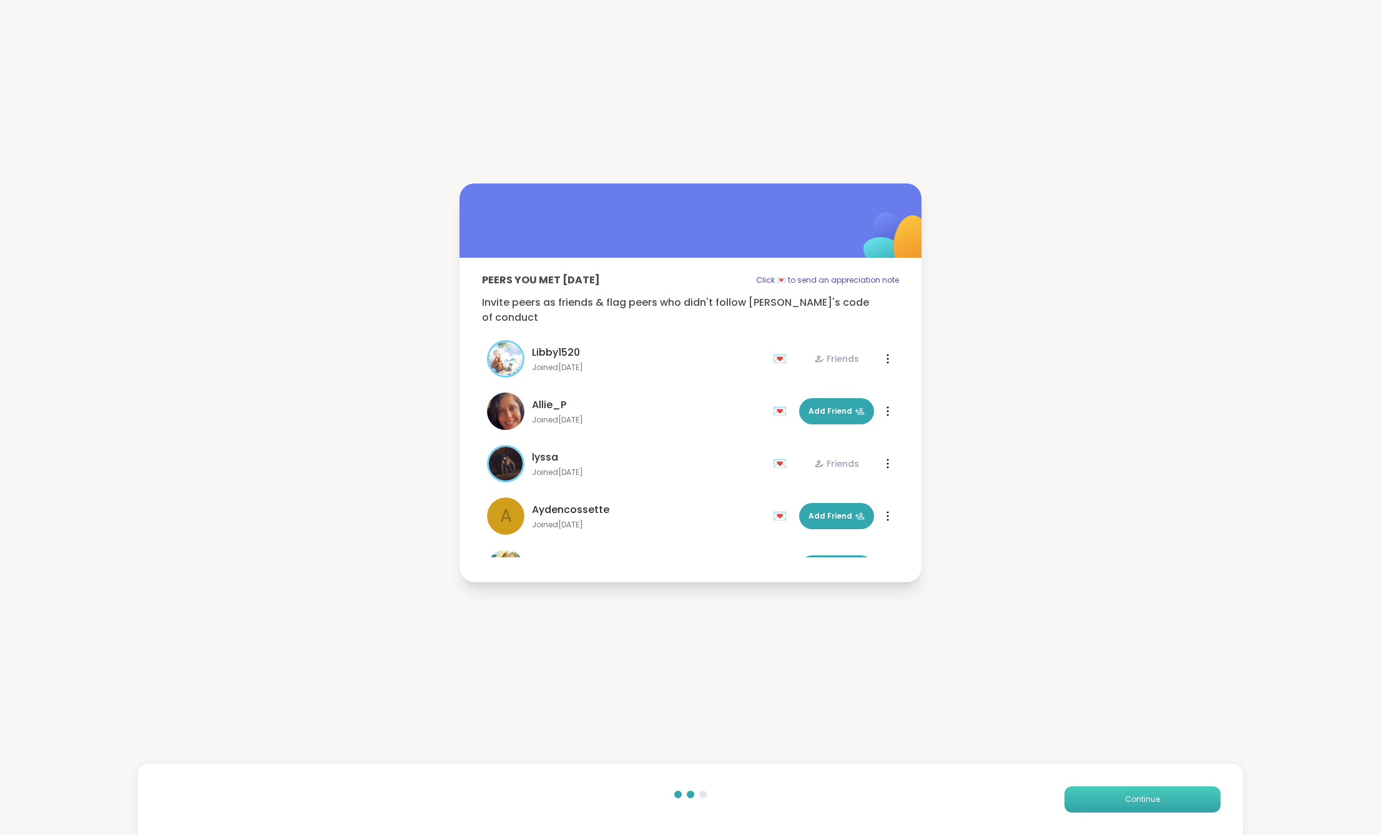
click at [1120, 805] on button "Continue" at bounding box center [1142, 800] width 156 height 26
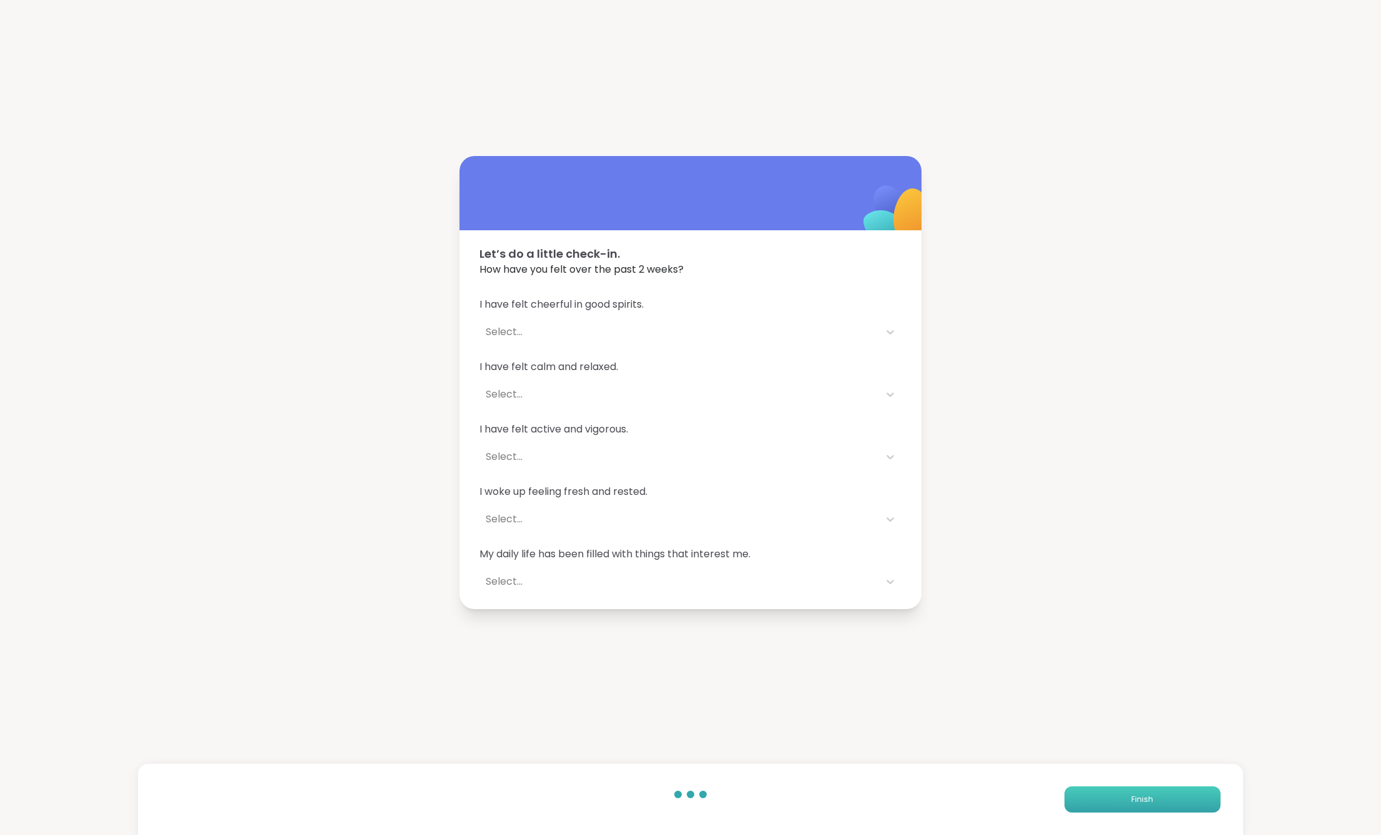
click at [1120, 805] on button "Finish" at bounding box center [1142, 800] width 156 height 26
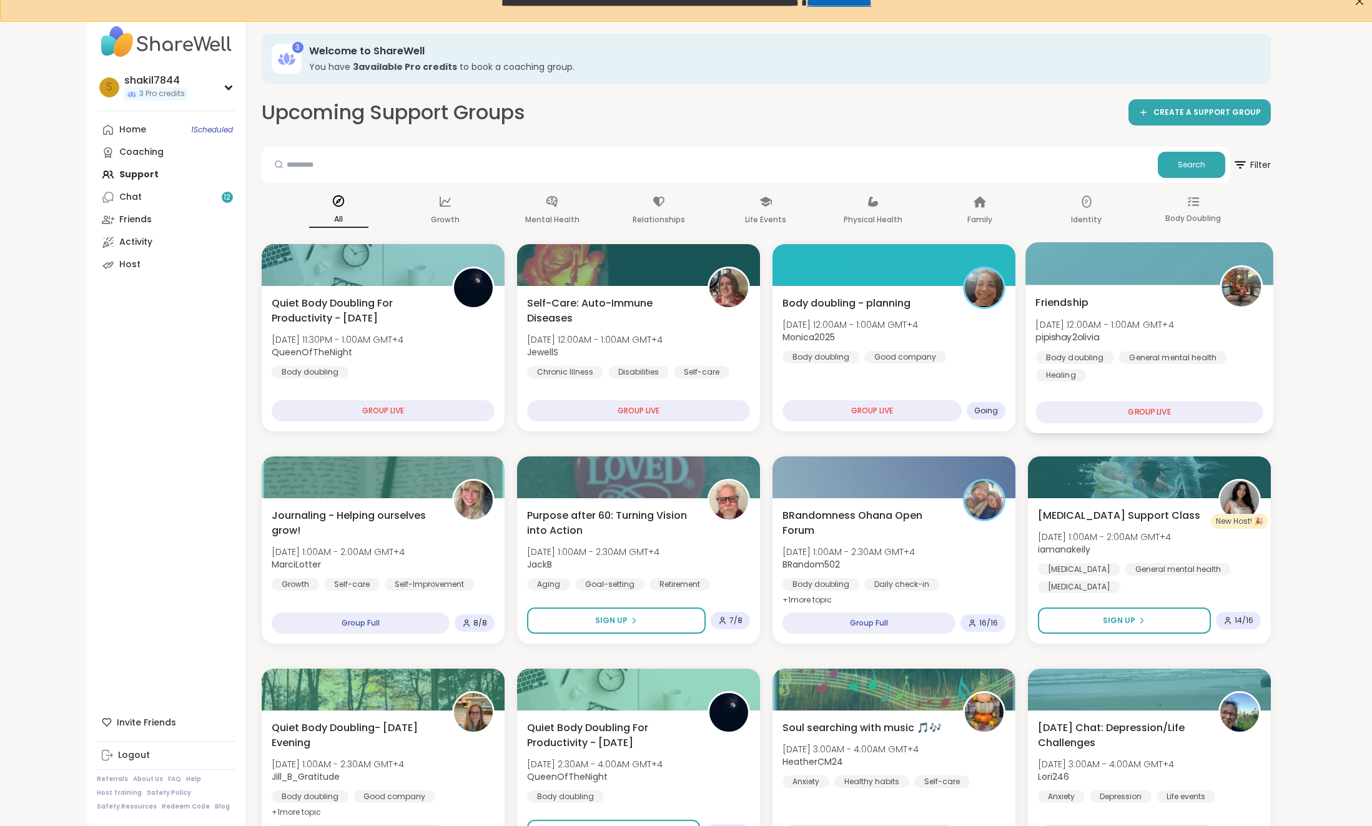
scroll to position [157, 0]
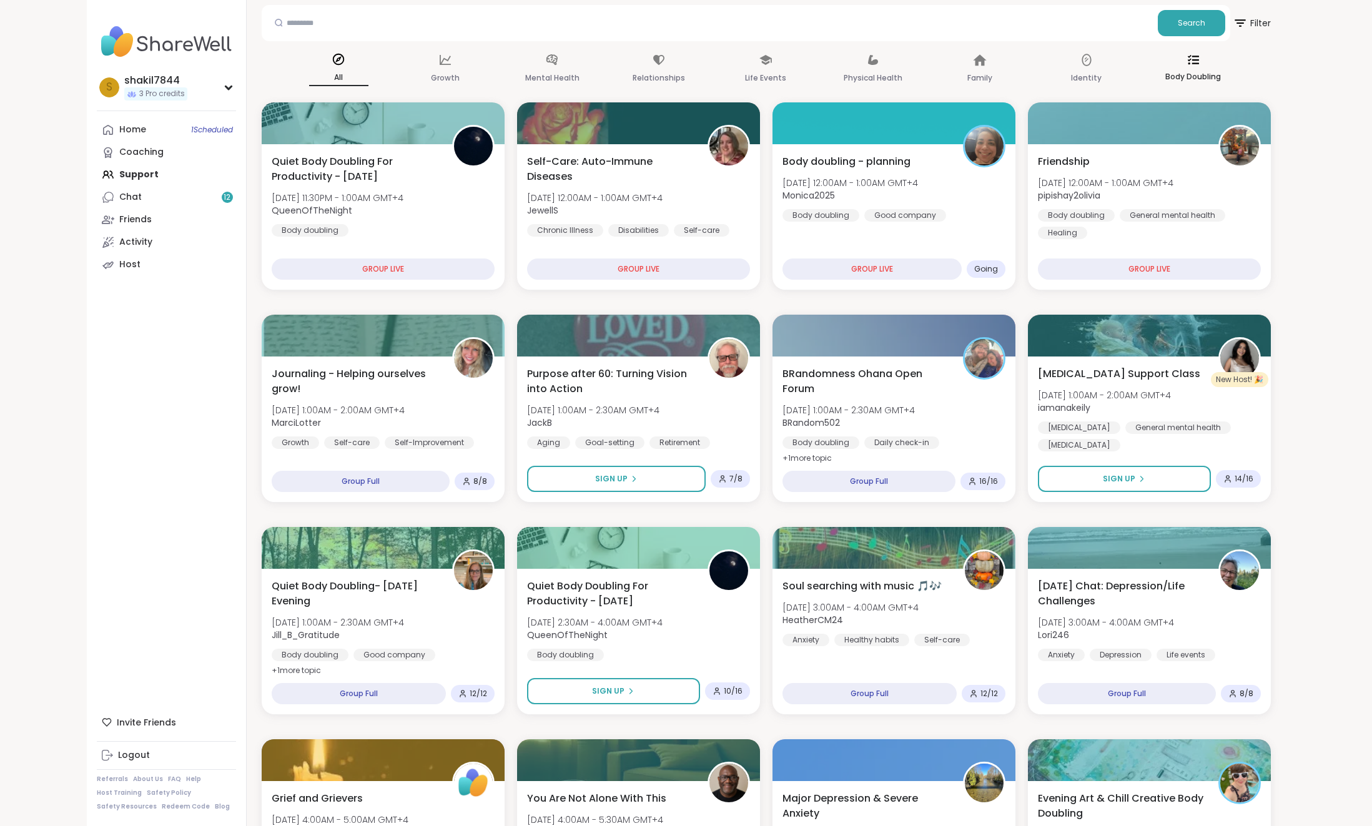
click at [1178, 64] on div "Body Doubling" at bounding box center [1192, 69] width 59 height 46
